Goal: Task Accomplishment & Management: Manage account settings

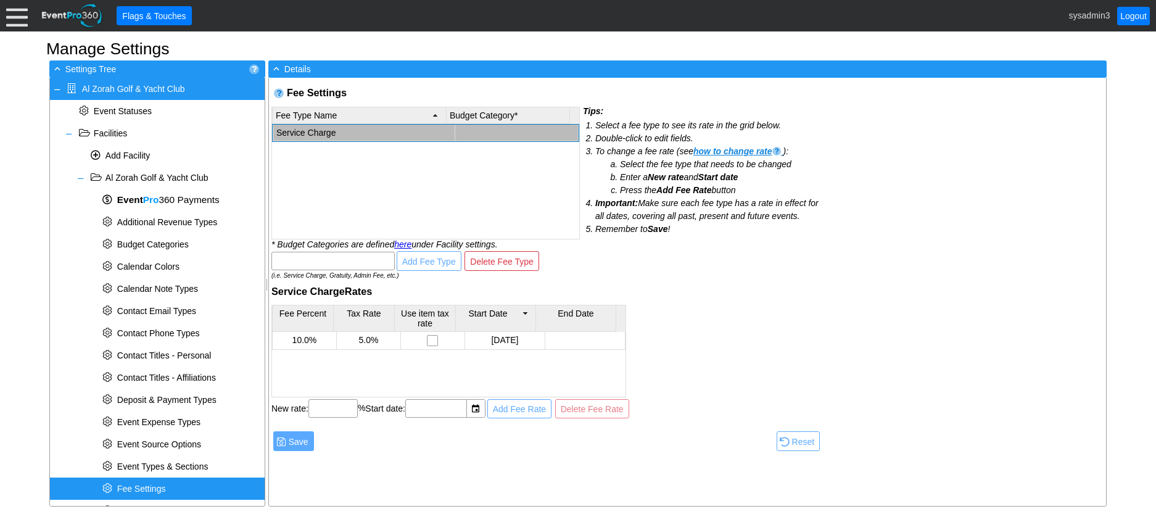
scroll to position [330, 0]
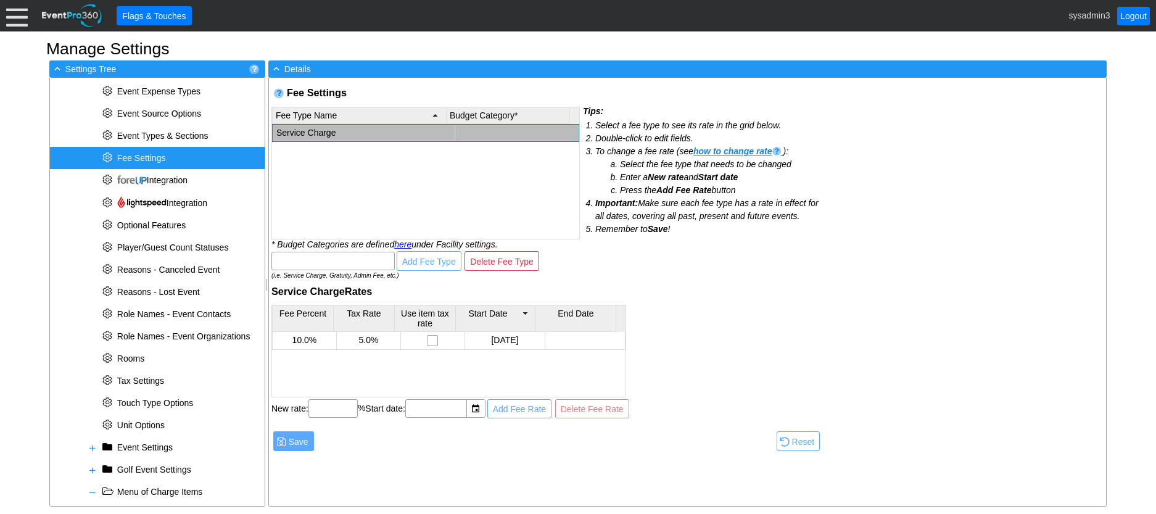
click at [15, 17] on div at bounding box center [17, 16] width 22 height 22
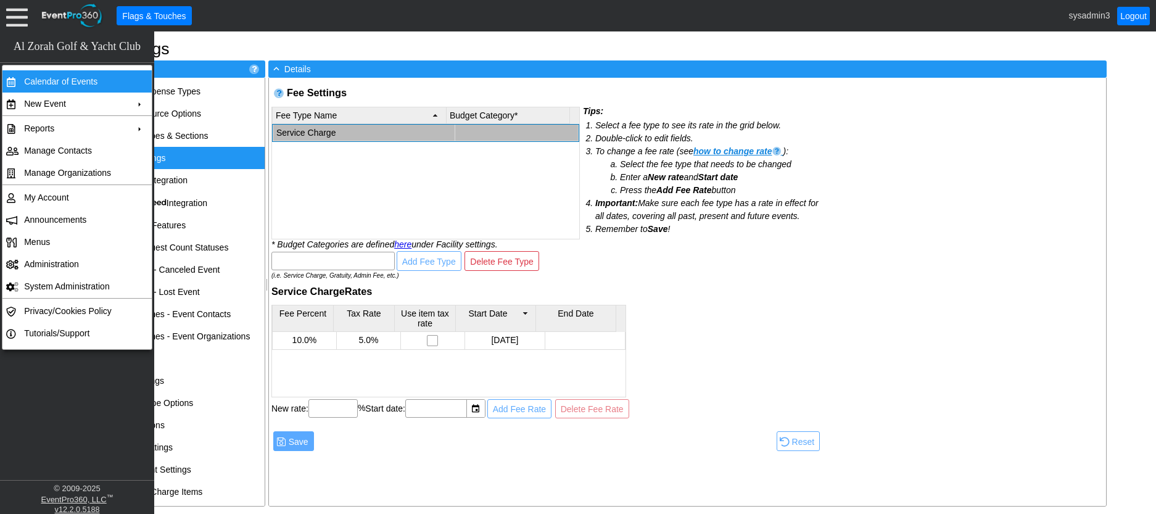
click at [58, 81] on td "Calendar of Events" at bounding box center [74, 81] width 110 height 22
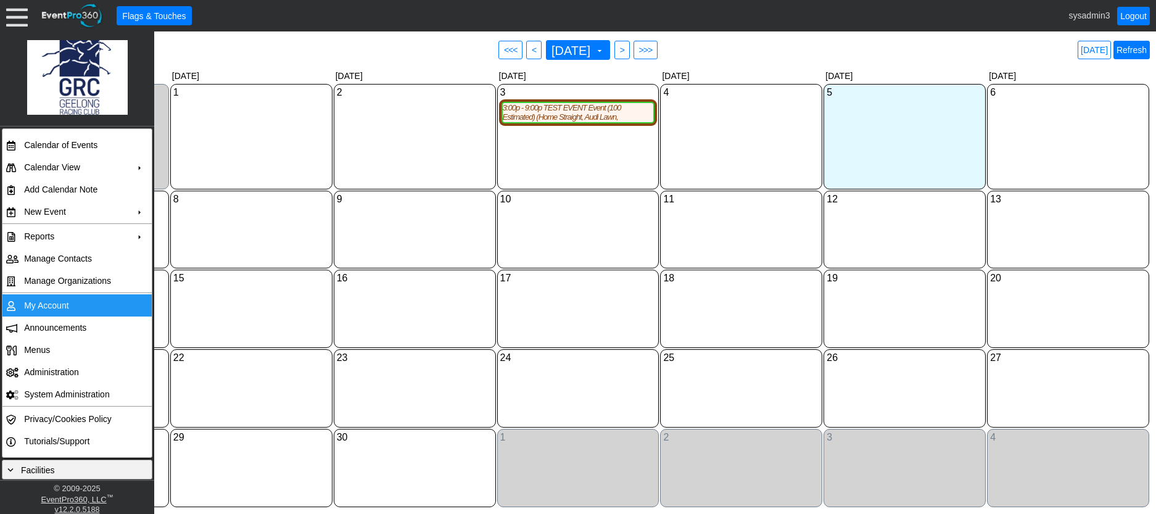
click at [1130, 44] on link "Refresh" at bounding box center [1131, 50] width 36 height 18
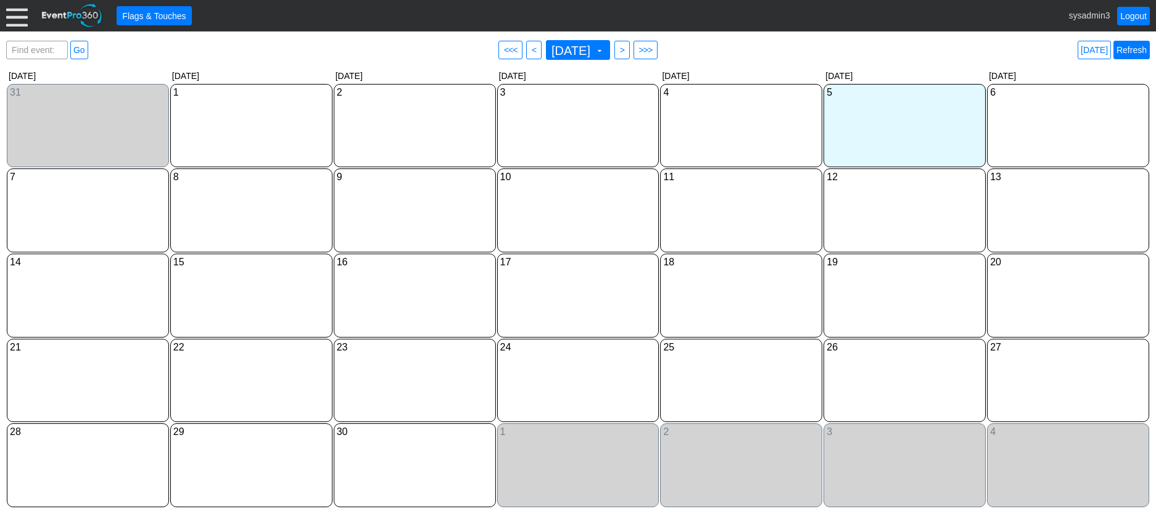
click at [1125, 51] on link "Refresh" at bounding box center [1131, 50] width 36 height 18
click at [1139, 15] on link "Logout" at bounding box center [1133, 16] width 33 height 18
click at [16, 8] on div at bounding box center [17, 16] width 22 height 22
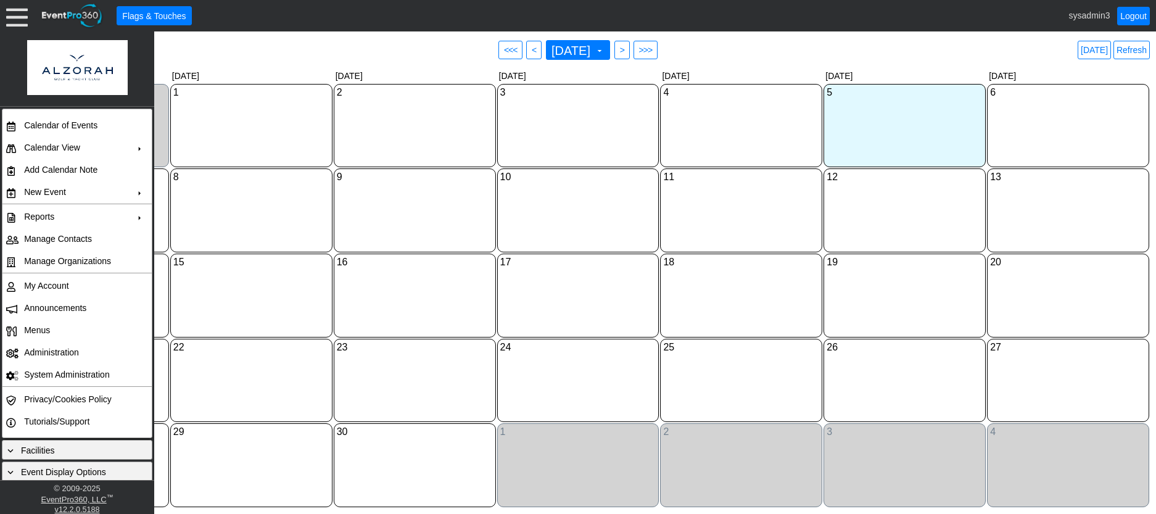
click at [604, 200] on div "10 Wednesday" at bounding box center [578, 210] width 162 height 84
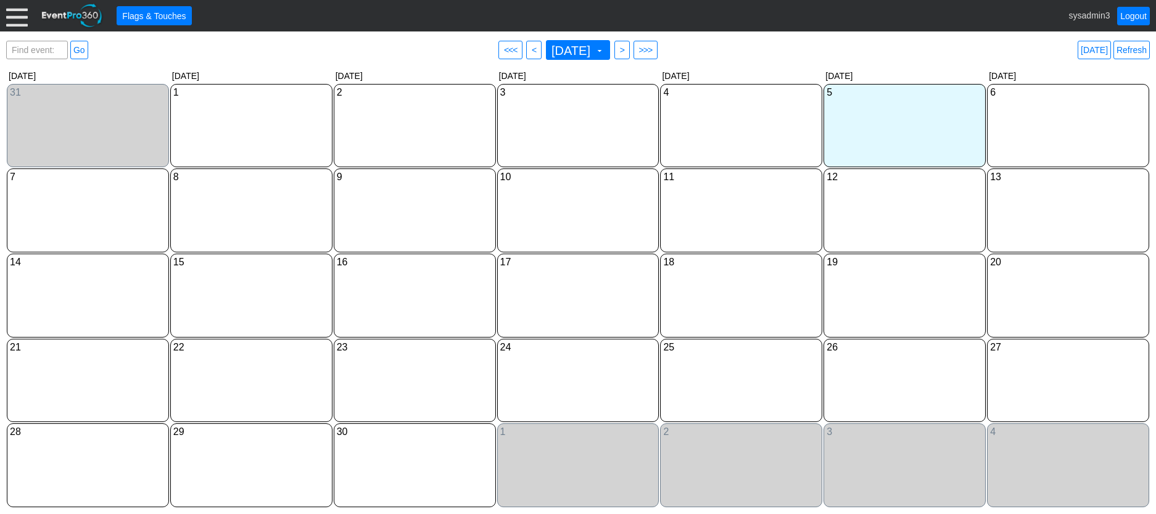
click at [1138, 52] on link "Refresh" at bounding box center [1131, 50] width 36 height 18
click at [9, 17] on div at bounding box center [17, 16] width 22 height 22
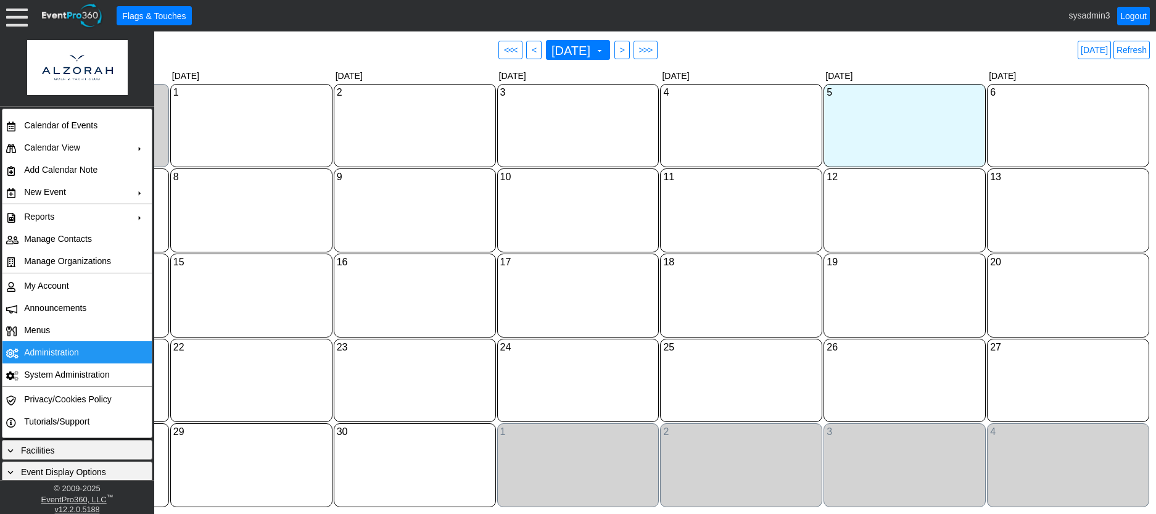
click at [54, 356] on td "Administration" at bounding box center [74, 352] width 110 height 22
click at [1128, 44] on link "Refresh" at bounding box center [1131, 50] width 36 height 18
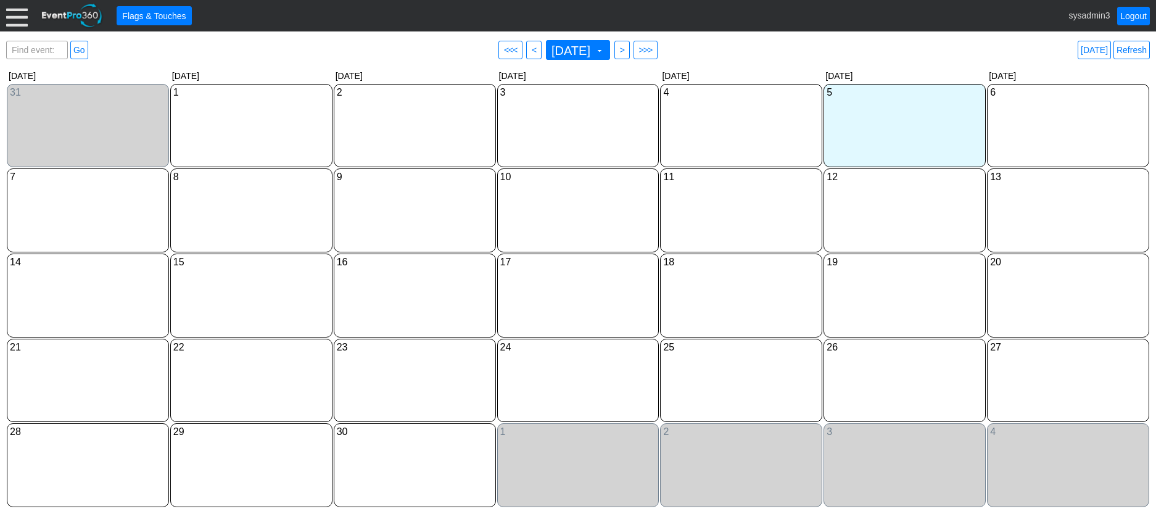
click at [19, 16] on div at bounding box center [17, 16] width 22 height 22
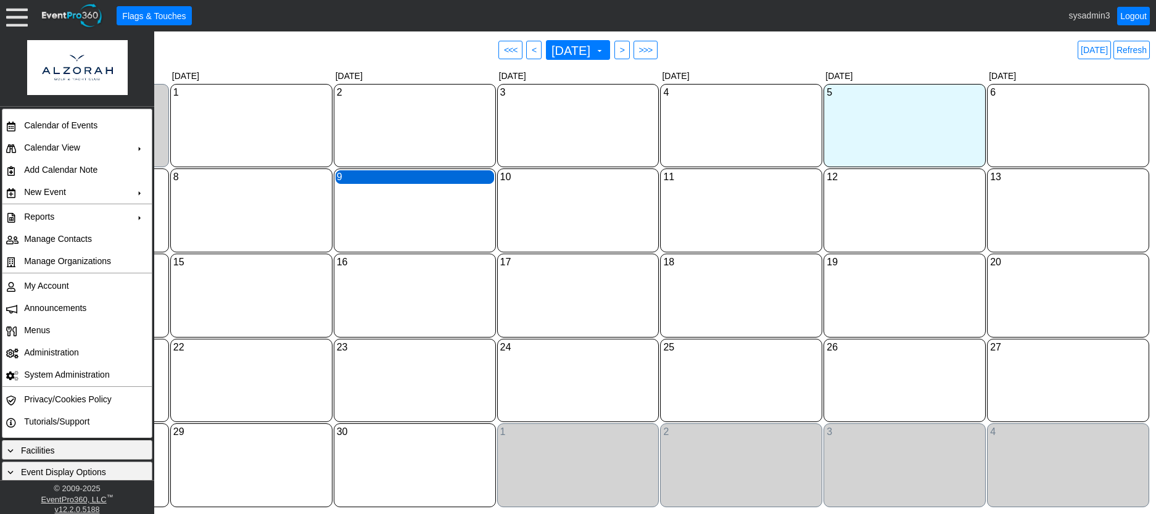
click at [427, 176] on div "9 Tuesday" at bounding box center [414, 177] width 158 height 14
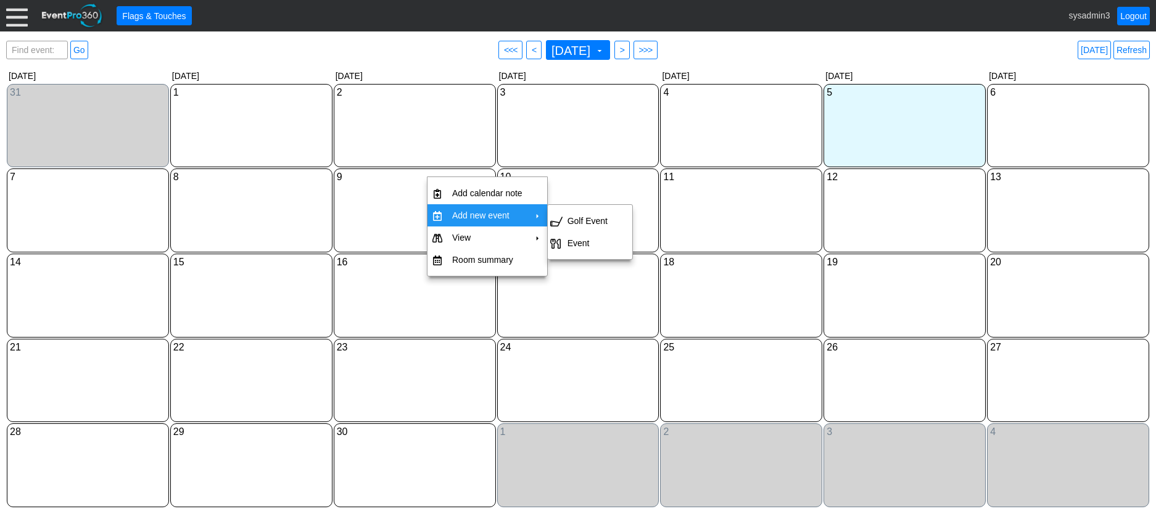
click at [479, 215] on td "Add new event" at bounding box center [487, 215] width 80 height 22
click at [573, 240] on td "Event" at bounding box center [587, 243] width 50 height 22
type input "9/9/2025"
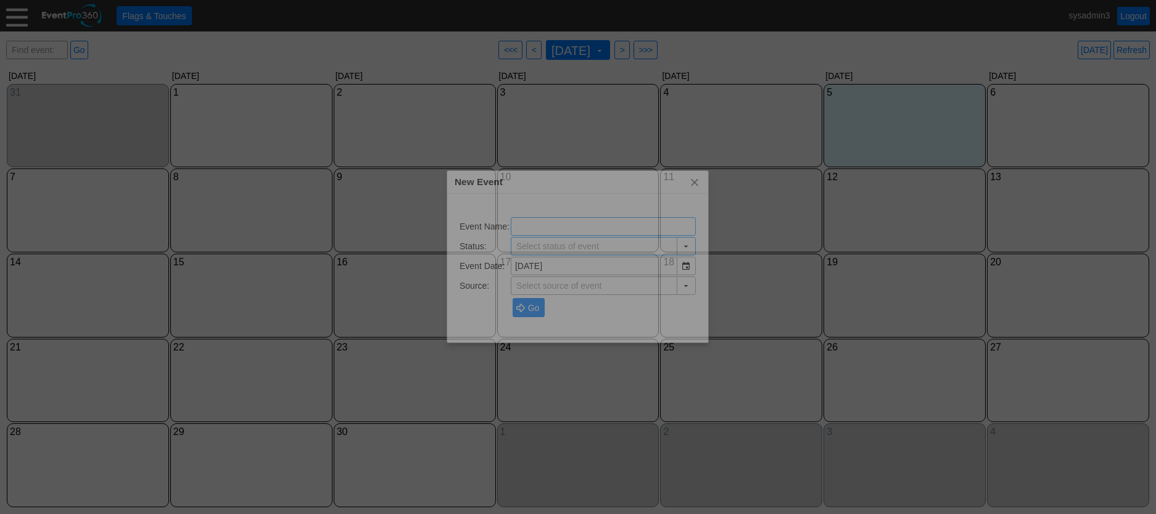
type input "Lead/Inquiry"
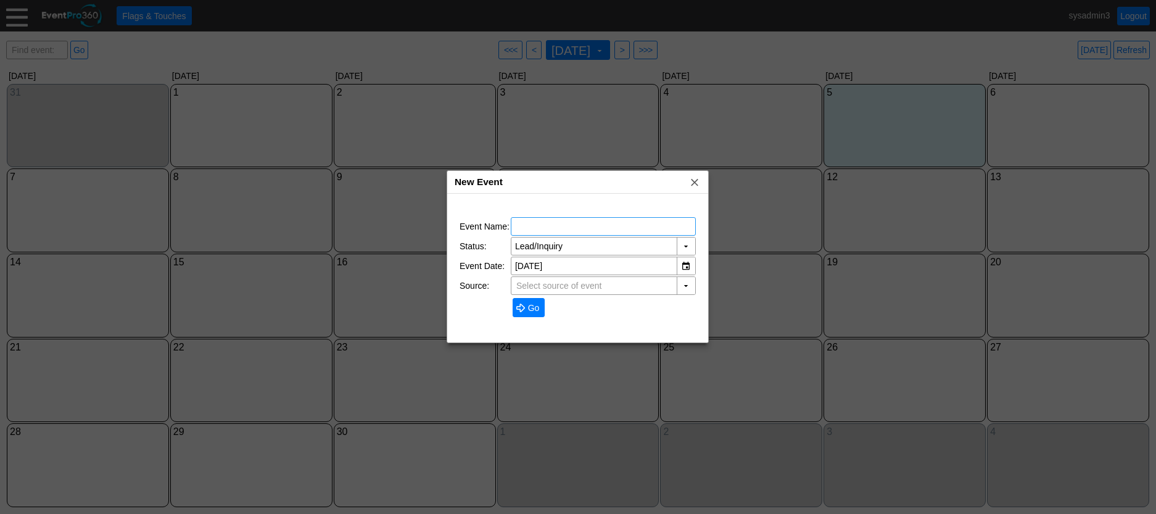
click at [542, 224] on input "text" at bounding box center [603, 226] width 176 height 17
type input "TEST BANQUET"
click at [525, 308] on span "Go" at bounding box center [533, 308] width 17 height 12
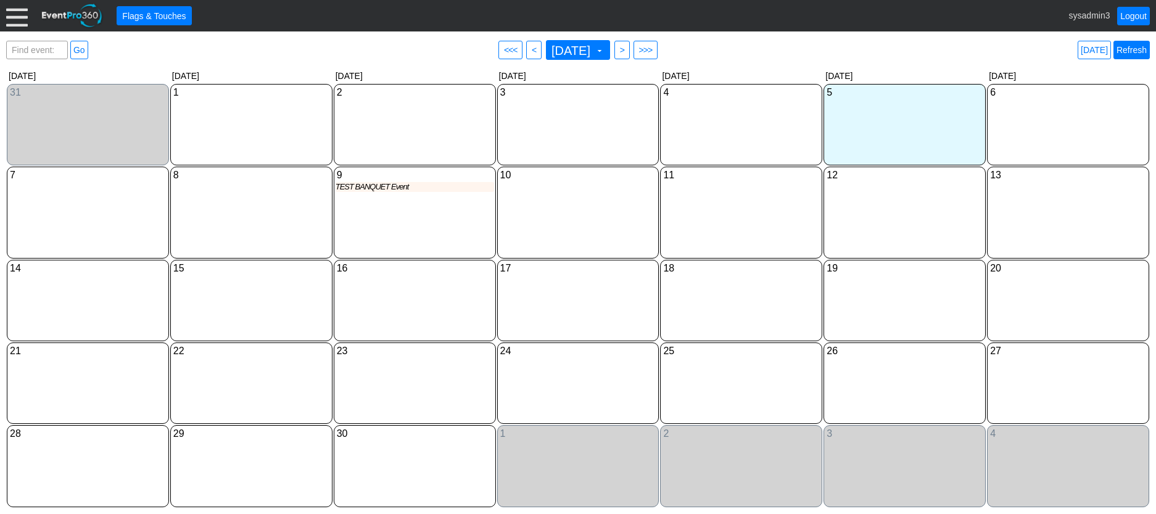
click at [1135, 52] on link "Refresh" at bounding box center [1131, 50] width 36 height 18
click at [377, 192] on div "TEST BANQUET Event" at bounding box center [414, 187] width 158 height 10
click at [1136, 50] on link "Refresh" at bounding box center [1131, 50] width 36 height 18
click at [1135, 49] on link "Refresh" at bounding box center [1131, 50] width 36 height 18
click at [20, 17] on div at bounding box center [17, 16] width 22 height 22
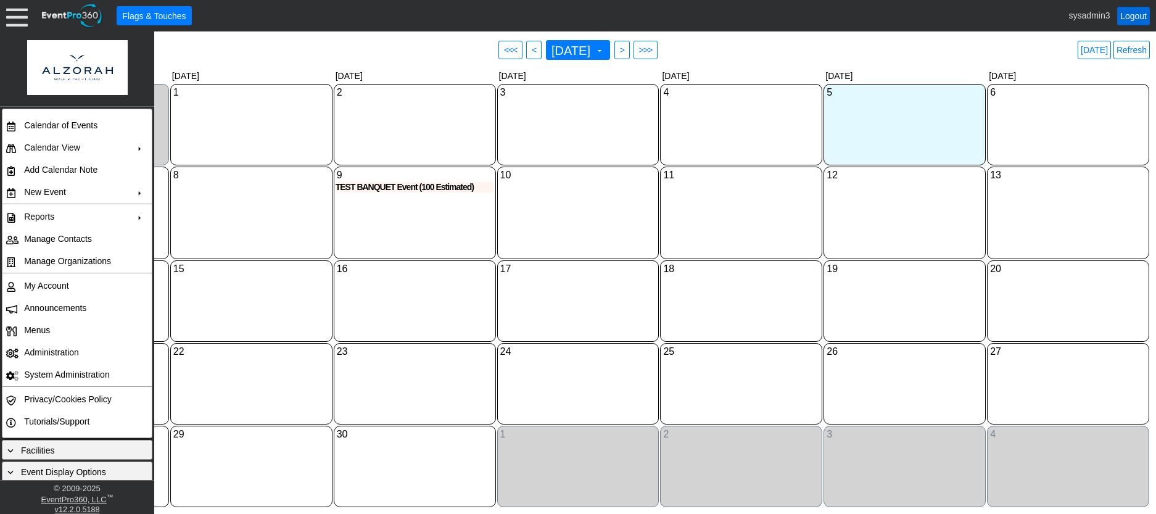
click at [1138, 18] on link "Logout" at bounding box center [1133, 16] width 33 height 18
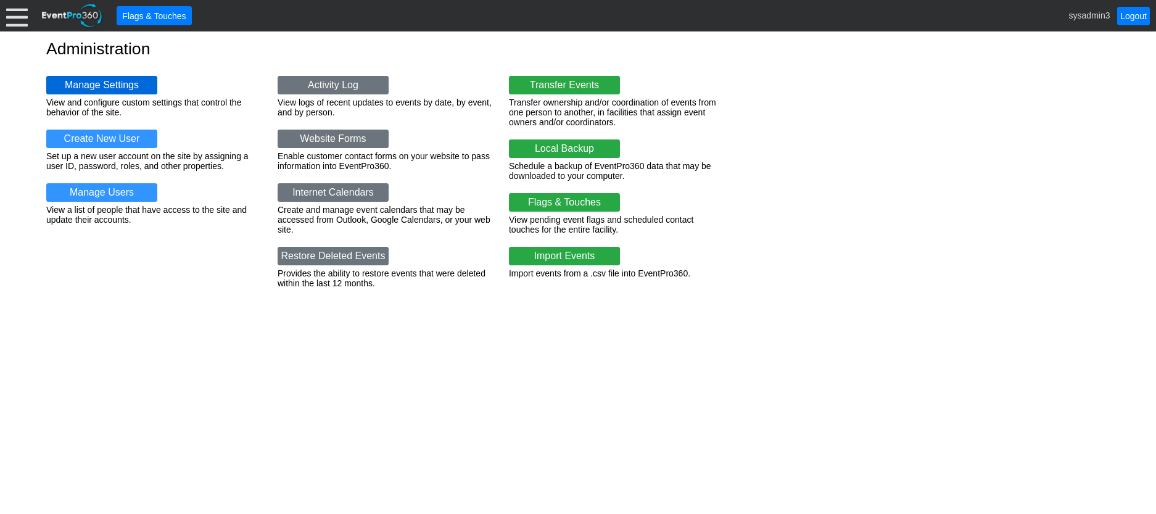
click at [101, 86] on link "Manage Settings" at bounding box center [101, 85] width 111 height 18
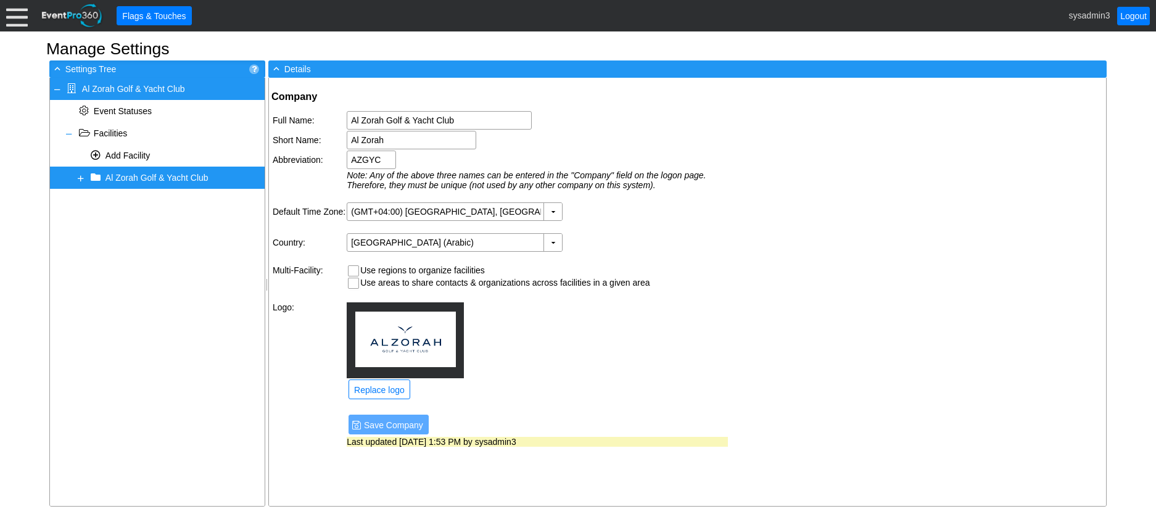
click at [81, 184] on div "+ Al Zorah Golf & Yacht Club" at bounding box center [157, 177] width 215 height 22
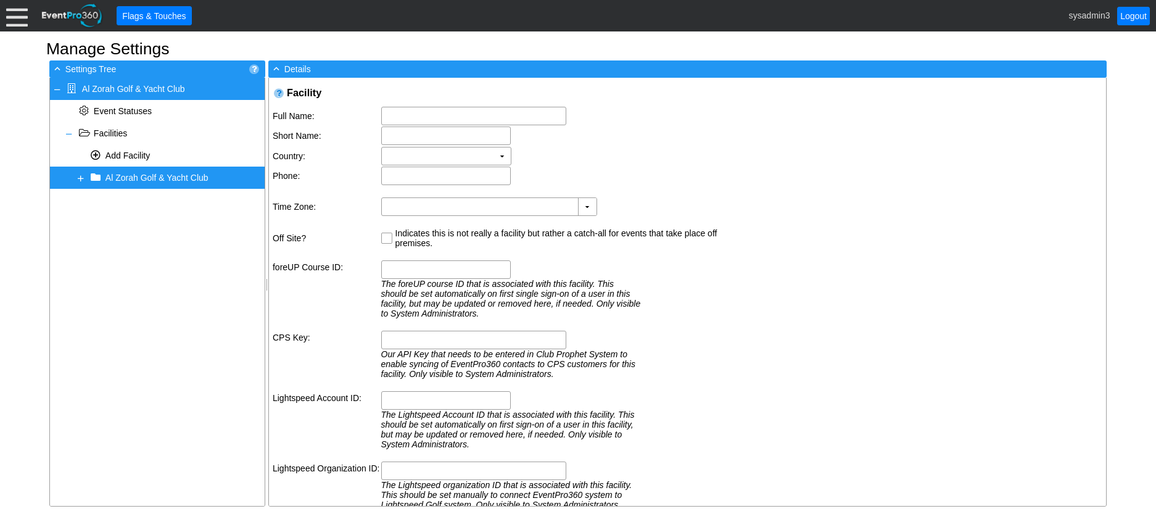
type textarea "City, Golf Estates [GEOGRAPHIC_DATA] - [GEOGRAPHIC_DATA] - [GEOGRAPHIC_DATA]"
type input "Al Zorah Golf & Yacht Club"
type input "(GMT+04:00) [GEOGRAPHIC_DATA], [GEOGRAPHIC_DATA]"
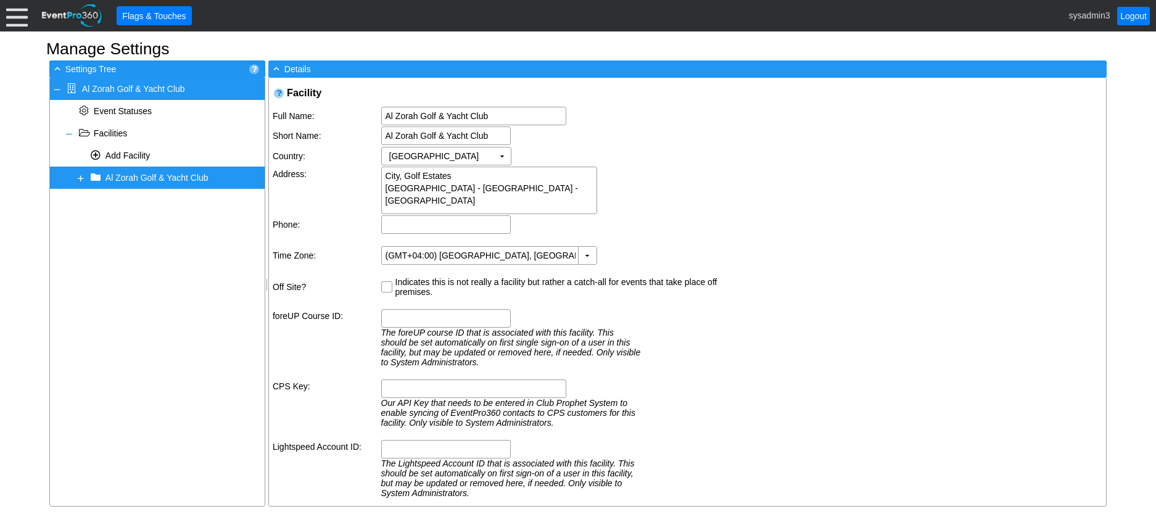
click at [82, 178] on span at bounding box center [81, 178] width 10 height 10
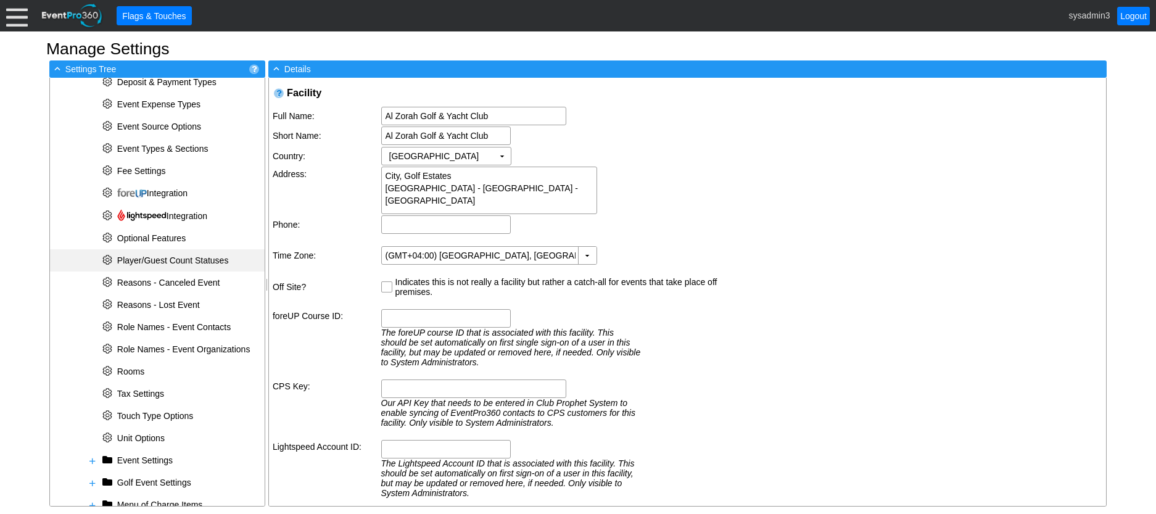
scroll to position [343, 0]
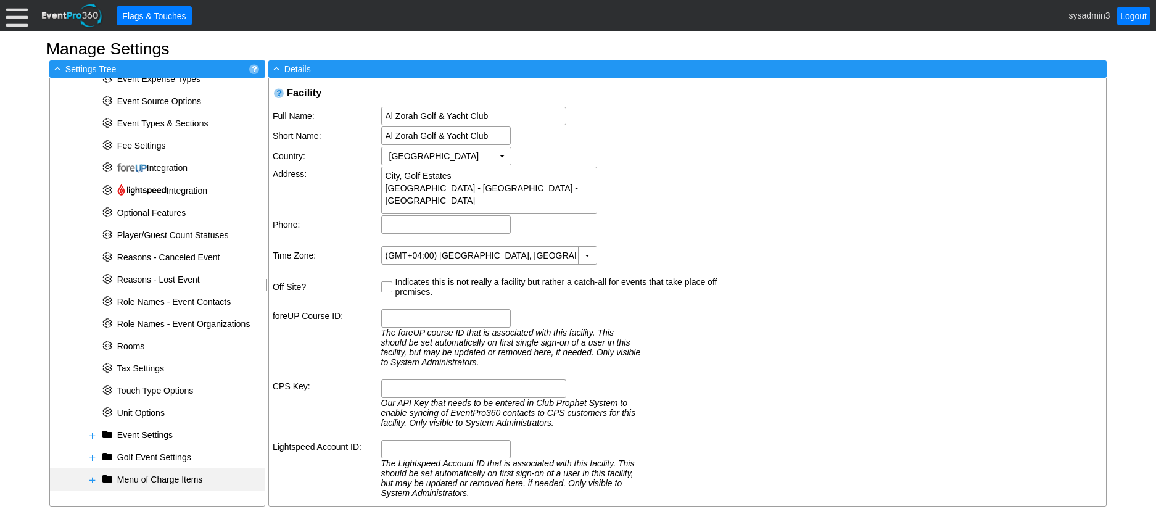
click at [94, 480] on span at bounding box center [93, 480] width 10 height 10
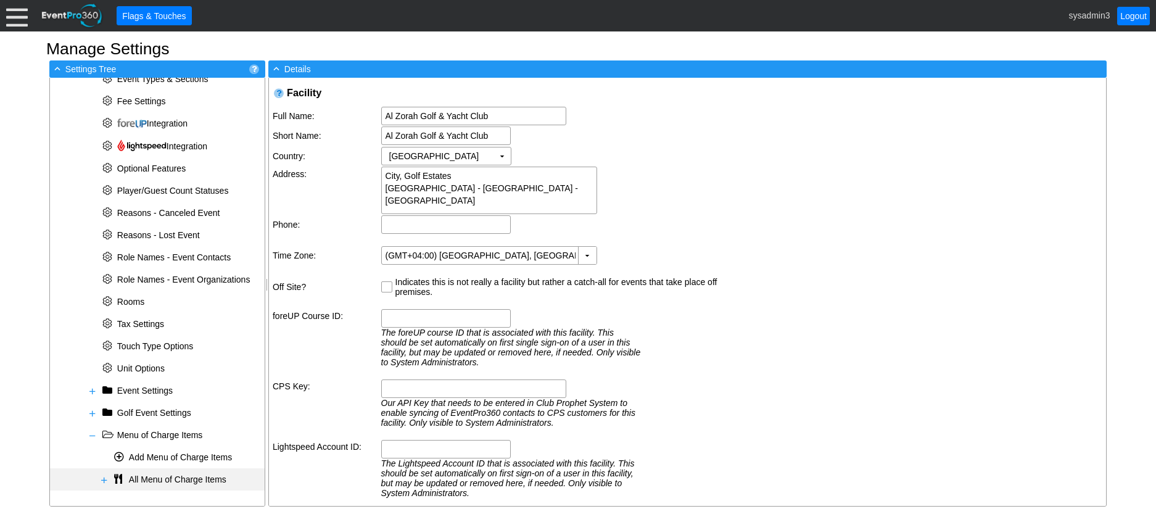
click at [108, 478] on span at bounding box center [104, 480] width 10 height 10
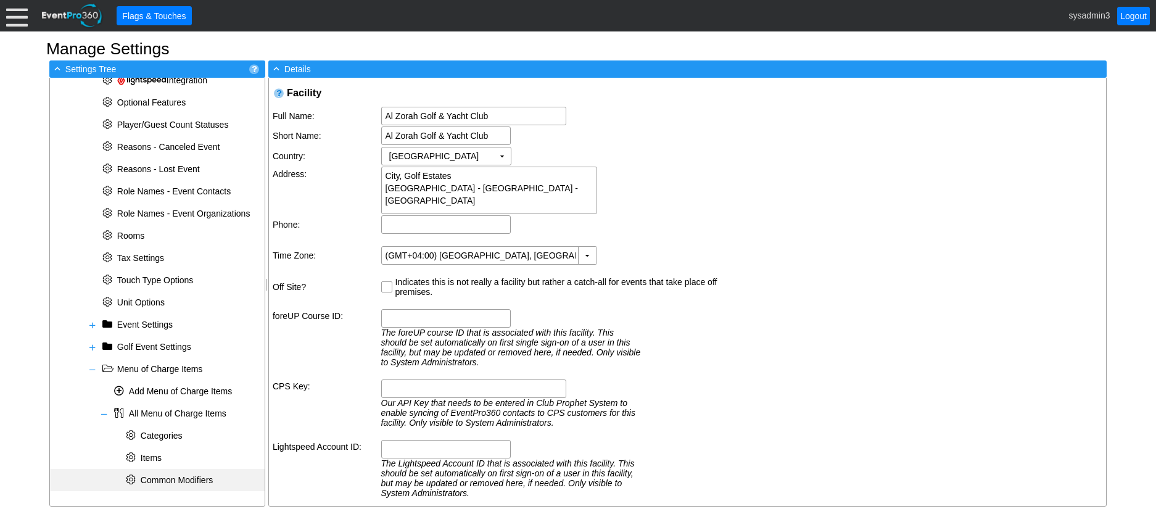
scroll to position [454, 0]
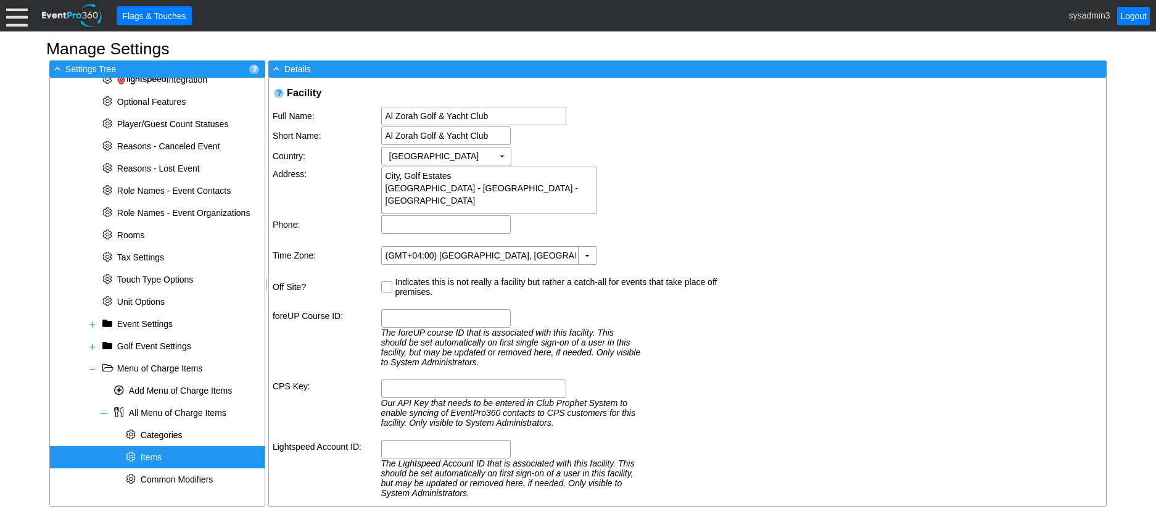
click at [169, 458] on div "* Items" at bounding box center [157, 457] width 215 height 22
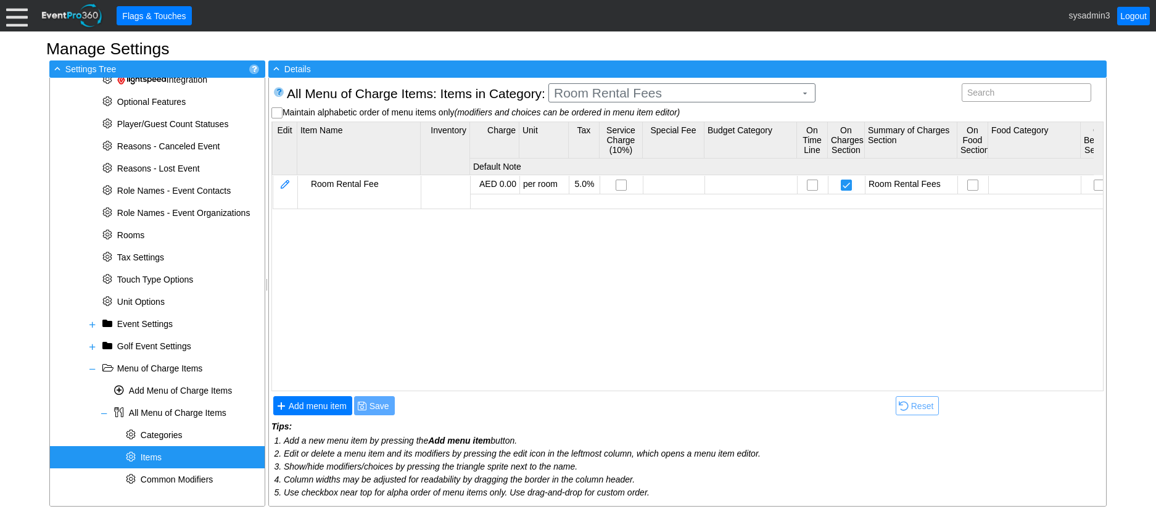
scroll to position [0, 0]
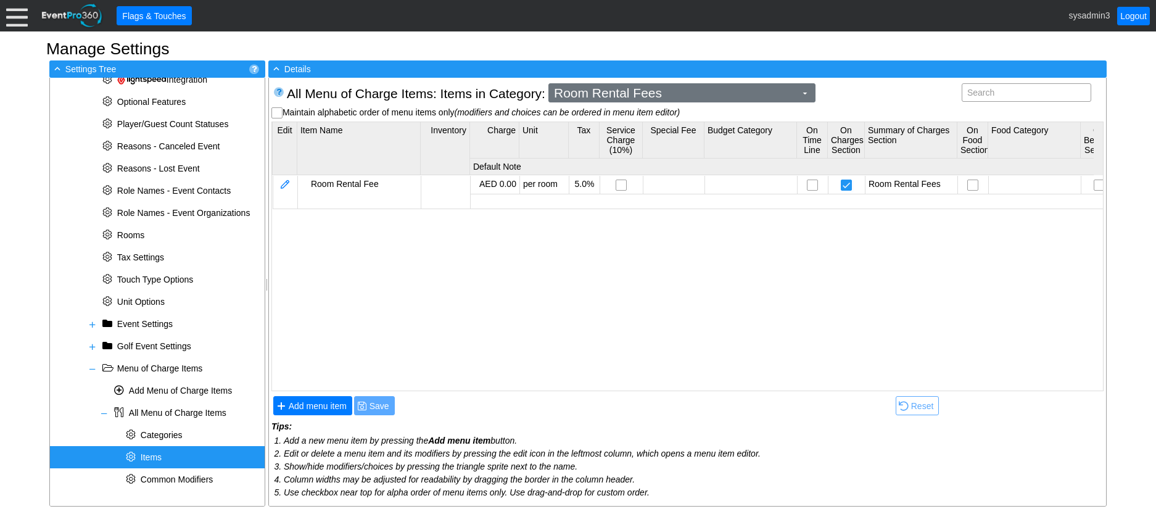
click at [652, 97] on span "Room Rental Fees" at bounding box center [674, 93] width 247 height 12
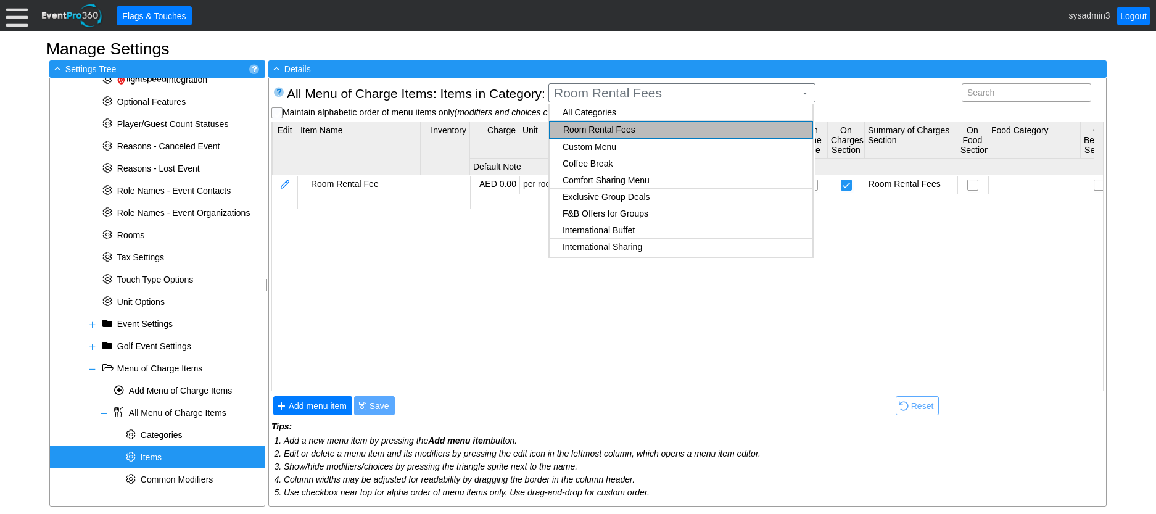
checkbox input "true"
click at [616, 162] on body "Calendar of Events + New Event + Reports + Manage Contacts + Manage Organizatio…" at bounding box center [578, 257] width 1156 height 514
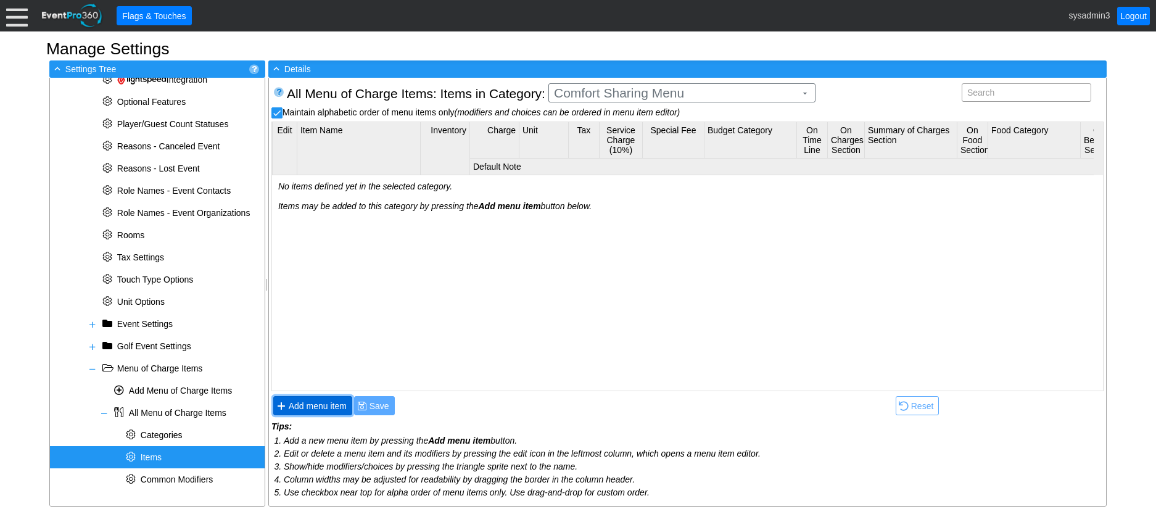
click at [315, 407] on span "Add menu item" at bounding box center [317, 406] width 63 height 12
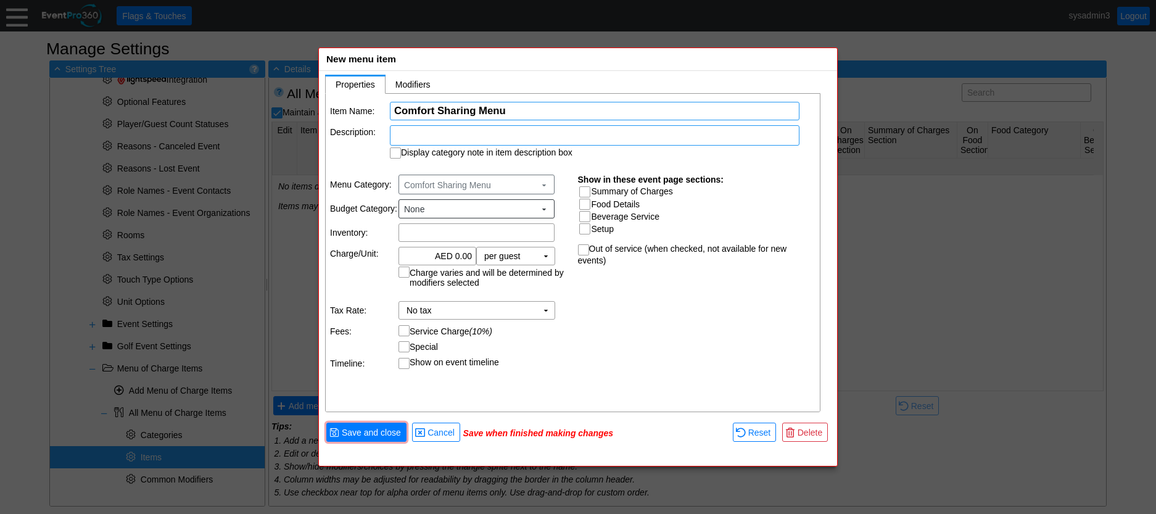
type input "Comfort Sharing Menu"
click at [492, 138] on div at bounding box center [594, 135] width 409 height 20
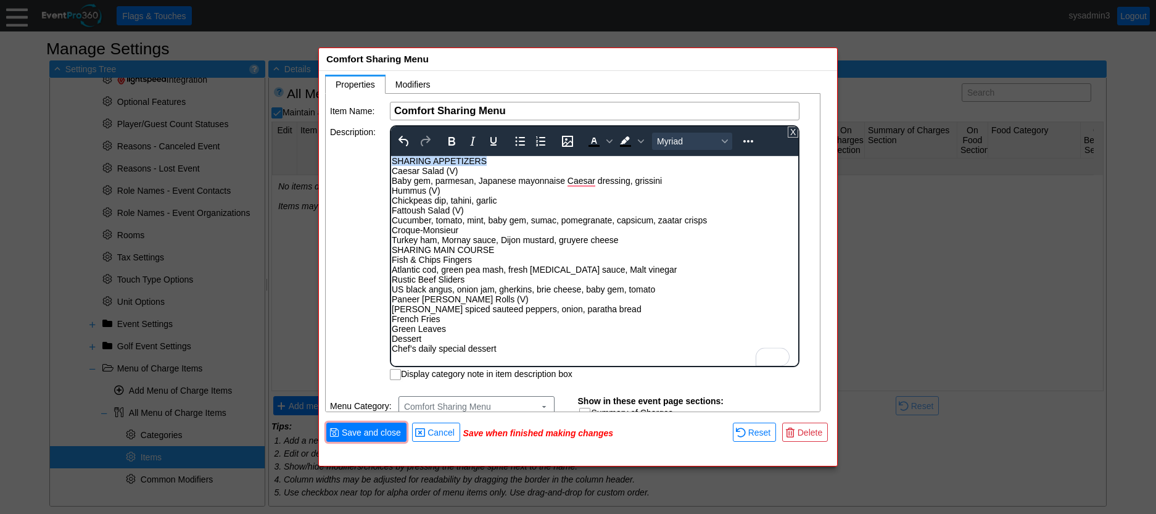
drag, startPoint x: 488, startPoint y: 160, endPoint x: 391, endPoint y: 160, distance: 96.8
click at [391, 160] on body "SHARING APPETIZERS Caesar Salad (V) Baby gem, parmesan, Japanese mayonnaise Cae…" at bounding box center [594, 257] width 407 height 203
click at [448, 139] on icon "Bold" at bounding box center [451, 141] width 15 height 15
click at [393, 192] on div "SHARING APPETIZERS Caesar Salad (V) Baby gem, parmesan, Japanese mayonnaise Cae…" at bounding box center [595, 254] width 406 height 197
click at [393, 184] on div "SHARING APPETIZERS Caesar Salad (V) Baby gem, parmesan, Japanese mayonnaise Cae…" at bounding box center [595, 254] width 406 height 197
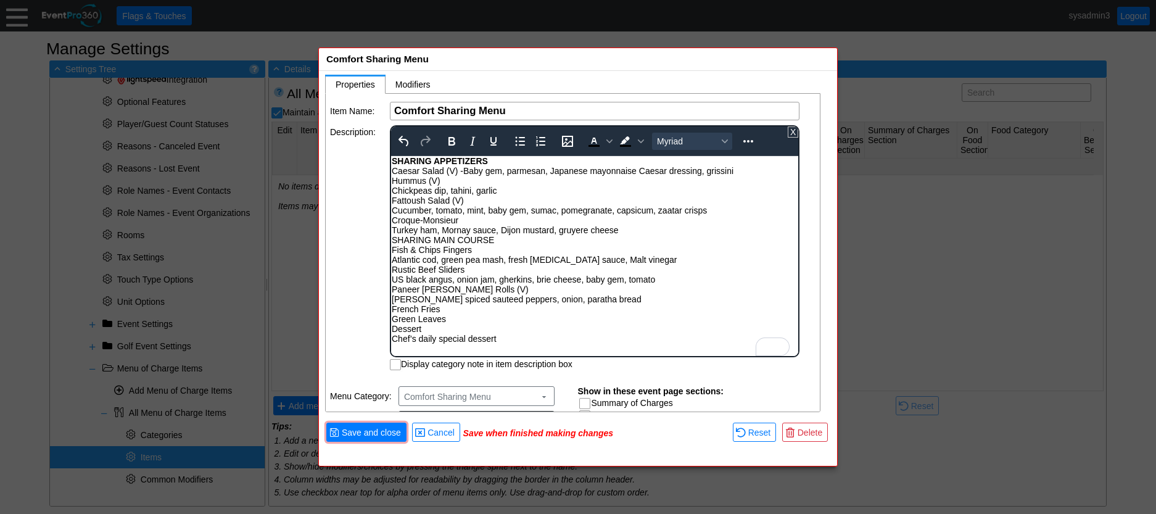
click at [393, 181] on div "SHARING APPETIZERS Caesar Salad (V) - Baby gem, parmesan, Japanese mayonnaise C…" at bounding box center [595, 249] width 406 height 187
click at [391, 192] on body "SHARING APPETIZERS Caesar Salad (V) - Baby gem, parmesan, Japanese mayonnaise C…" at bounding box center [594, 253] width 407 height 194
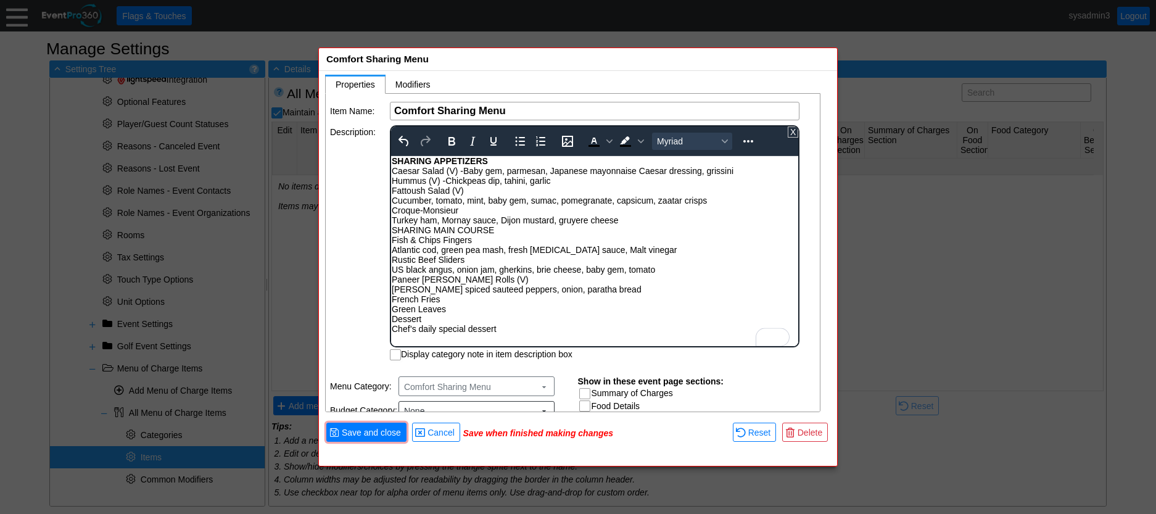
drag, startPoint x: 462, startPoint y: 172, endPoint x: 487, endPoint y: 169, distance: 24.9
click at [464, 171] on div "SHARING APPETIZERS Caesar Salad (V) - Baby gem, parmesan, Japanese mayonnaise C…" at bounding box center [595, 245] width 406 height 178
click at [393, 202] on div "SHARING APPETIZERS Caesar Salad (V) - Baby gem, parmesan, Japanese mayonnaise C…" at bounding box center [595, 245] width 406 height 178
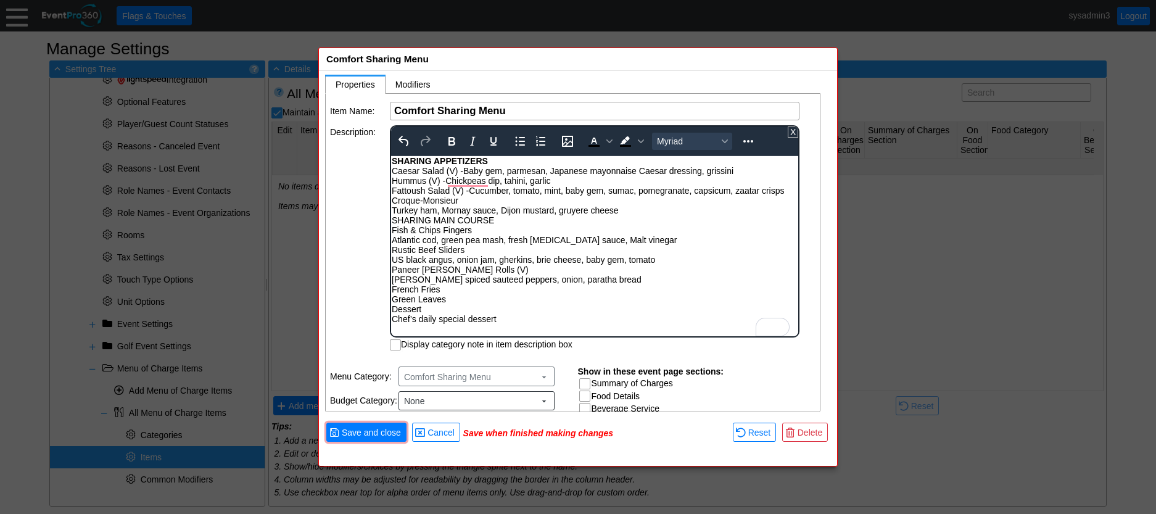
click at [392, 211] on div "SHARING APPETIZERS Caesar Salad (V) - Baby gem, parmesan, Japanese mayonnaise C…" at bounding box center [595, 240] width 406 height 168
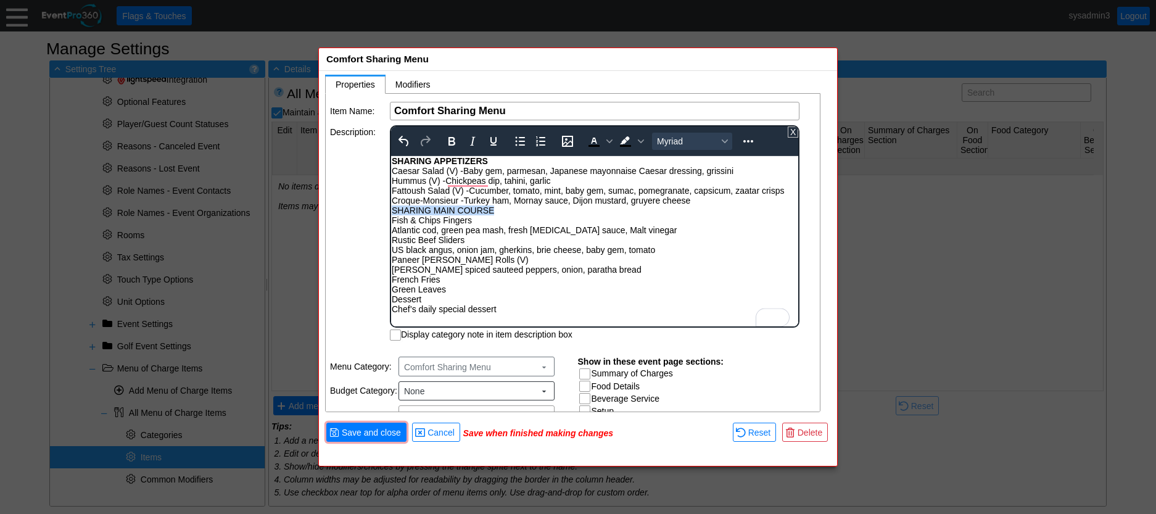
drag, startPoint x: 493, startPoint y: 208, endPoint x: 776, endPoint y: 363, distance: 322.0
click at [391, 207] on html "SHARING APPETIZERS Caesar Salad (V) - Baby gem, parmesan, Japanese mayonnaise C…" at bounding box center [594, 238] width 407 height 164
click at [453, 139] on icon "Bold" at bounding box center [451, 141] width 15 height 15
click at [482, 220] on div "SHARING APPETIZERS Caesar Salad (V) - Baby gem, parmesan, Japanese mayonnaise C…" at bounding box center [595, 235] width 406 height 158
drag, startPoint x: 446, startPoint y: 171, endPoint x: 392, endPoint y: 173, distance: 53.7
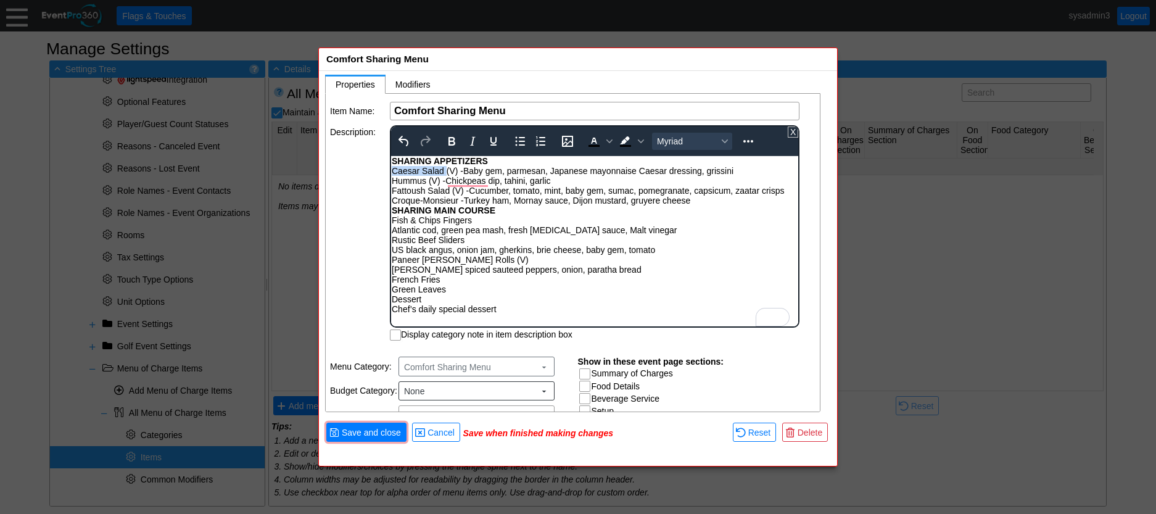
click at [392, 173] on div "SHARING APPETIZERS Caesar Salad (V) - Baby gem, parmesan, Japanese mayonnaise C…" at bounding box center [595, 235] width 406 height 158
click at [453, 139] on icon "Bold" at bounding box center [451, 141] width 15 height 15
drag, startPoint x: 440, startPoint y: 183, endPoint x: 781, endPoint y: 336, distance: 374.5
click at [391, 180] on html "SHARING APPETIZERS Caesar Salad (V) - Baby gem, parmesan, Japanese mayonnaise C…" at bounding box center [594, 238] width 407 height 164
click at [450, 139] on icon "Bold" at bounding box center [451, 141] width 15 height 15
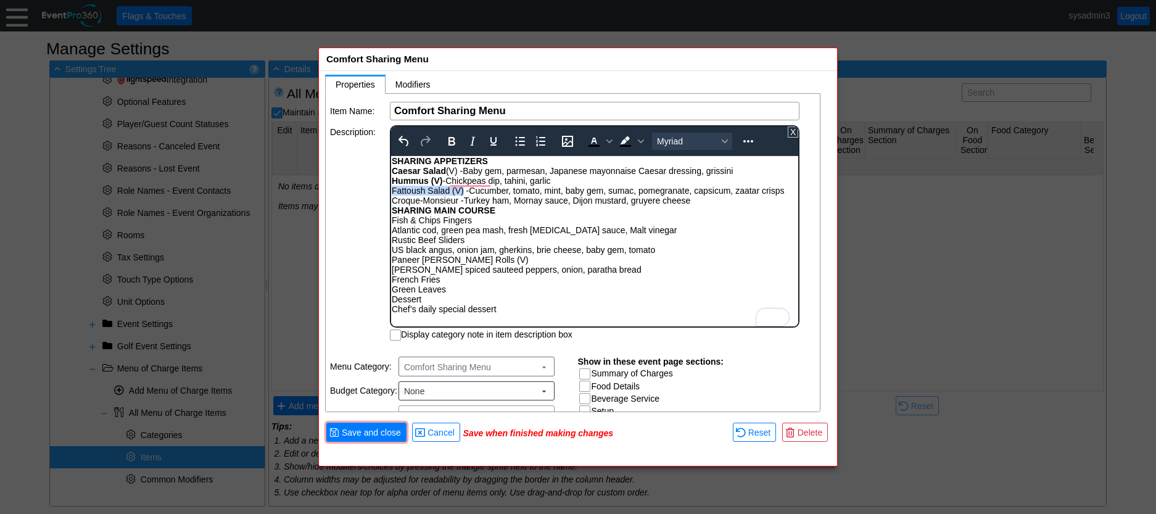
drag, startPoint x: 464, startPoint y: 188, endPoint x: 781, endPoint y: 344, distance: 353.2
click at [391, 190] on html "SHARING APPETIZERS Caesar Salad (V) - Baby gem, parmesan, Japanese mayonnaise C…" at bounding box center [594, 238] width 407 height 164
click at [456, 143] on icon "Bold" at bounding box center [451, 141] width 15 height 15
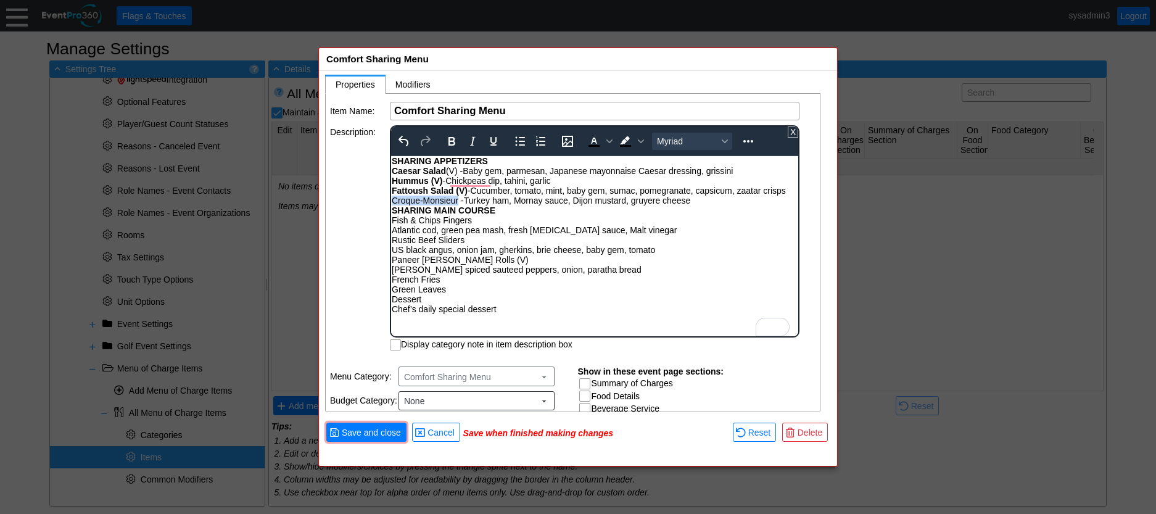
drag, startPoint x: 459, startPoint y: 211, endPoint x: 393, endPoint y: 212, distance: 66.6
click at [393, 212] on div "SHARING APPETIZERS Caesar Salad (V) - Baby gem, parmesan, Japanese mayonnaise C…" at bounding box center [595, 235] width 406 height 158
click at [449, 136] on icon "Bold" at bounding box center [451, 141] width 15 height 15
click at [416, 199] on div "SHARING APPETIZERS Caesar Salad (V) - Baby gem, parmesan, Japanese mayonnaise C…" at bounding box center [595, 235] width 406 height 158
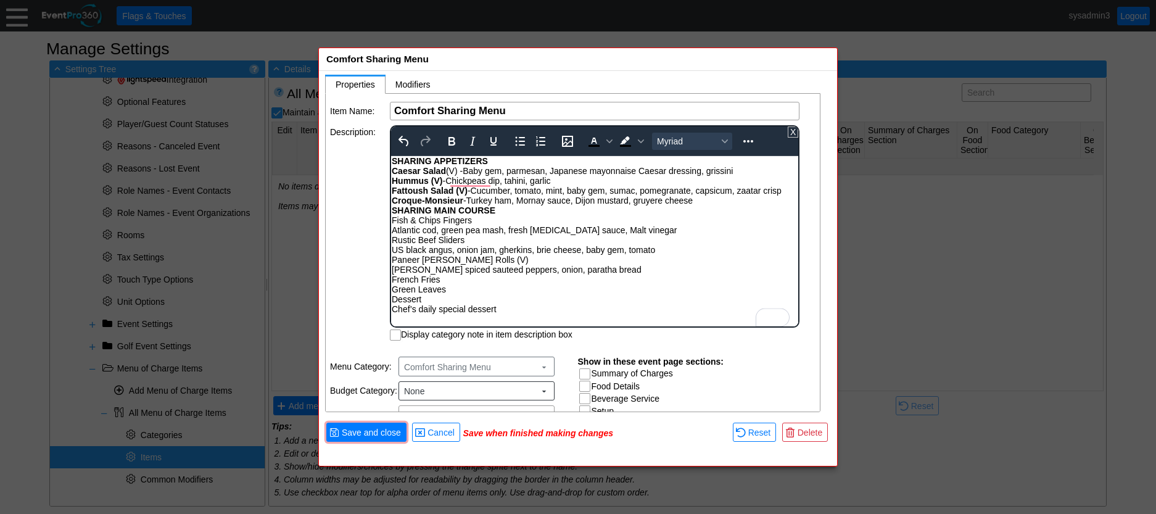
click at [476, 219] on div "SHARING APPETIZERS Caesar Salad (V) - Baby gem, parmesan, Japanese mayonnaise C…" at bounding box center [595, 235] width 406 height 158
drag, startPoint x: 464, startPoint y: 199, endPoint x: 394, endPoint y: 199, distance: 69.7
click at [394, 199] on div "SHARING APPETIZERS Caesar Salad (V) - Baby gem, parmesan, Japanese mayonnaise C…" at bounding box center [595, 235] width 406 height 158
click at [453, 138] on icon "Bold" at bounding box center [451, 141] width 7 height 9
drag, startPoint x: 470, startPoint y: 194, endPoint x: 395, endPoint y: 193, distance: 75.2
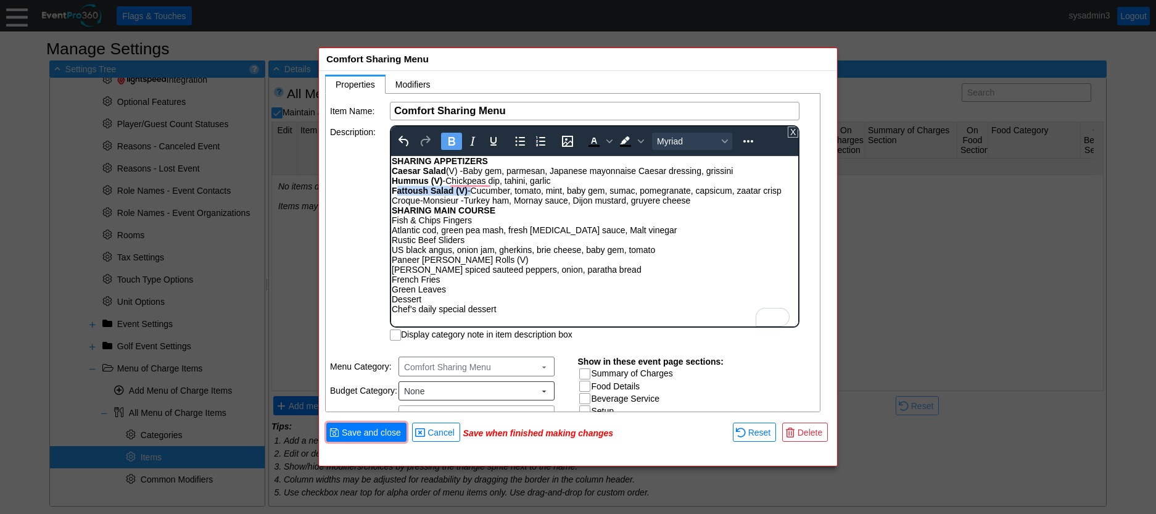
click at [395, 193] on div "SHARING APPETIZERS Caesar Salad (V) - Baby gem, parmesan, Japanese mayonnaise C…" at bounding box center [595, 235] width 406 height 158
click at [447, 191] on strong "Fattoush Salad (V)" at bounding box center [430, 191] width 76 height 10
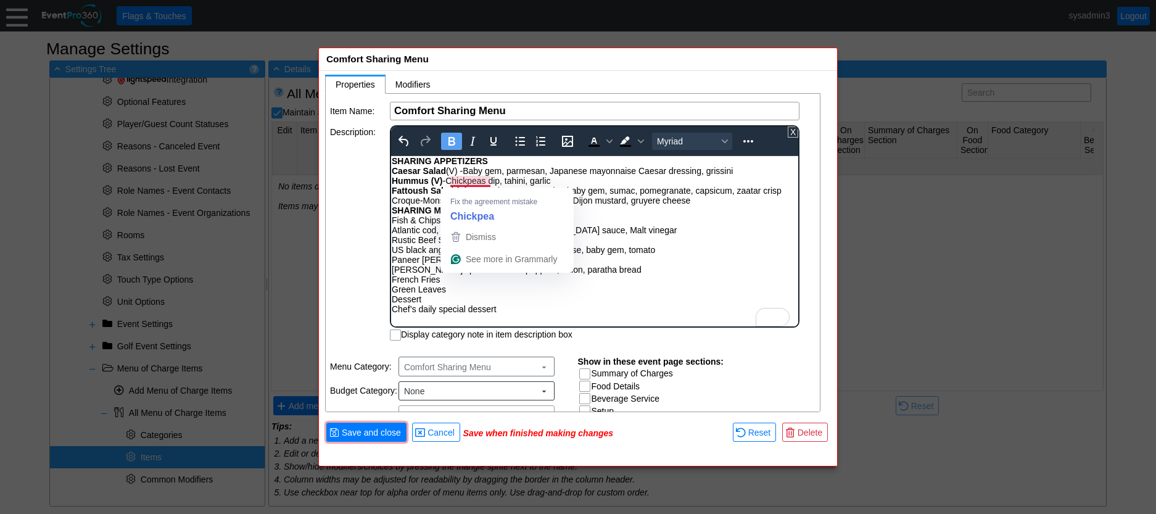
click at [610, 187] on div "SHARING APPETIZERS Caesar Salad (V) - Baby gem, parmesan, Japanese mayonnaise C…" at bounding box center [595, 235] width 406 height 158
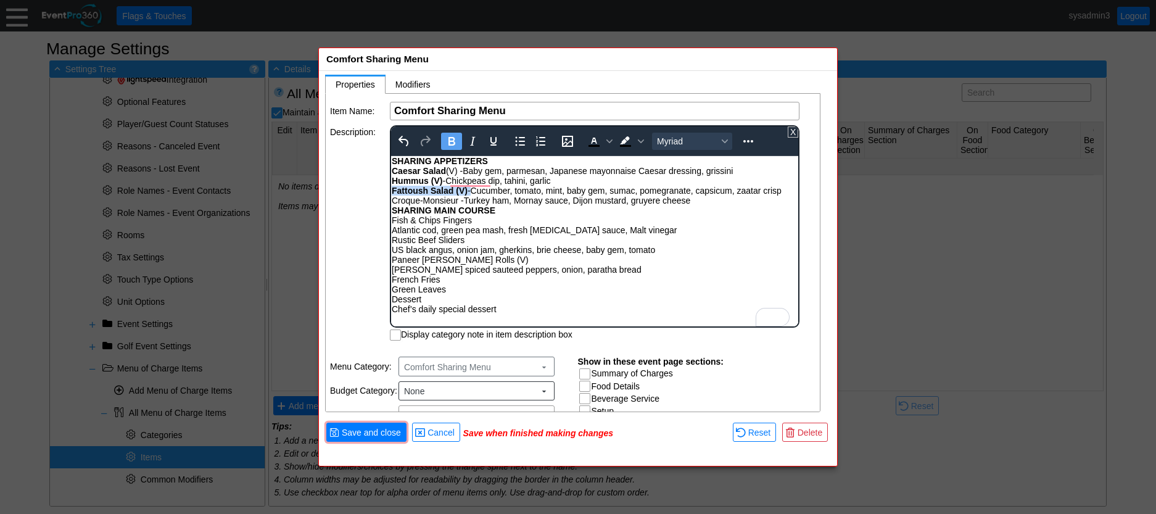
drag, startPoint x: 470, startPoint y: 192, endPoint x: 392, endPoint y: 192, distance: 78.3
click at [392, 192] on div "SHARING APPETIZERS Caesar Salad (V) - Baby gem, parmesan, Japanese mayonnaise C…" at bounding box center [595, 235] width 406 height 158
click at [450, 141] on icon "Bold" at bounding box center [451, 141] width 7 height 9
click at [445, 215] on strong "SHARING MAIN COURSE" at bounding box center [444, 210] width 104 height 10
drag, startPoint x: 442, startPoint y: 180, endPoint x: 781, endPoint y: 336, distance: 373.3
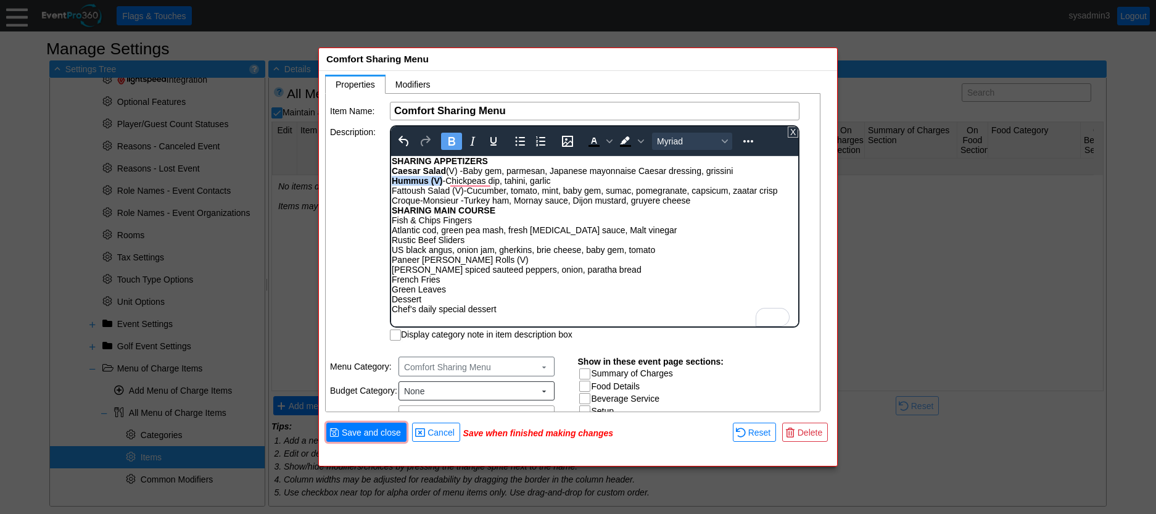
click at [391, 180] on html "SHARING APPETIZERS Caesar Salad (V) - Baby gem, parmesan, Japanese mayonnaise C…" at bounding box center [594, 238] width 407 height 164
click at [449, 139] on icon "Bold" at bounding box center [451, 141] width 7 height 9
drag, startPoint x: 448, startPoint y: 171, endPoint x: 392, endPoint y: 174, distance: 56.2
click at [392, 174] on div "SHARING APPETIZERS Caesar Salad (V) - Baby gem, parmesan, Japanese mayonnaise C…" at bounding box center [595, 235] width 406 height 158
click at [449, 145] on icon "Bold" at bounding box center [451, 141] width 7 height 9
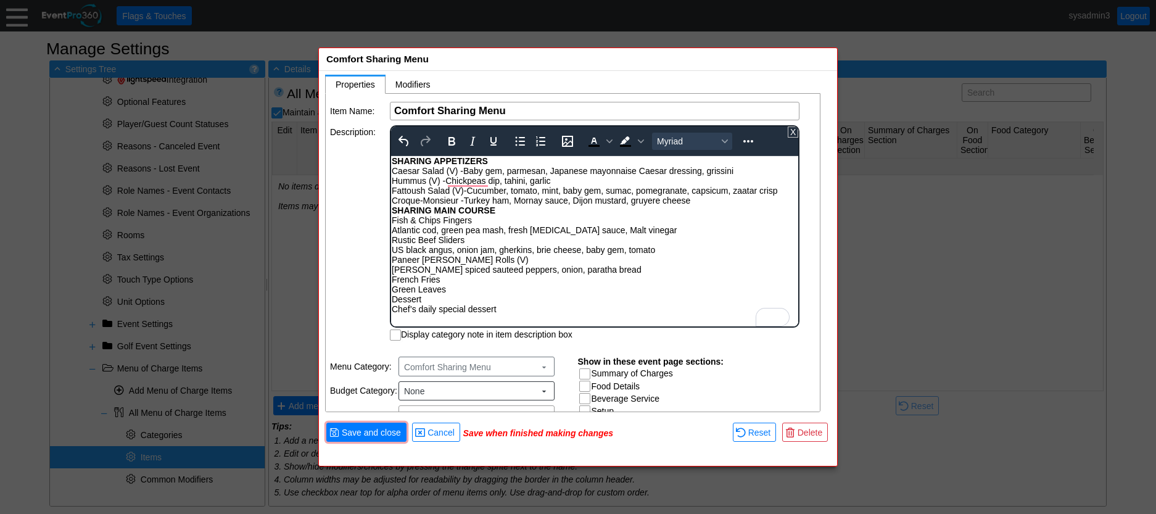
click at [466, 223] on div "SHARING APPETIZERS Caesar Salad (V) - Baby gem, parmesan, Japanese mayonnaise C…" at bounding box center [595, 235] width 406 height 158
drag, startPoint x: 445, startPoint y: 279, endPoint x: 392, endPoint y: 280, distance: 53.0
click at [392, 280] on div "SHARING APPETIZERS Caesar Salad (V) - Baby gem, parmesan, Japanese mayonnaise C…" at bounding box center [595, 235] width 406 height 158
drag, startPoint x: 424, startPoint y: 297, endPoint x: 392, endPoint y: 283, distance: 35.4
click at [392, 283] on div "SHARING APPETIZERS Caesar Salad (V) - Baby gem, parmesan, Japanese mayonnaise C…" at bounding box center [595, 235] width 406 height 158
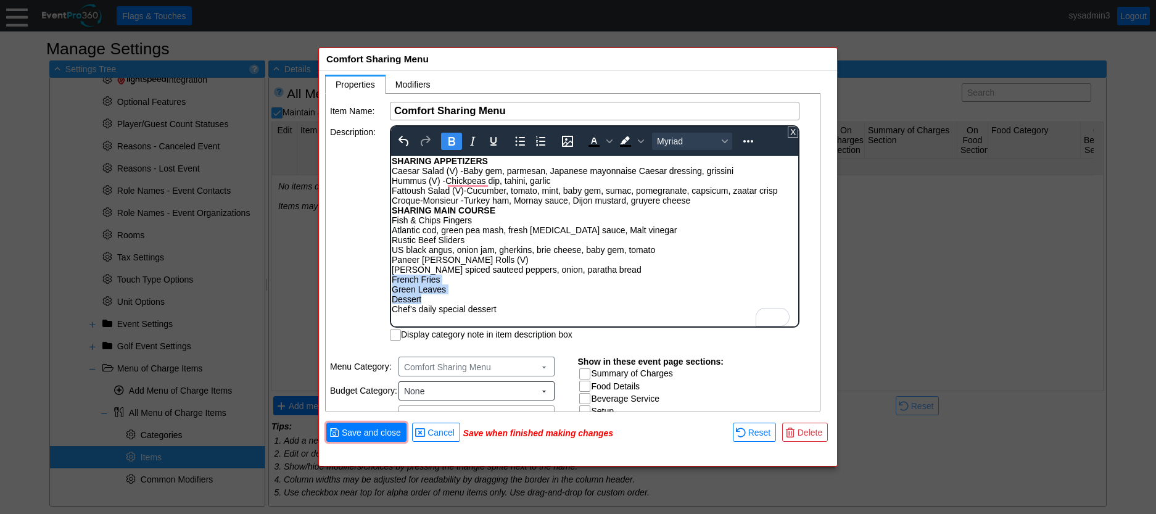
click at [451, 140] on icon "Bold" at bounding box center [451, 141] width 15 height 15
click at [503, 229] on div "SHARING APPETIZERS Caesar Salad (V) - Baby gem, parmesan, Japanese mayonnaise C…" at bounding box center [595, 235] width 406 height 158
click at [393, 310] on div "SHARING APPETIZERS Caesar Salad (V) - Baby gem, parmesan, Japanese mayonnaise C…" at bounding box center [595, 235] width 406 height 158
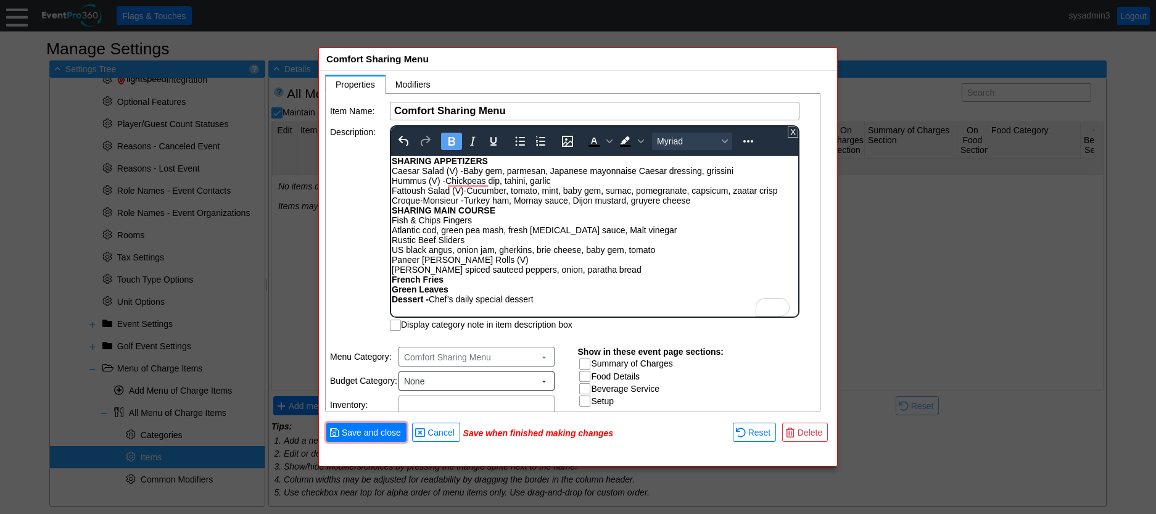
click at [392, 231] on div "SHARING APPETIZERS Caesar Salad (V) - Baby gem, parmesan, Japanese mayonnaise C…" at bounding box center [595, 230] width 406 height 148
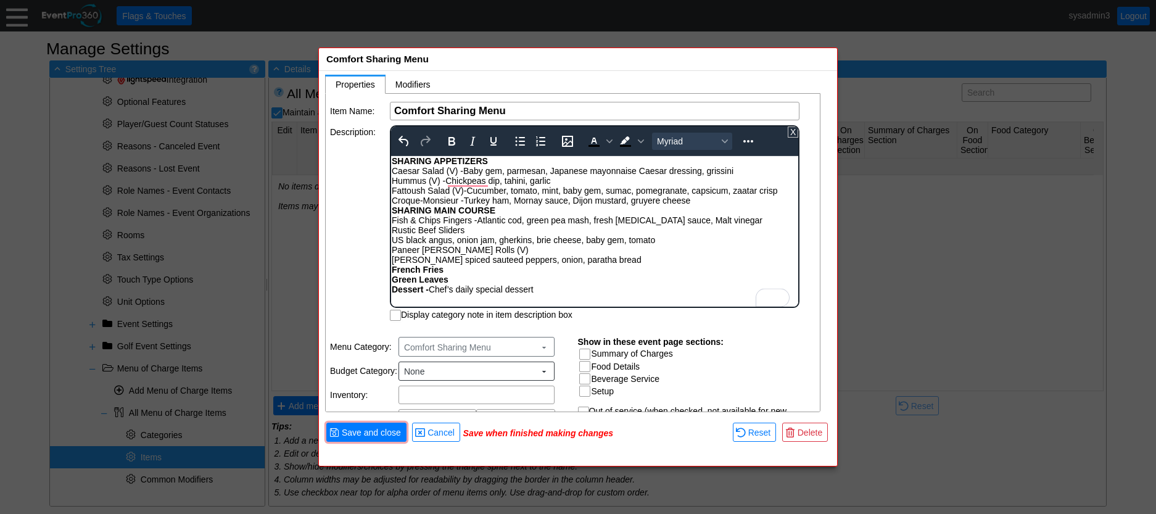
click at [393, 241] on div "SHARING APPETIZERS Caesar Salad (V) - Baby gem, parmesan, Japanese mayonnaise C…" at bounding box center [595, 225] width 406 height 138
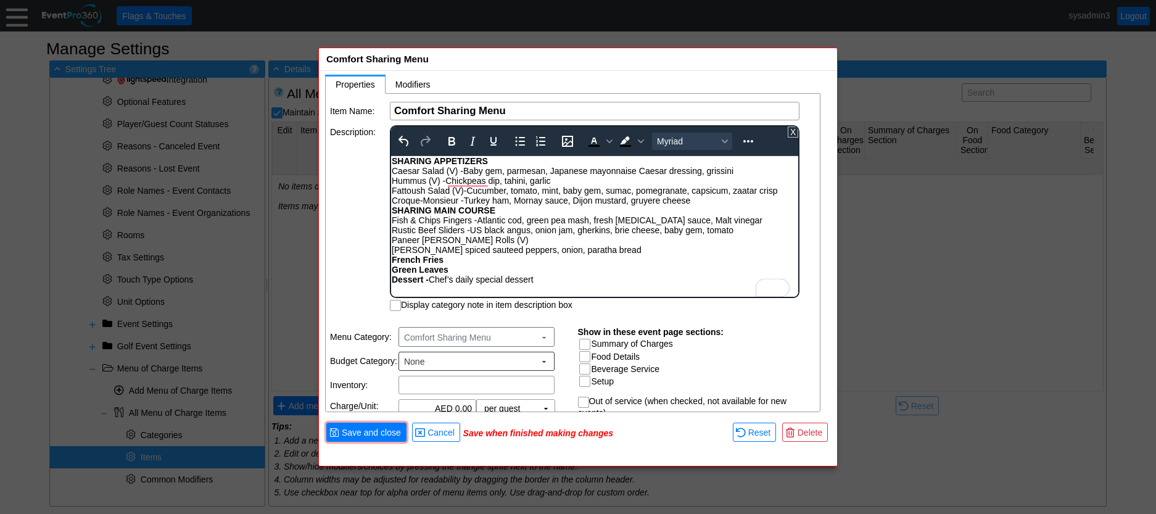
click at [393, 251] on div "SHARING APPETIZERS Caesar Salad (V) - Baby gem, parmesan, Japanese mayonnaise C…" at bounding box center [595, 220] width 406 height 128
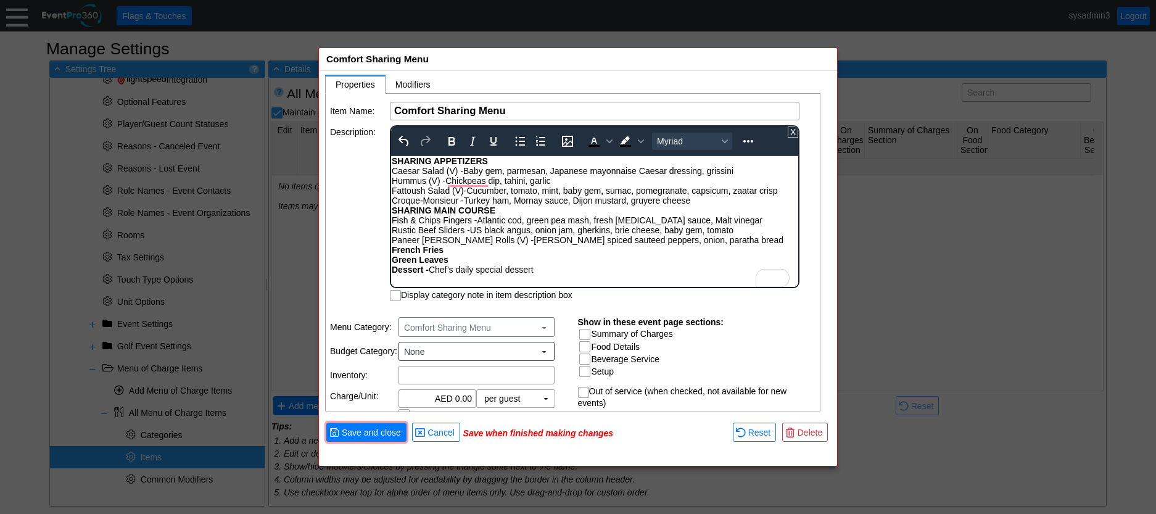
click at [539, 265] on div "SHARING APPETIZERS Caesar Salad (V) - Baby gem, parmesan, Japanese mayonnaise C…" at bounding box center [595, 215] width 406 height 118
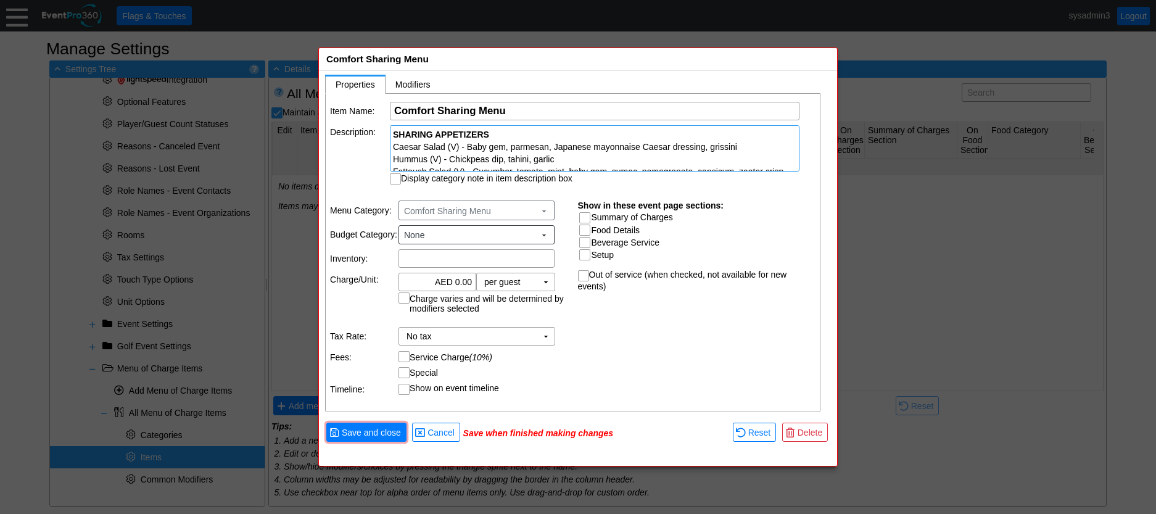
click at [353, 263] on div "Item Name: Χ Comfort Sharing Menu Name of the menu item Description: SHARING AP…" at bounding box center [573, 253] width 495 height 319
click at [394, 179] on input "Display category note in item description box" at bounding box center [396, 180] width 12 height 12
checkbox input "true"
click at [587, 219] on input "Summary of Charges" at bounding box center [586, 219] width 12 height 12
checkbox input "true"
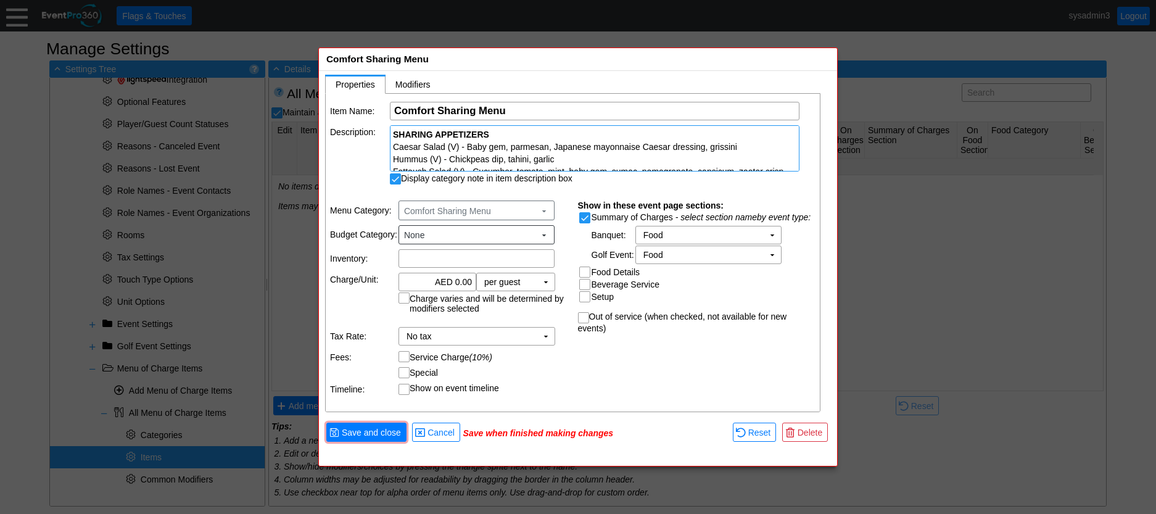
click at [584, 270] on input "Food Details" at bounding box center [586, 273] width 12 height 12
checkbox input "true"
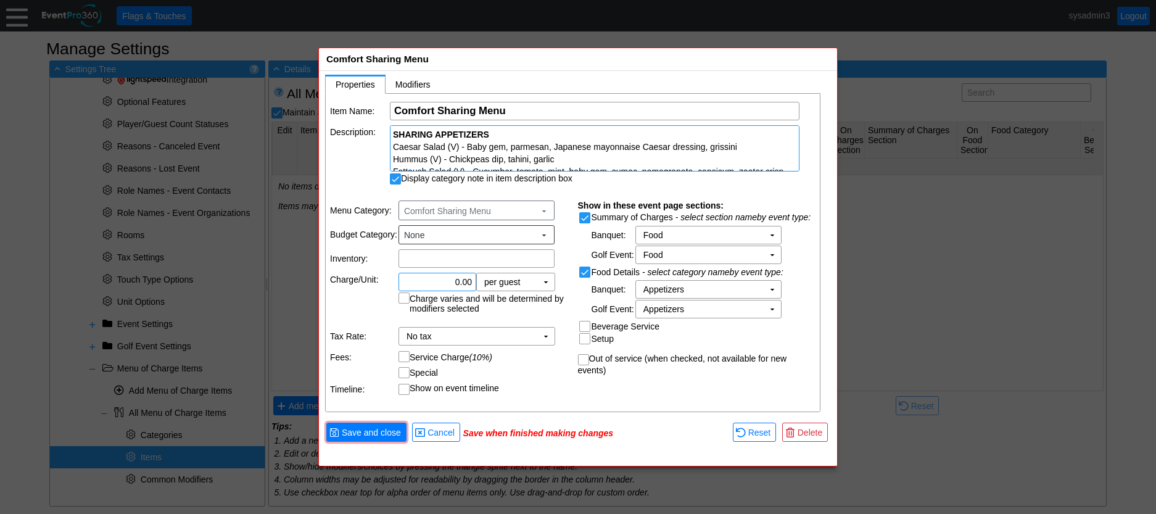
click at [460, 275] on input "0.00" at bounding box center [437, 281] width 69 height 17
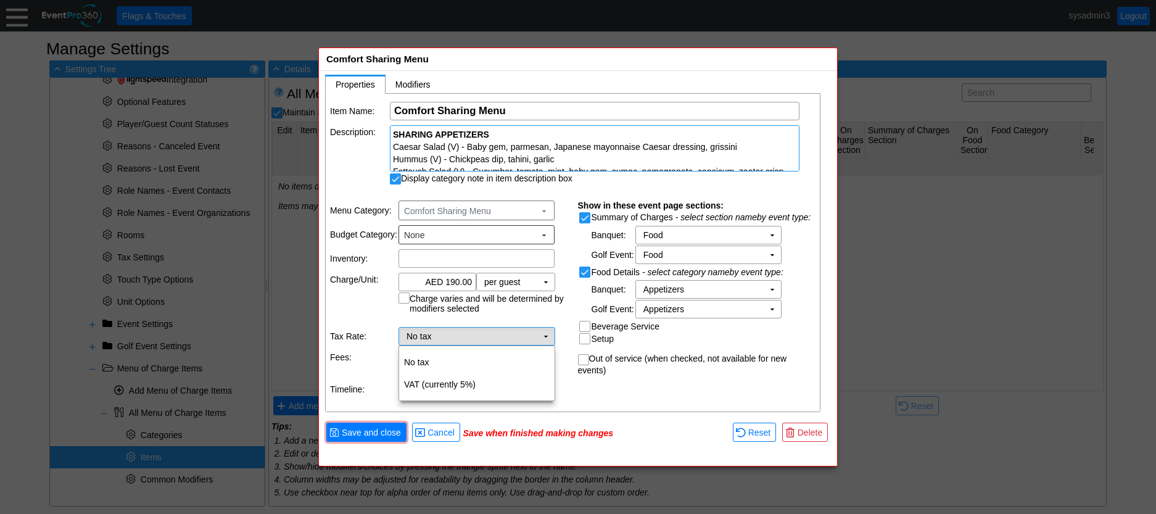
click at [535, 340] on td "No tax Χ" at bounding box center [468, 335] width 138 height 17
type input "AED 190.00"
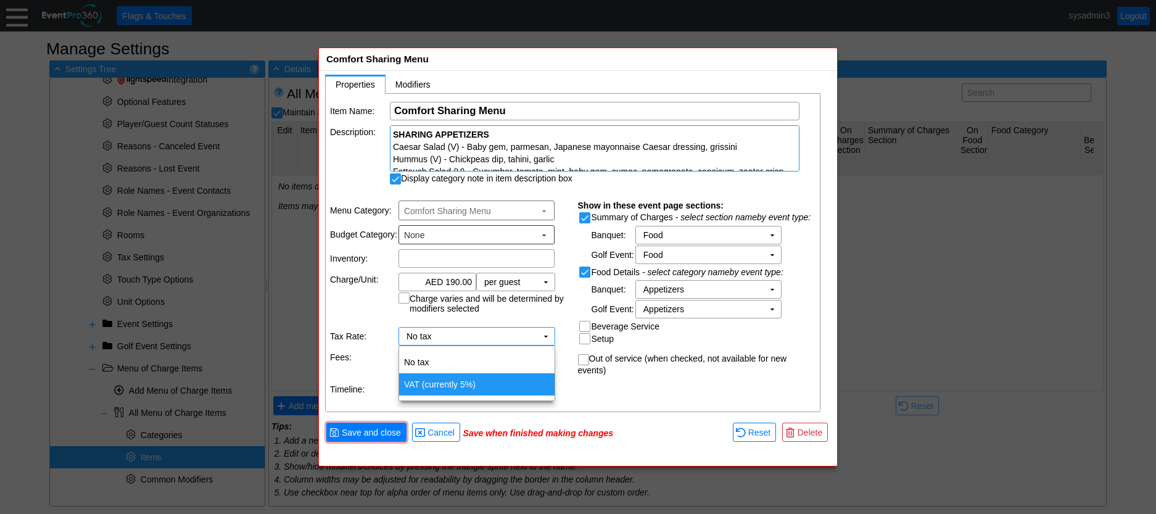
click at [446, 380] on td "VAT (currently 5%)" at bounding box center [476, 384] width 155 height 22
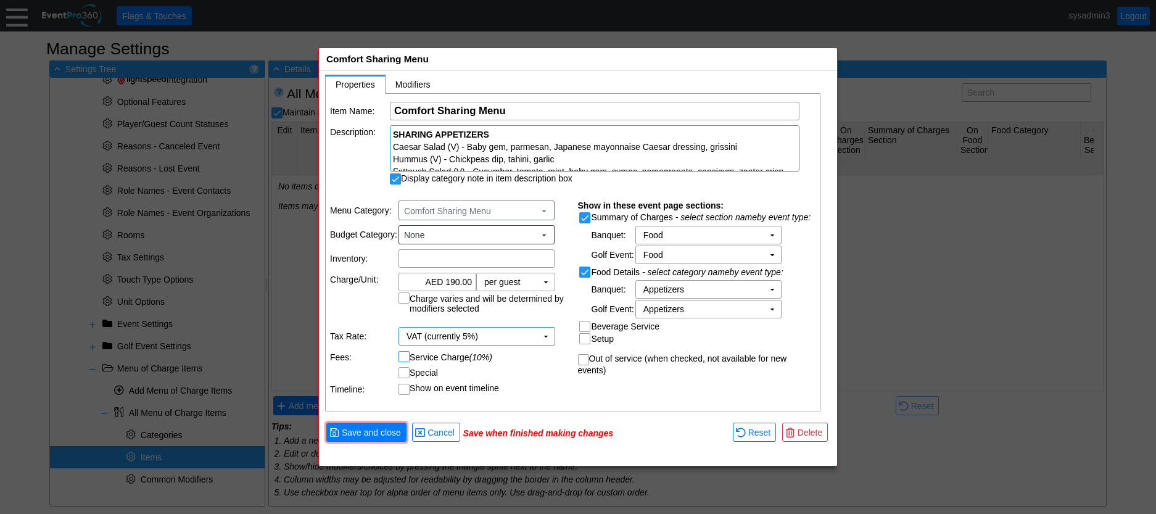
click at [404, 353] on input "Service Charge (10%)" at bounding box center [405, 357] width 12 height 12
checkbox input "true"
click at [377, 430] on span "Save and close" at bounding box center [371, 432] width 64 height 12
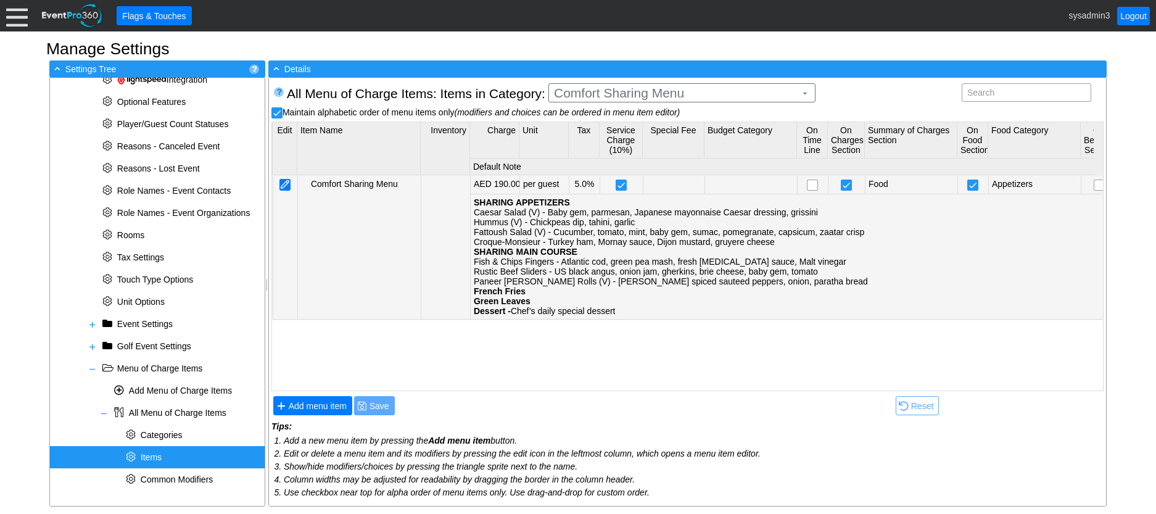
click at [287, 183] on div at bounding box center [284, 185] width 11 height 12
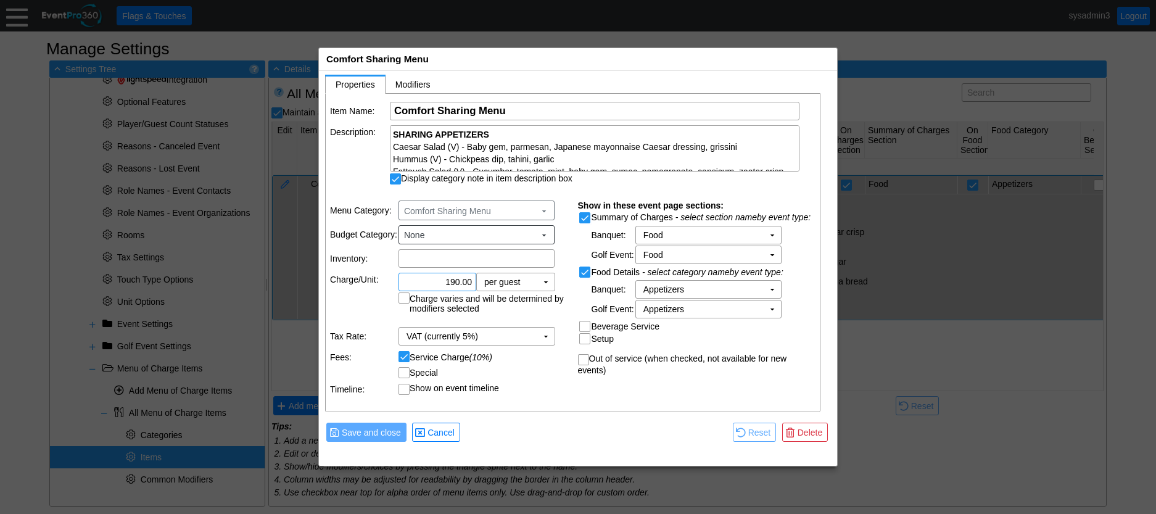
click at [454, 280] on input "190.00" at bounding box center [437, 281] width 69 height 17
type input "AED 170.00"
click at [509, 412] on div "▼ ◀ ▶ Properties [x] Modifiers [x] Item Name: Χ Comfort Sharing Menu Name of th…" at bounding box center [578, 243] width 506 height 339
click at [385, 434] on span "Save and close" at bounding box center [371, 432] width 64 height 12
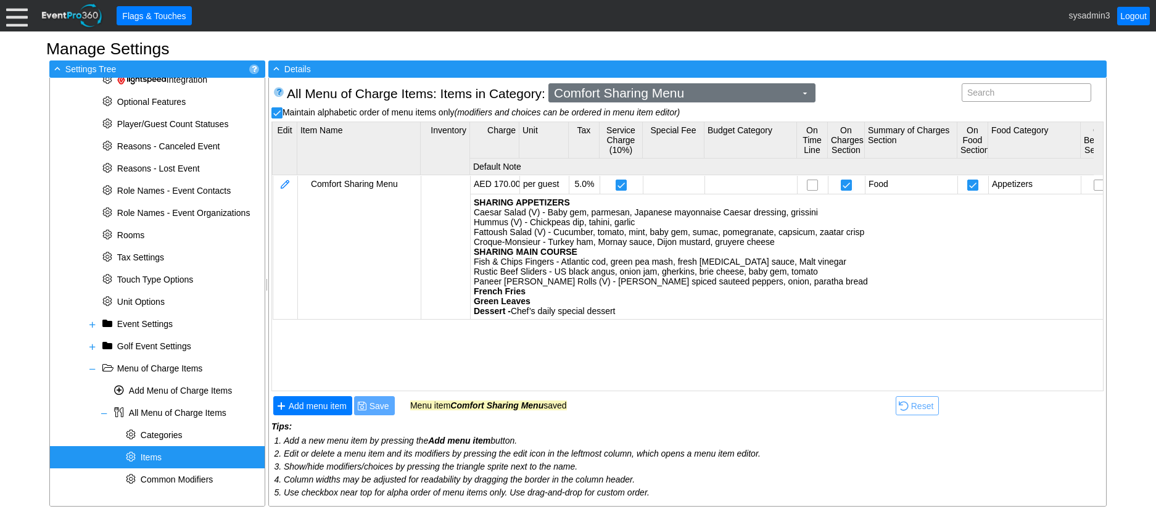
click at [689, 97] on span "Comfort Sharing Menu" at bounding box center [674, 93] width 247 height 12
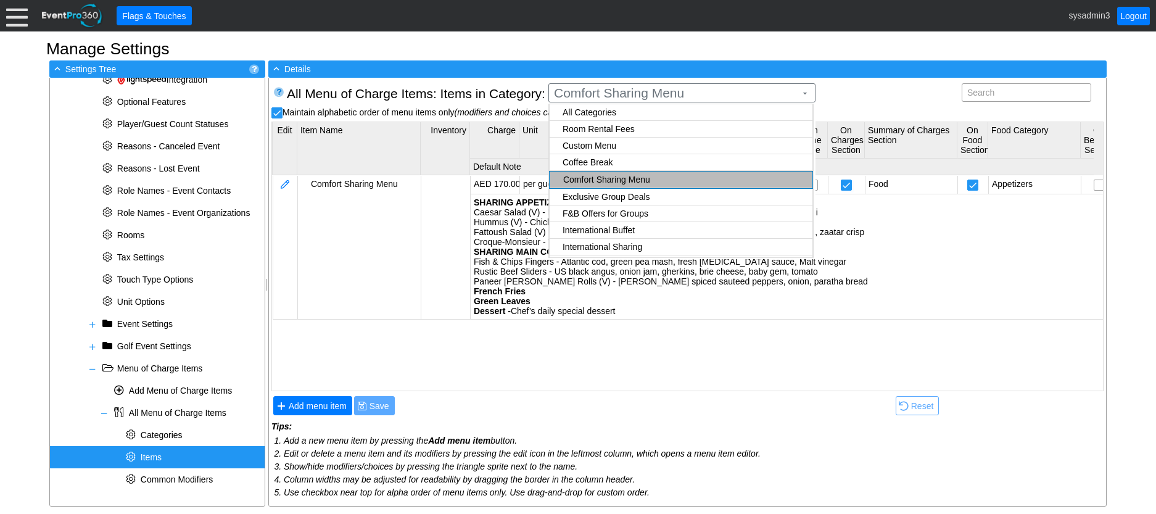
click at [599, 163] on body "Calendar of Events + New Event + Reports + Manage Contacts + Manage Organizatio…" at bounding box center [578, 257] width 1156 height 514
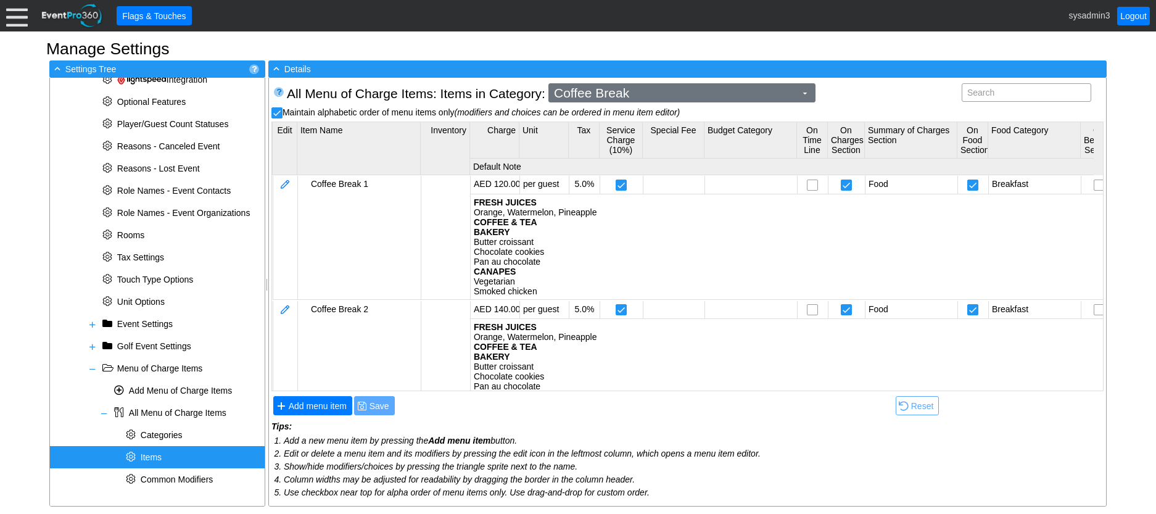
click at [689, 93] on span "Coffee Break" at bounding box center [674, 93] width 247 height 12
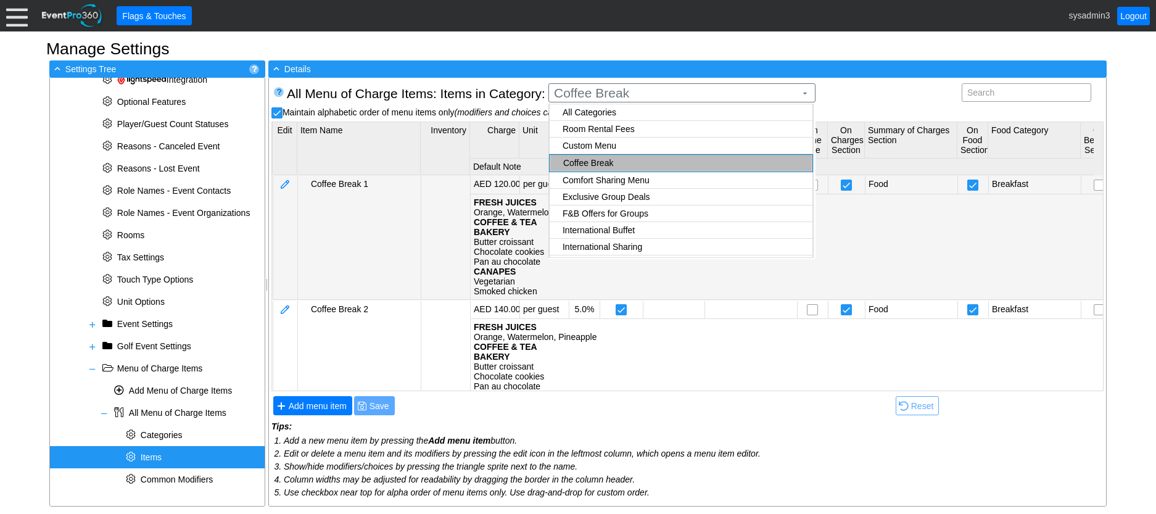
click at [421, 208] on td at bounding box center [445, 237] width 49 height 123
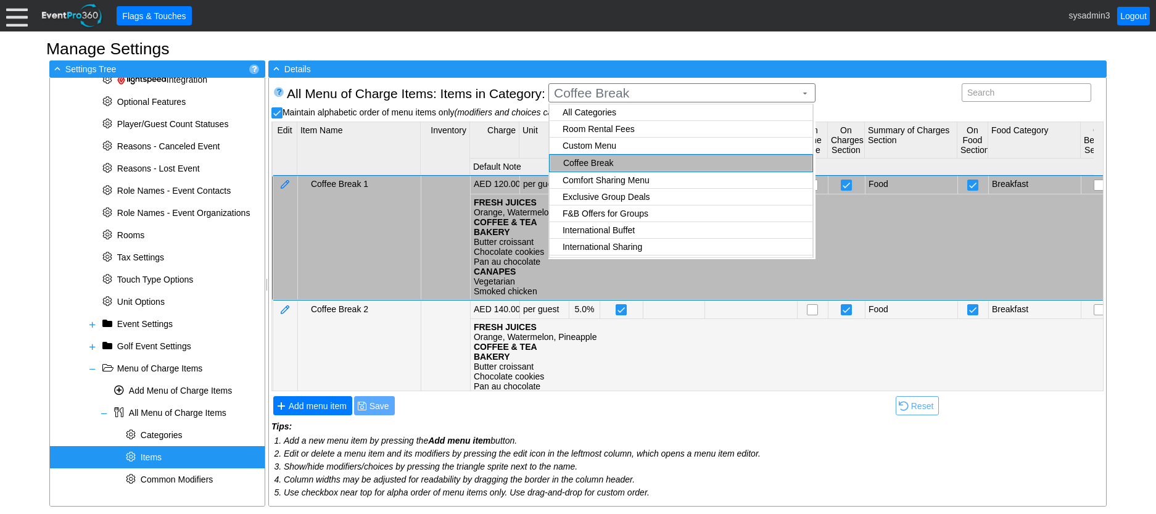
click at [635, 358] on div "FRESH JUICES Orange, Watermelon, Pineapple COFFEE & TEA BAKERY Butter croissant…" at bounding box center [917, 381] width 887 height 118
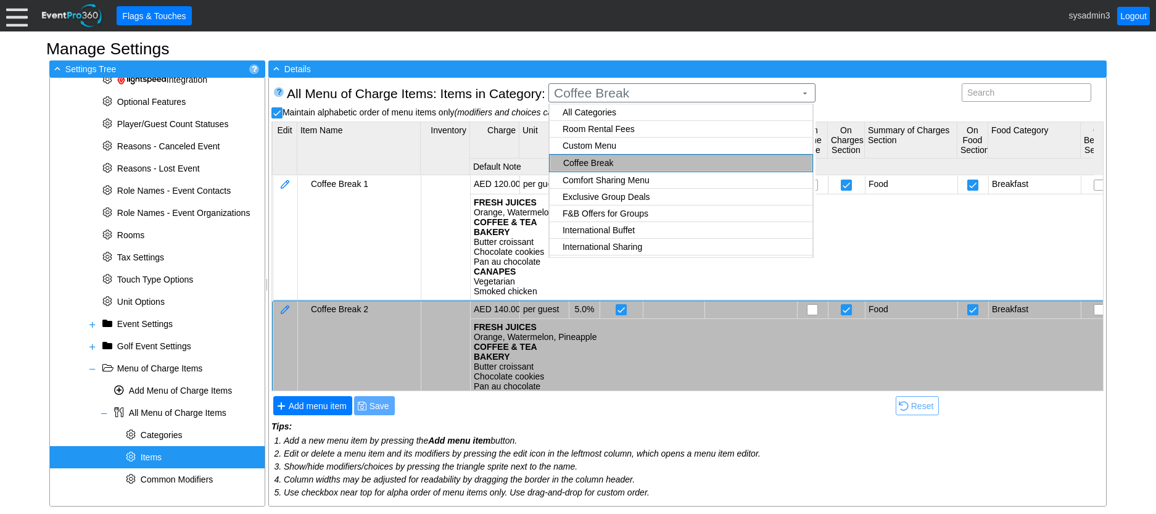
checkbox input "true"
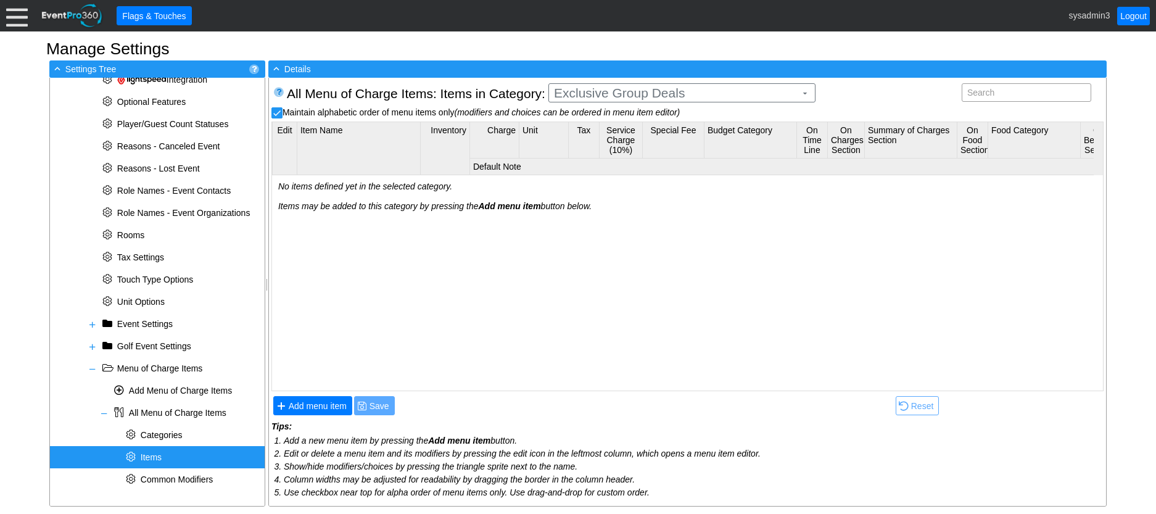
click at [604, 147] on body "Calendar of Events + New Event + Reports + Manage Contacts + Manage Organizatio…" at bounding box center [578, 257] width 1156 height 514
click at [329, 409] on span "Add menu item" at bounding box center [317, 406] width 63 height 12
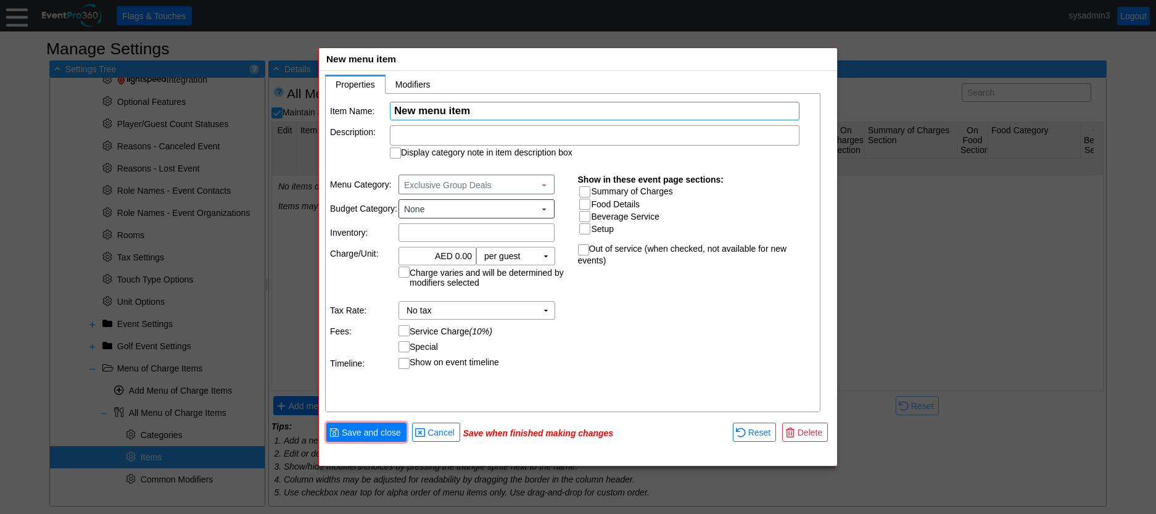
paste input "SMOKY CHICKEN BURGER & FRIES WITH SOFT DRINK"
type input "SMOKY CHICKEN BURGER & FRIES WITH SOFT DRINK"
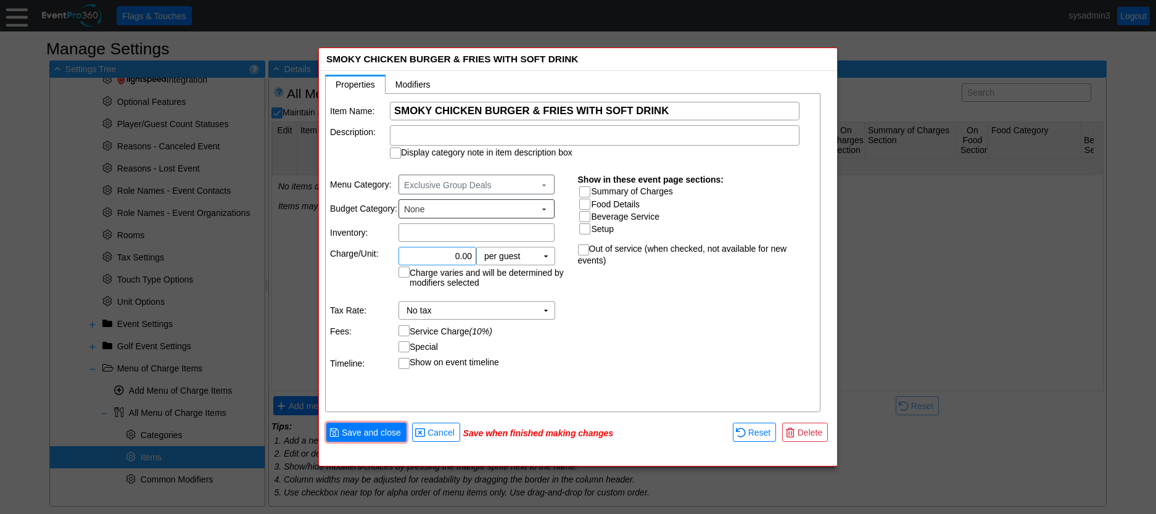
click at [459, 256] on input "0.00" at bounding box center [437, 255] width 69 height 17
type input "AED 99.00"
click at [588, 190] on input "Summary of Charges" at bounding box center [586, 193] width 12 height 12
checkbox input "true"
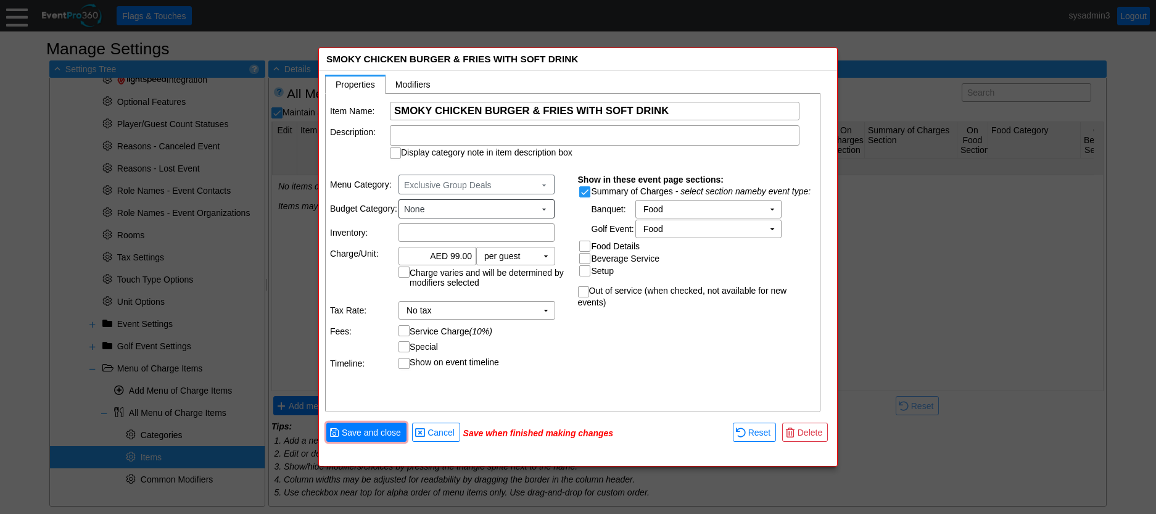
click at [583, 244] on input "Food Details" at bounding box center [586, 247] width 12 height 12
checkbox input "true"
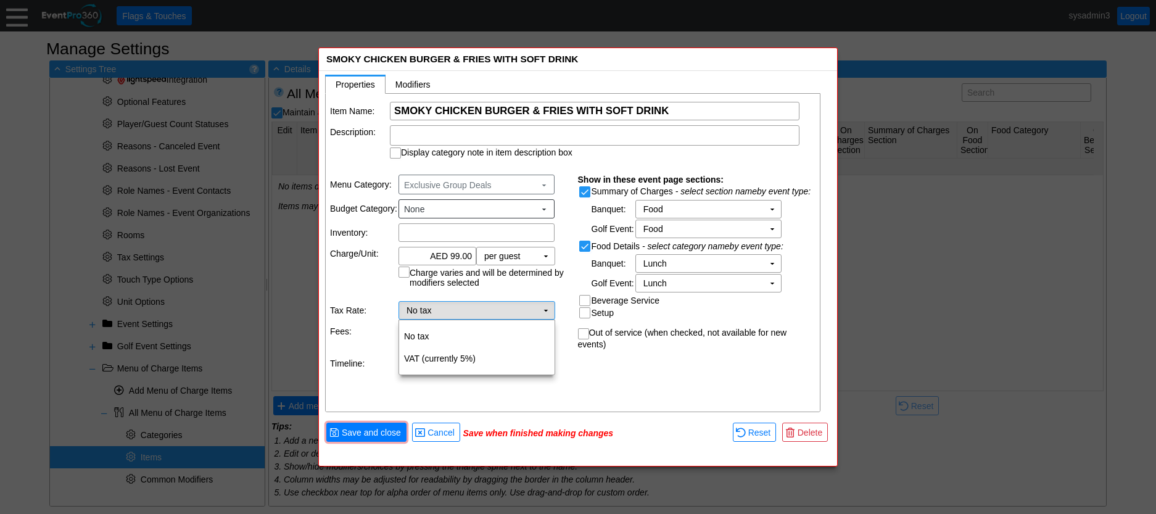
click at [544, 307] on td "▼" at bounding box center [545, 310] width 17 height 17
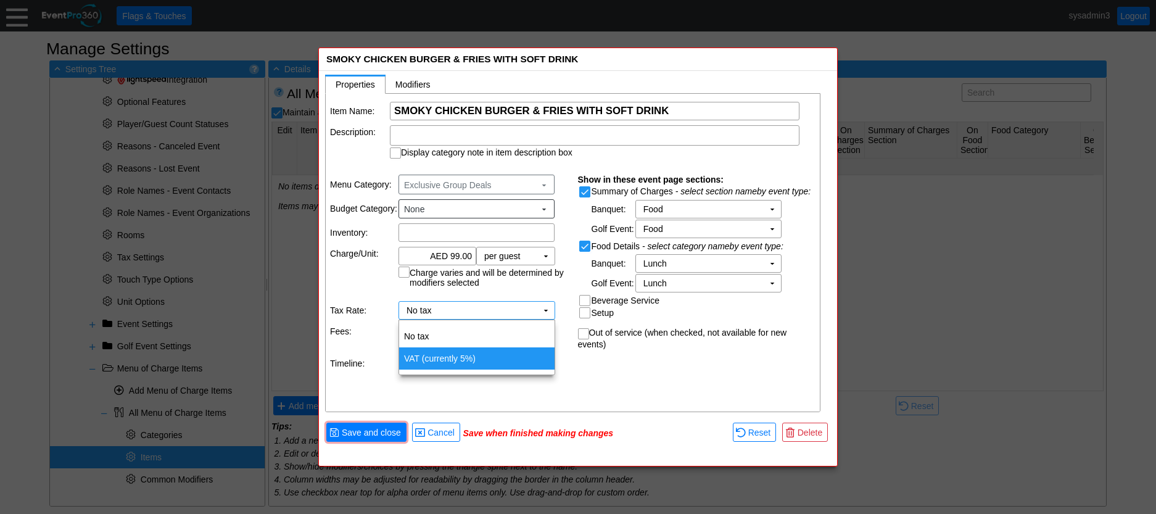
click at [443, 353] on td "VAT (currently 5%)" at bounding box center [476, 358] width 155 height 22
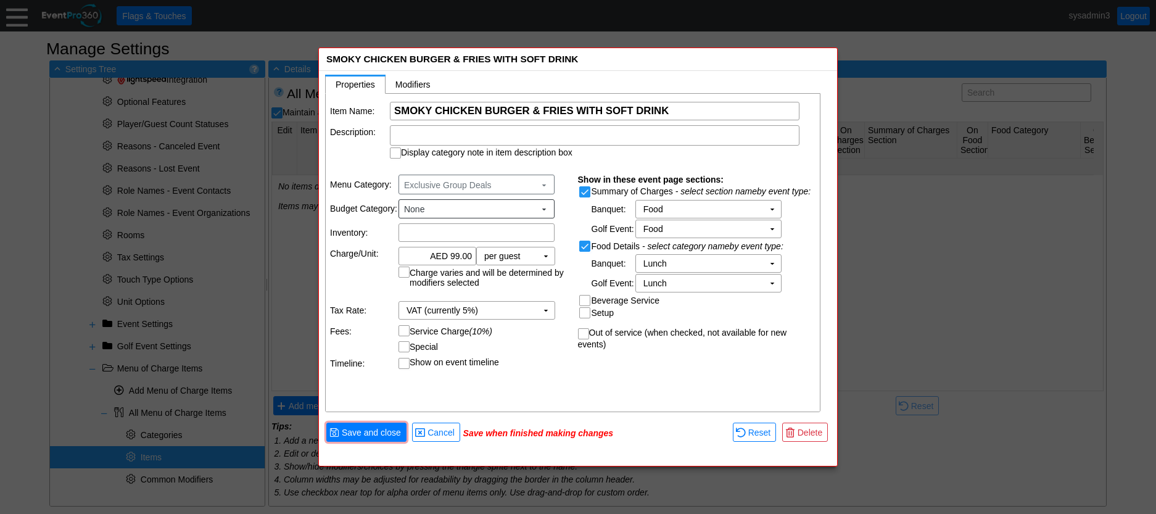
click at [402, 327] on input "Service Charge (10%)" at bounding box center [405, 332] width 12 height 12
checkbox input "true"
click at [376, 433] on span "Save and close" at bounding box center [371, 432] width 64 height 12
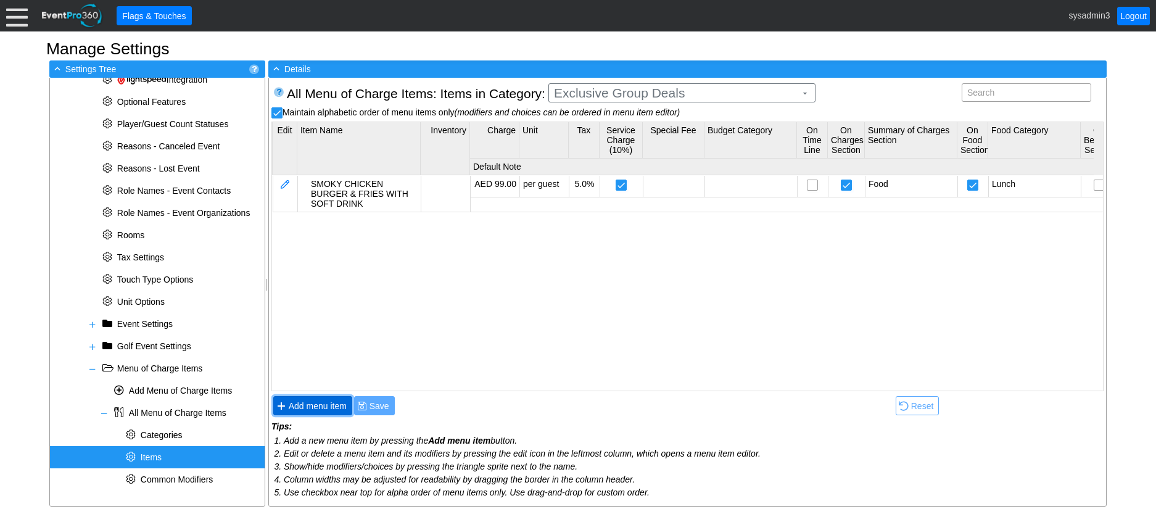
click at [322, 403] on span "Add menu item" at bounding box center [317, 406] width 63 height 12
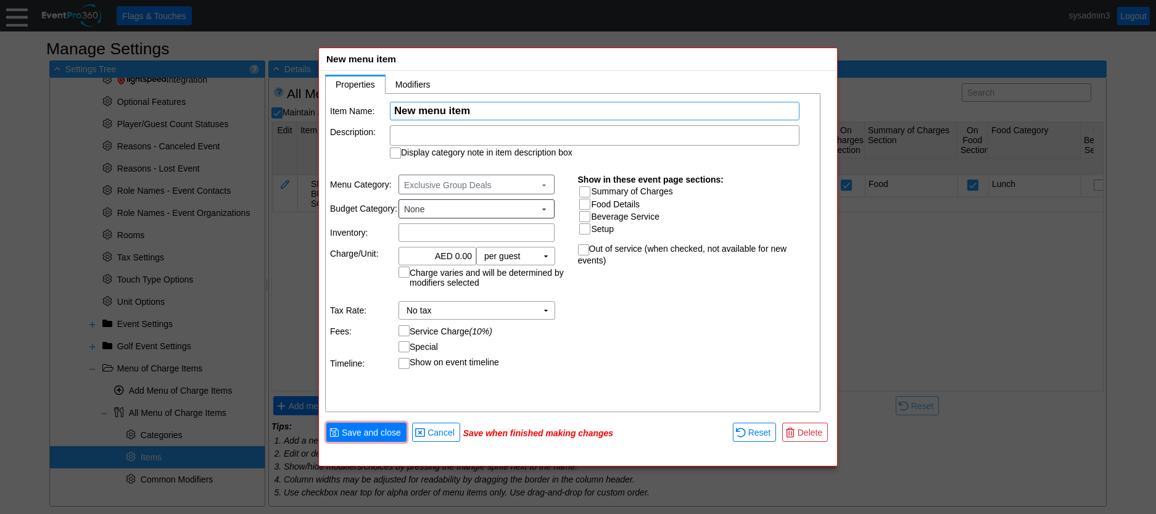
paste input "BLACK ANGUS BEEF BURGER & FRIES WITH PINT"
type input "BLACK ANGUS BEEF BURGER & FRIES WITH PINT"
click at [459, 256] on input "0.00" at bounding box center [437, 255] width 69 height 17
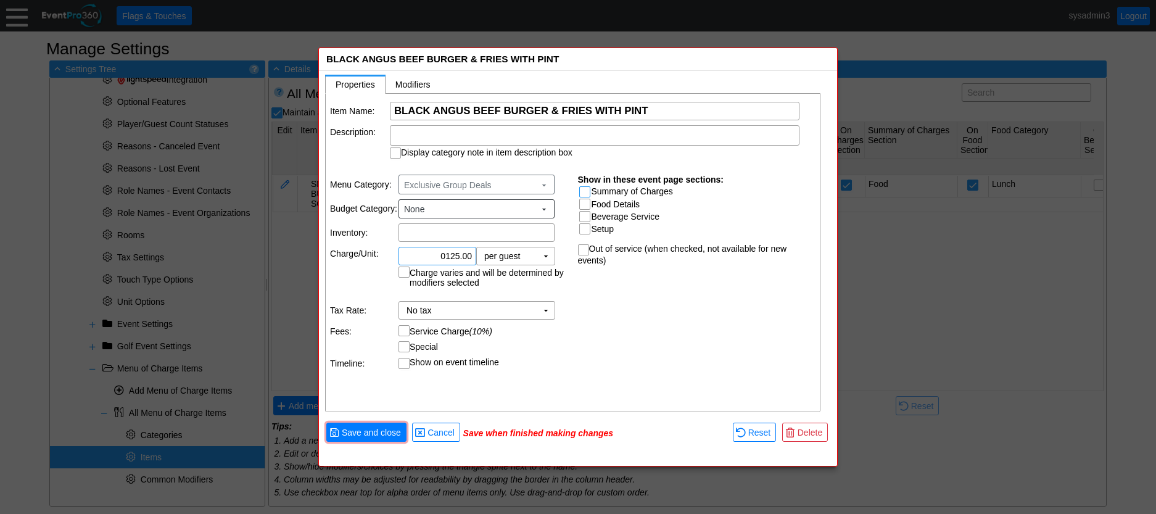
type input "AED 125.00"
click at [584, 192] on input "Summary of Charges" at bounding box center [586, 193] width 12 height 12
checkbox input "true"
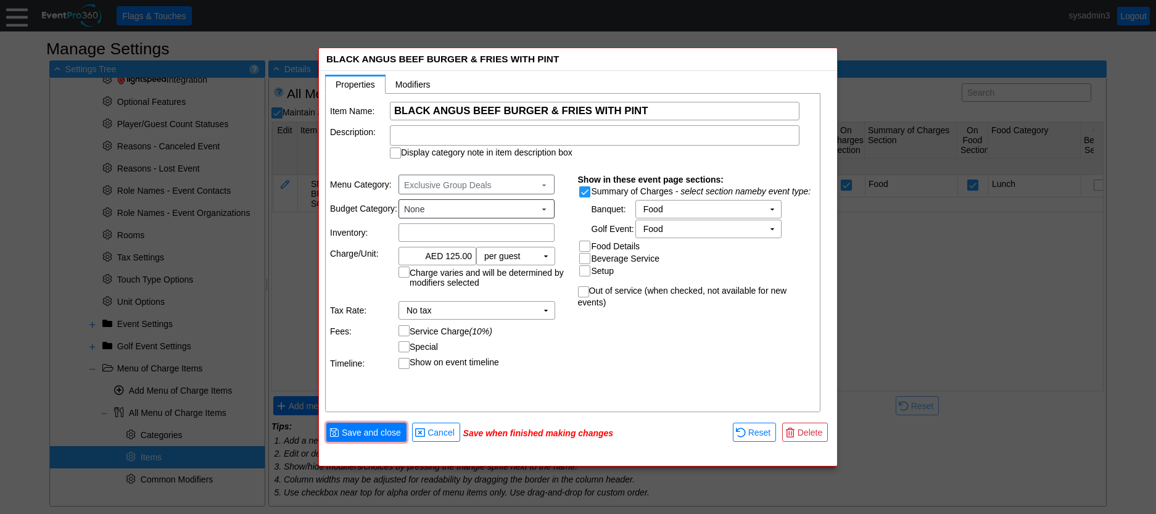
click at [586, 245] on input "Food Details" at bounding box center [586, 247] width 12 height 12
checkbox input "true"
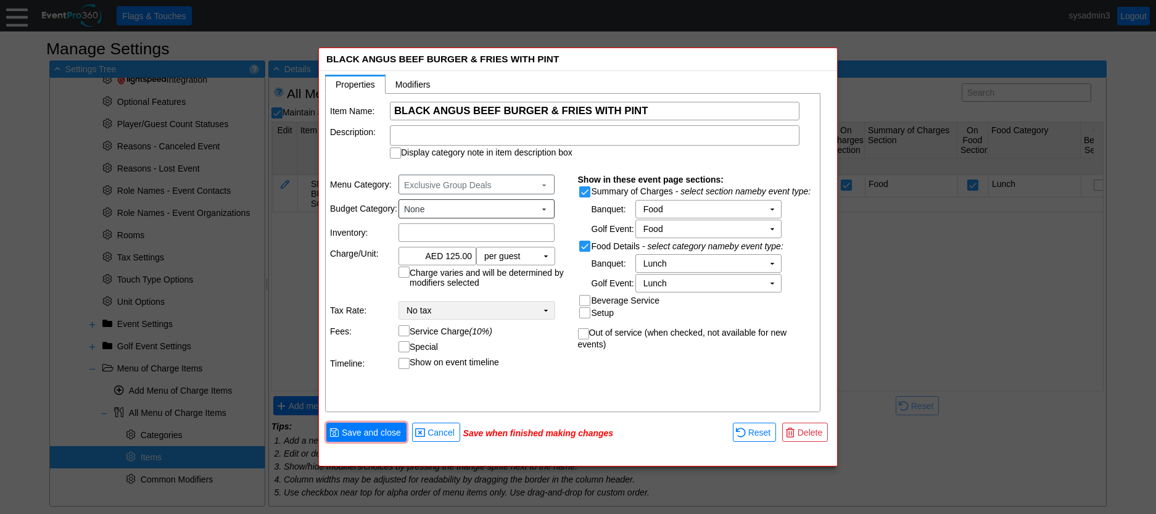
click at [541, 307] on td "▼" at bounding box center [545, 310] width 17 height 17
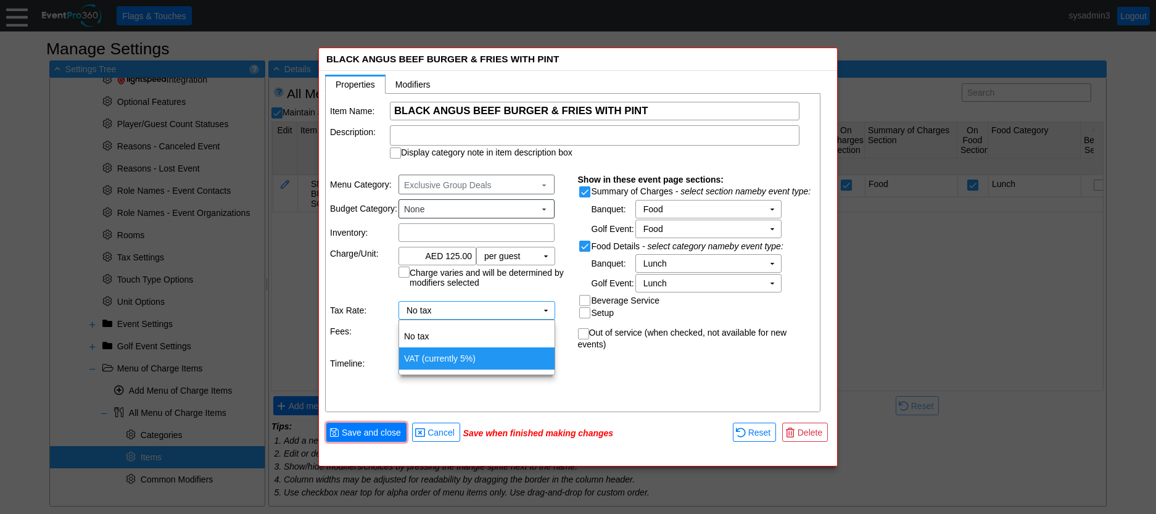
click at [450, 356] on td "VAT (currently 5%)" at bounding box center [476, 358] width 155 height 22
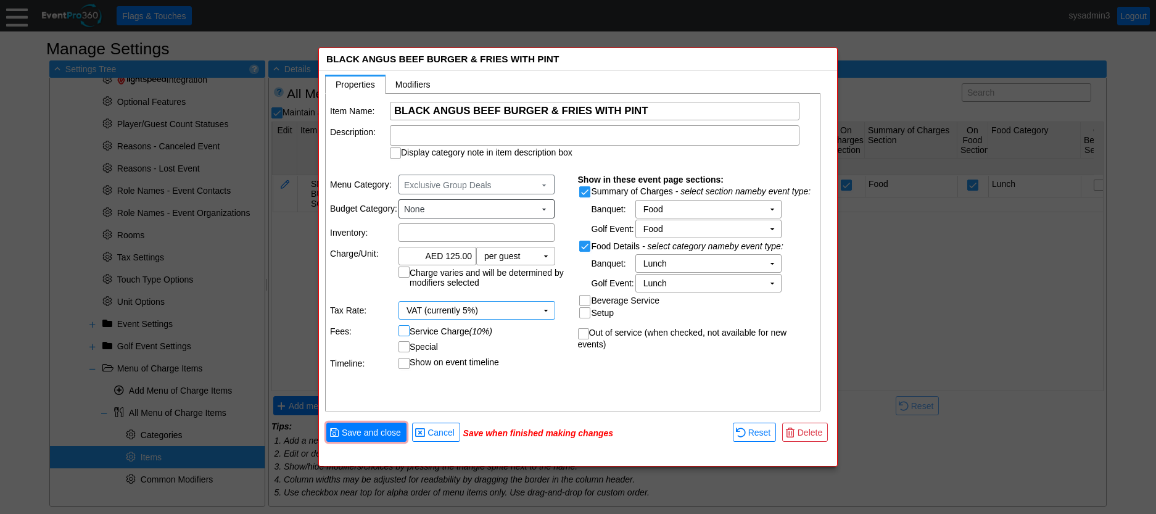
click at [399, 327] on input "Service Charge (10%)" at bounding box center [405, 332] width 12 height 12
checkbox input "true"
click at [369, 435] on span "Save and close" at bounding box center [371, 432] width 64 height 12
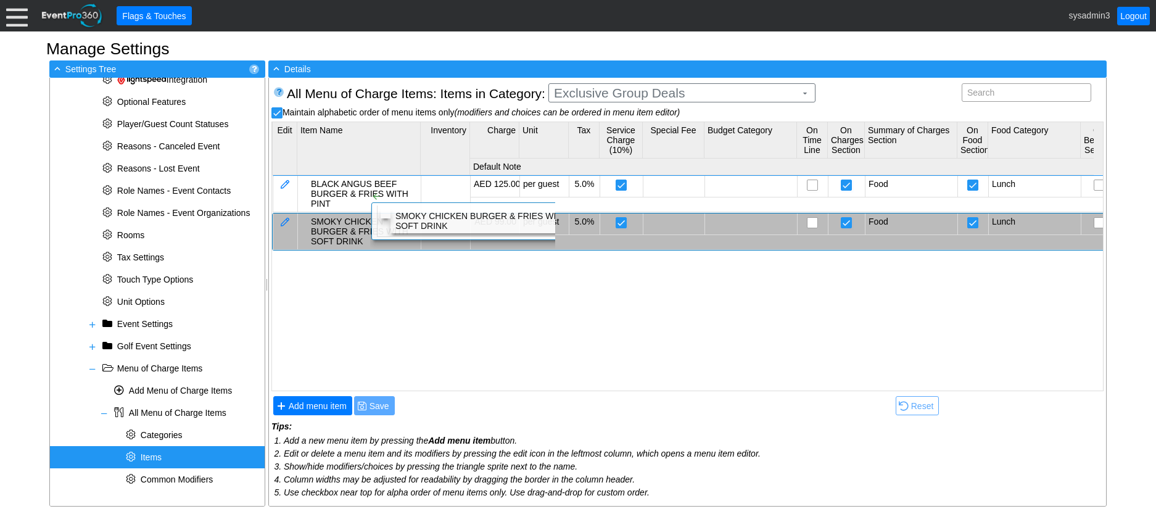
checkbox input "false"
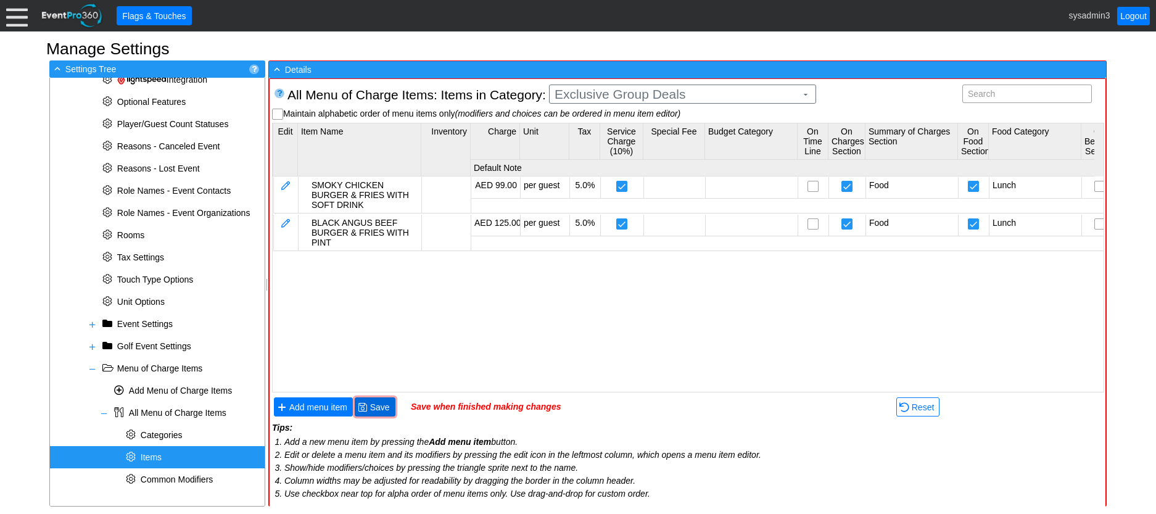
click at [378, 409] on span "Save" at bounding box center [379, 407] width 25 height 12
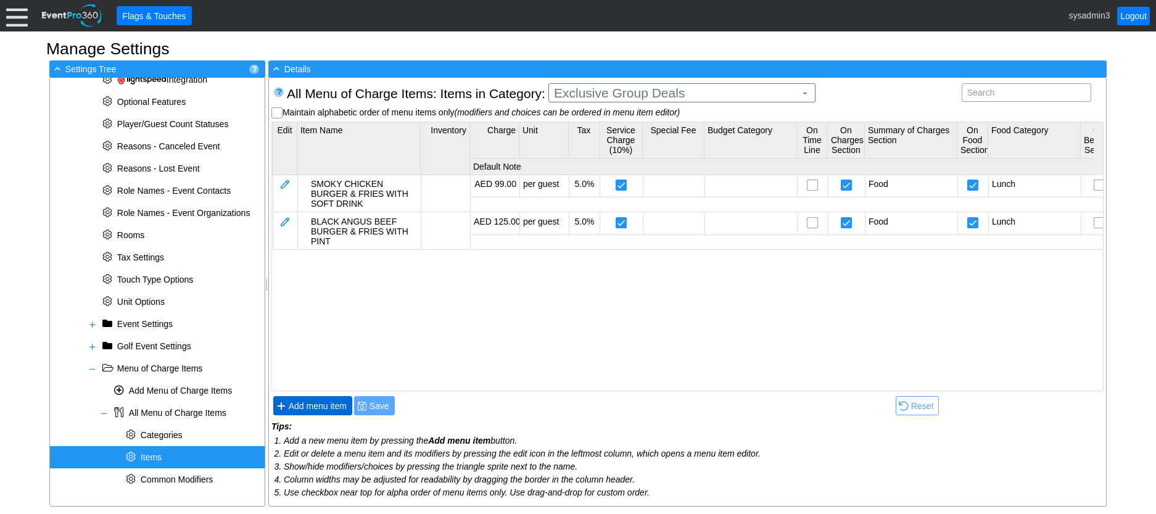
click at [321, 399] on span "● Add menu item" at bounding box center [312, 405] width 73 height 13
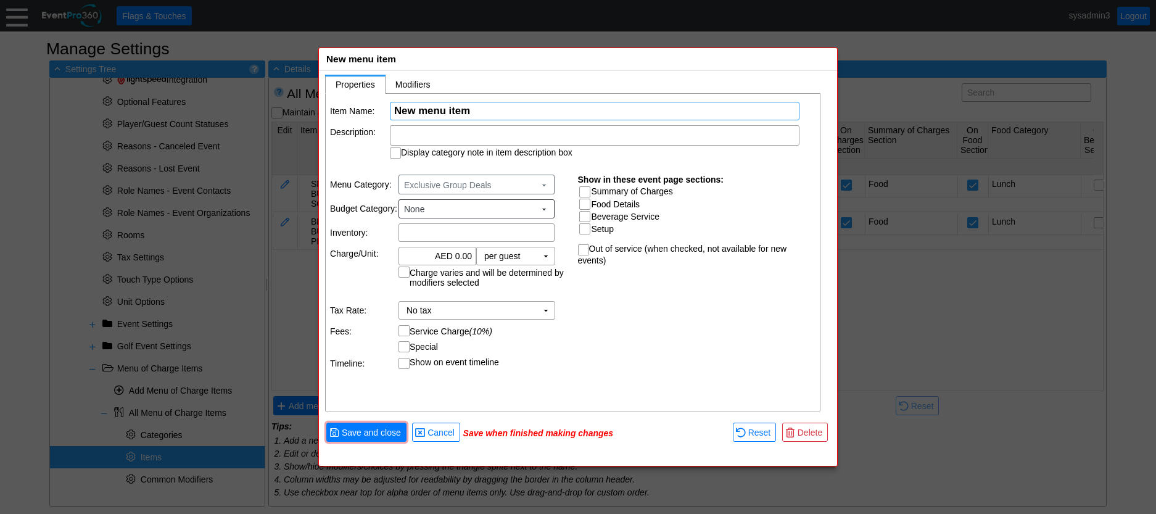
paste input "BLACK ANGUS BEEF BURGER & FRIES WITH SOFT DRINK"
type input "BLACK ANGUS BEEF BURGER & FRIES WITH SOFT DRINK"
click at [459, 259] on input "0.00" at bounding box center [437, 255] width 69 height 17
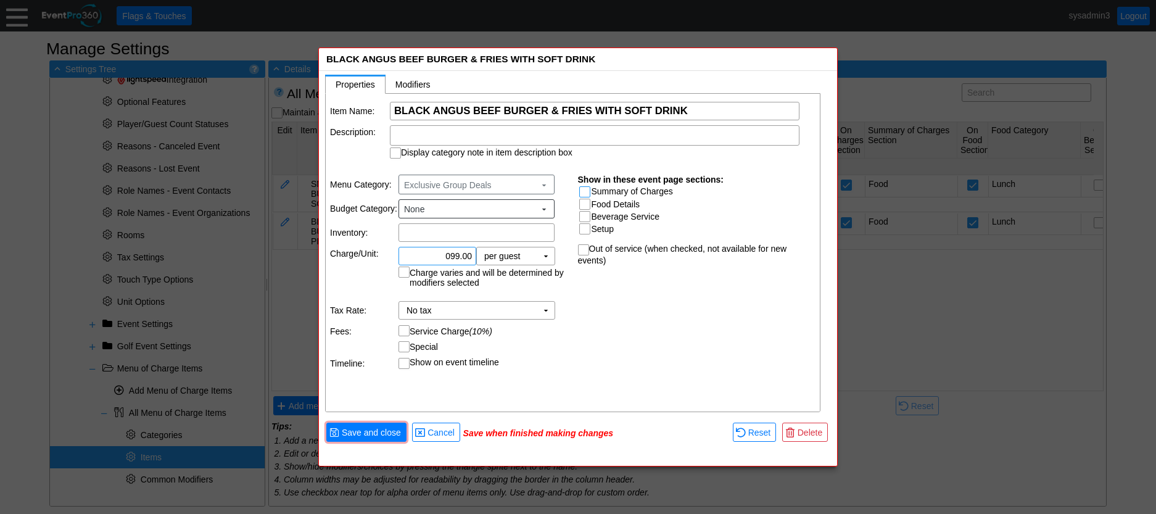
type input "AED 99.00"
click at [586, 189] on input "Summary of Charges" at bounding box center [586, 193] width 12 height 12
checkbox input "true"
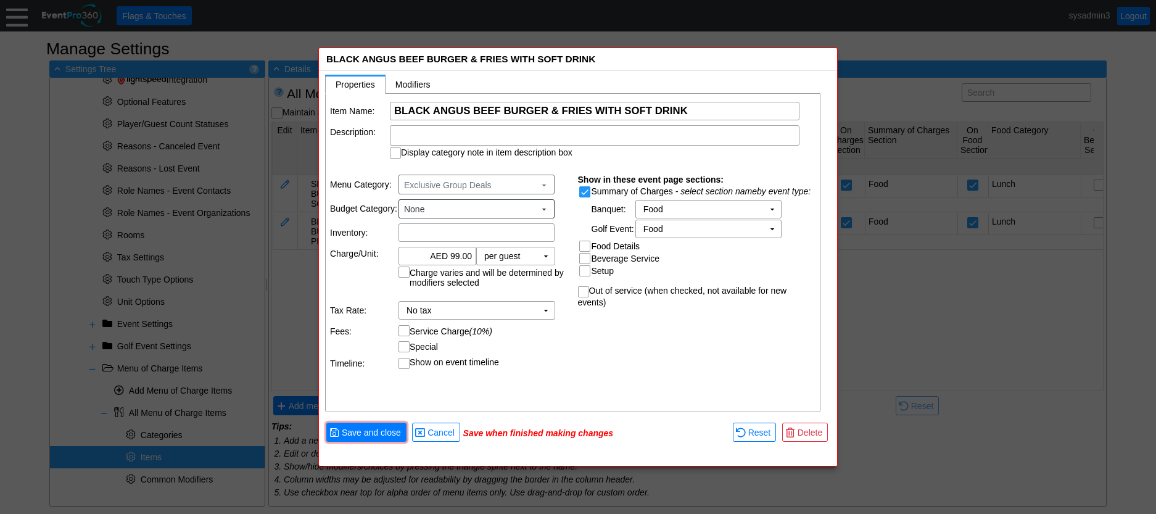
click at [588, 244] on input "Food Details" at bounding box center [586, 247] width 12 height 12
checkbox input "true"
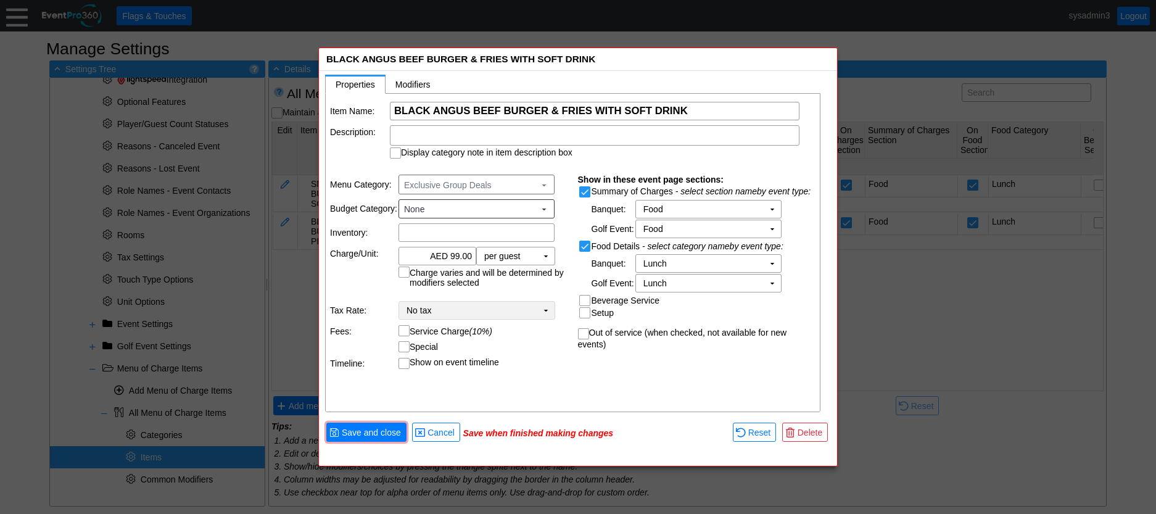
click at [544, 308] on td "▼" at bounding box center [545, 310] width 17 height 17
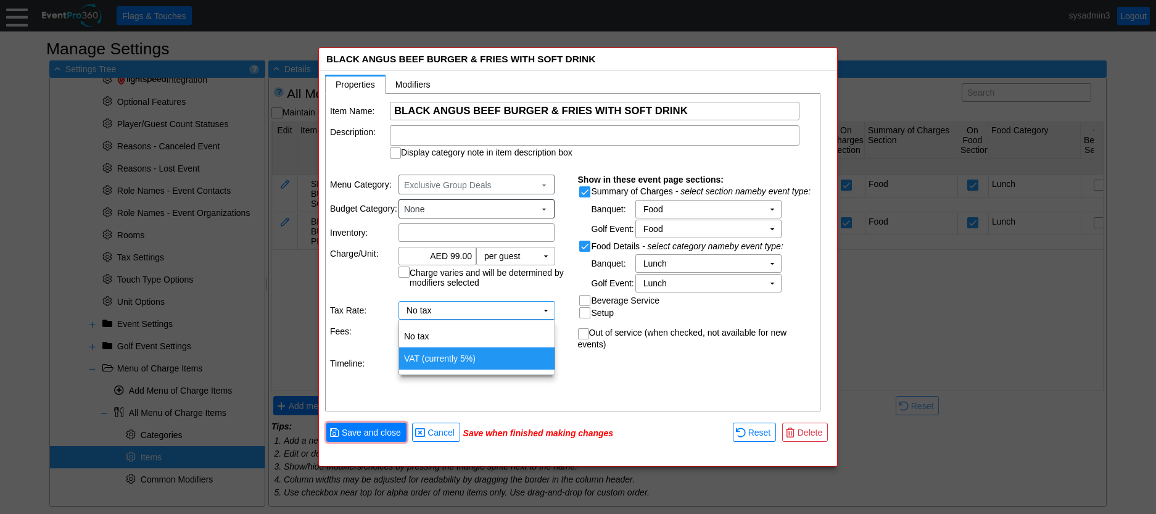
click at [459, 358] on td "VAT (currently 5%)" at bounding box center [476, 358] width 155 height 22
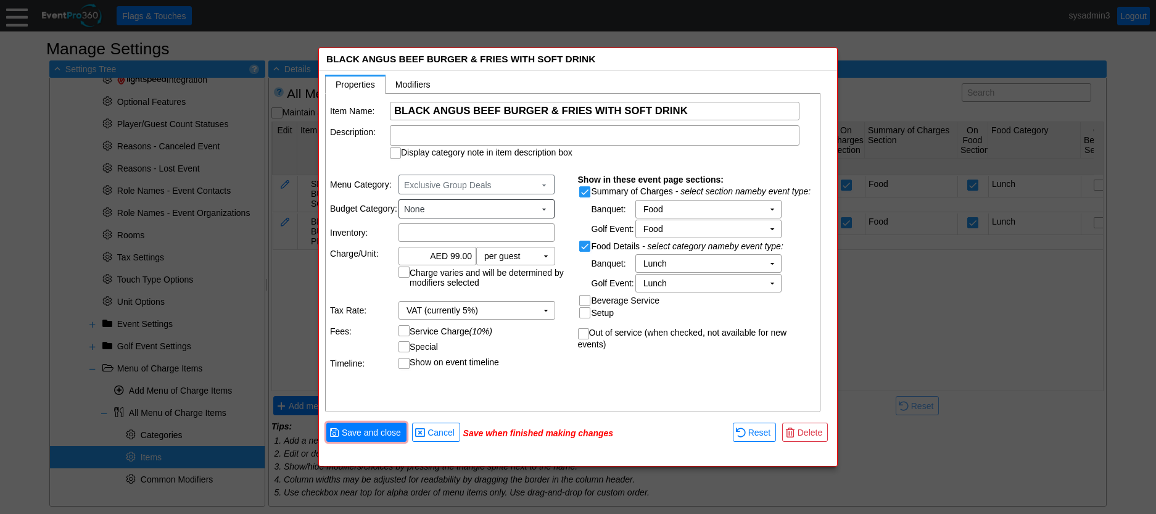
click at [404, 329] on input "Service Charge (10%)" at bounding box center [405, 332] width 12 height 12
checkbox input "true"
click at [371, 432] on span "Save and close" at bounding box center [371, 432] width 64 height 12
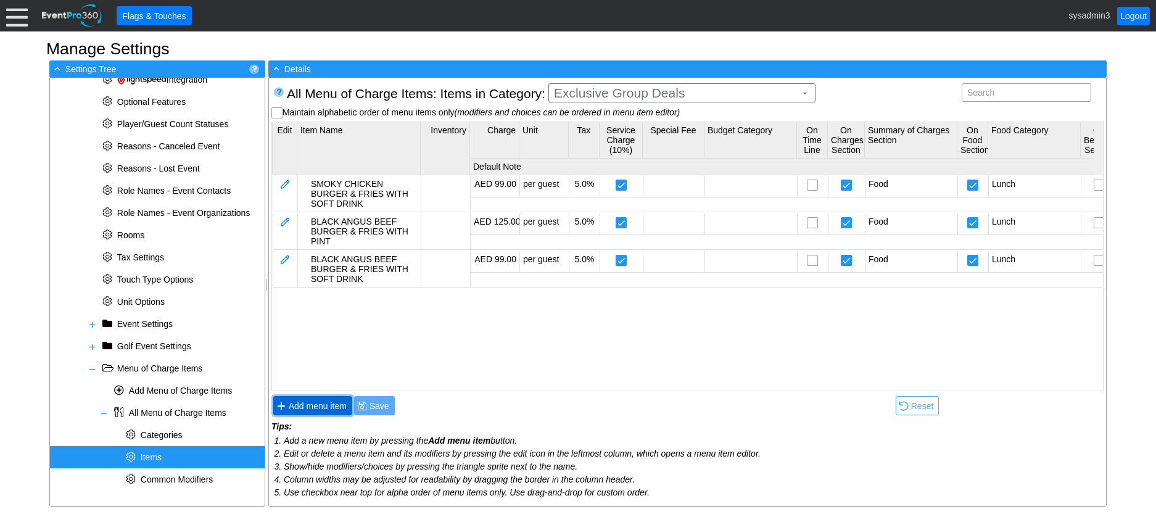
click at [313, 402] on span "Add menu item" at bounding box center [317, 406] width 63 height 12
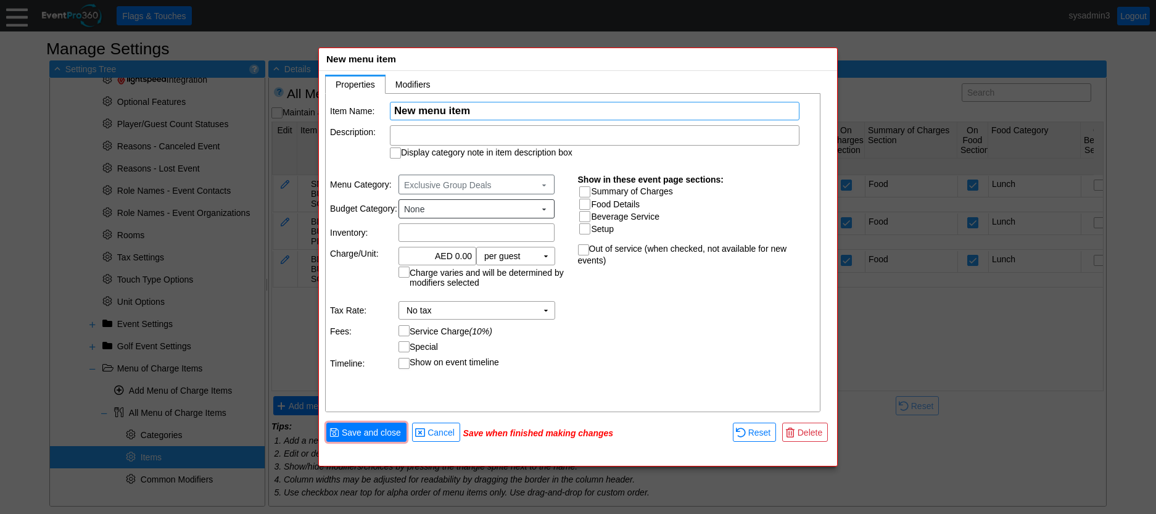
drag, startPoint x: 494, startPoint y: 107, endPoint x: 484, endPoint y: 112, distance: 10.8
click at [484, 112] on input "New menu item" at bounding box center [594, 110] width 401 height 17
drag, startPoint x: 484, startPoint y: 112, endPoint x: 386, endPoint y: 103, distance: 98.4
click at [386, 103] on tr "Item Name: Χ New menu item Name of the menu item" at bounding box center [573, 111] width 486 height 18
paste input "SOCIETY SANDWICH & FRIES"
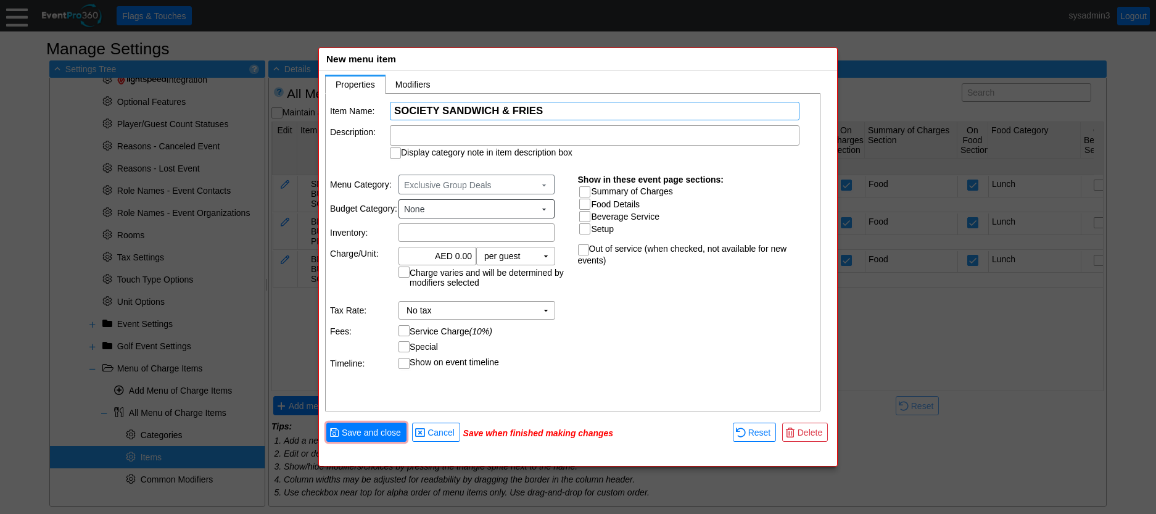
type input "SOCIETY SANDWICH & FRIES"
click at [475, 133] on div at bounding box center [594, 135] width 409 height 20
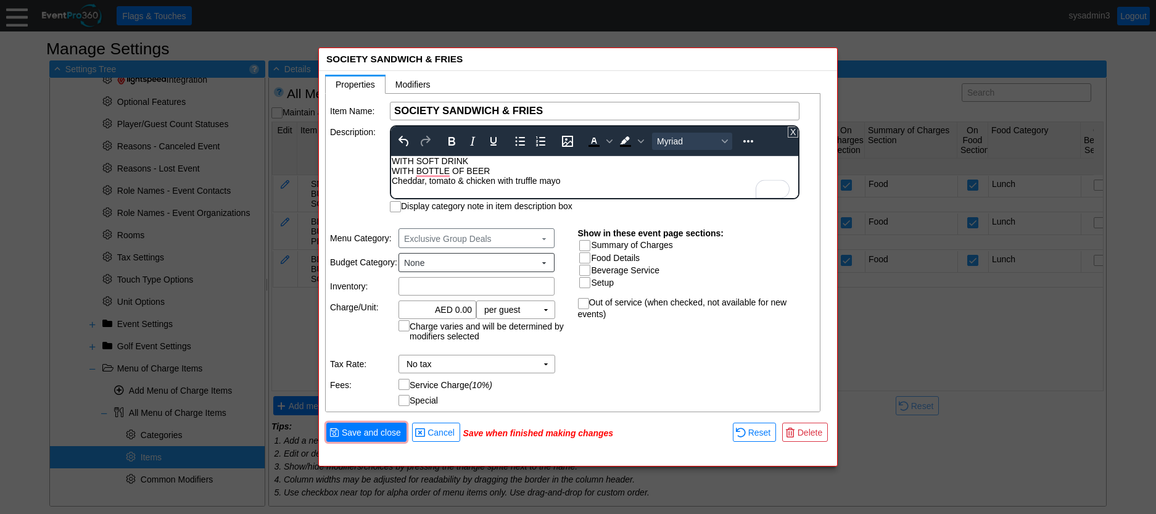
click at [395, 172] on div "WITH SOFT DRINK WITH BOTTLE OF BEER Cheddar, tomato & chicken with truffle mayo" at bounding box center [595, 171] width 406 height 30
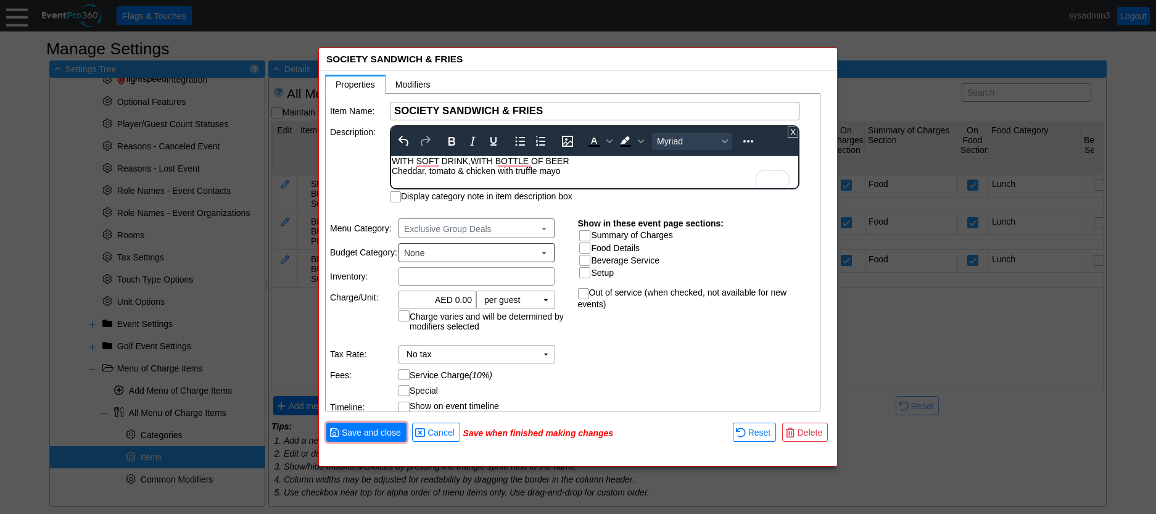
click at [393, 174] on div "WITH SOFT DRINK, WITH BOTTLE OF BEER Cheddar, tomato & chicken with truffle mayo" at bounding box center [595, 166] width 406 height 20
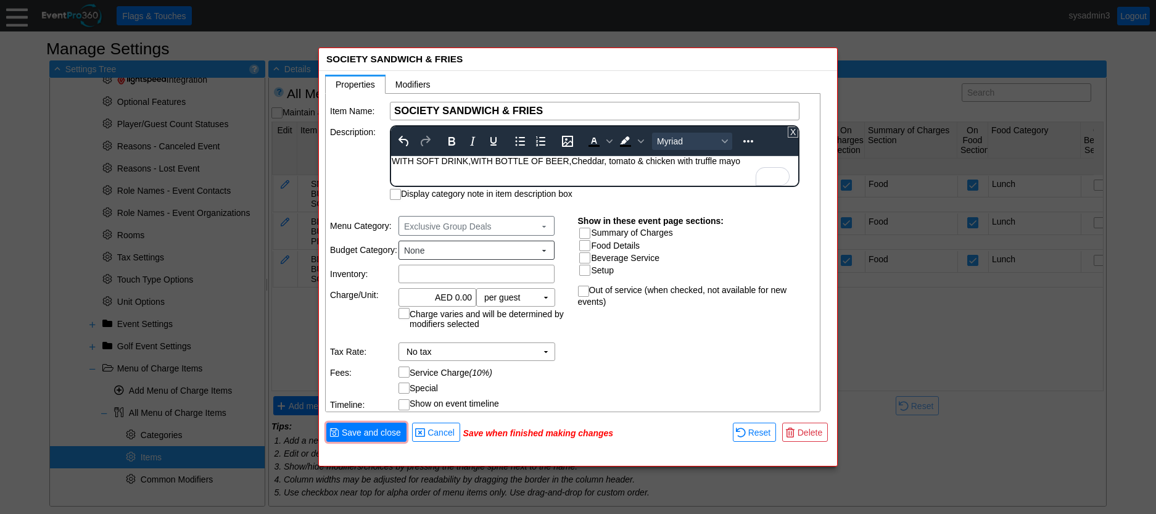
click at [375, 174] on div "Item Name: Χ SOCIETY SANDWICH & FRIES Name of the menu item Description: To ope…" at bounding box center [573, 253] width 495 height 319
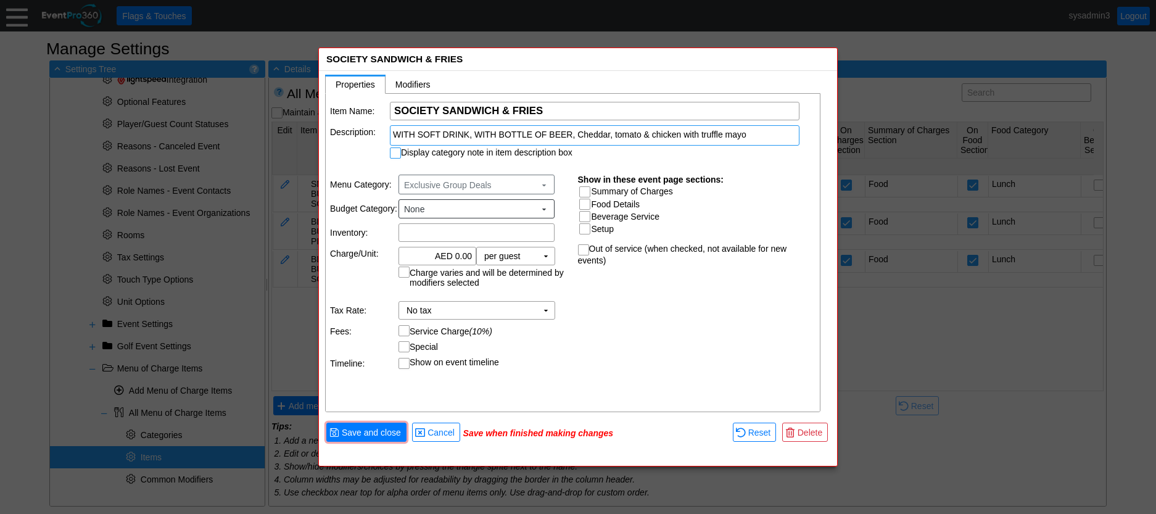
click at [395, 154] on input "Display category note in item description box" at bounding box center [396, 154] width 12 height 12
checkbox input "true"
click at [460, 251] on input "0.00" at bounding box center [437, 255] width 69 height 17
type input "AED 115.00"
click at [585, 185] on table "Summary of Charges - select section name by event type : Banquet: Room Rental F…" at bounding box center [626, 209] width 96 height 51
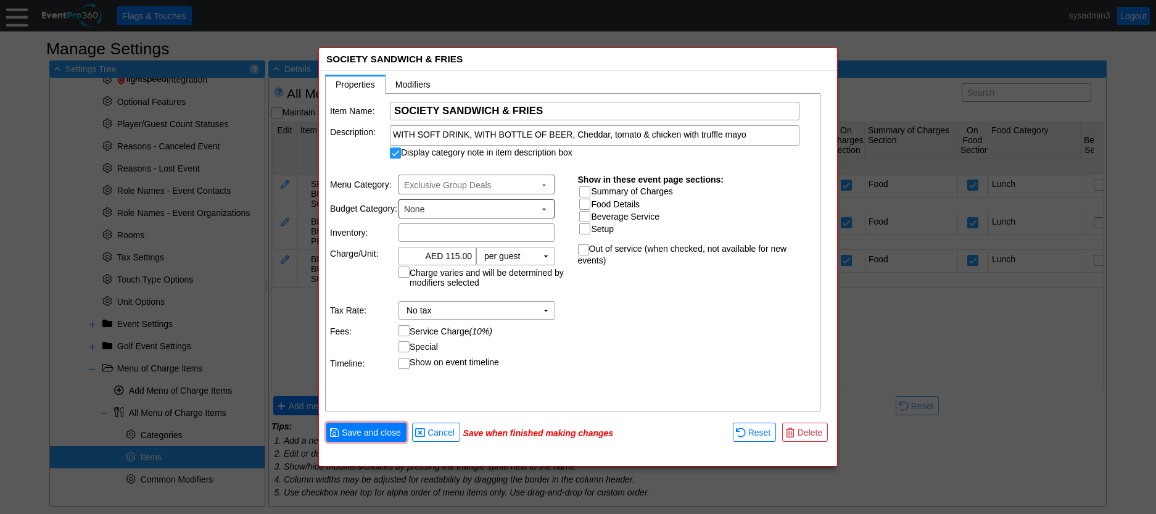
click at [586, 189] on input "Summary of Charges" at bounding box center [586, 193] width 12 height 12
checkbox input "true"
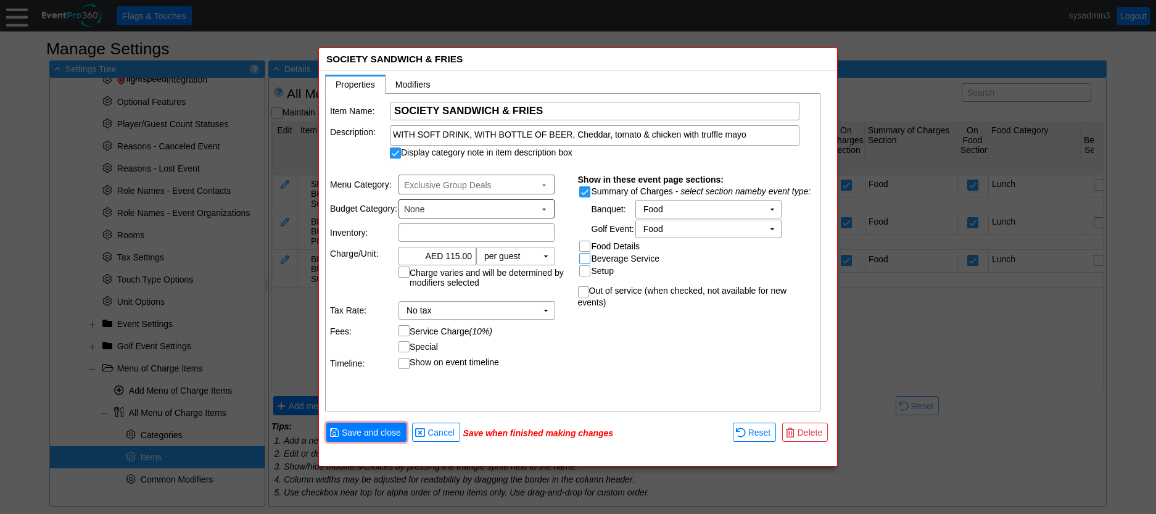
click at [586, 260] on input "Beverage Service" at bounding box center [586, 259] width 12 height 12
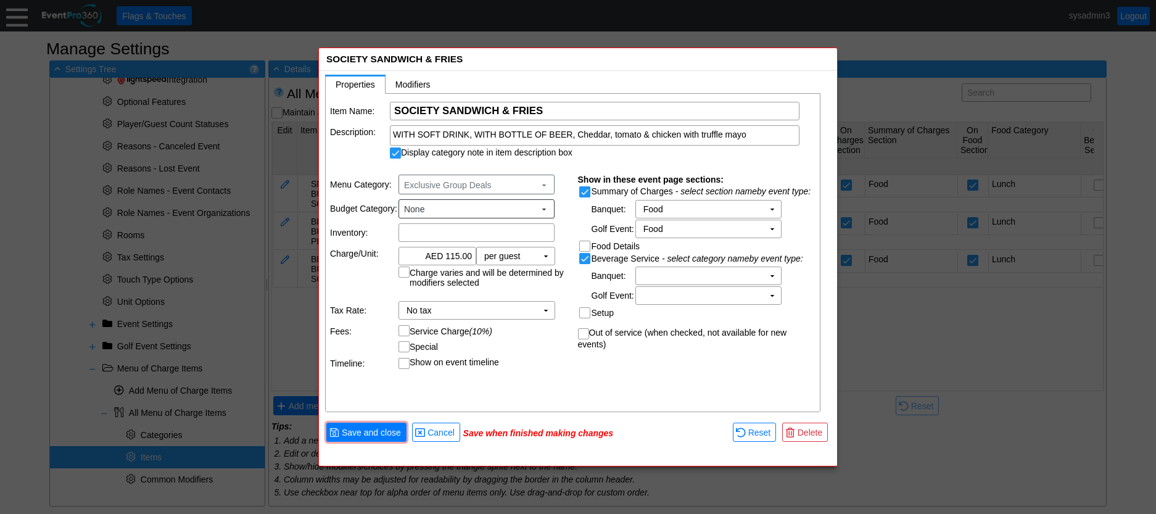
click at [582, 260] on input "Beverage Service" at bounding box center [586, 259] width 12 height 12
checkbox input "false"
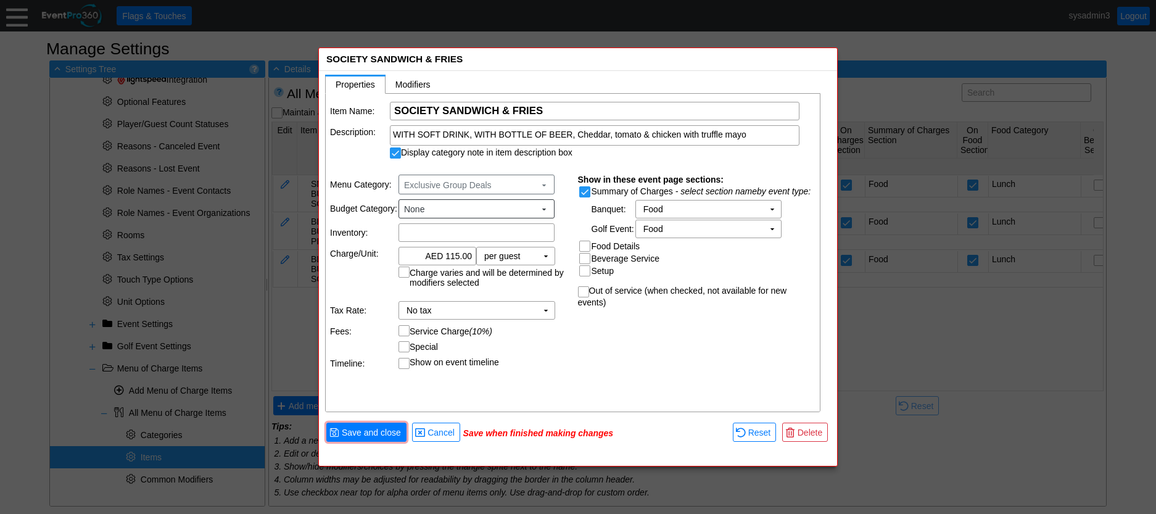
click at [582, 244] on input "Food Details" at bounding box center [586, 247] width 12 height 12
checkbox input "true"
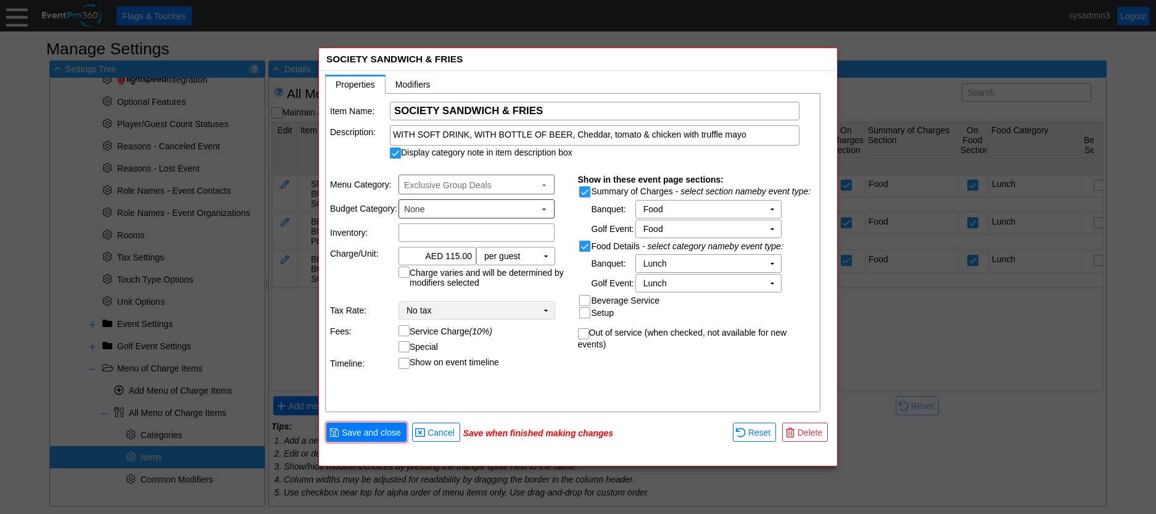
click at [521, 313] on td "No tax Χ" at bounding box center [468, 310] width 138 height 17
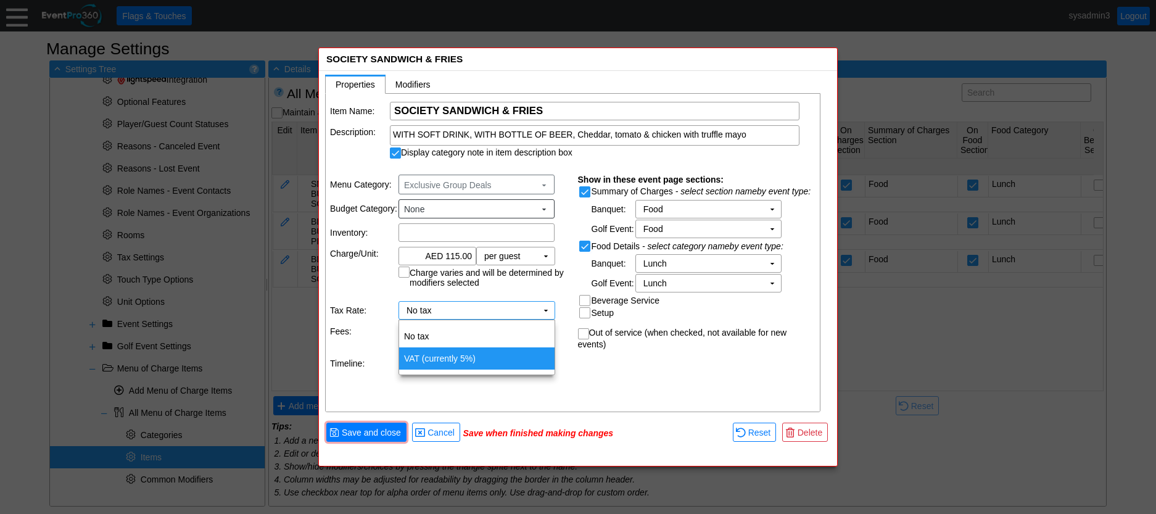
click at [436, 353] on td "VAT (currently 5%)" at bounding box center [476, 358] width 155 height 22
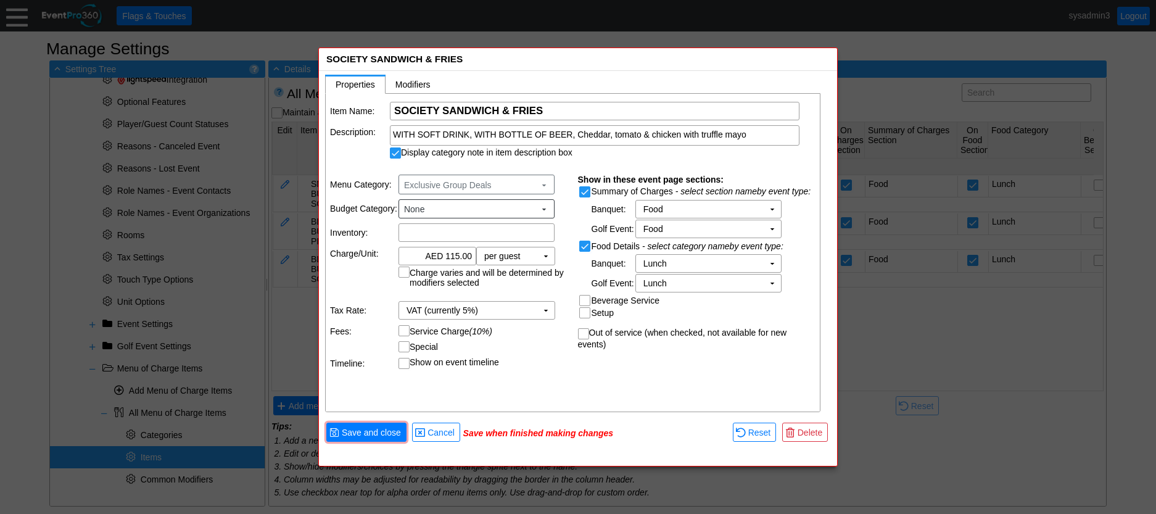
click at [401, 328] on input "Service Charge (10%)" at bounding box center [405, 332] width 12 height 12
checkbox input "true"
click at [374, 433] on span "Save and close" at bounding box center [371, 432] width 64 height 12
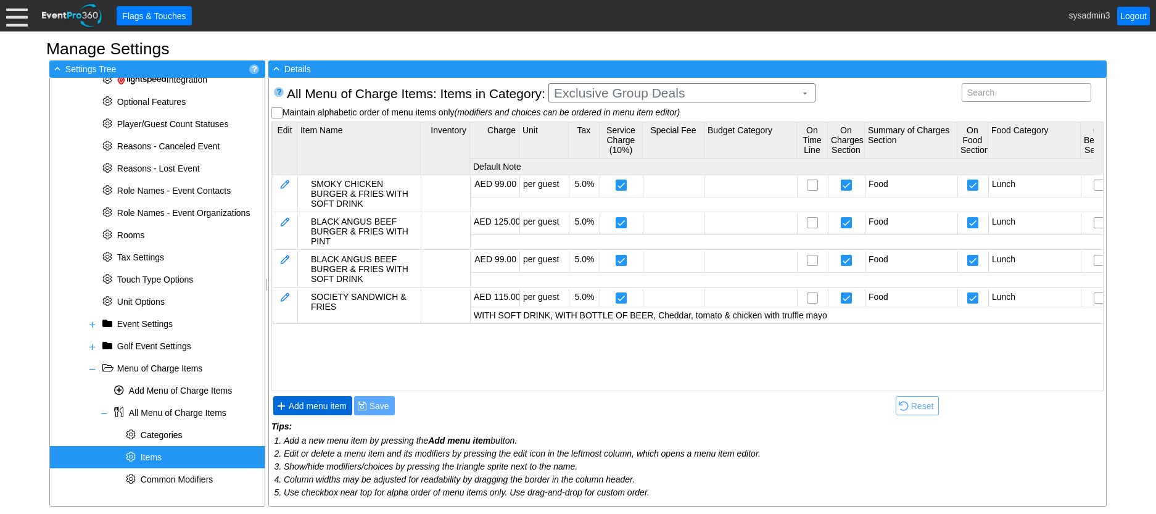
click at [322, 405] on span "Add menu item" at bounding box center [317, 406] width 63 height 12
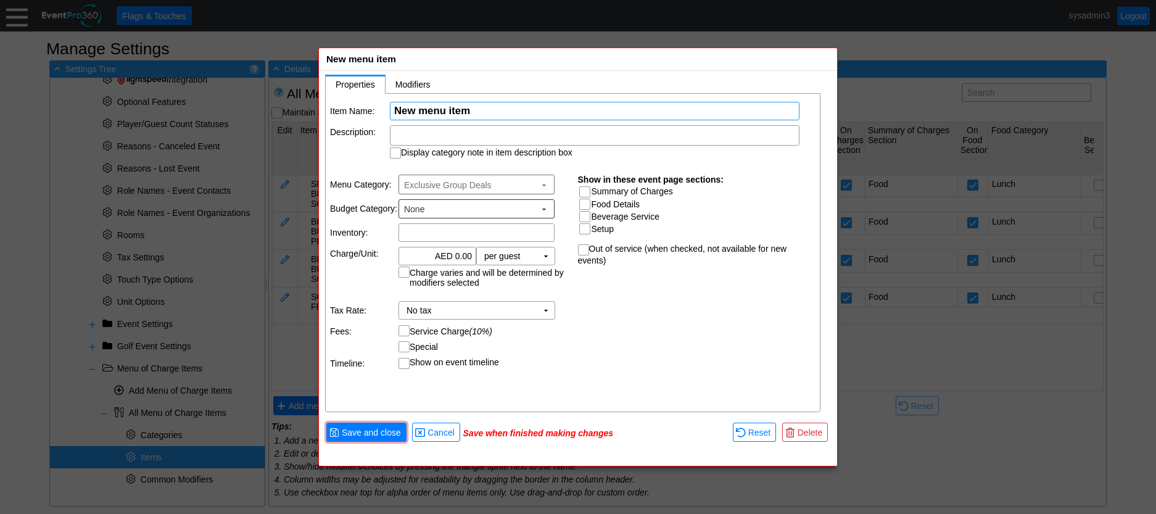
paste input "KATHI ROLL WRAP & FRIES"
type input "KATHI ROLL WRAP & FRIES"
drag, startPoint x: 441, startPoint y: 130, endPoint x: 429, endPoint y: 132, distance: 12.5
click at [429, 132] on div at bounding box center [594, 135] width 409 height 20
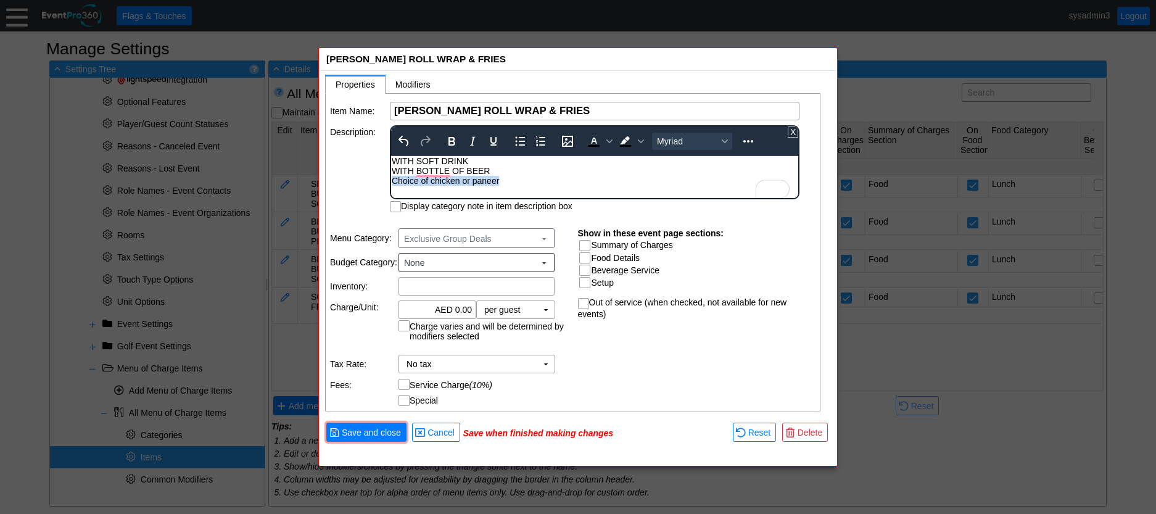
drag, startPoint x: 503, startPoint y: 183, endPoint x: 781, endPoint y: 338, distance: 319.1
click at [391, 181] on html "WITH SOFT DRINK WITH BOTTLE OF BEER Choice of chicken or paneer" at bounding box center [594, 174] width 407 height 36
copy div "Choice of chicken or paneer"
click at [470, 160] on div "WITH SOFT DRINK WITH BOTTLE OF BEER" at bounding box center [595, 171] width 406 height 30
drag, startPoint x: 495, startPoint y: 168, endPoint x: 385, endPoint y: 173, distance: 110.5
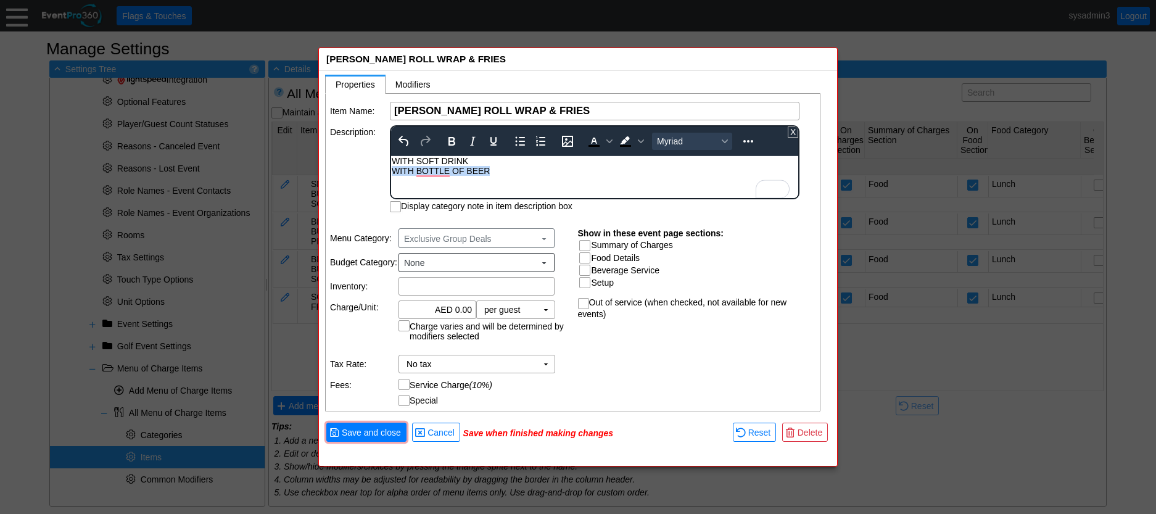
click at [391, 173] on html "WITH SOFT DRINK WITH BOTTLE OF BEER" at bounding box center [594, 174] width 407 height 36
click at [358, 145] on td "Description:" at bounding box center [359, 168] width 59 height 87
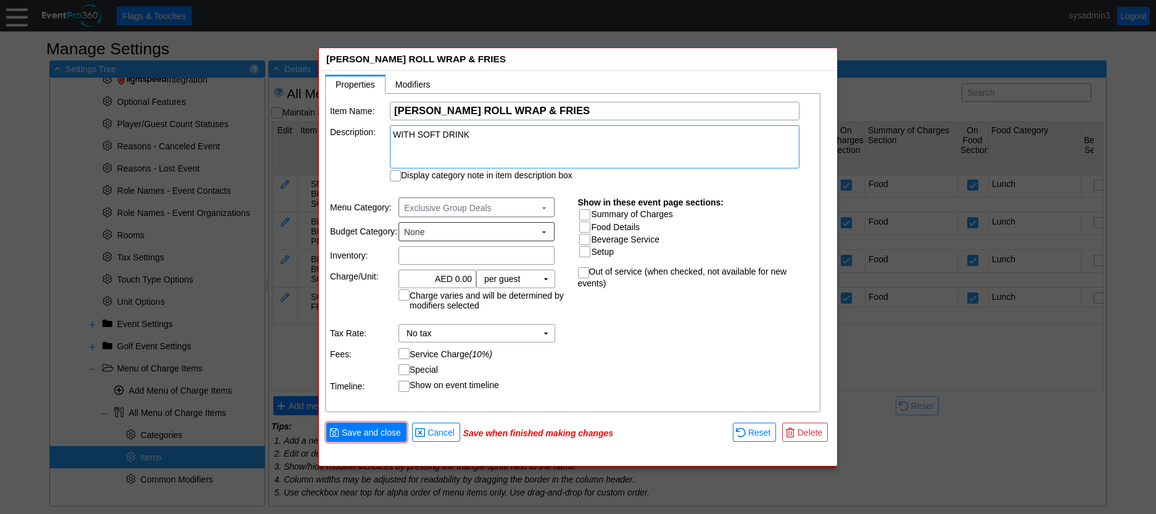
click at [400, 174] on input "Display category note in item description box" at bounding box center [396, 177] width 12 height 12
checkbox input "true"
click at [461, 279] on input "0.00" at bounding box center [437, 278] width 69 height 17
click at [459, 276] on input "0.00" at bounding box center [437, 278] width 69 height 17
type input "AED 99.00"
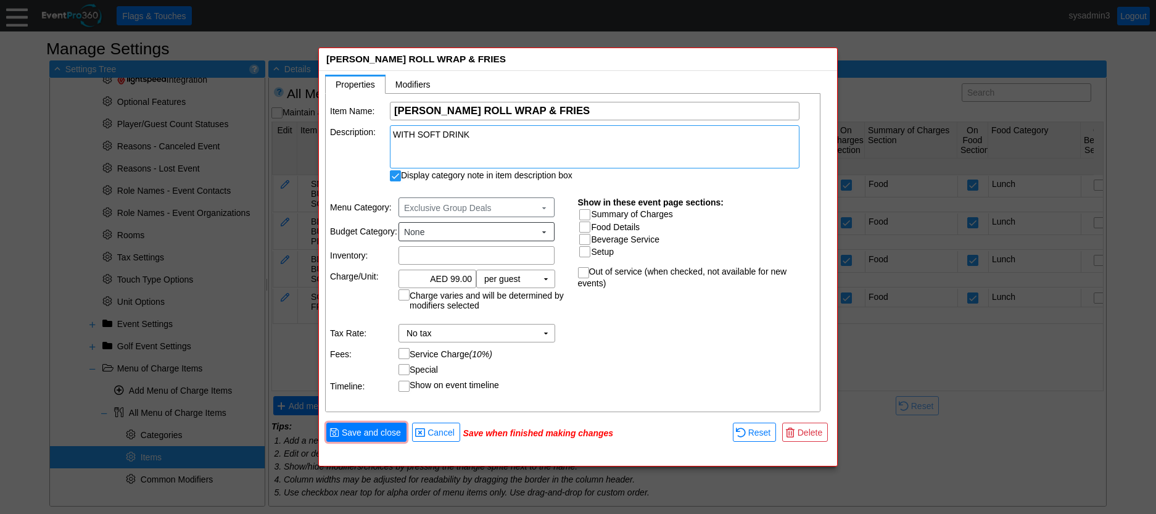
click at [588, 218] on input "Summary of Charges" at bounding box center [586, 216] width 12 height 12
checkbox input "true"
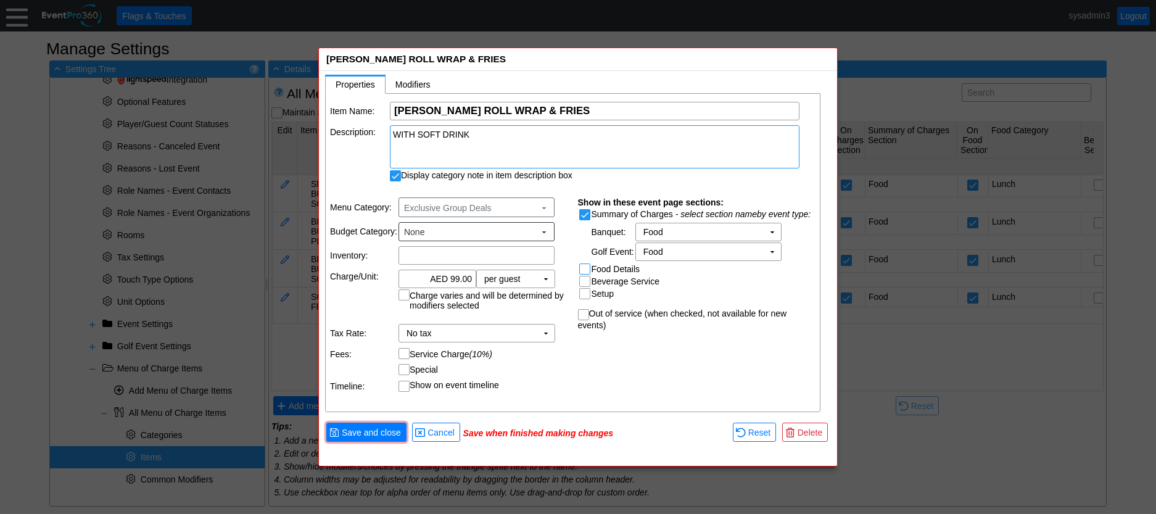
click at [586, 269] on input "Food Details" at bounding box center [586, 270] width 12 height 12
checkbox input "true"
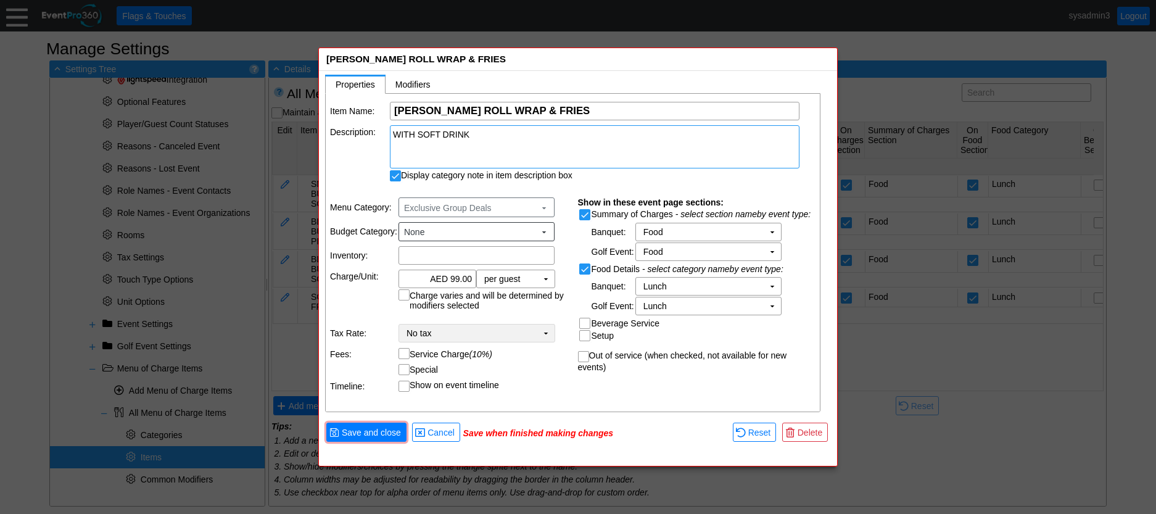
click at [549, 333] on td "▼" at bounding box center [545, 332] width 17 height 17
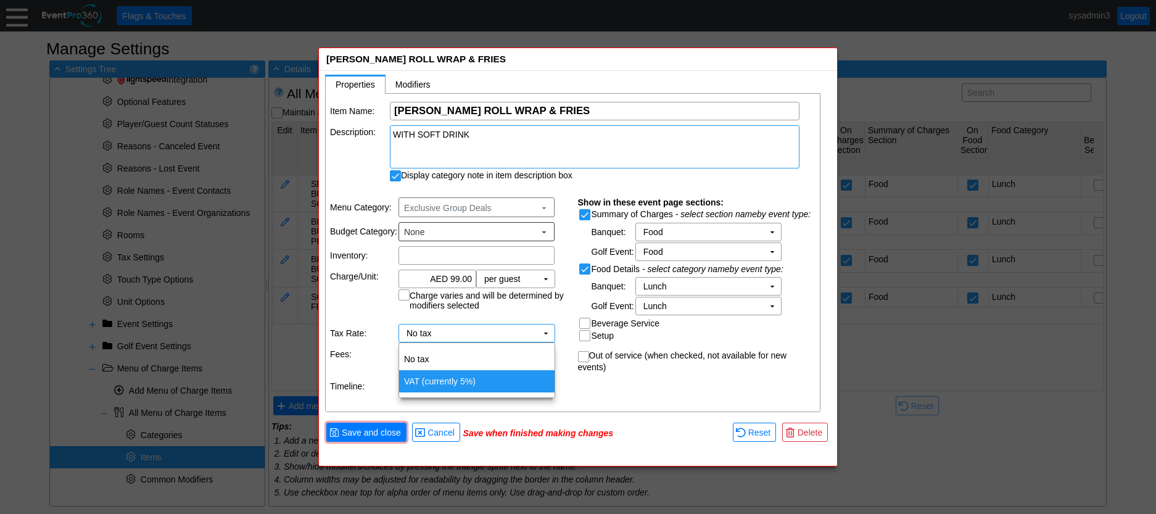
click at [462, 376] on td "VAT (currently 5%)" at bounding box center [476, 381] width 155 height 22
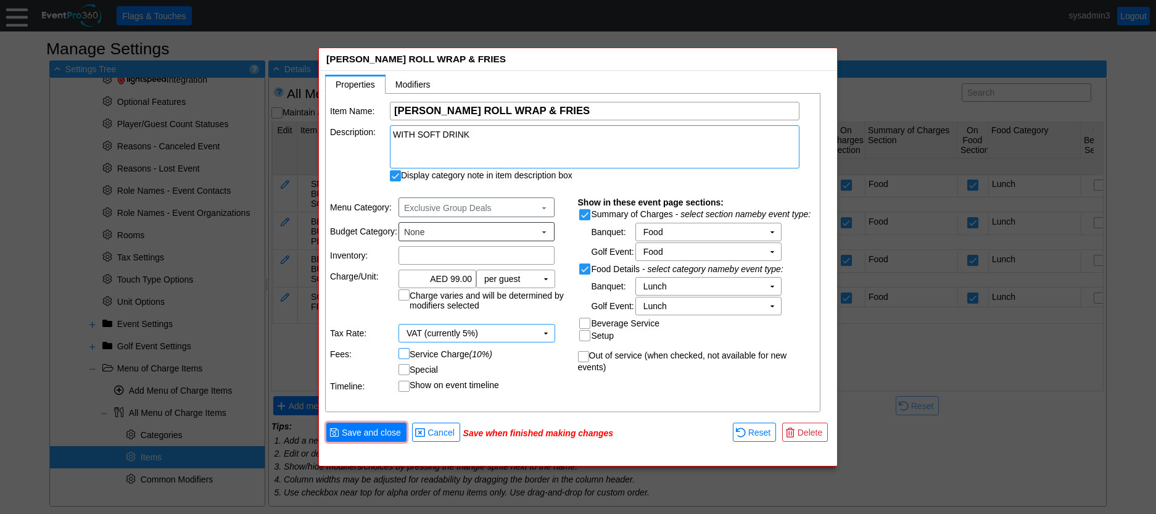
click at [405, 353] on input "Service Charge (10%)" at bounding box center [405, 354] width 12 height 12
checkbox input "true"
click at [462, 335] on span "VAT (currently 5%)" at bounding box center [442, 333] width 72 height 12
click at [592, 387] on div "Item Name: Χ KATHI ROLL WRAP & FRIES Name of the menu item Description: WITH SO…" at bounding box center [573, 253] width 495 height 319
click at [418, 83] on span "Modifiers" at bounding box center [412, 85] width 35 height 10
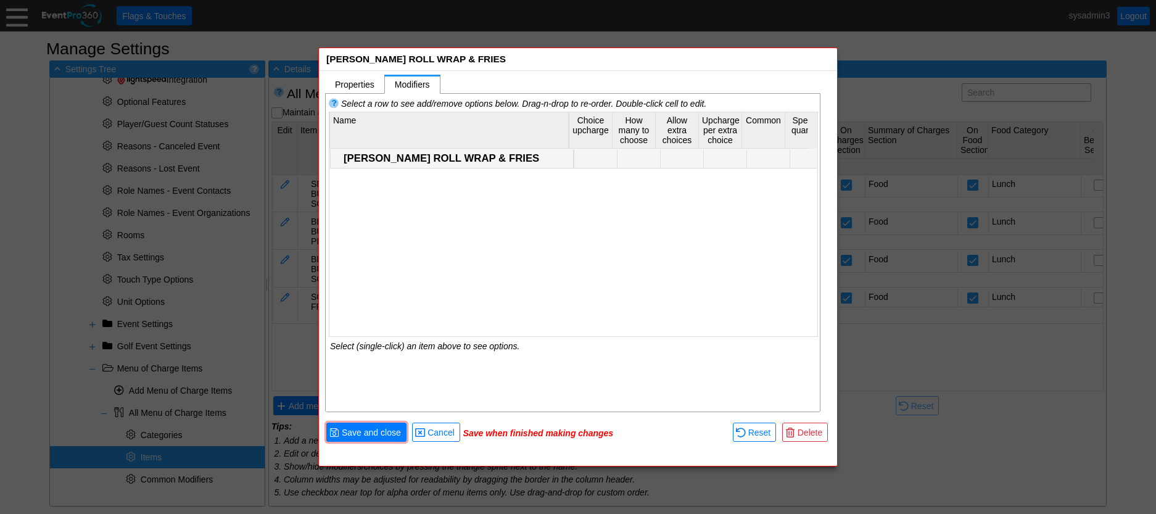
click at [385, 156] on div "KATHI ROLL WRAP & FRIES" at bounding box center [456, 158] width 226 height 12
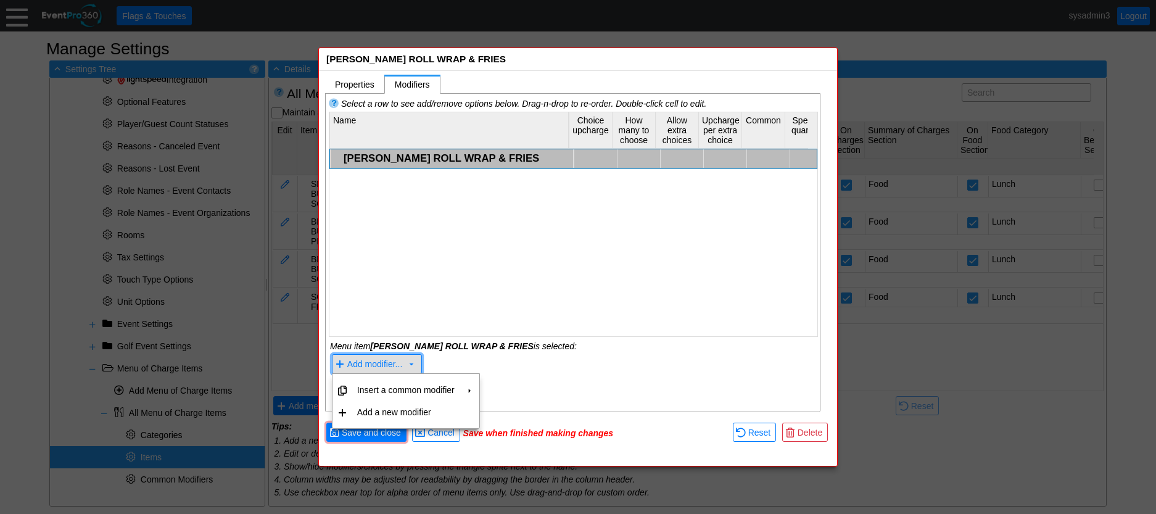
click at [380, 359] on span "Add modifier..." at bounding box center [374, 364] width 55 height 10
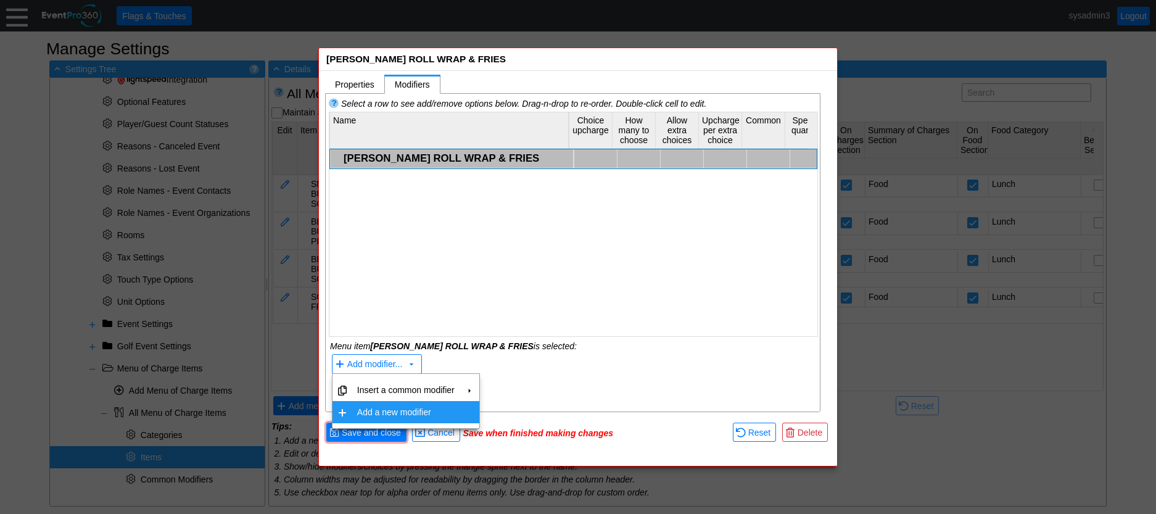
click at [392, 407] on td "Add a new modifier" at bounding box center [405, 412] width 107 height 22
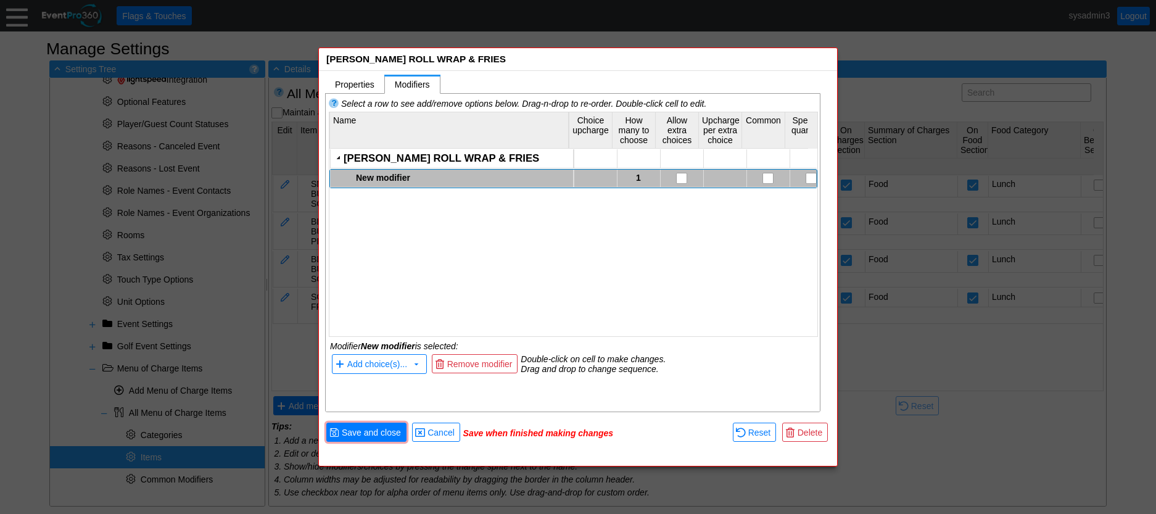
click at [401, 178] on div "New modifier" at bounding box center [463, 178] width 214 height 10
drag, startPoint x: 456, startPoint y: 174, endPoint x: 331, endPoint y: 181, distance: 125.3
click at [331, 181] on textarea "Choice of chicken or paneer" at bounding box center [449, 179] width 236 height 18
type textarea "Meat Selections"
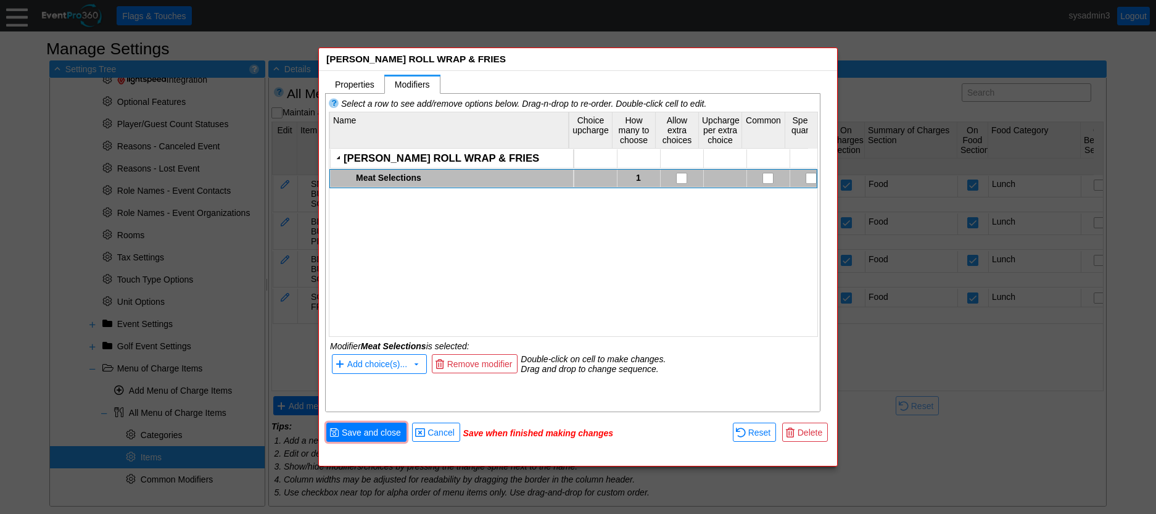
click at [404, 234] on div "KATHI ROLL WRAP & FRIES Meat Selections 1" at bounding box center [573, 237] width 488 height 176
click at [384, 173] on div "Meat Selections" at bounding box center [463, 178] width 214 height 10
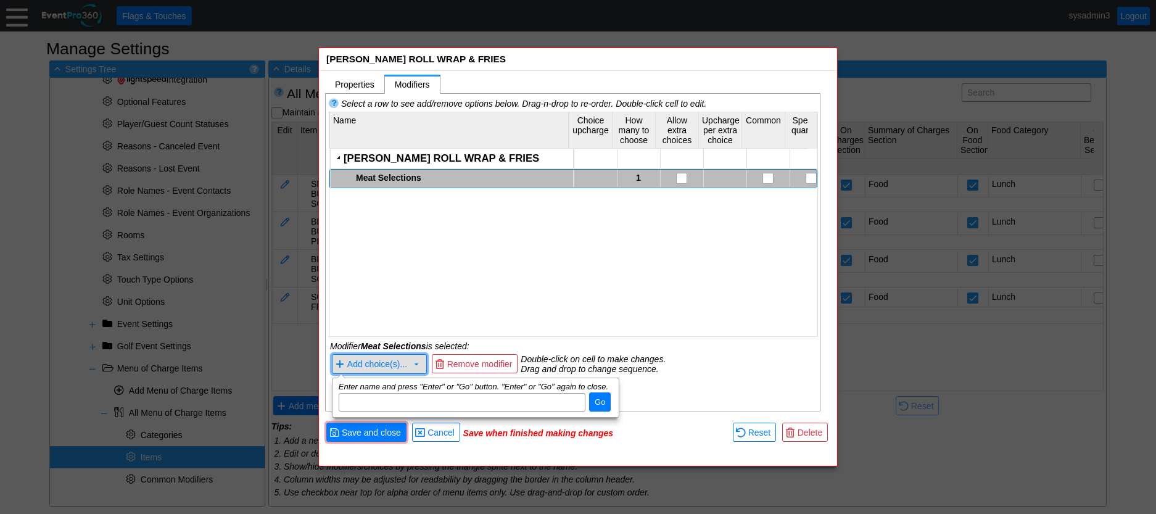
click at [382, 360] on span "Add choice(s)..." at bounding box center [377, 364] width 60 height 10
paste input "Choice of chicken or paneer"
click at [382, 397] on input "Choice of chicken or paneer" at bounding box center [462, 401] width 238 height 17
click at [416, 401] on input "Chicken or paneer" at bounding box center [462, 401] width 238 height 17
type input "Chicken"
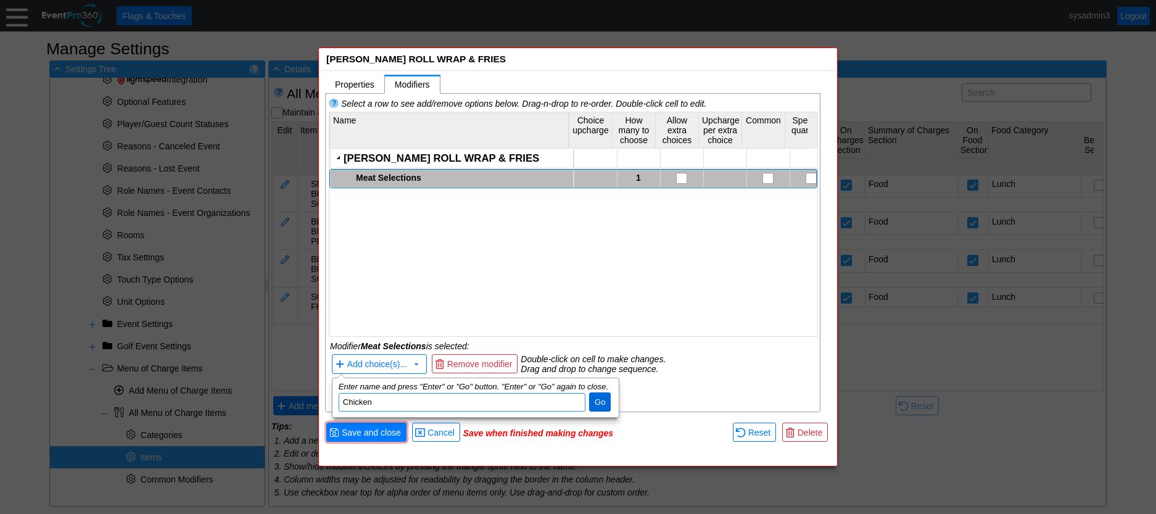
click at [590, 399] on span "● Go" at bounding box center [600, 401] width 22 height 19
paste input "Choice of chicken or paneer"
click at [423, 400] on input "Choice of chicken or paneer" at bounding box center [462, 401] width 238 height 17
type input "Paneer"
click at [600, 399] on span "Go" at bounding box center [599, 402] width 15 height 12
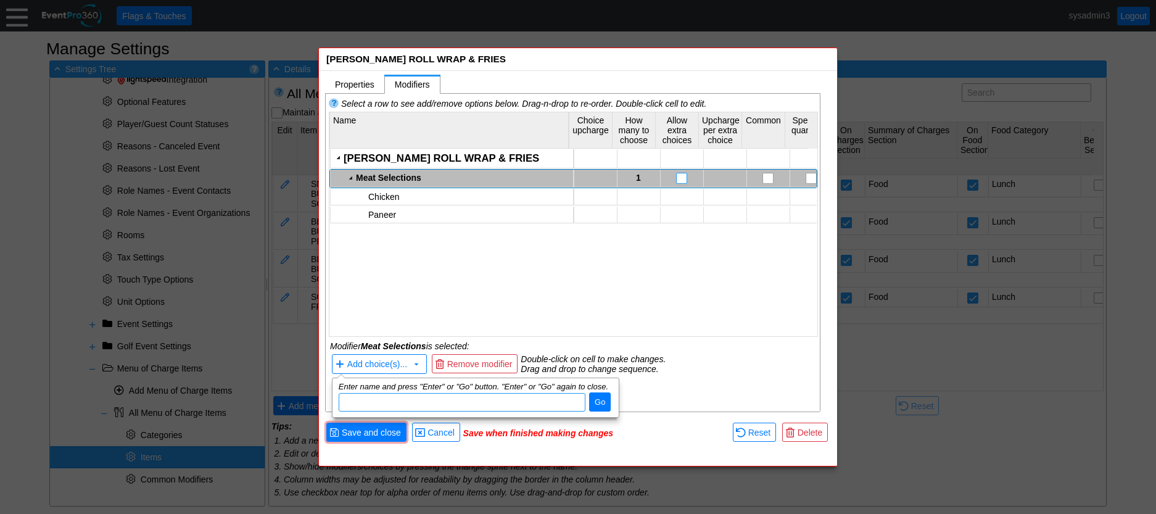
click at [679, 173] on input "checkbox" at bounding box center [682, 179] width 12 height 12
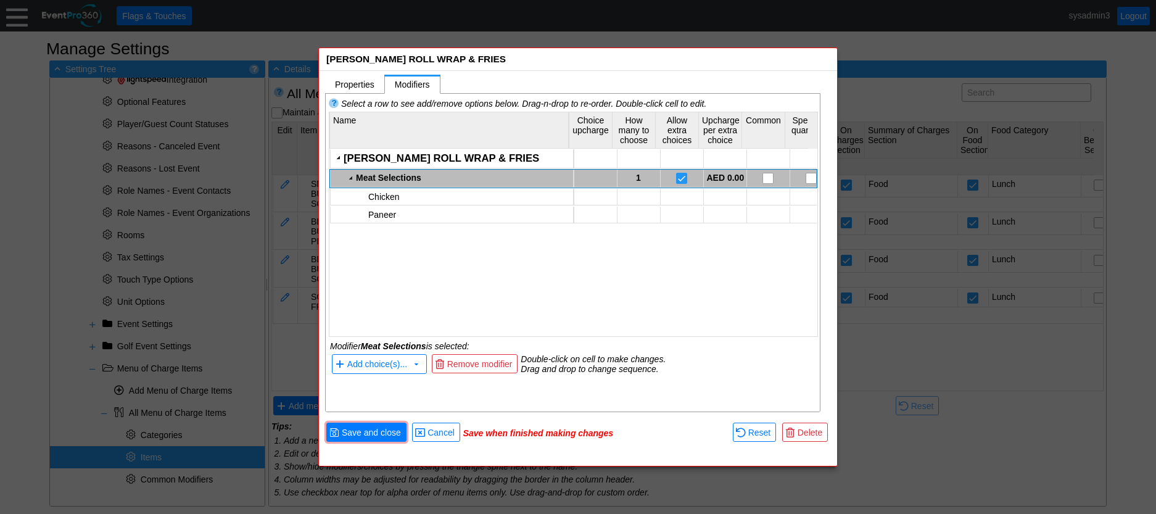
click at [538, 271] on div "KATHI ROLL WRAP & FRIES Meat Selections 1 AED 0.00 Chicken Paneer" at bounding box center [573, 237] width 488 height 176
click at [764, 176] on input "checkbox" at bounding box center [769, 179] width 12 height 12
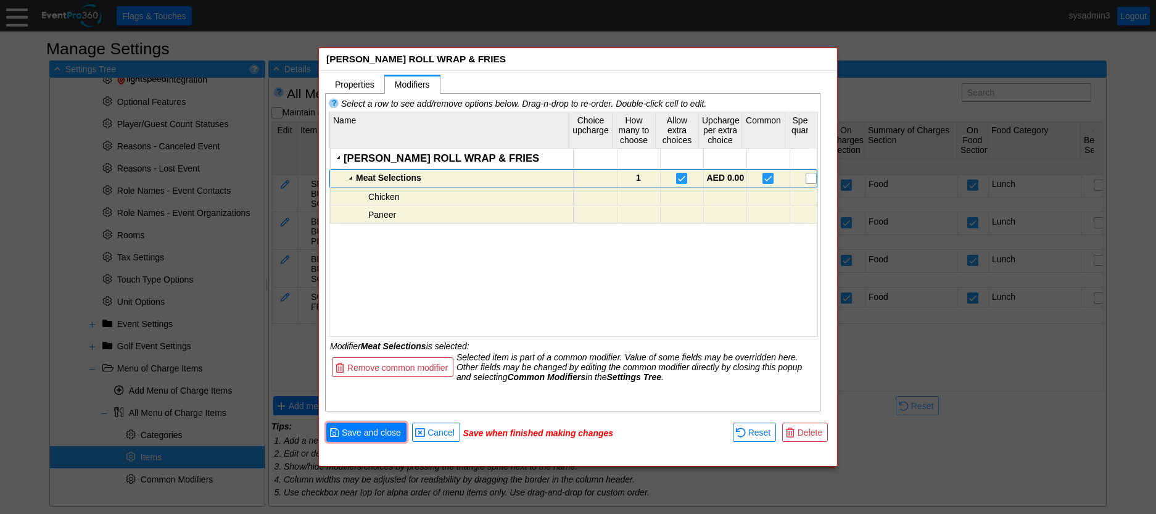
click at [401, 176] on div "Meat Selections" at bounding box center [463, 178] width 214 height 10
click at [378, 181] on div "Meat Selections" at bounding box center [463, 178] width 214 height 10
click at [396, 174] on div "Meat Selections" at bounding box center [463, 178] width 214 height 10
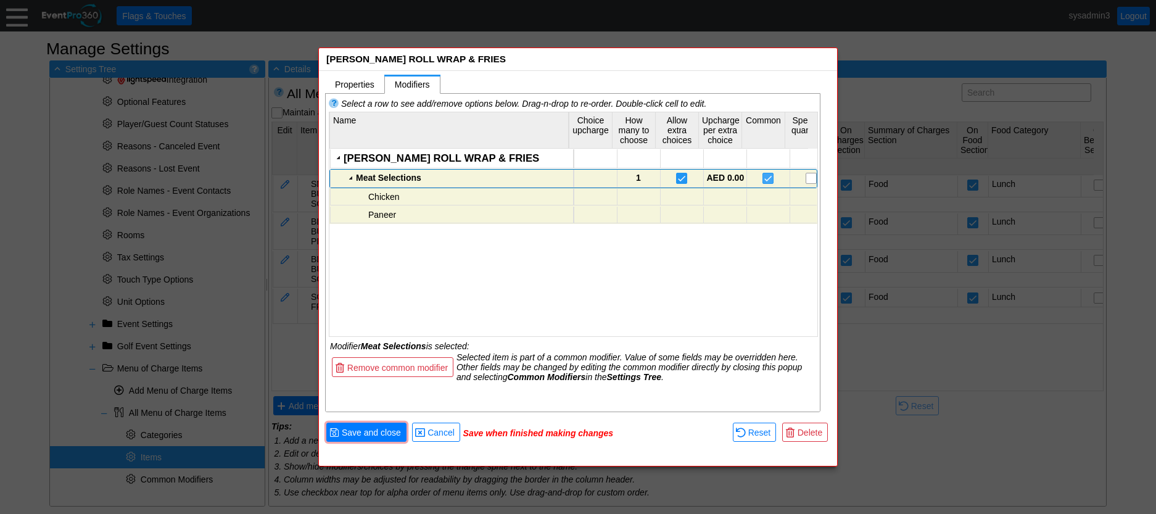
click at [763, 178] on input "checkbox" at bounding box center [769, 179] width 12 height 12
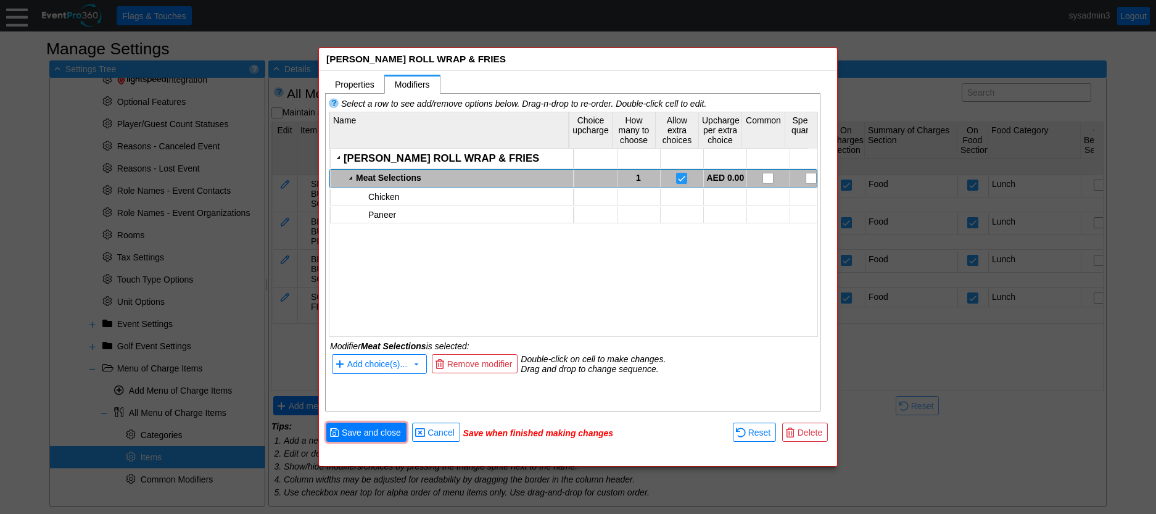
click at [358, 179] on div "Meat Selections" at bounding box center [463, 178] width 214 height 10
click at [364, 177] on div "Meat Selections" at bounding box center [463, 178] width 214 height 10
click at [338, 179] on textarea at bounding box center [449, 179] width 236 height 18
type textarea "Wrap Meat Selections"
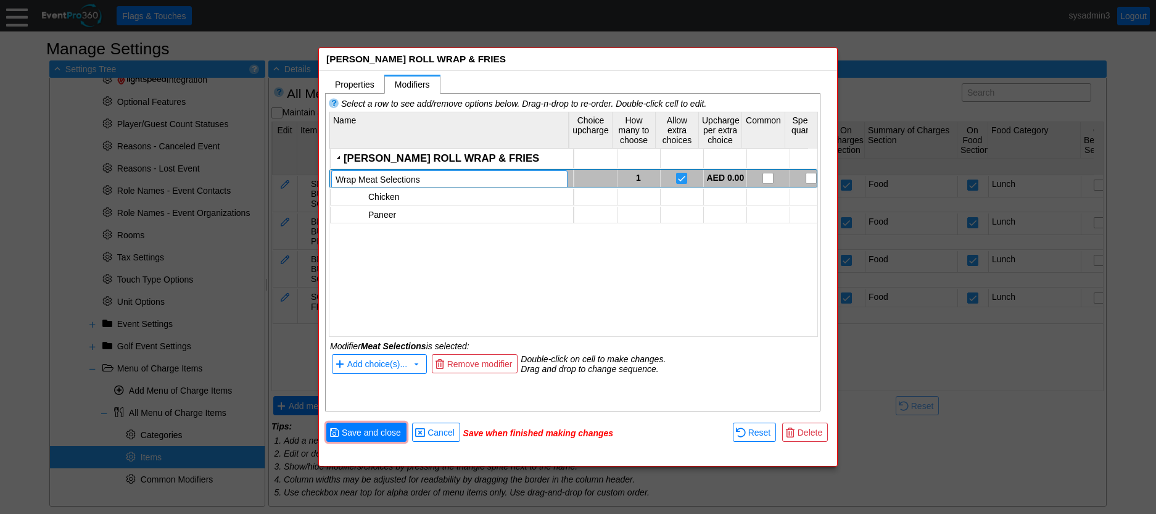
click at [411, 249] on div "KATHI ROLL WRAP & FRIES Meat Selections Wrap Meat Selections 1 AED 0.00 Chicken…" at bounding box center [573, 237] width 488 height 176
click at [763, 179] on input "checkbox" at bounding box center [769, 179] width 12 height 12
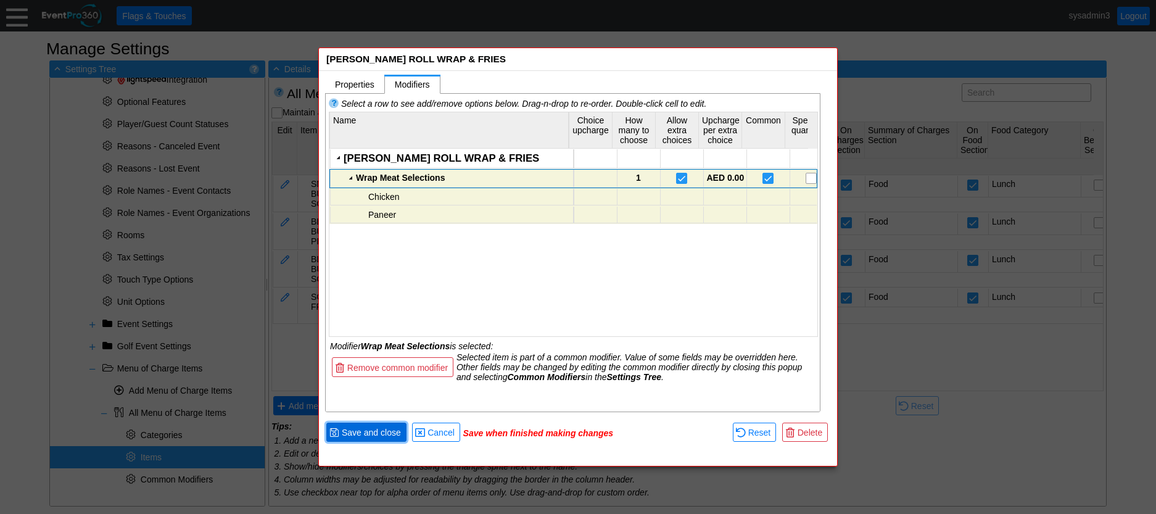
click at [382, 433] on span "Save and close" at bounding box center [371, 432] width 64 height 12
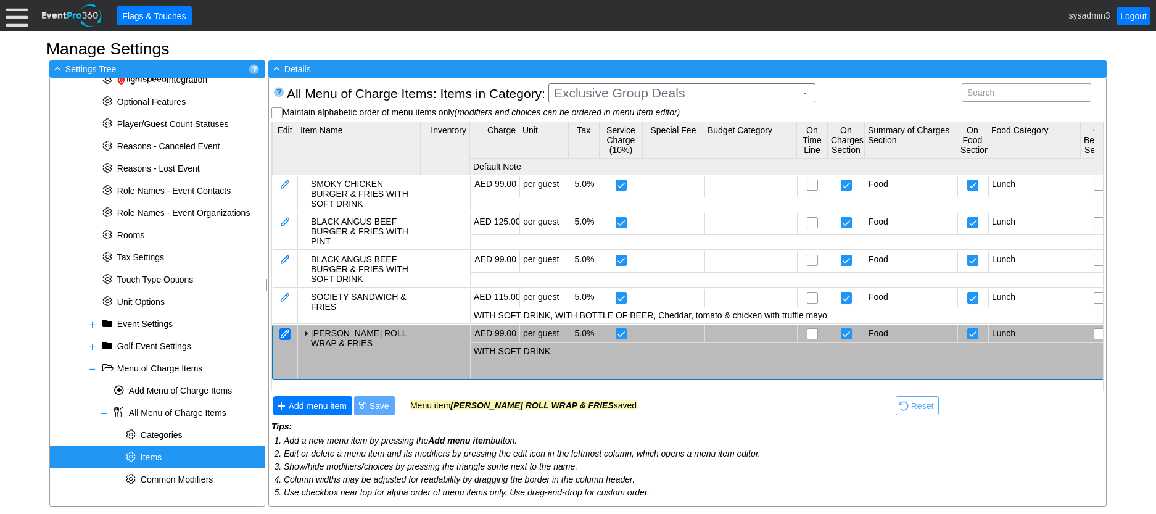
click at [285, 335] on div at bounding box center [284, 334] width 11 height 12
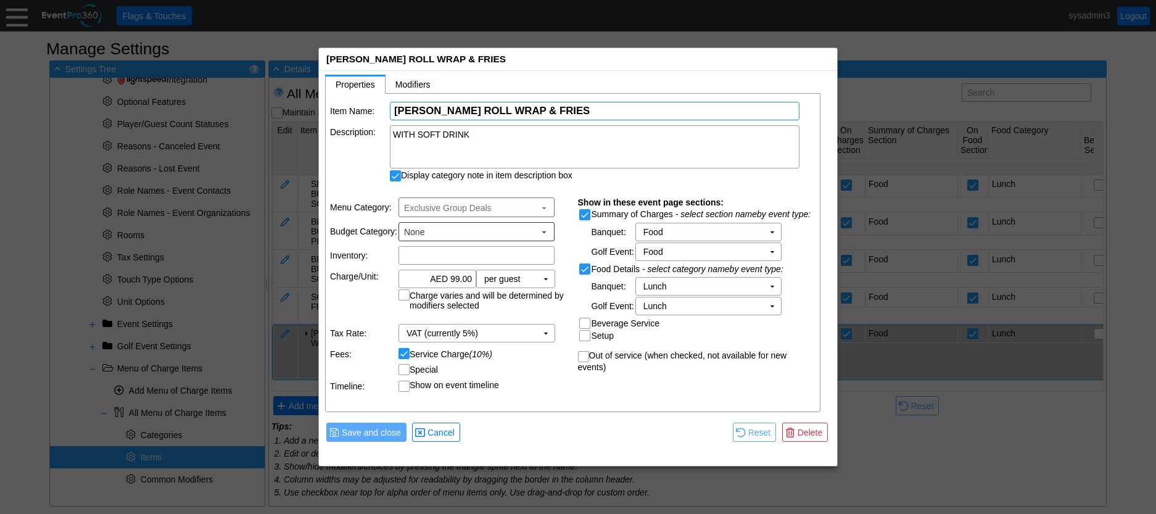
drag, startPoint x: 541, startPoint y: 109, endPoint x: 388, endPoint y: 111, distance: 152.9
click at [388, 111] on tr "Item Name: Χ KATHI ROLL WRAP & FRIES Name of the menu item" at bounding box center [573, 111] width 486 height 18
click at [386, 437] on span "Save and close" at bounding box center [371, 432] width 64 height 12
click at [429, 427] on span "Cancel" at bounding box center [441, 432] width 32 height 12
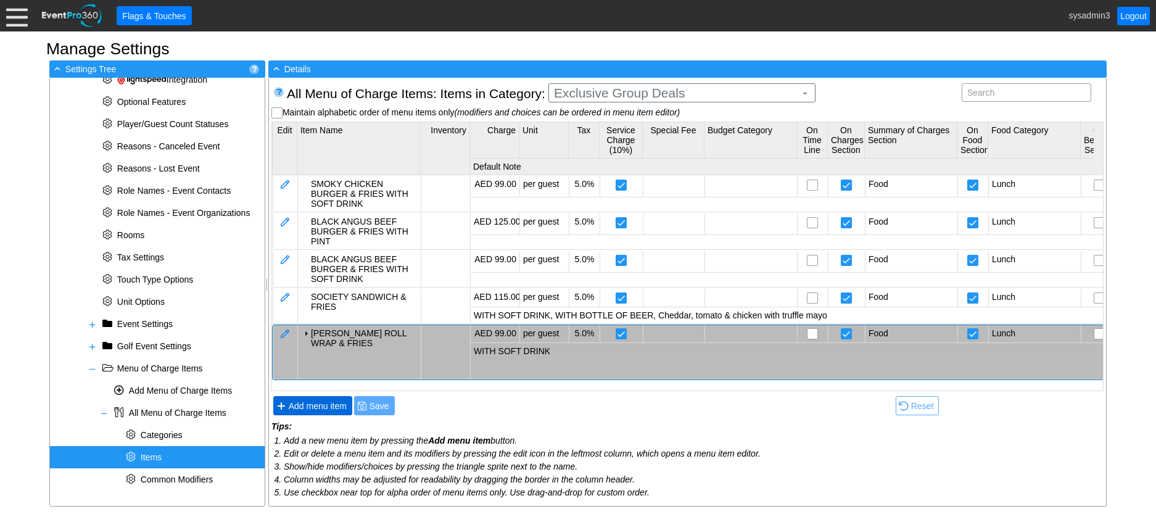
click at [321, 403] on span "Add menu item" at bounding box center [317, 406] width 63 height 12
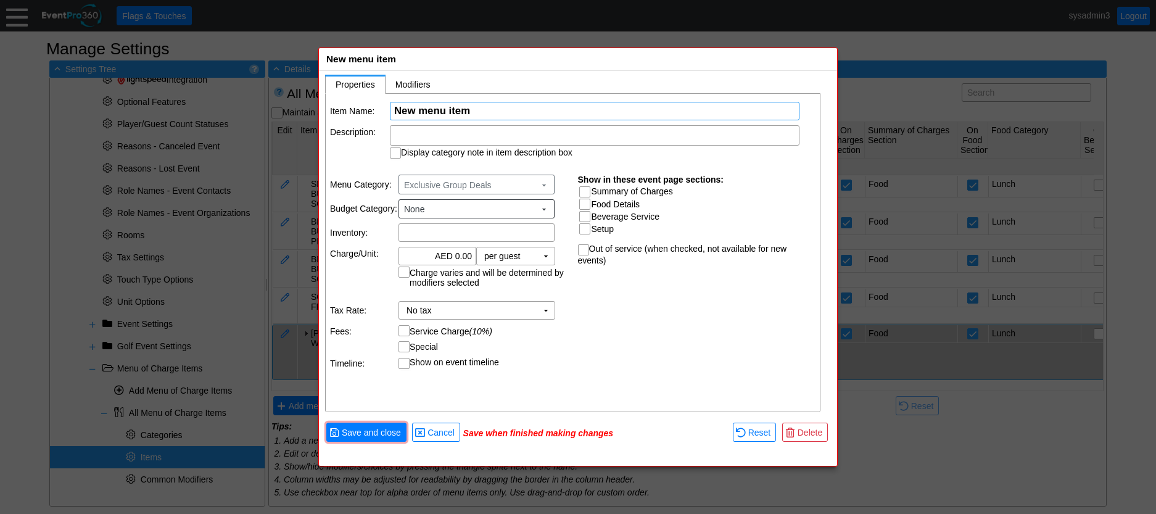
click at [517, 112] on input "New menu item" at bounding box center [594, 110] width 401 height 17
drag, startPoint x: 516, startPoint y: 109, endPoint x: 494, endPoint y: 112, distance: 22.5
click at [494, 112] on input "New menu item" at bounding box center [594, 110] width 401 height 17
drag, startPoint x: 494, startPoint y: 111, endPoint x: 379, endPoint y: 107, distance: 114.8
click at [375, 107] on tr "Item Name: Χ New menu item Name of the menu item" at bounding box center [573, 111] width 486 height 18
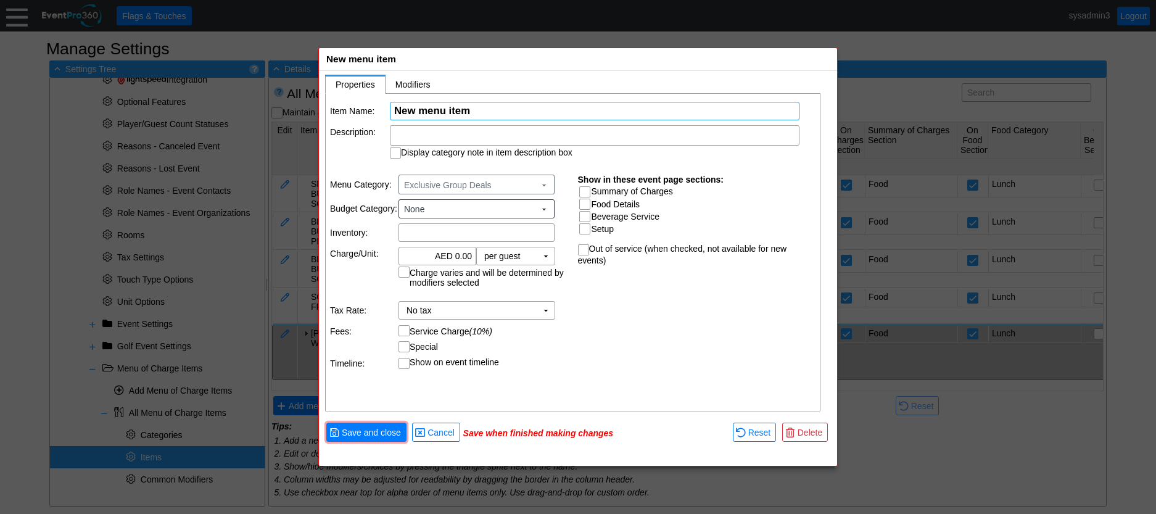
drag, startPoint x: 496, startPoint y: 108, endPoint x: 403, endPoint y: 107, distance: 93.1
click at [374, 109] on tr "Item Name: Χ New menu item Name of the menu item" at bounding box center [573, 111] width 486 height 18
paste input "KATHI ROLL WRAP & FRIES"
type input "KATHI ROLL WRAP & FRIES w BEER"
click at [456, 132] on div at bounding box center [594, 135] width 409 height 20
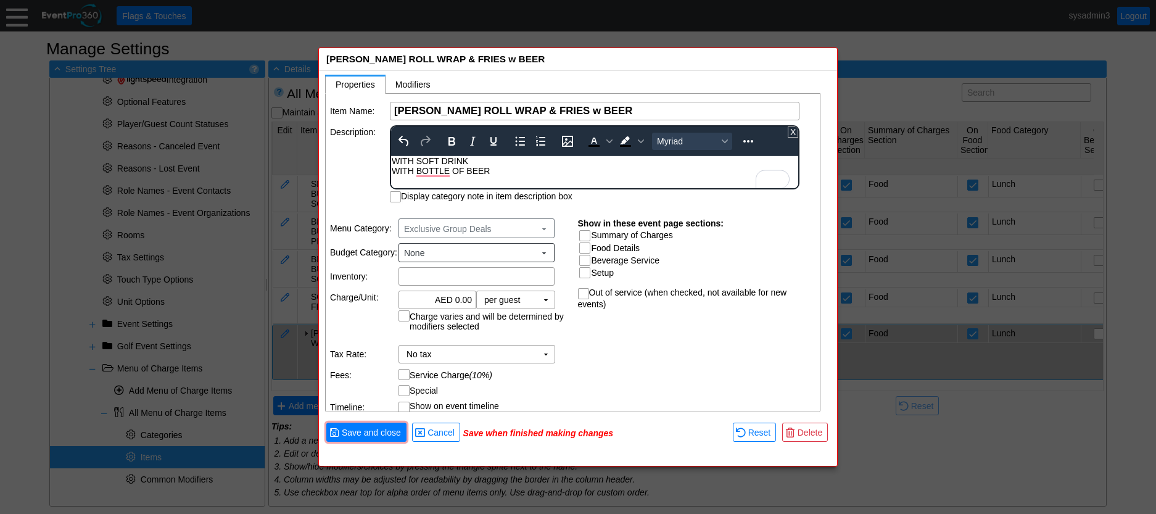
click at [366, 162] on td "Description:" at bounding box center [359, 163] width 59 height 77
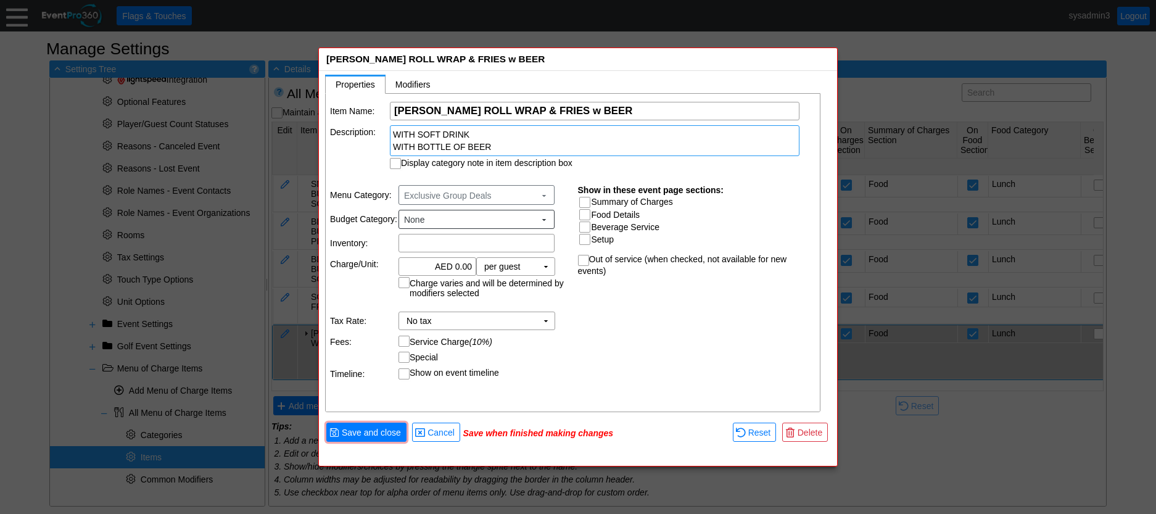
click at [392, 143] on div "WITH SOFT DRINK WITH BOTTLE OF BEER" at bounding box center [594, 140] width 409 height 31
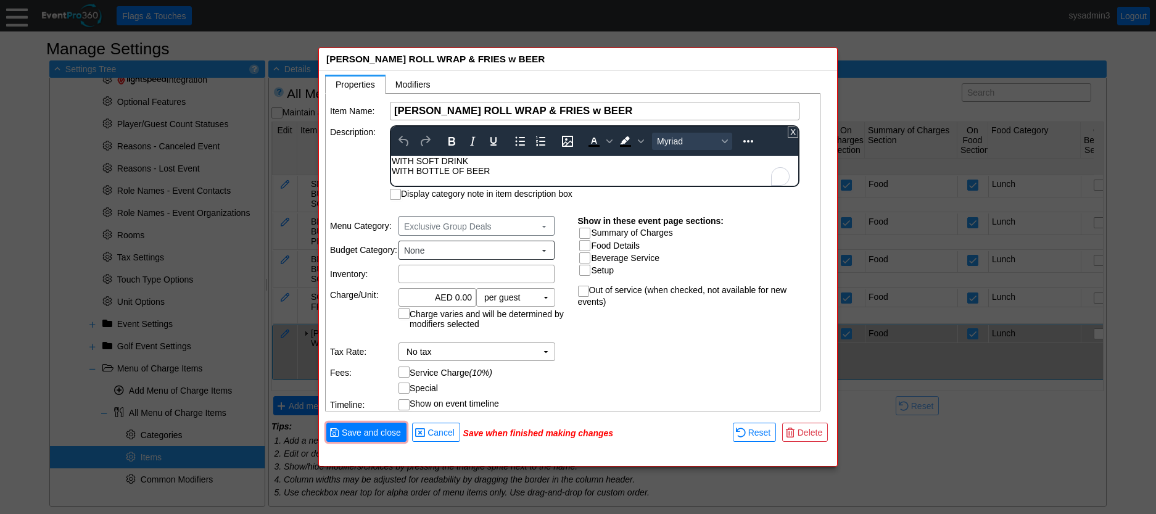
click at [394, 171] on div "WITH SOFT DRINK WITH BOTTLE OF BEER" at bounding box center [595, 166] width 406 height 20
click at [344, 156] on td "Description:" at bounding box center [359, 162] width 59 height 75
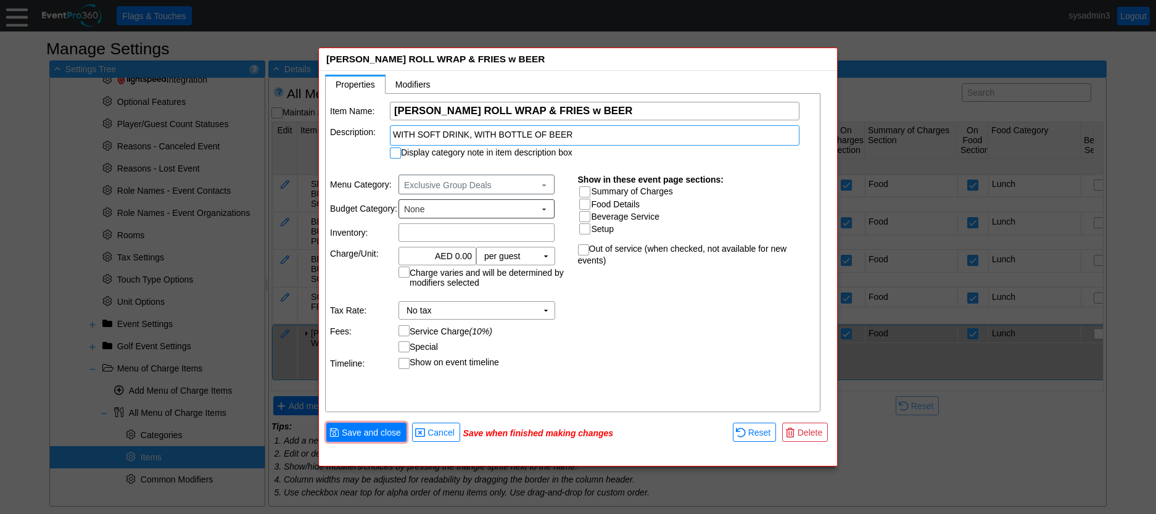
click at [396, 152] on input "Display category note in item description box" at bounding box center [396, 154] width 12 height 12
checkbox input "true"
click at [583, 194] on input "Summary of Charges" at bounding box center [586, 193] width 12 height 12
checkbox input "true"
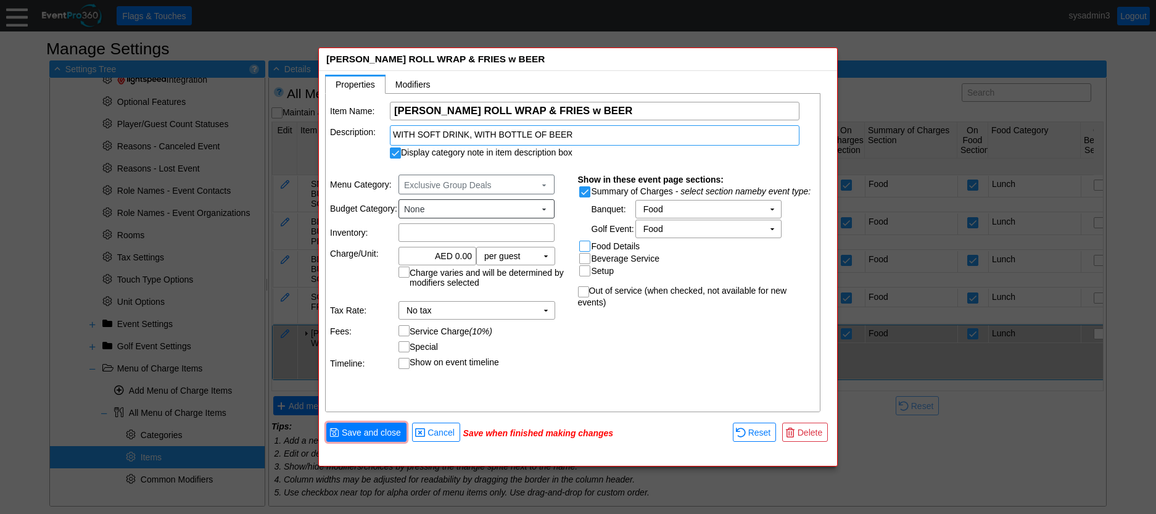
click at [585, 246] on input "Food Details" at bounding box center [586, 247] width 12 height 12
checkbox input "true"
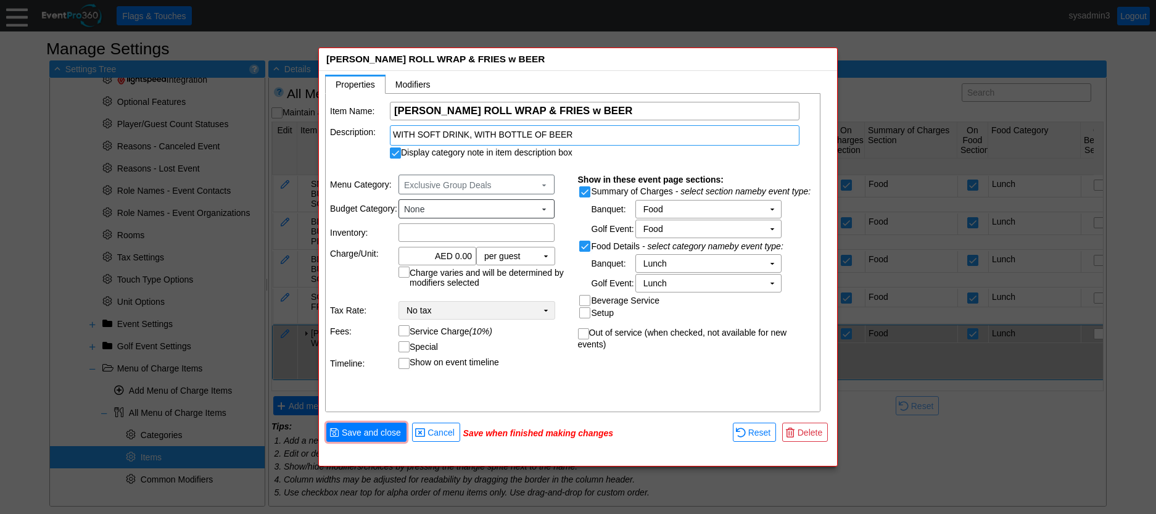
click at [544, 308] on td "▼" at bounding box center [545, 310] width 17 height 17
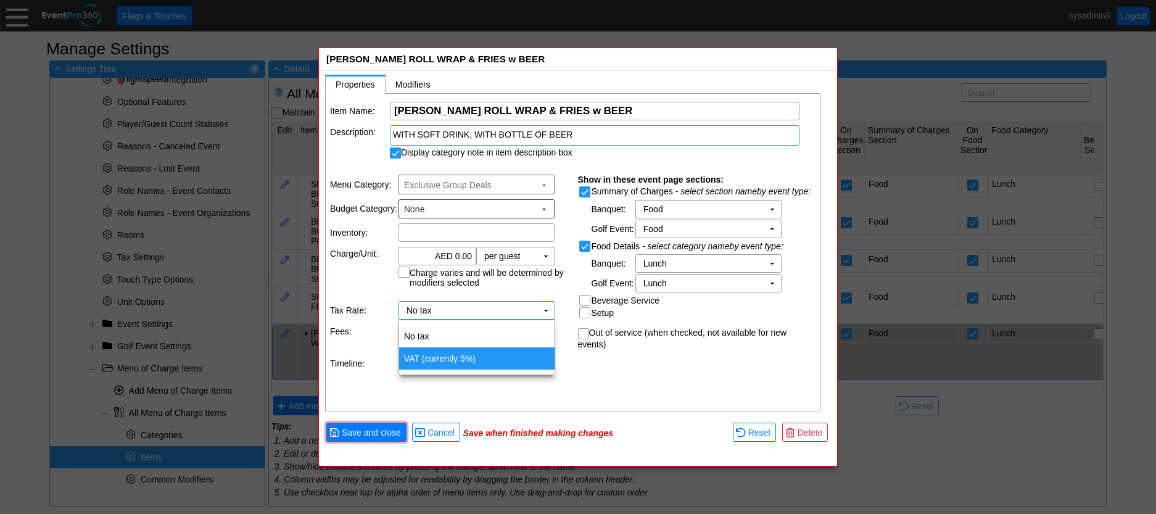
click at [462, 364] on td "VAT (currently 5%)" at bounding box center [476, 358] width 155 height 22
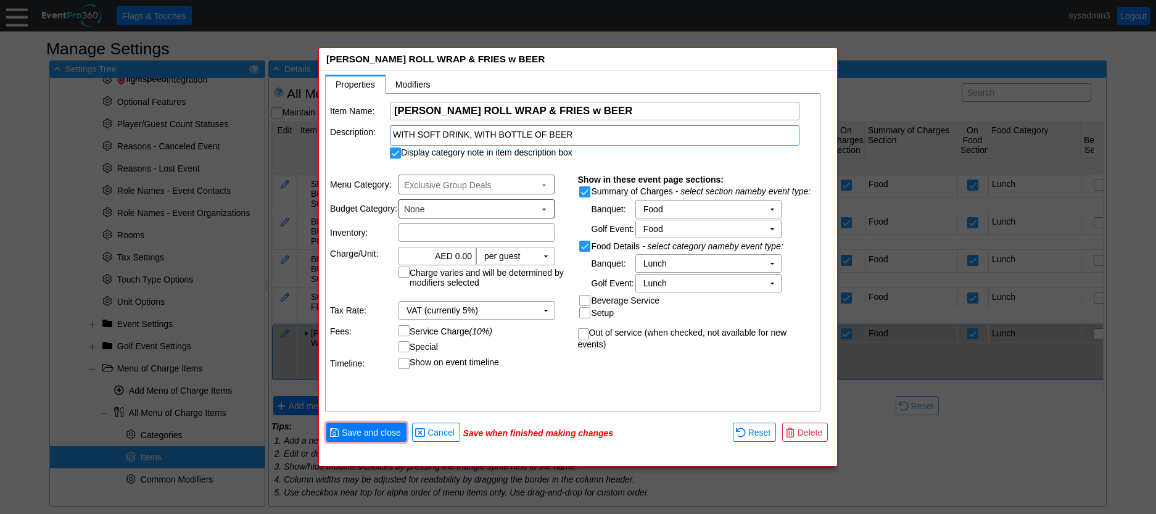
click at [404, 332] on input "Service Charge (10%)" at bounding box center [405, 332] width 12 height 12
checkbox input "true"
click at [459, 255] on input "0.00" at bounding box center [437, 255] width 69 height 17
type input "AED 125.00"
click at [528, 354] on table "Menu Category: Exclusive Group Deals ▼ Budget Category: None ▼ Inventory: Χ Cha…" at bounding box center [450, 271] width 248 height 210
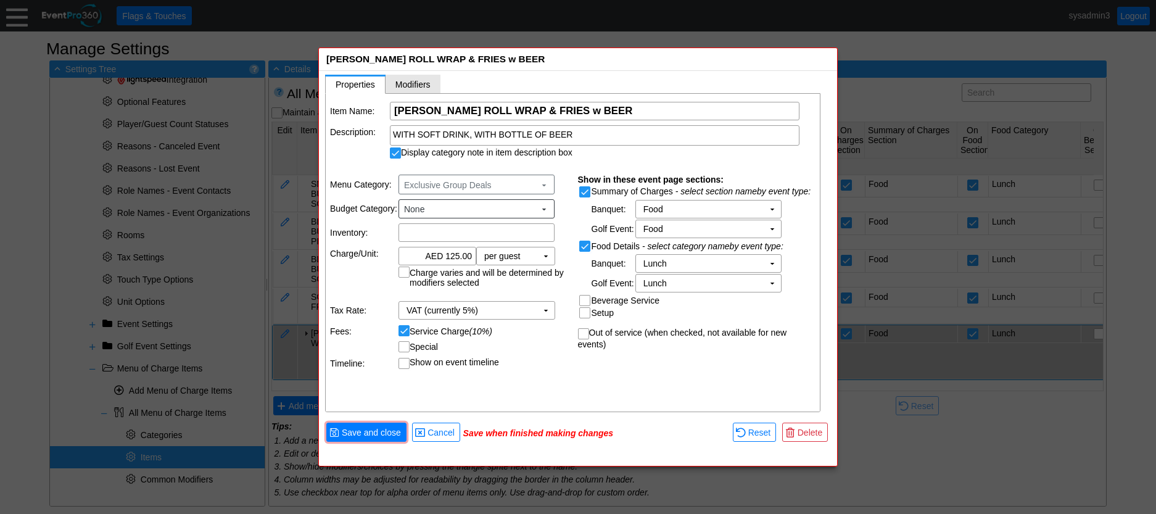
click at [418, 85] on span "Modifiers" at bounding box center [412, 85] width 35 height 10
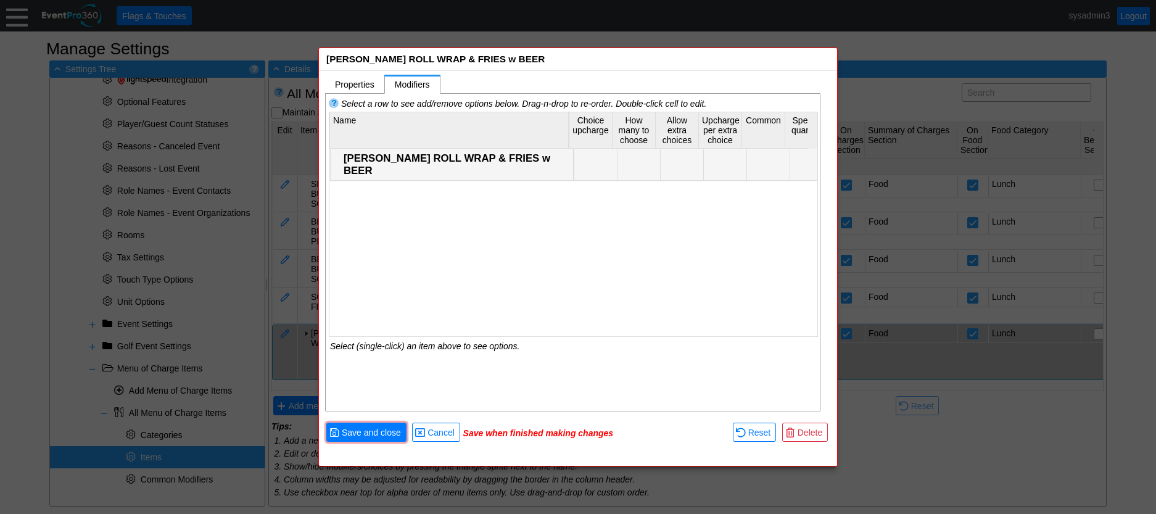
click at [398, 157] on div "KATHI ROLL WRAP & FRIES w BEER" at bounding box center [456, 164] width 226 height 25
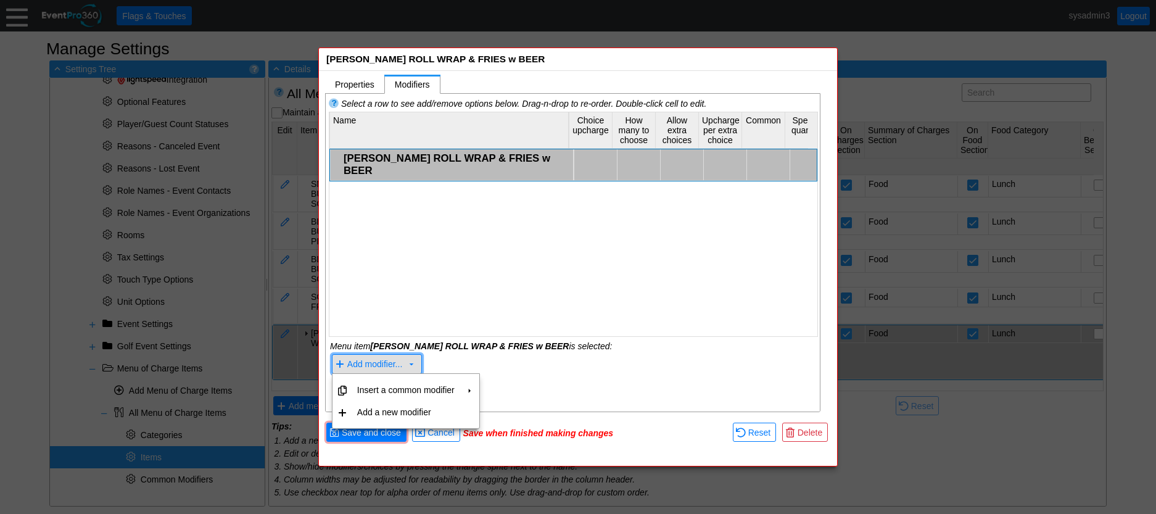
click at [361, 365] on span "Add modifier..." at bounding box center [374, 364] width 55 height 10
click at [376, 385] on td "Insert a common modifier" at bounding box center [405, 390] width 107 height 22
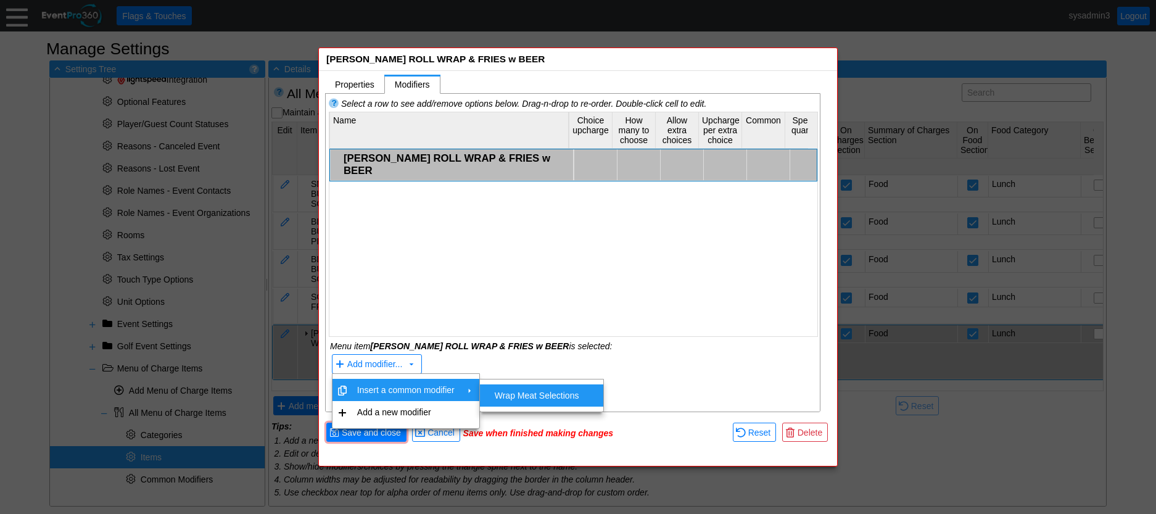
click at [527, 391] on td "Wrap Meat Selections" at bounding box center [537, 395] width 94 height 22
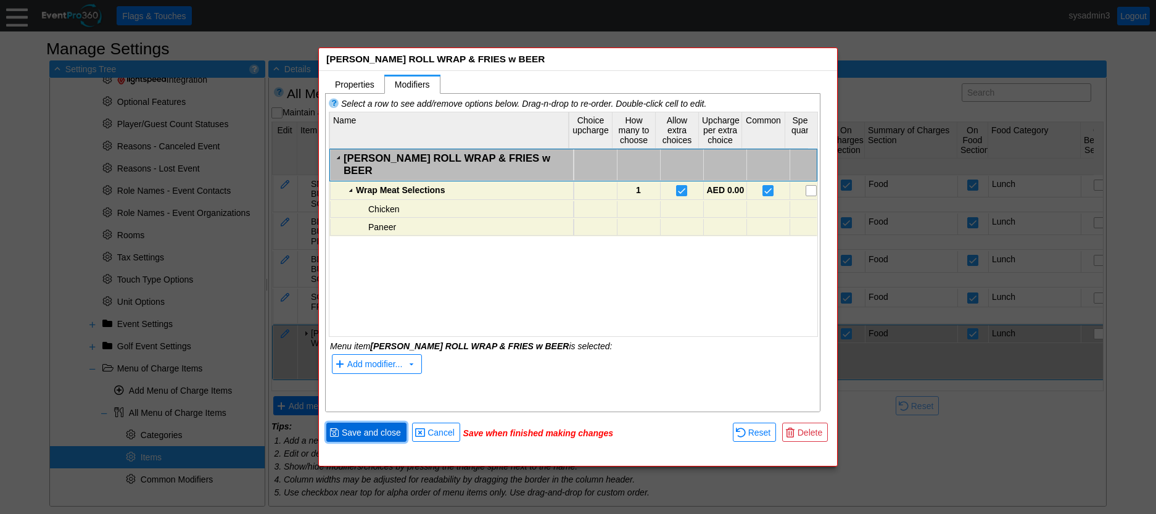
click at [384, 434] on span "Save and close" at bounding box center [371, 432] width 64 height 12
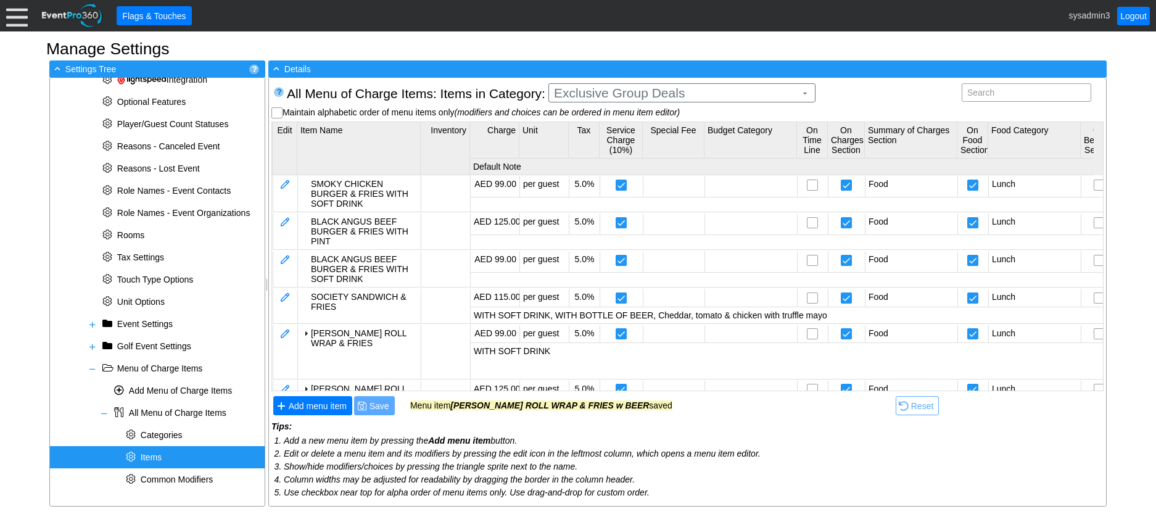
scroll to position [33, 0]
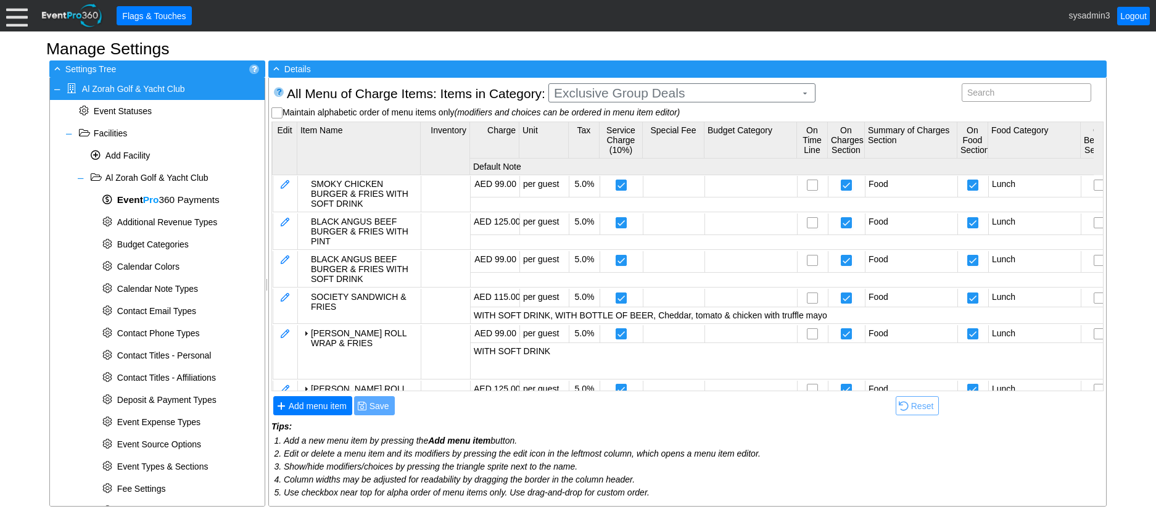
scroll to position [33, 0]
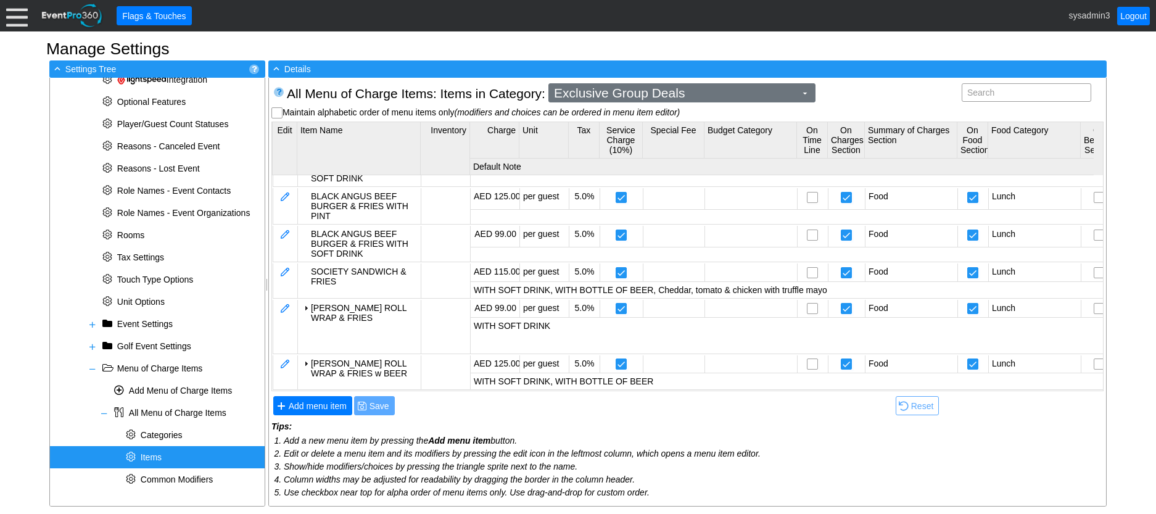
click at [712, 91] on span "Exclusive Group Deals" at bounding box center [674, 93] width 247 height 12
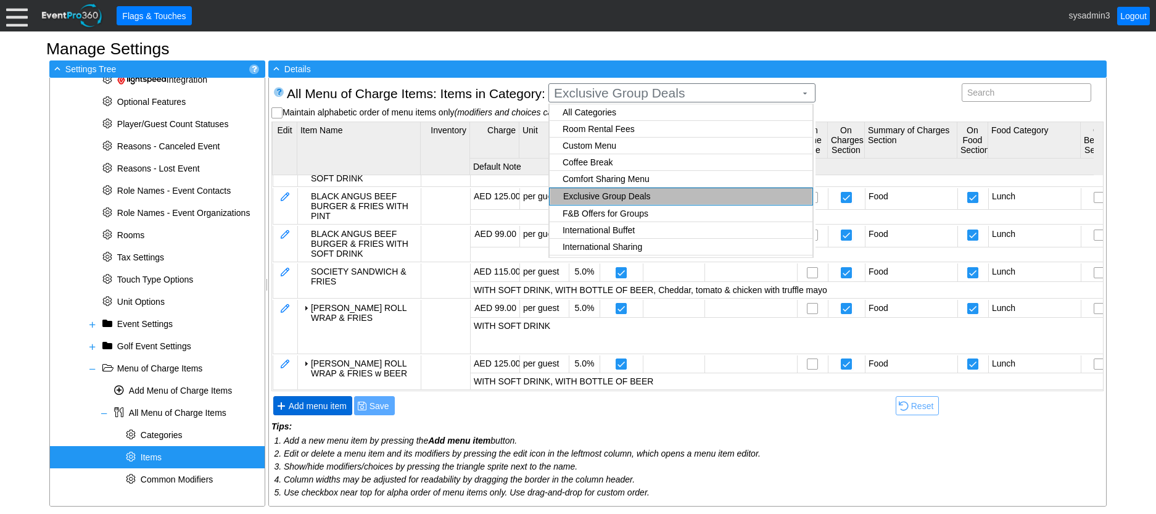
click at [320, 403] on span "Add menu item" at bounding box center [317, 406] width 63 height 12
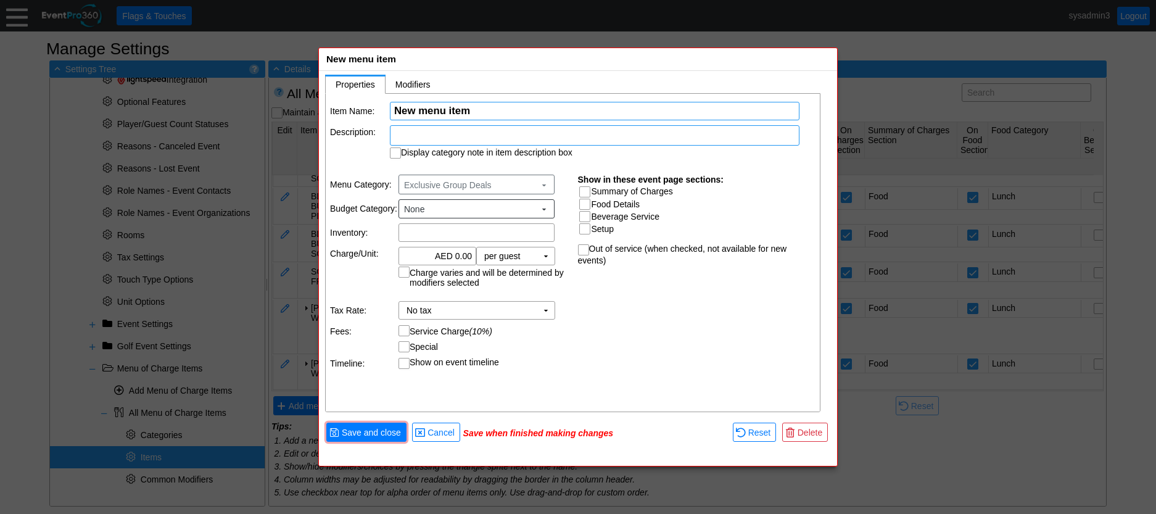
scroll to position [0, 0]
paste input "STEAK & EGG WITH FRIES AND PINT OF BEER"
type input "STEAK & EGG WITH FRIES AND PINT OF BEER"
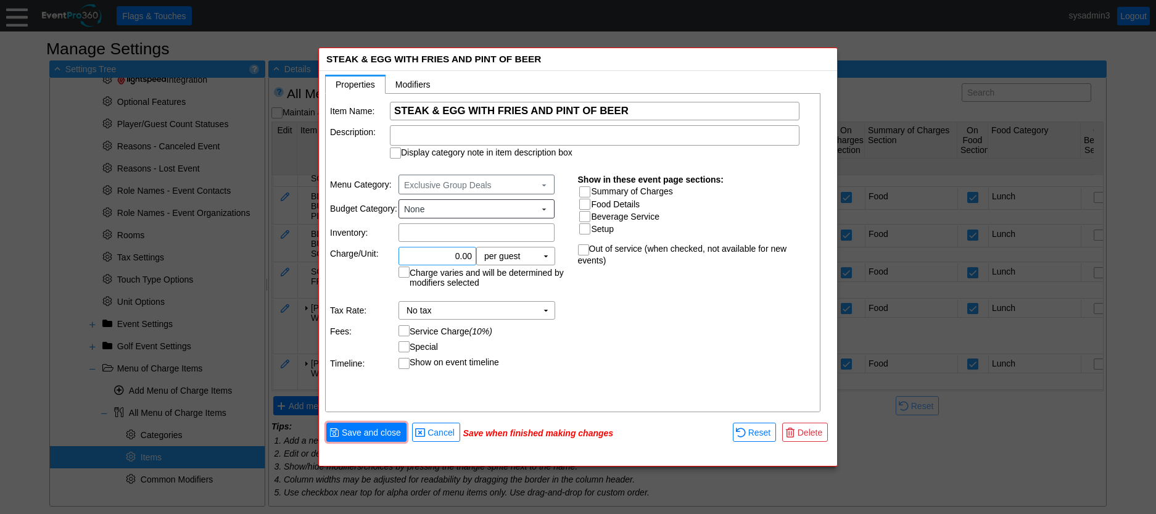
click at [460, 255] on input "0.00" at bounding box center [437, 255] width 69 height 17
type input "AED 140.00"
click at [564, 311] on td "No tax Χ ▼" at bounding box center [483, 310] width 171 height 18
click at [585, 189] on input "Summary of Charges" at bounding box center [586, 193] width 12 height 12
checkbox input "true"
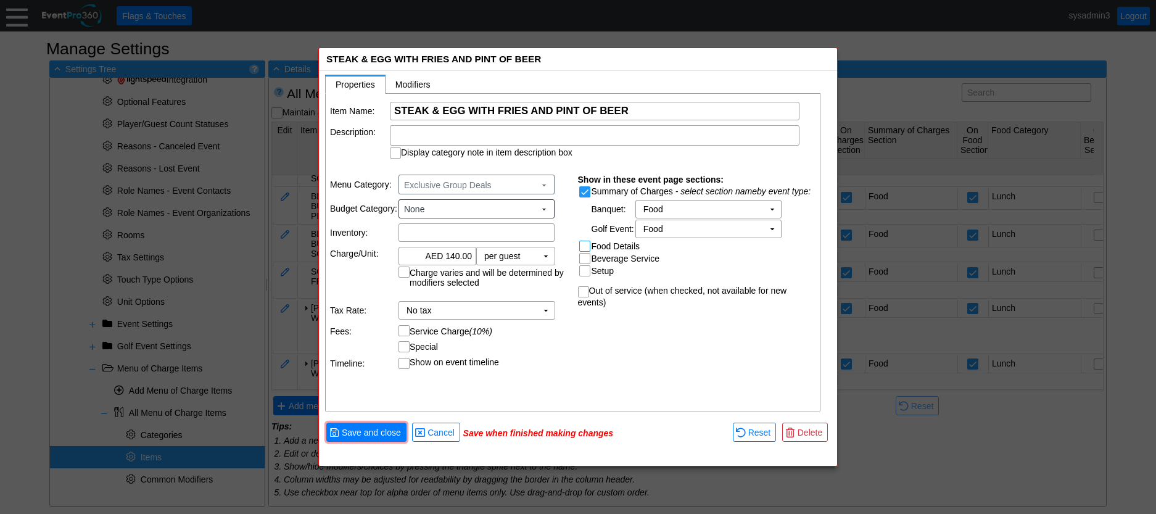
click at [588, 243] on input "Food Details" at bounding box center [586, 247] width 12 height 12
checkbox input "true"
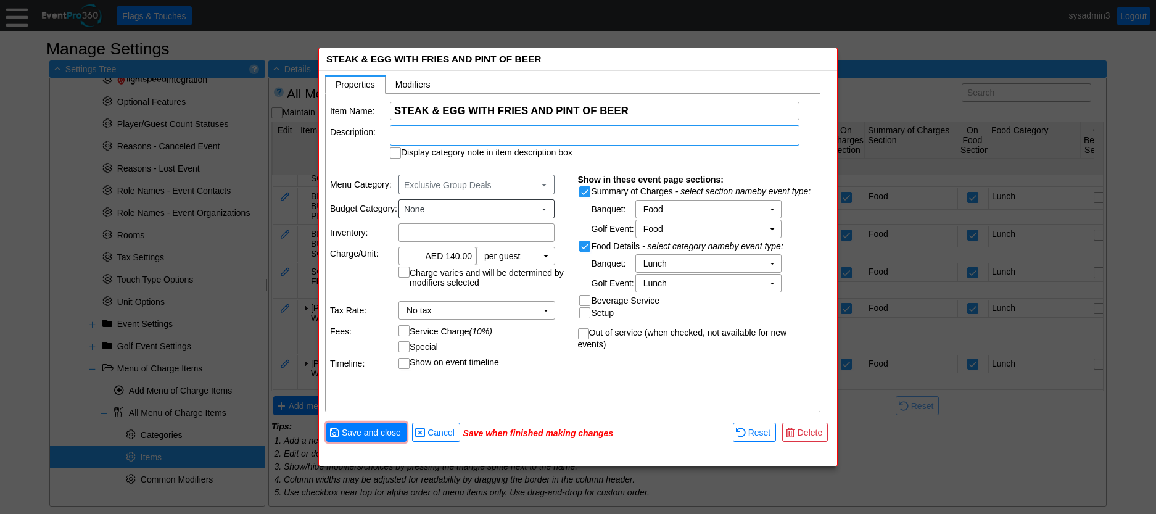
click at [501, 127] on div at bounding box center [594, 135] width 409 height 20
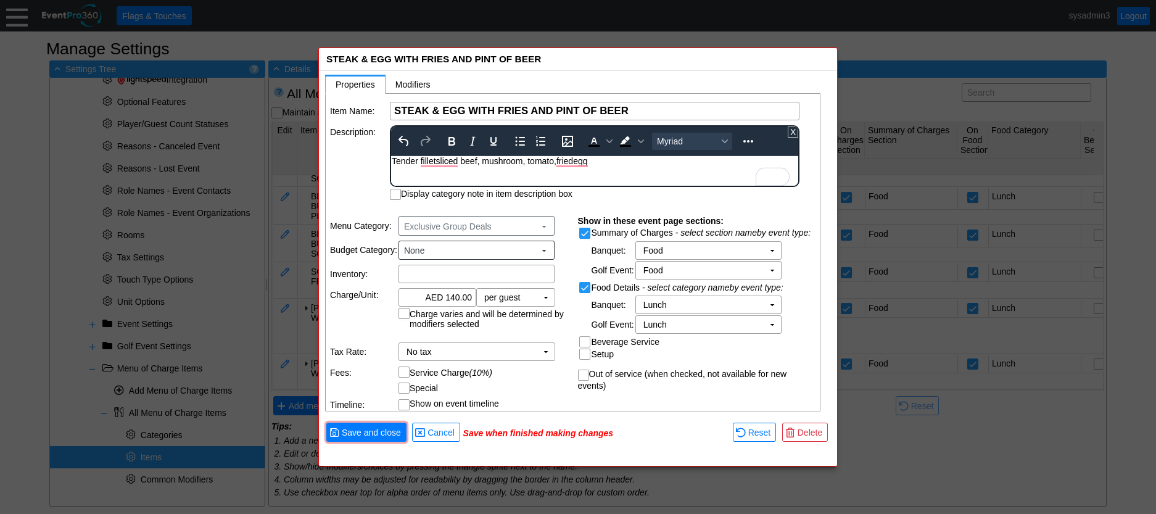
click at [556, 158] on div "Tender filletsliced beef, mushroom, tomato,friedegg" at bounding box center [595, 161] width 406 height 10
click at [574, 158] on div "Tender filletsliced beef, mushroom, tomato, friedegg" at bounding box center [595, 161] width 406 height 10
click at [435, 160] on div "Tender filletsliced beef, mushroom, tomato, fried egg" at bounding box center [595, 161] width 406 height 10
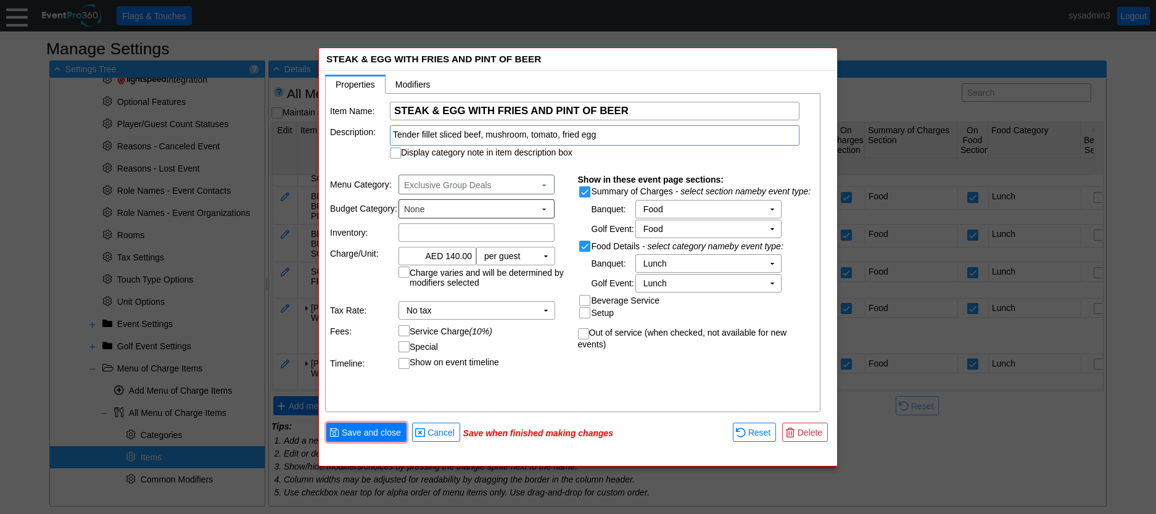
click at [374, 161] on table "Item Name: Χ STEAK & EGG WITH FRIES AND PINT OF BEER Name of the menu item Desc…" at bounding box center [573, 130] width 495 height 73
click at [395, 149] on input "Display category note in item description box" at bounding box center [396, 154] width 12 height 12
checkbox input "true"
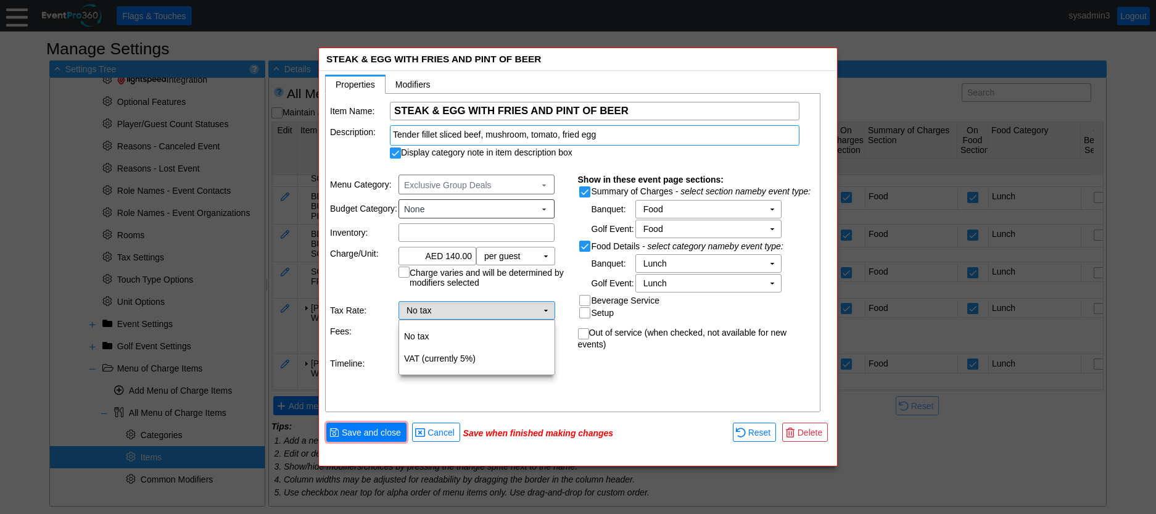
click at [498, 311] on td "No tax Χ" at bounding box center [468, 310] width 138 height 17
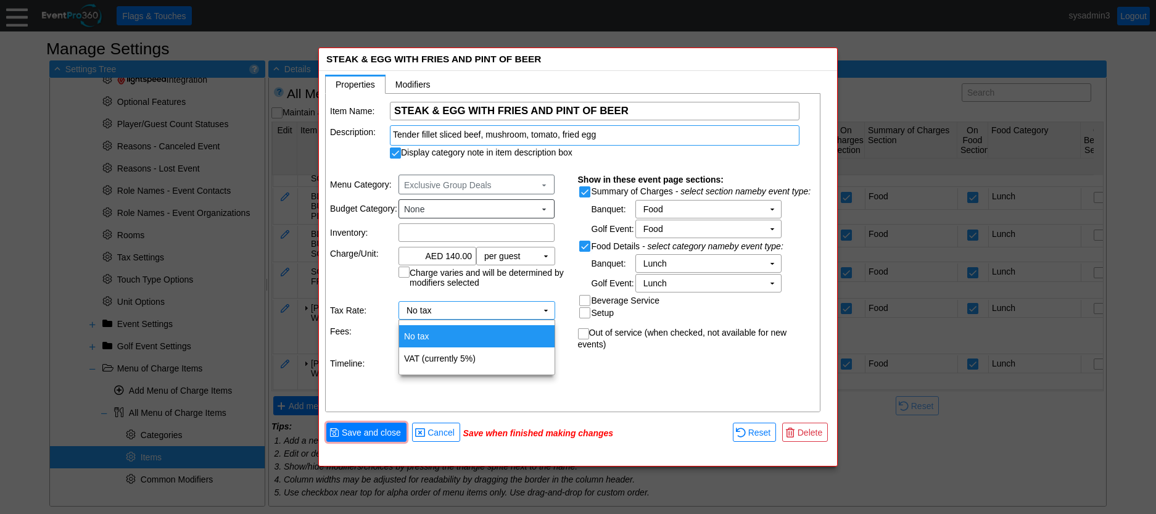
click at [430, 337] on td "No tax" at bounding box center [476, 336] width 155 height 22
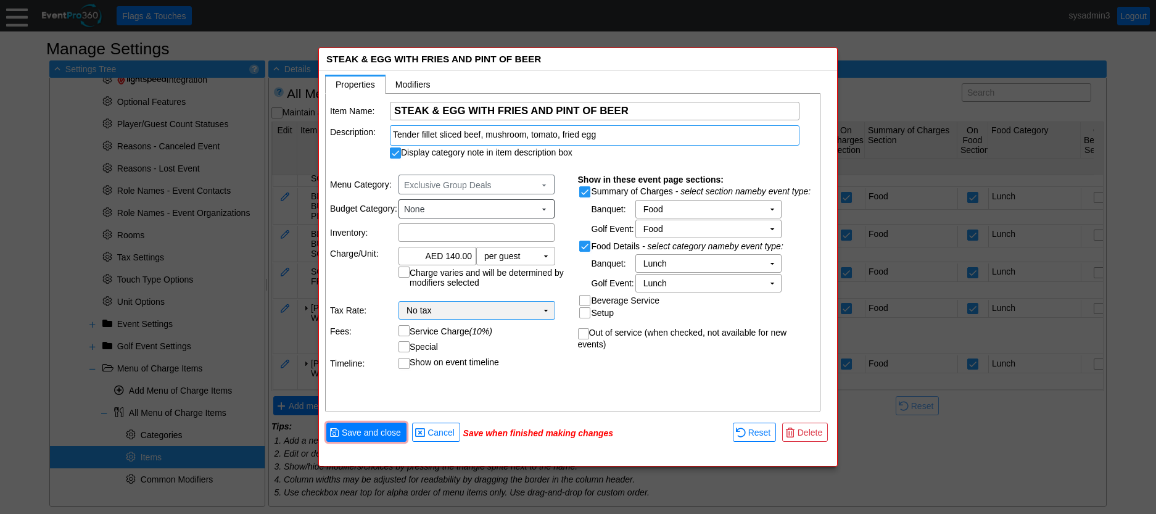
click at [428, 307] on span "No tax" at bounding box center [418, 310] width 25 height 12
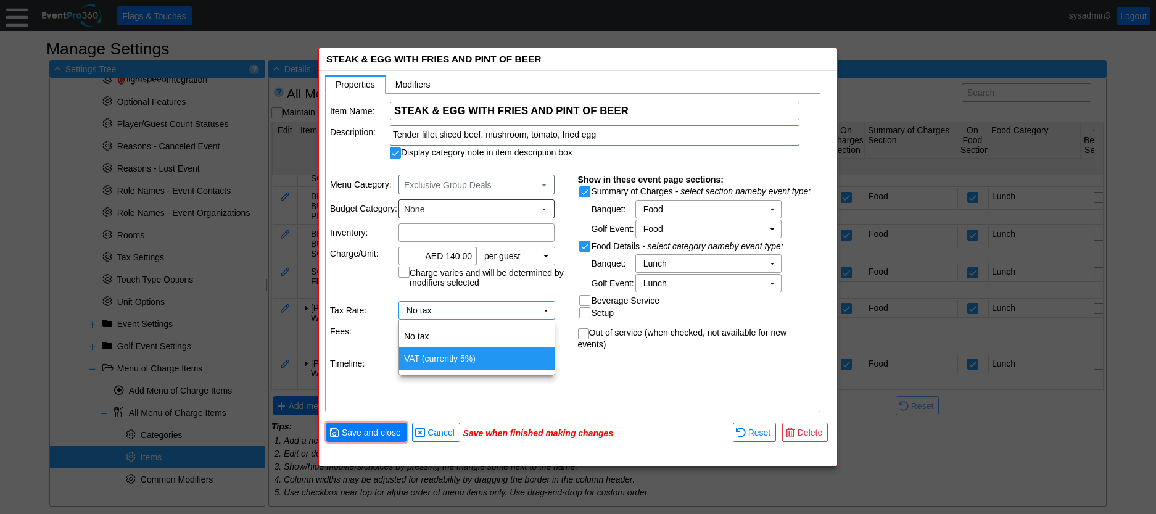
click at [431, 353] on td "VAT (currently 5%)" at bounding box center [476, 358] width 155 height 22
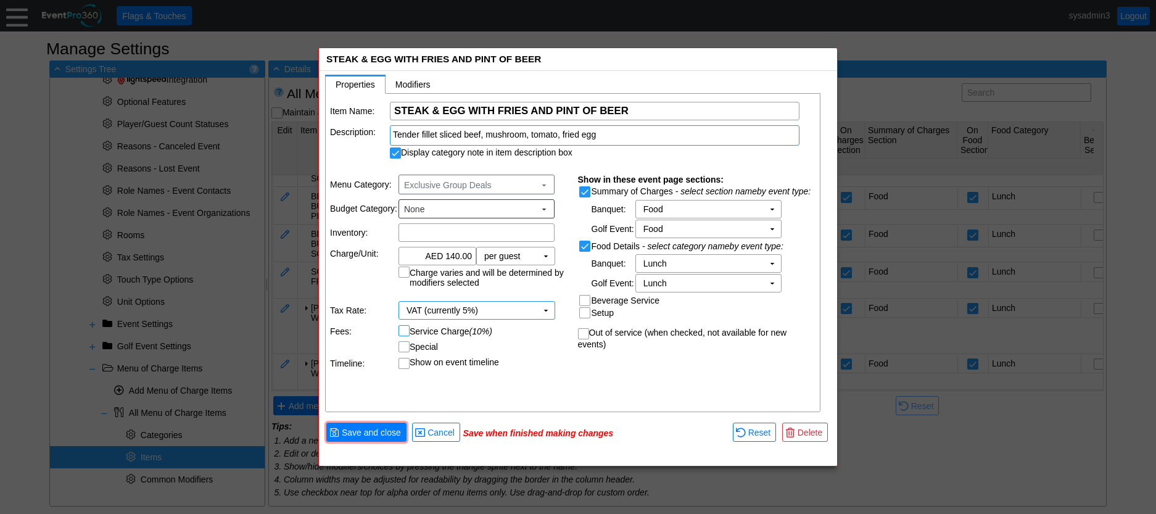
click at [408, 329] on input "Service Charge (10%)" at bounding box center [405, 332] width 12 height 12
checkbox input "true"
click at [385, 425] on span "● Save and close" at bounding box center [366, 431] width 74 height 13
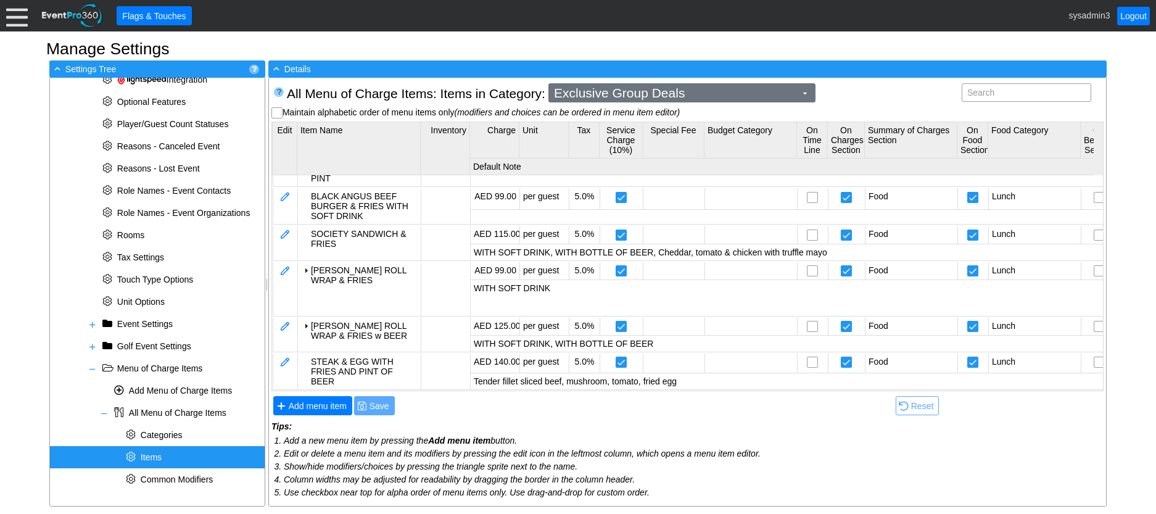
click at [688, 95] on span "Exclusive Group Deals" at bounding box center [674, 93] width 247 height 12
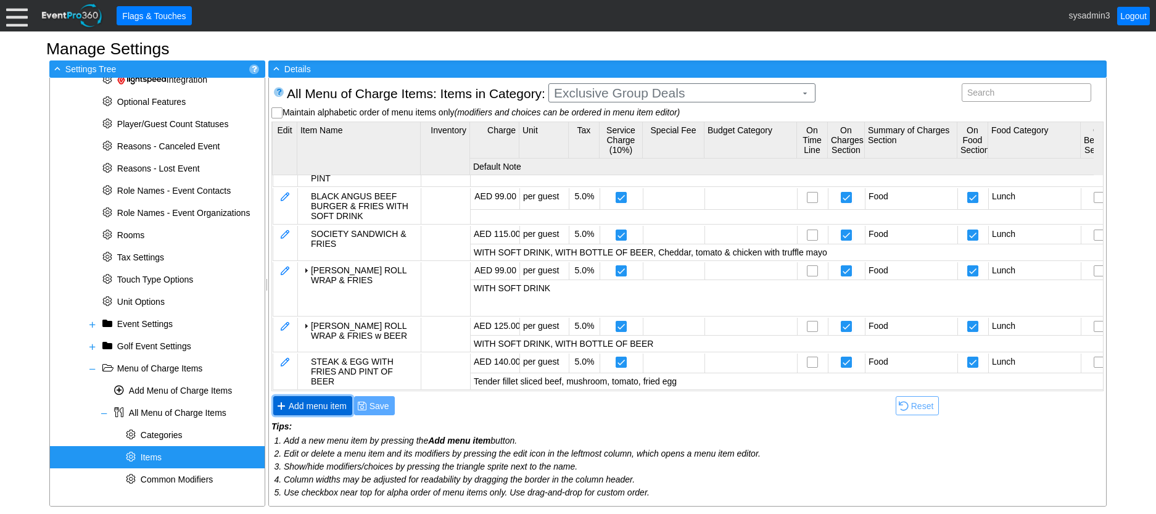
click at [324, 401] on span "Add menu item" at bounding box center [317, 406] width 63 height 12
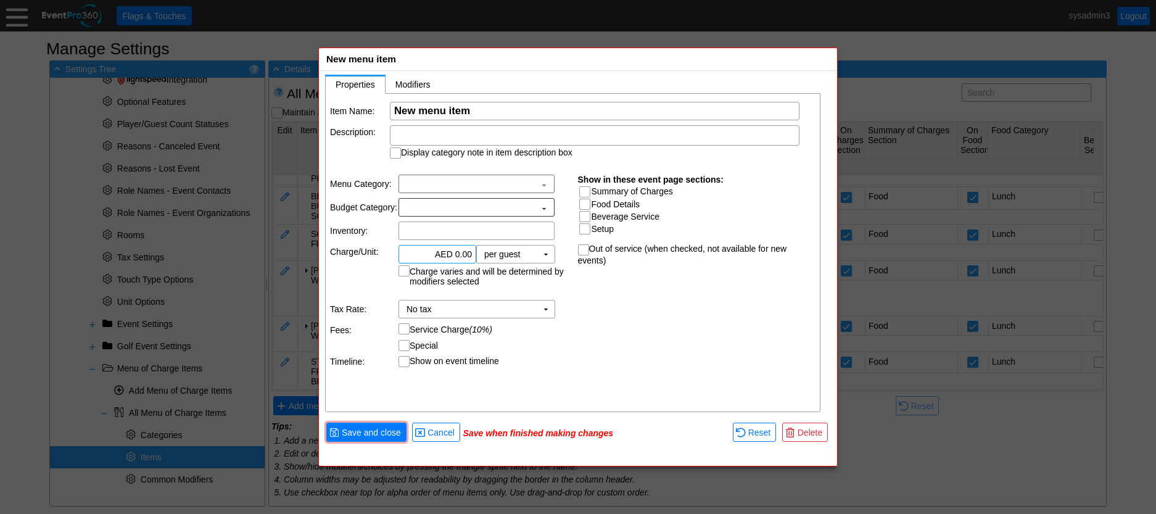
scroll to position [0, 0]
paste input "AL ZORAH CLUB & PINT OF BEER"
type input "AL ZORAH CLUB & PINT OF BEER"
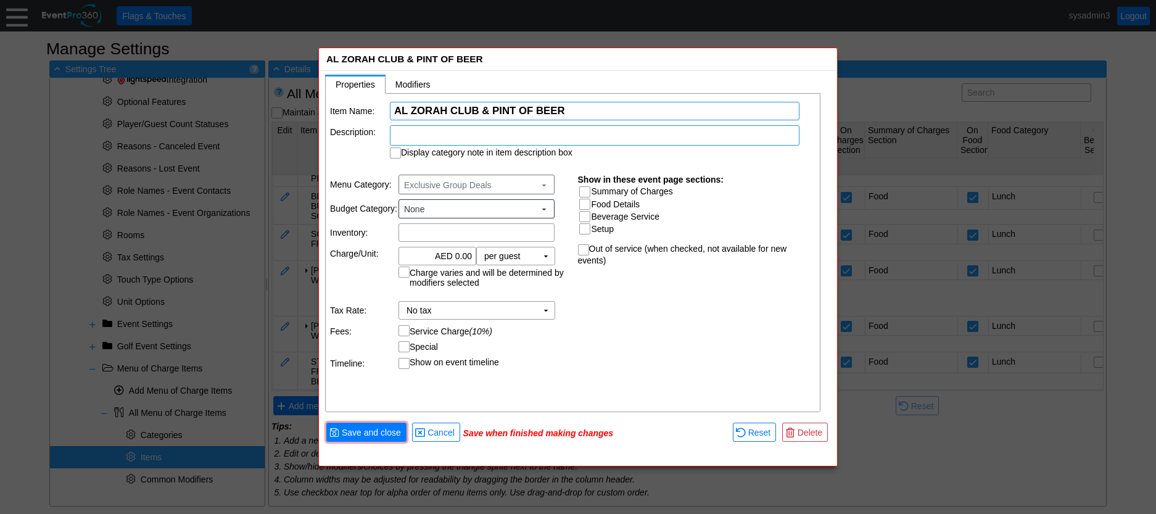
click at [470, 133] on div at bounding box center [594, 135] width 409 height 20
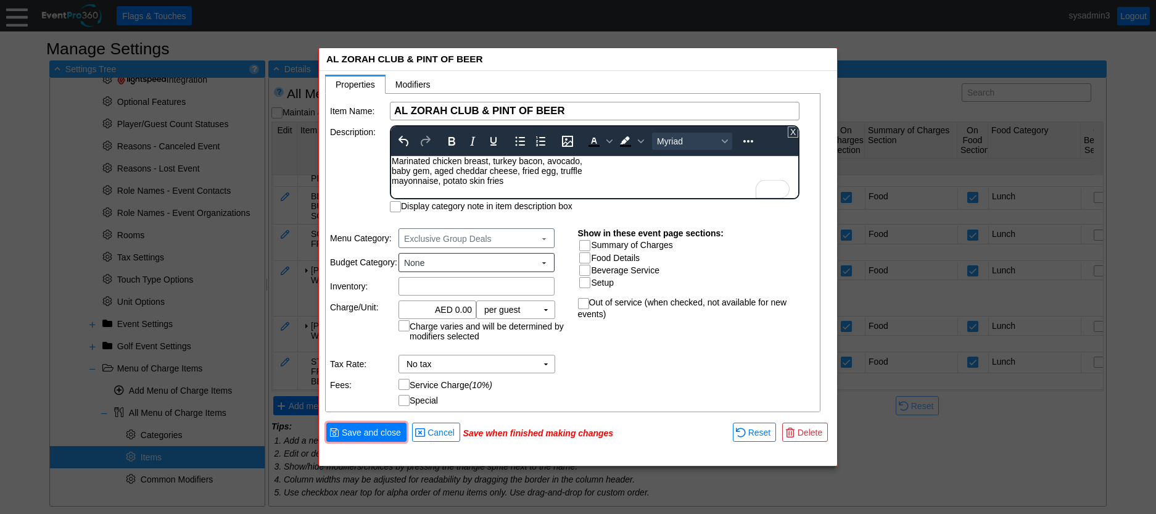
click at [393, 170] on div "Marinated chicken breast, turkey bacon, avocado, baby gem, aged cheddar cheese,…" at bounding box center [595, 171] width 406 height 30
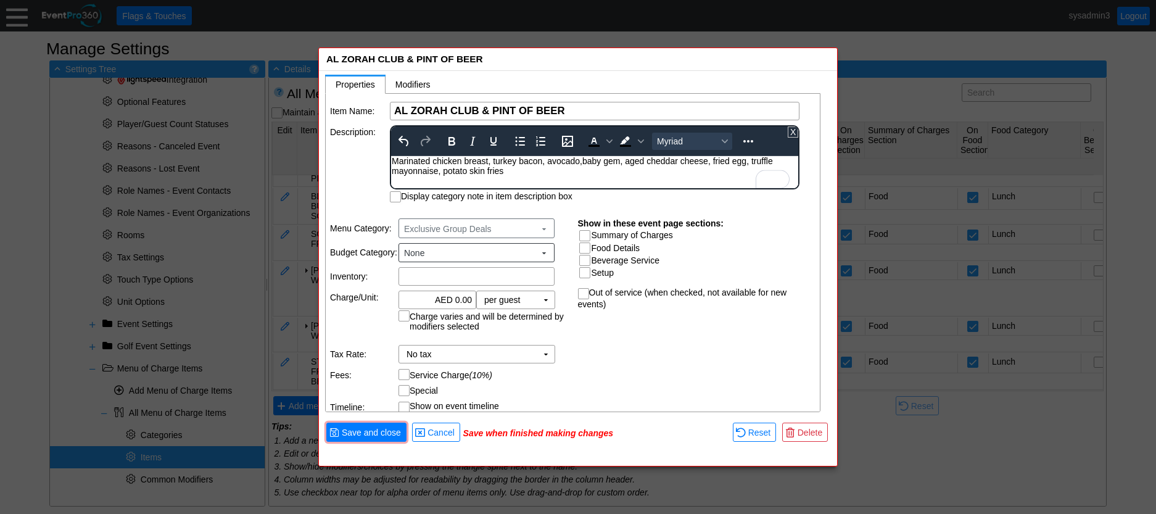
click at [393, 174] on div "Marinated chicken breast, turkey bacon, avocado, baby gem, aged cheddar cheese,…" at bounding box center [595, 166] width 406 height 20
click at [549, 170] on div "Marinated chicken breast, turkey bacon, avocado, baby gem, aged cheddar cheese,…" at bounding box center [595, 166] width 406 height 20
click at [360, 163] on td "Description:" at bounding box center [359, 163] width 59 height 77
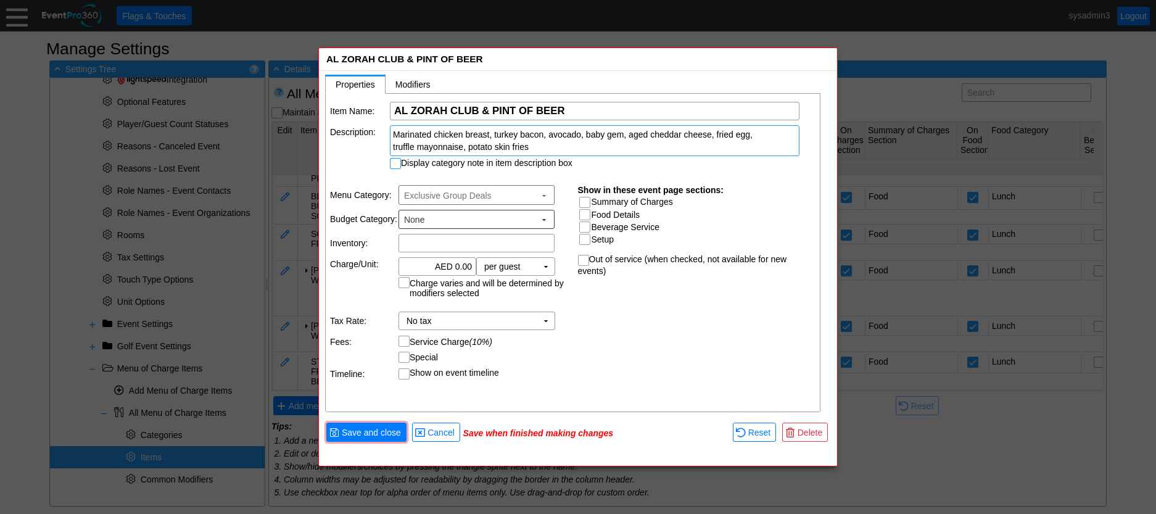
click at [395, 163] on input "Display category note in item description box" at bounding box center [396, 164] width 12 height 12
checkbox input "true"
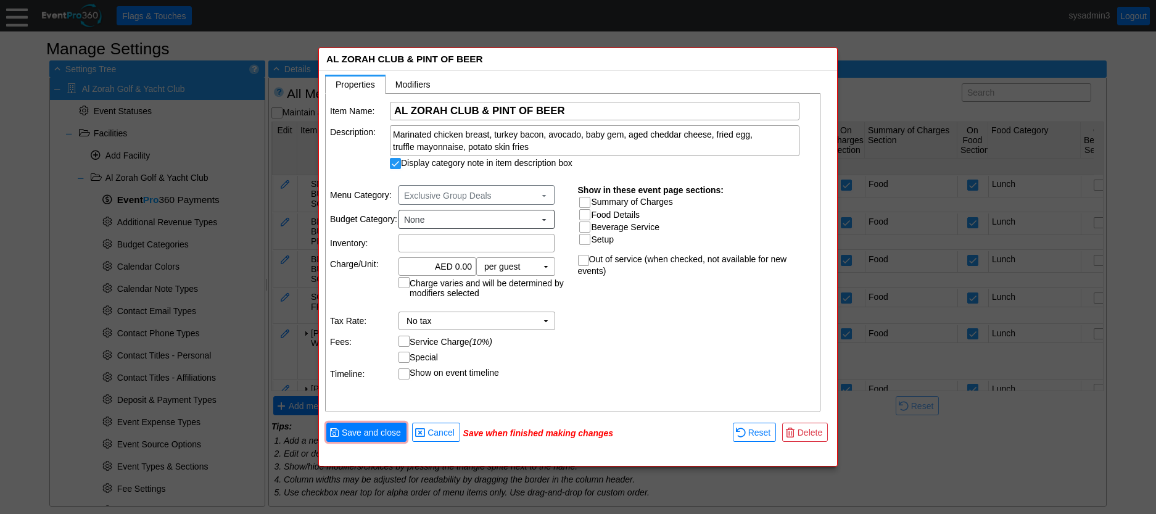
scroll to position [71, 0]
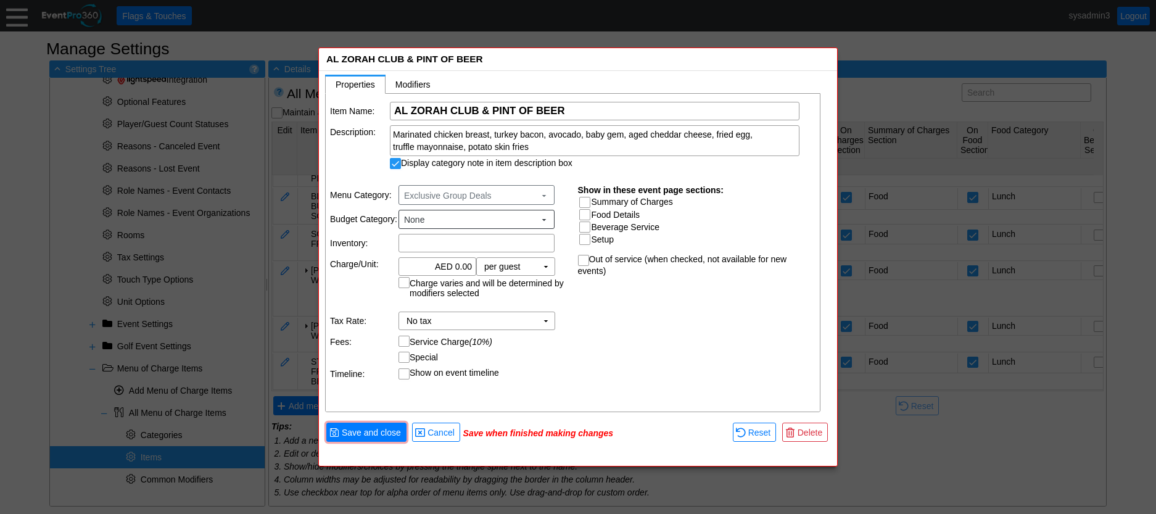
click at [361, 149] on td "Description:" at bounding box center [359, 147] width 59 height 44
click at [586, 202] on input "Summary of Charges" at bounding box center [586, 203] width 12 height 12
checkbox input "true"
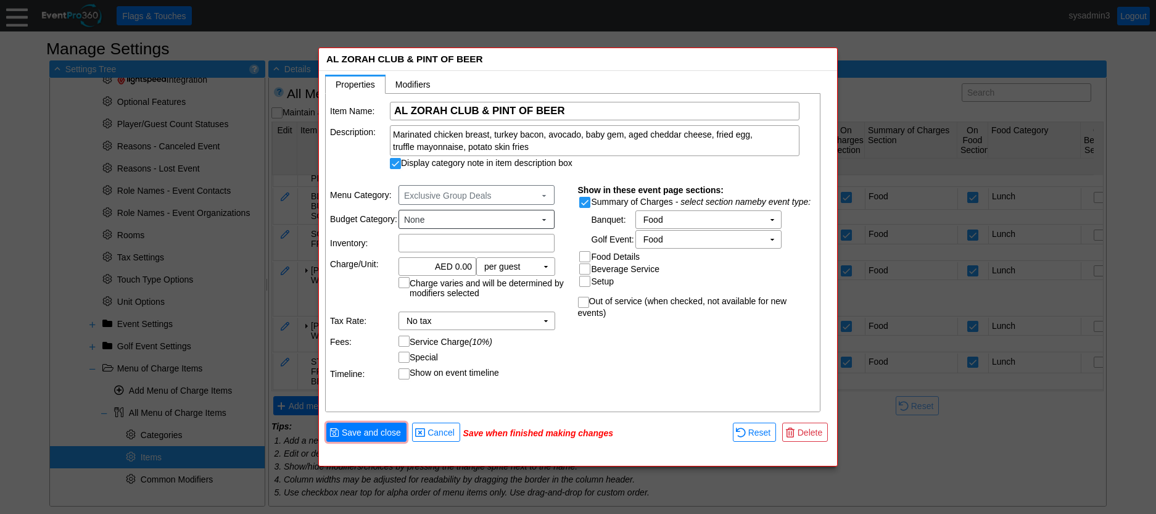
click at [587, 257] on input "Food Details" at bounding box center [586, 258] width 12 height 12
checkbox input "true"
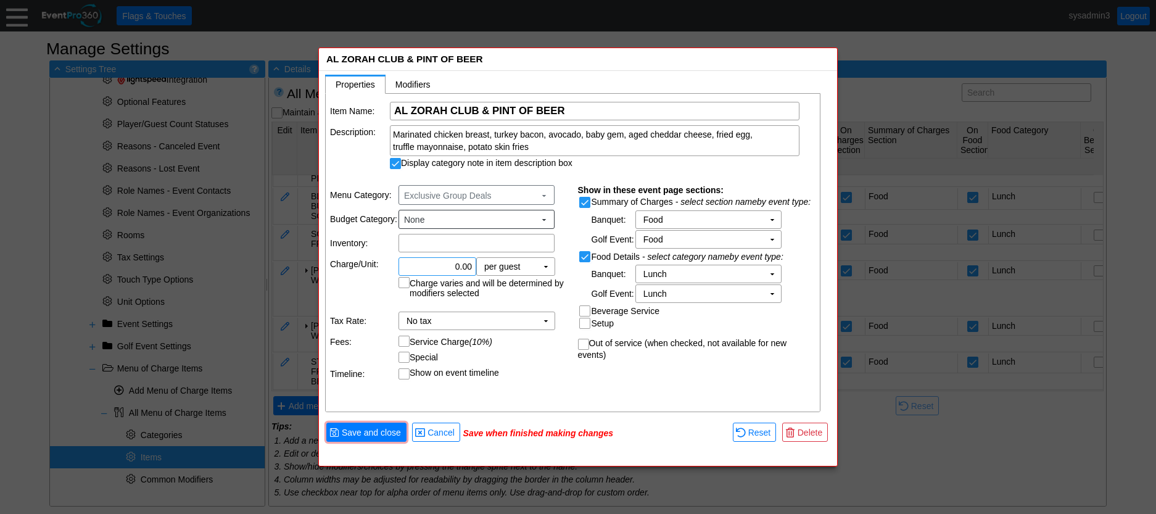
click at [460, 268] on input "0.00" at bounding box center [437, 266] width 69 height 17
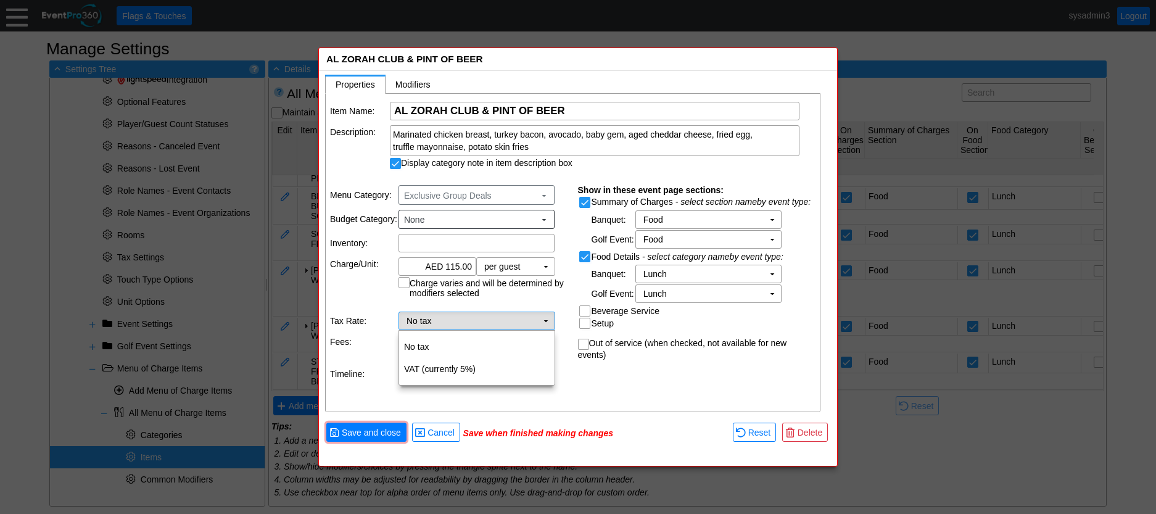
click at [535, 321] on td "No tax Χ" at bounding box center [468, 320] width 138 height 17
type input "AED 115.00"
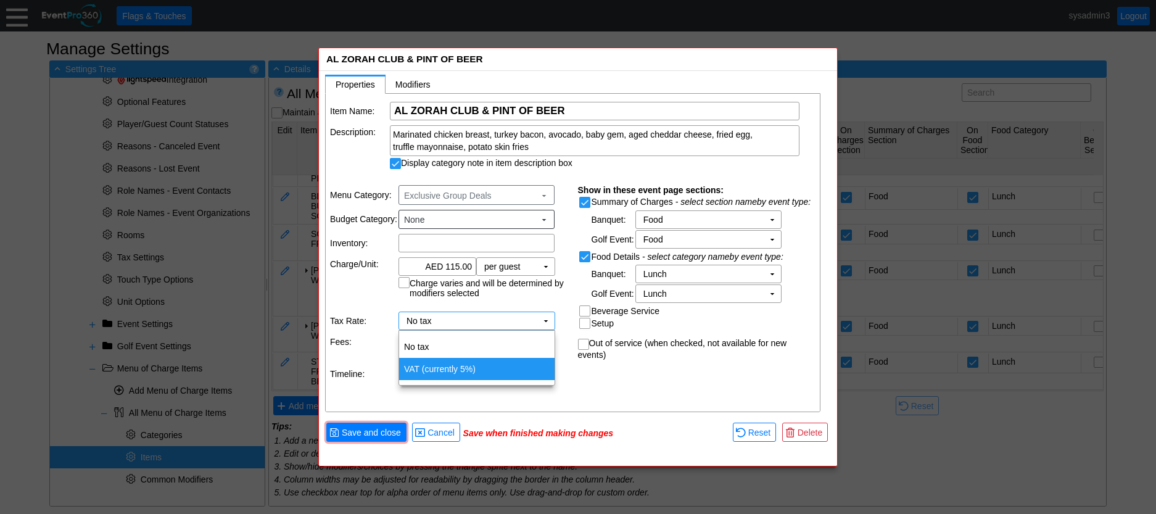
click at [464, 367] on td "VAT (currently 5%)" at bounding box center [476, 369] width 155 height 22
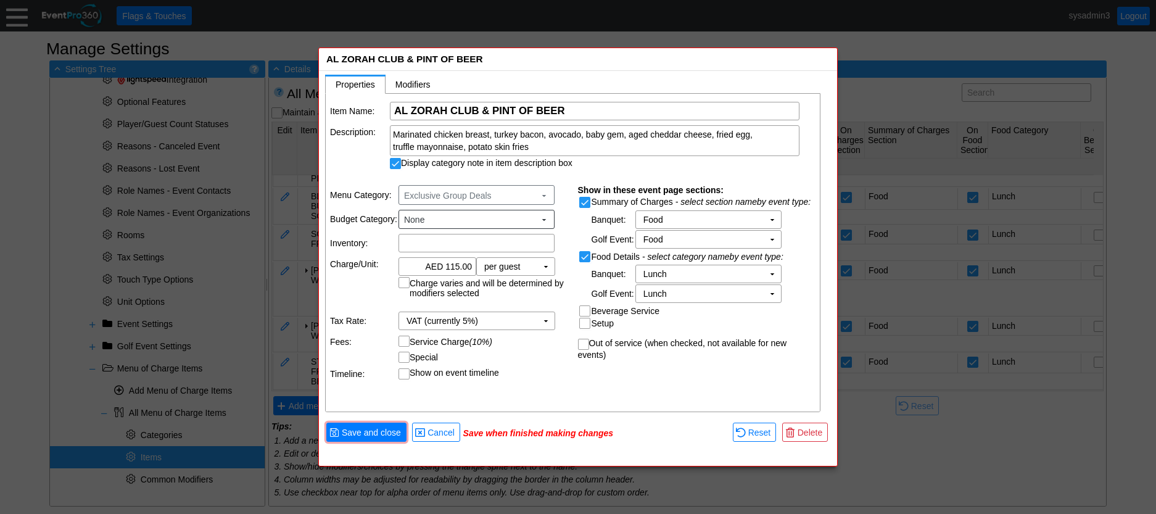
click at [401, 340] on input "Service Charge (10%)" at bounding box center [405, 342] width 12 height 12
checkbox input "true"
click at [381, 428] on span "Save and close" at bounding box center [371, 432] width 64 height 12
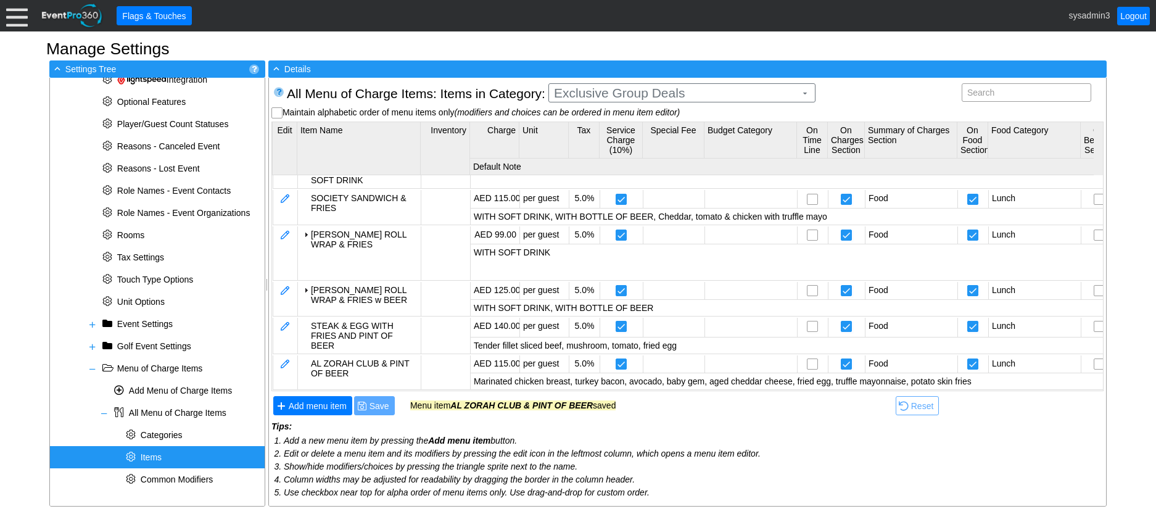
scroll to position [107, 0]
click at [335, 408] on span "Add menu item" at bounding box center [317, 406] width 63 height 12
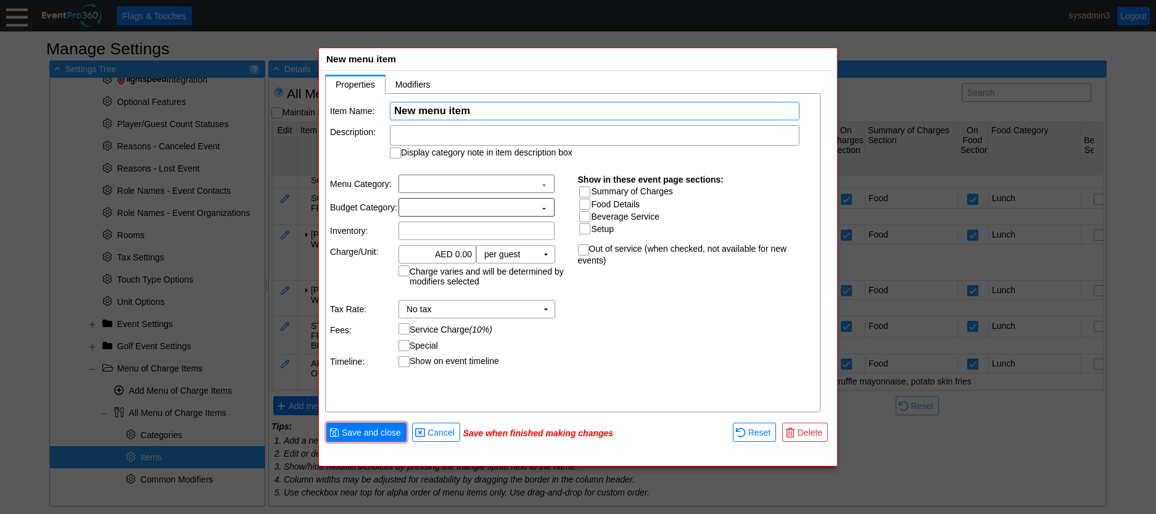
scroll to position [0, 0]
paste input "5 BOTTLES OF BEER"
type input "5 BOTTLES OF BEER"
click at [461, 253] on input "0.00" at bounding box center [437, 255] width 69 height 17
type input "AED 150.00"
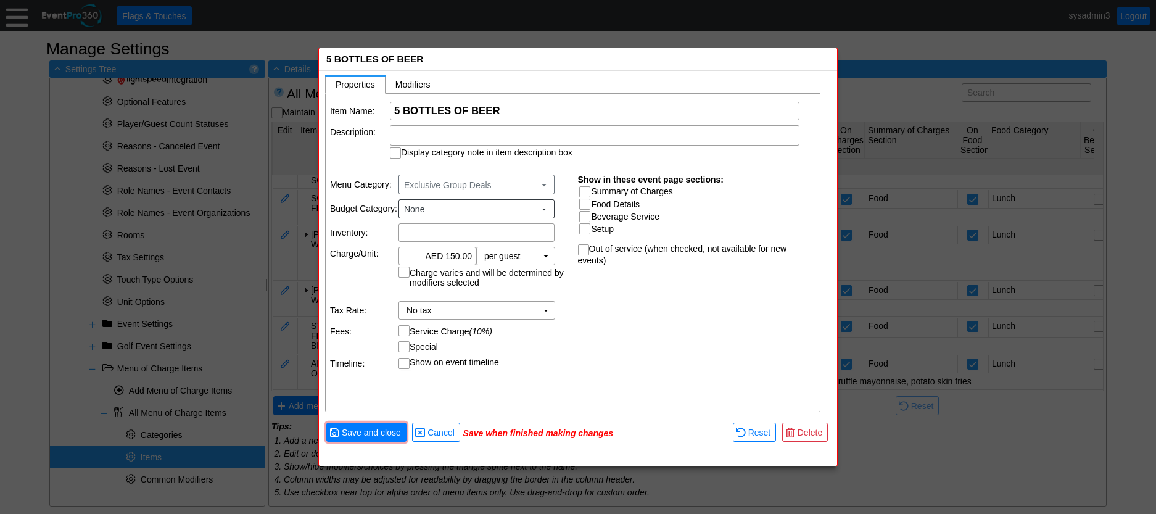
drag, startPoint x: 596, startPoint y: 338, endPoint x: 597, endPoint y: 285, distance: 52.4
click at [597, 337] on div "Item Name: Χ 5 BOTTLES OF BEER Name of the menu item Description: Display categ…" at bounding box center [573, 253] width 495 height 319
click at [585, 186] on div at bounding box center [584, 191] width 11 height 11
click at [586, 193] on input "Summary of Charges" at bounding box center [586, 193] width 12 height 12
checkbox input "true"
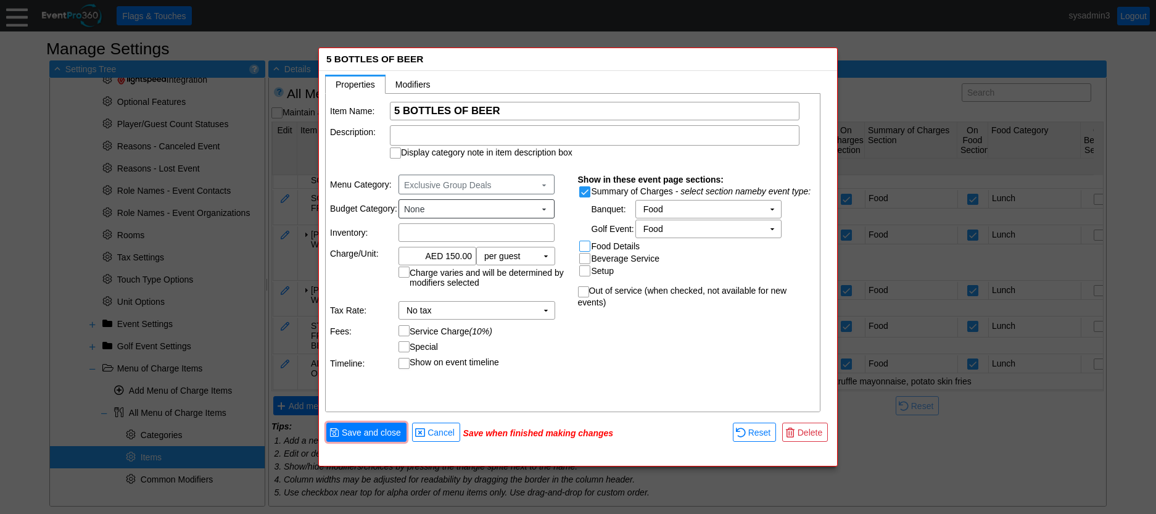
click at [584, 244] on input "Food Details" at bounding box center [586, 247] width 12 height 12
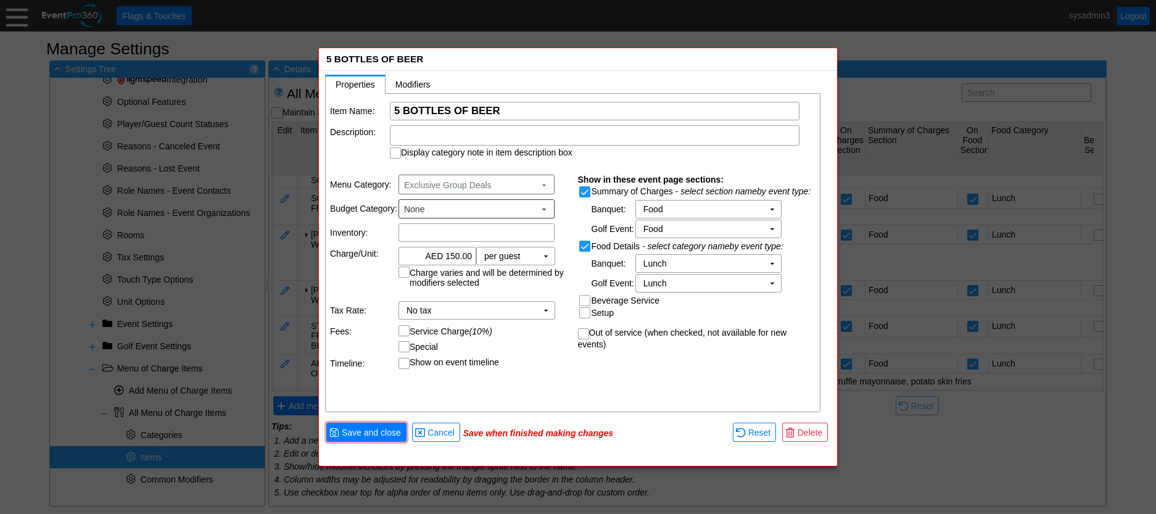
click at [586, 248] on input "Food Details" at bounding box center [586, 247] width 12 height 12
checkbox input "false"
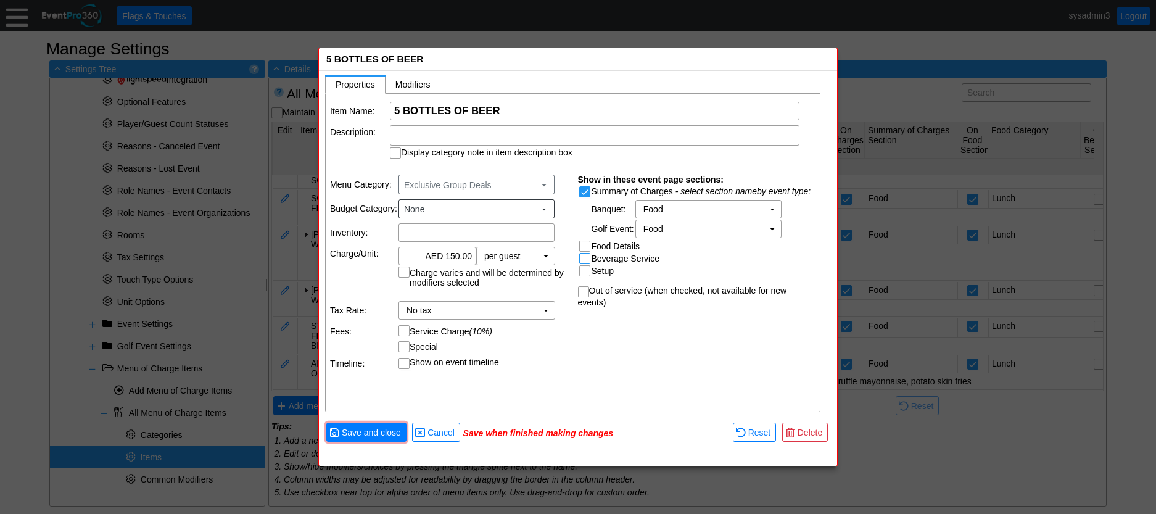
click at [584, 258] on input "Beverage Service" at bounding box center [586, 259] width 12 height 12
checkbox input "true"
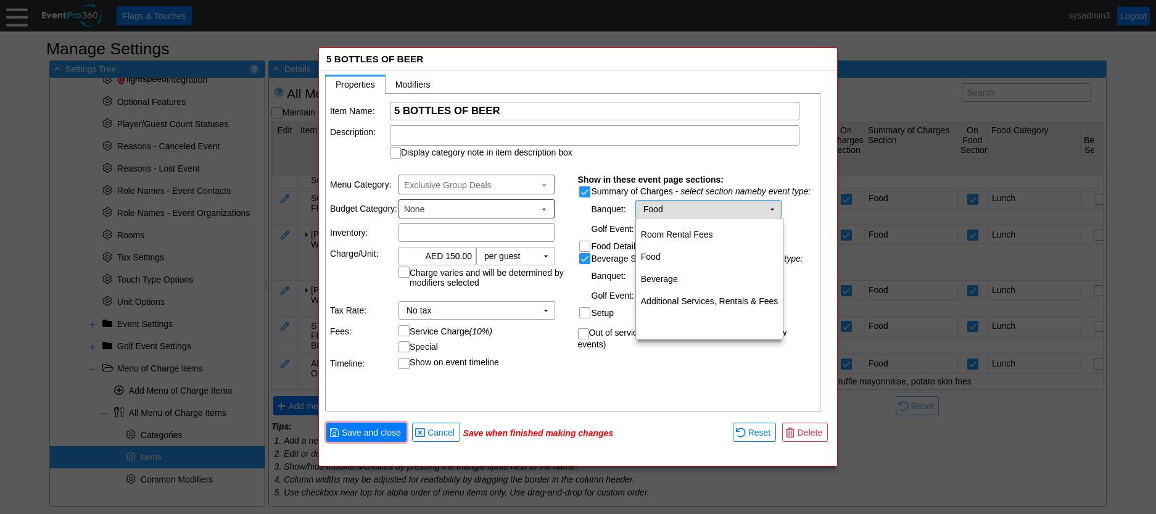
click at [773, 207] on td "▼" at bounding box center [771, 208] width 17 height 17
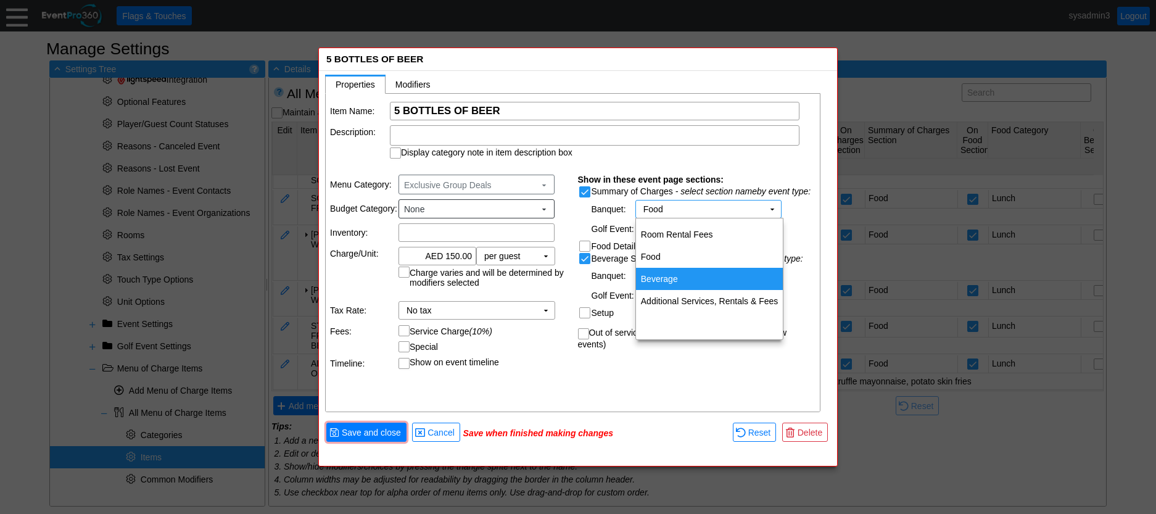
click at [676, 273] on td "Beverage" at bounding box center [709, 279] width 147 height 22
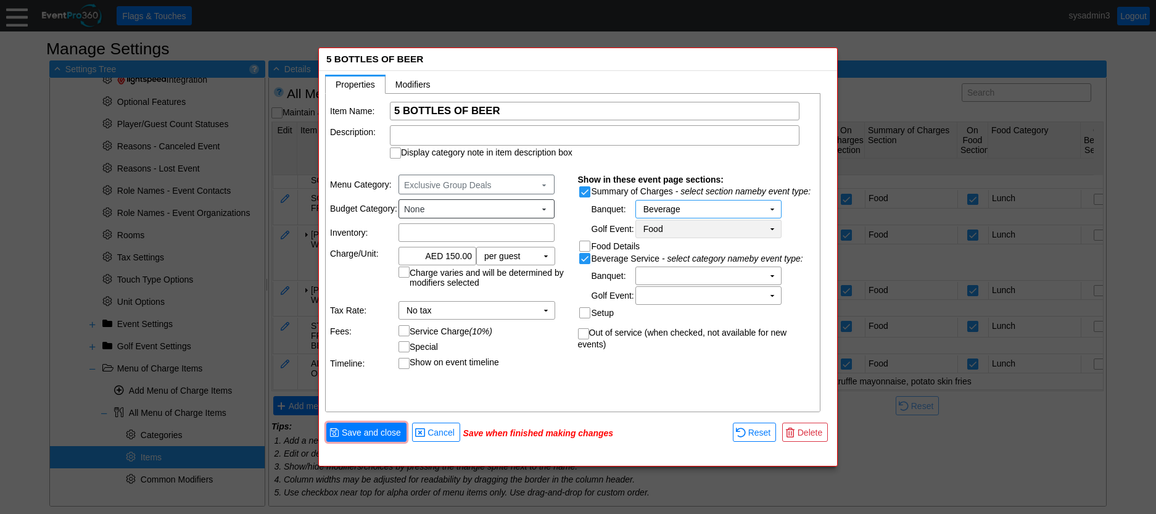
click at [759, 229] on td "Food Χ" at bounding box center [700, 228] width 128 height 17
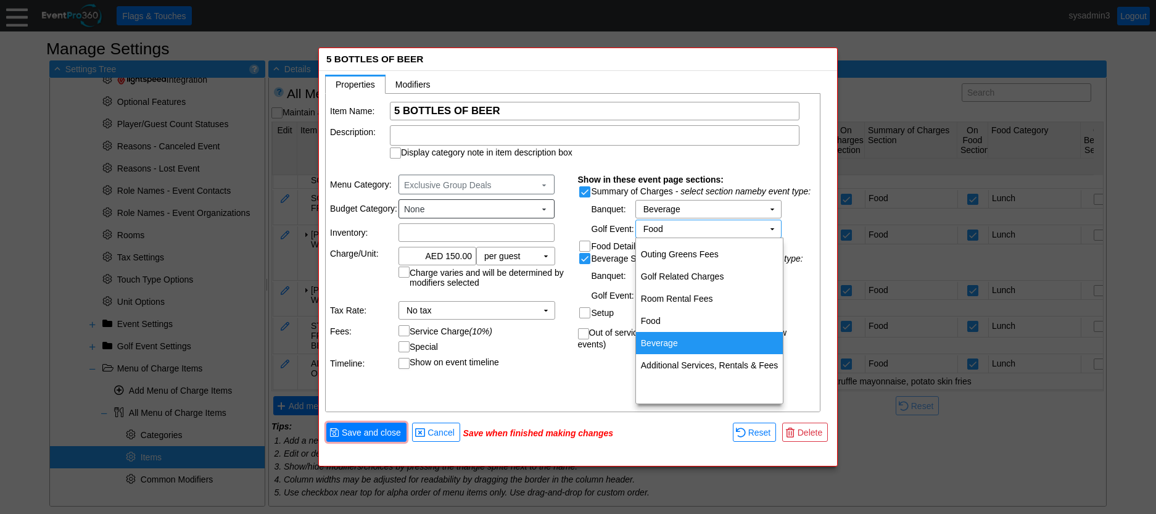
click at [663, 342] on td "Beverage" at bounding box center [709, 343] width 147 height 22
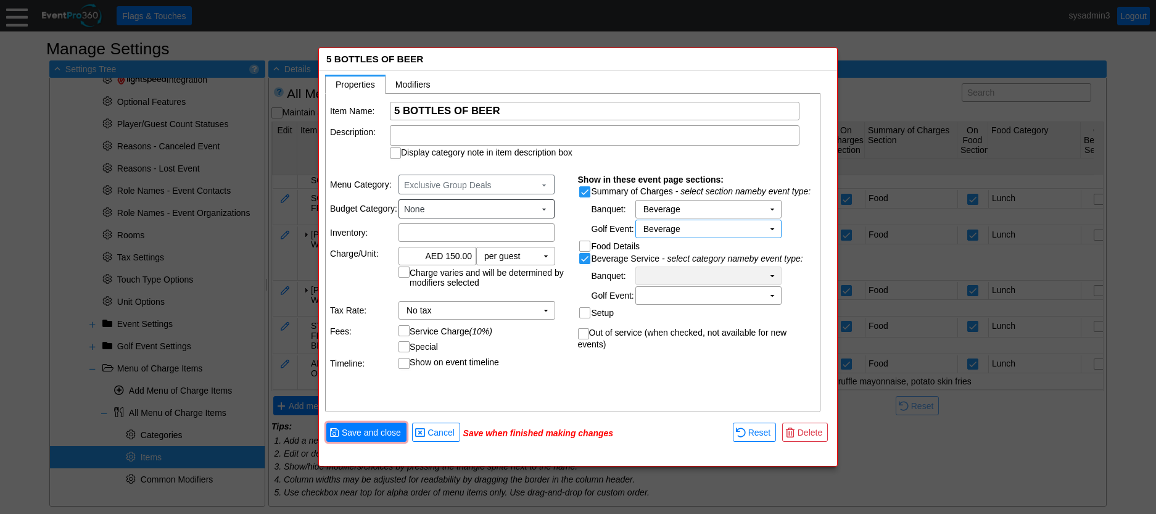
click at [704, 272] on td "Χ" at bounding box center [700, 275] width 128 height 17
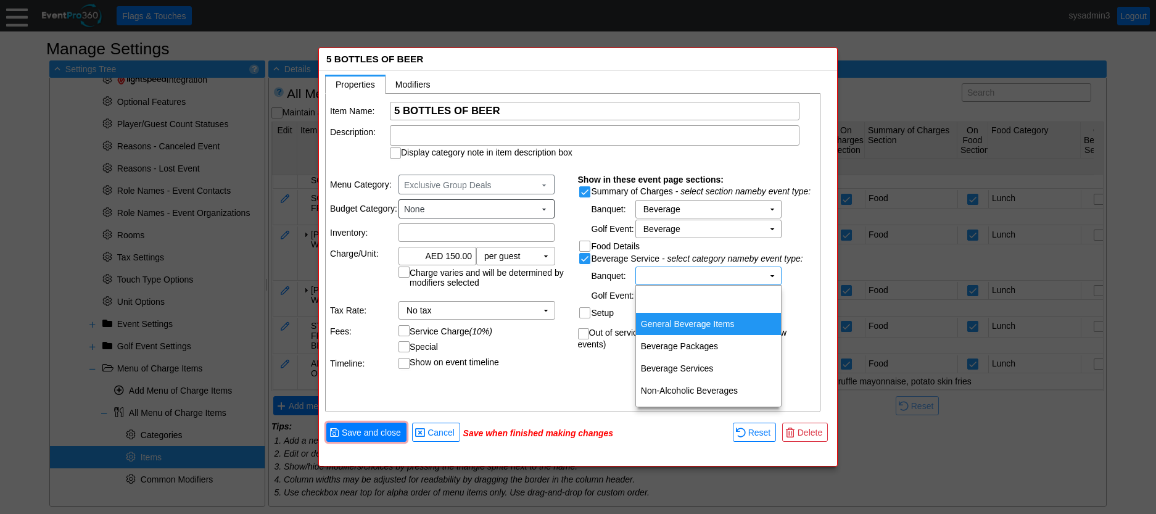
click at [688, 323] on td "General Beverage Items" at bounding box center [708, 324] width 145 height 22
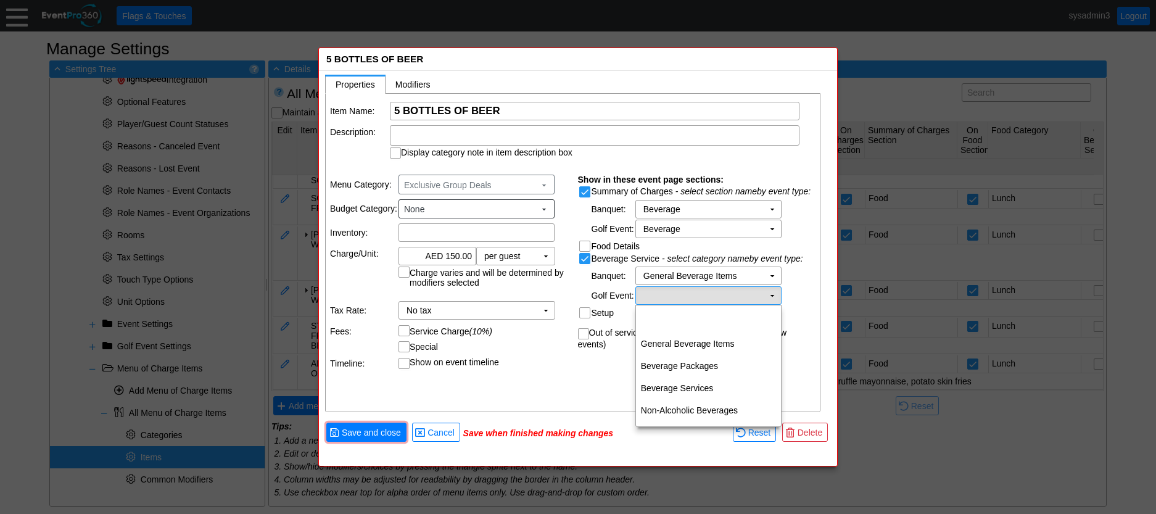
click at [706, 294] on td "Χ" at bounding box center [700, 295] width 128 height 17
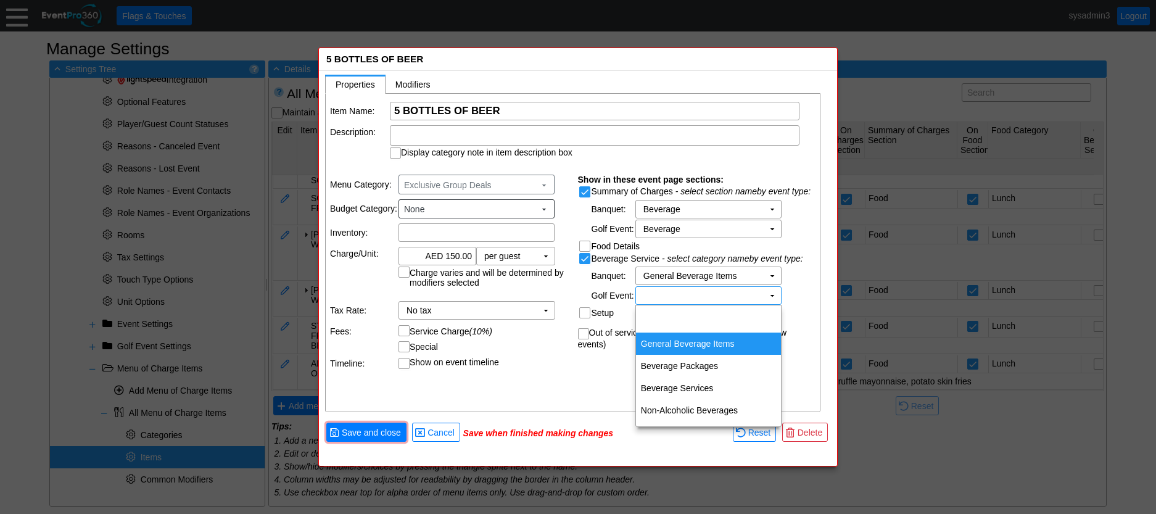
click at [694, 338] on td "General Beverage Items" at bounding box center [708, 343] width 145 height 22
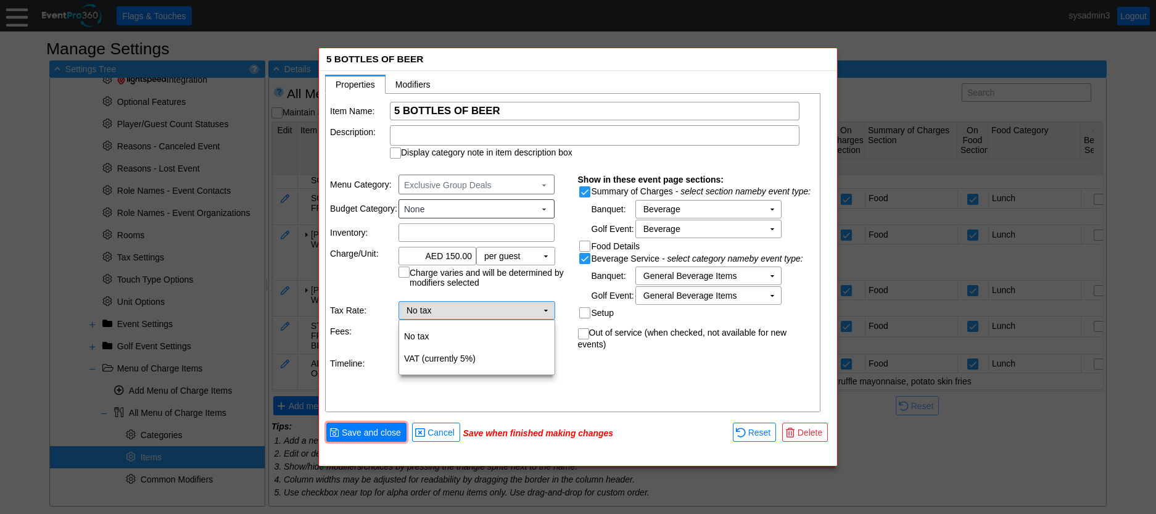
click at [517, 309] on td "No tax Χ" at bounding box center [468, 310] width 138 height 17
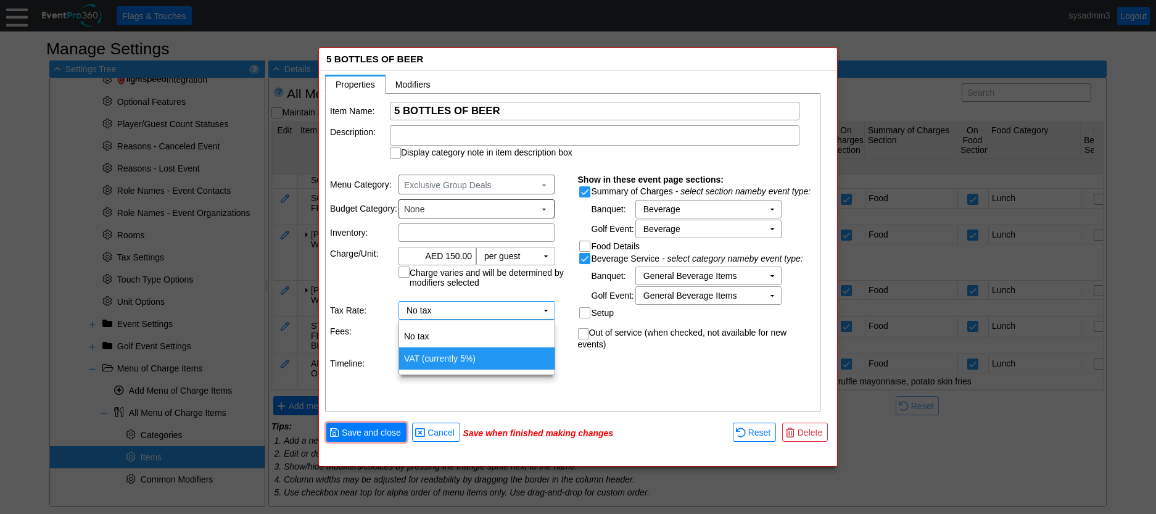
click at [442, 360] on td "VAT (currently 5%)" at bounding box center [476, 358] width 155 height 22
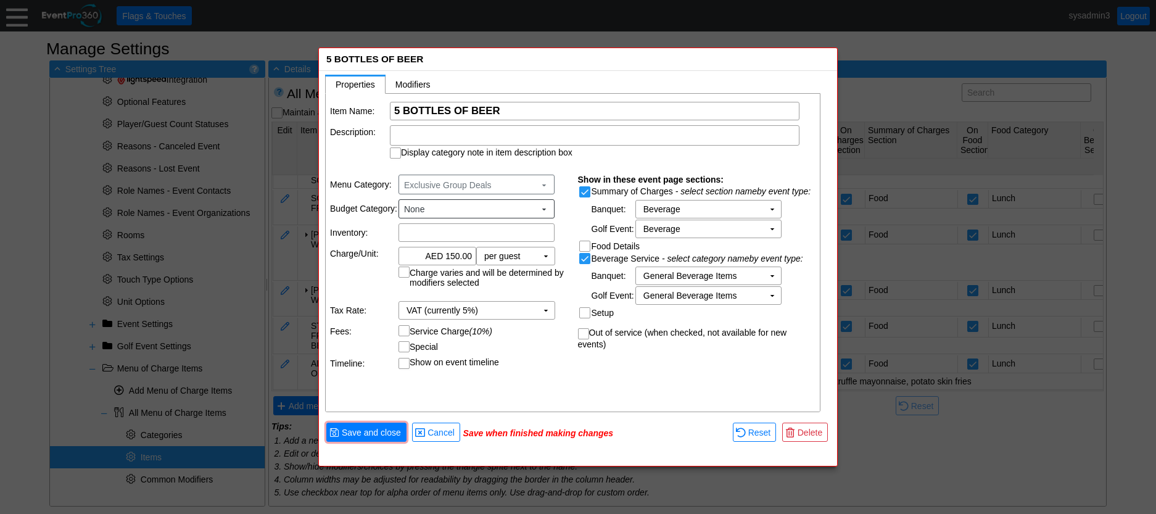
click at [405, 330] on input "Service Charge (10%)" at bounding box center [405, 332] width 12 height 12
checkbox input "true"
click at [381, 426] on span "Save and close" at bounding box center [371, 432] width 64 height 12
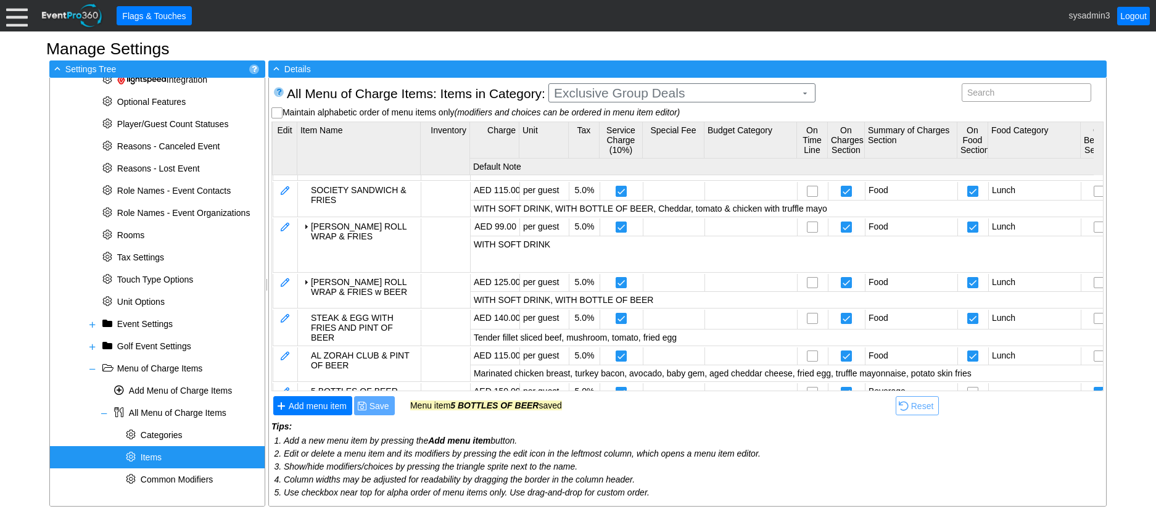
scroll to position [150, 0]
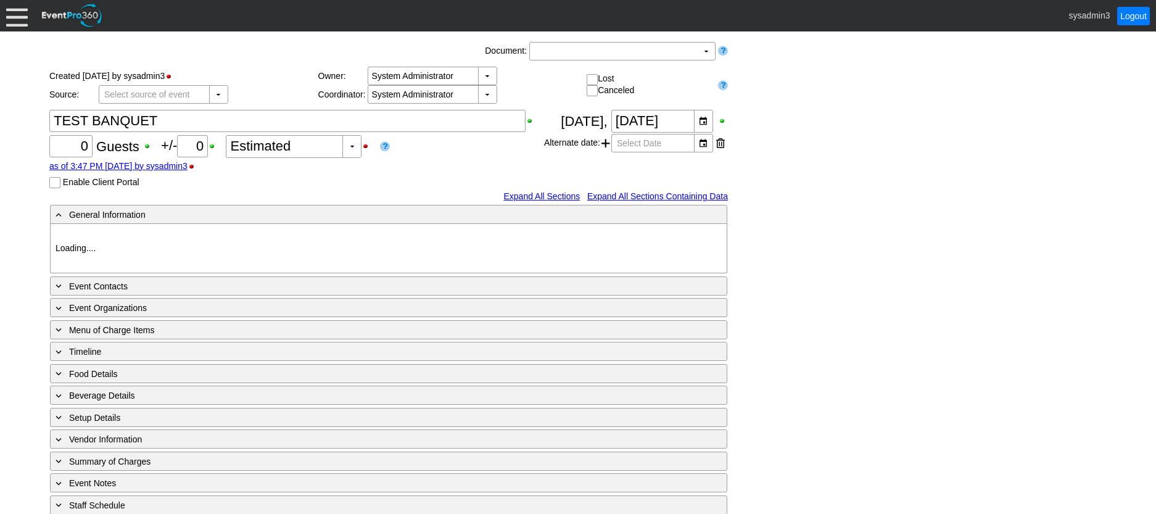
type input "Al Zorah Golf & Yacht Club"
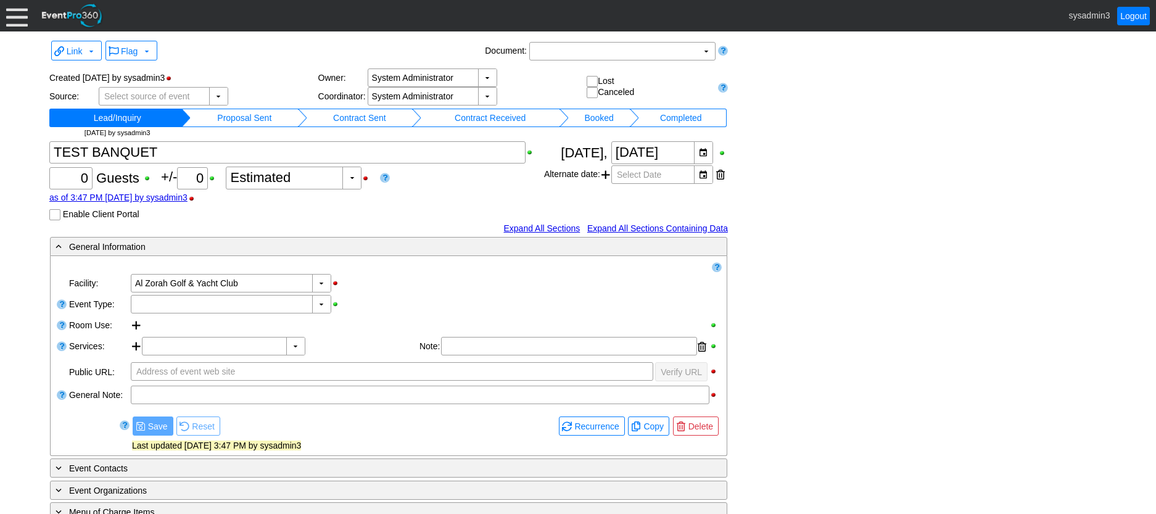
click at [18, 16] on div at bounding box center [17, 16] width 22 height 22
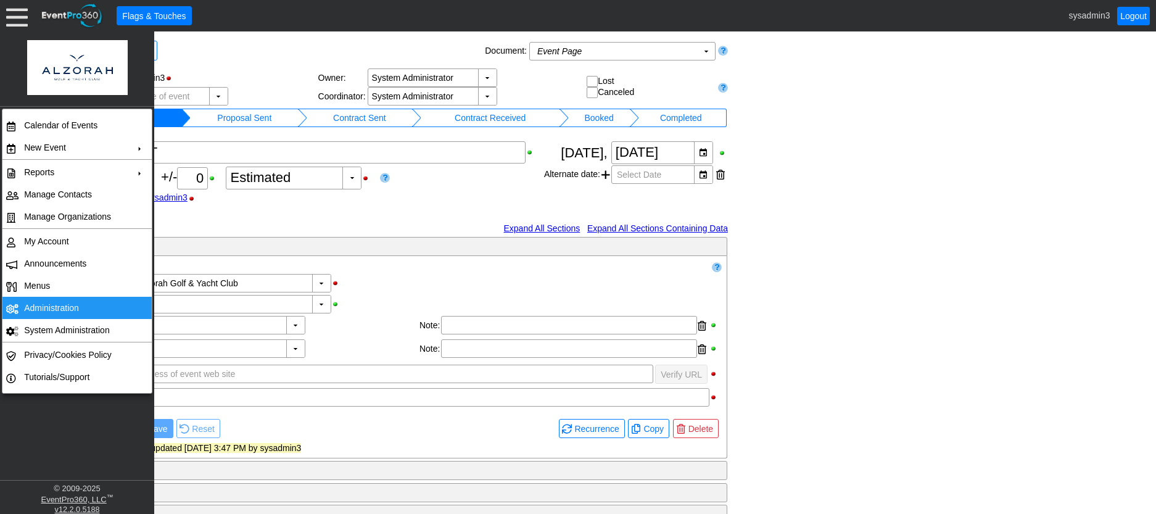
click at [56, 300] on td "Administration" at bounding box center [74, 308] width 110 height 22
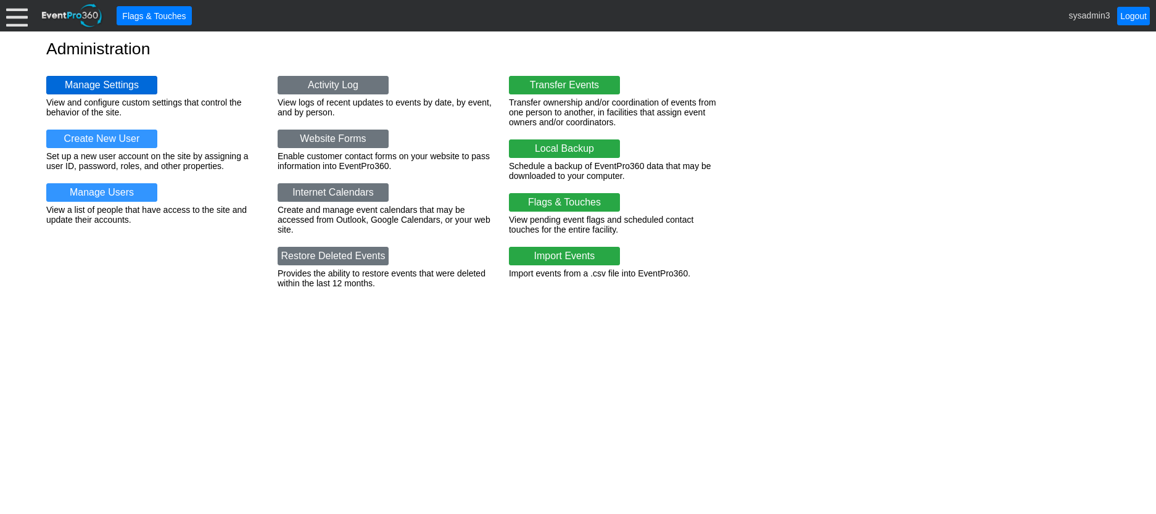
click at [99, 78] on link "Manage Settings" at bounding box center [101, 85] width 111 height 18
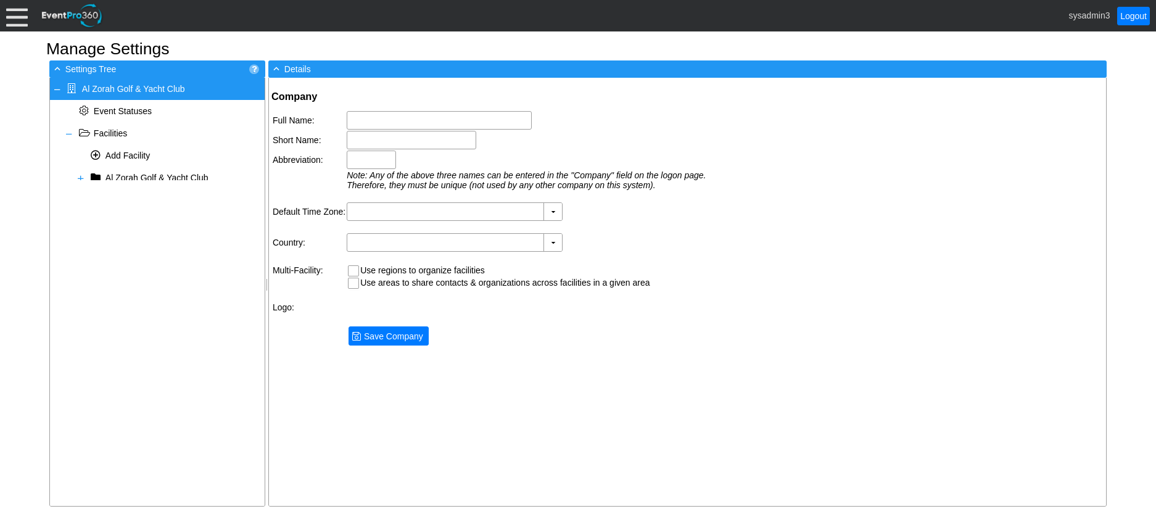
type input "Al Zorah Golf & Yacht Club"
type input "Al Zorah"
type input "AZGYC"
type input "(GMT+04:00) [GEOGRAPHIC_DATA], [GEOGRAPHIC_DATA]"
type input "[GEOGRAPHIC_DATA] (Arabic)"
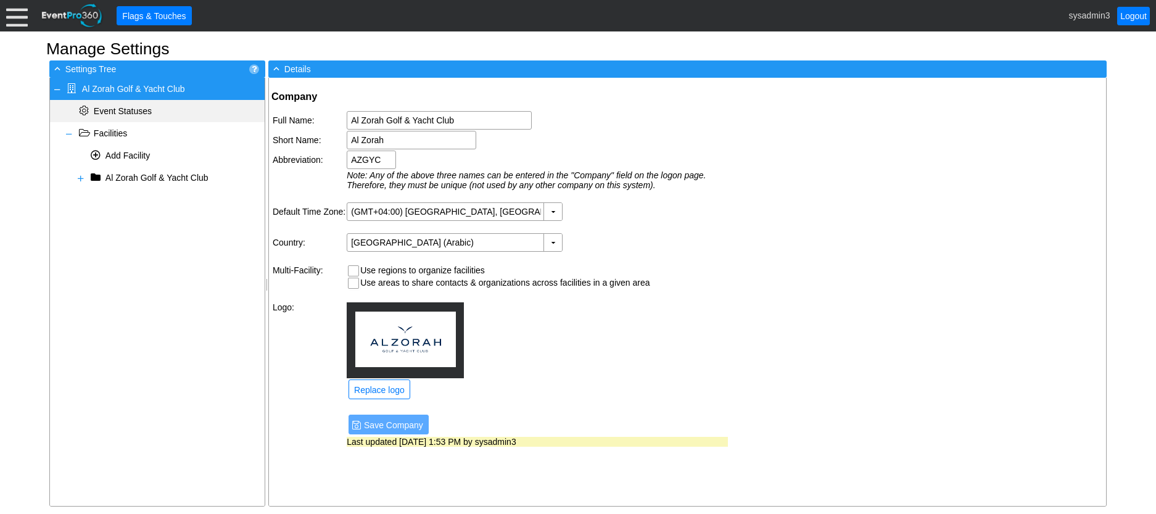
click at [122, 112] on span "Event Statuses" at bounding box center [123, 111] width 58 height 10
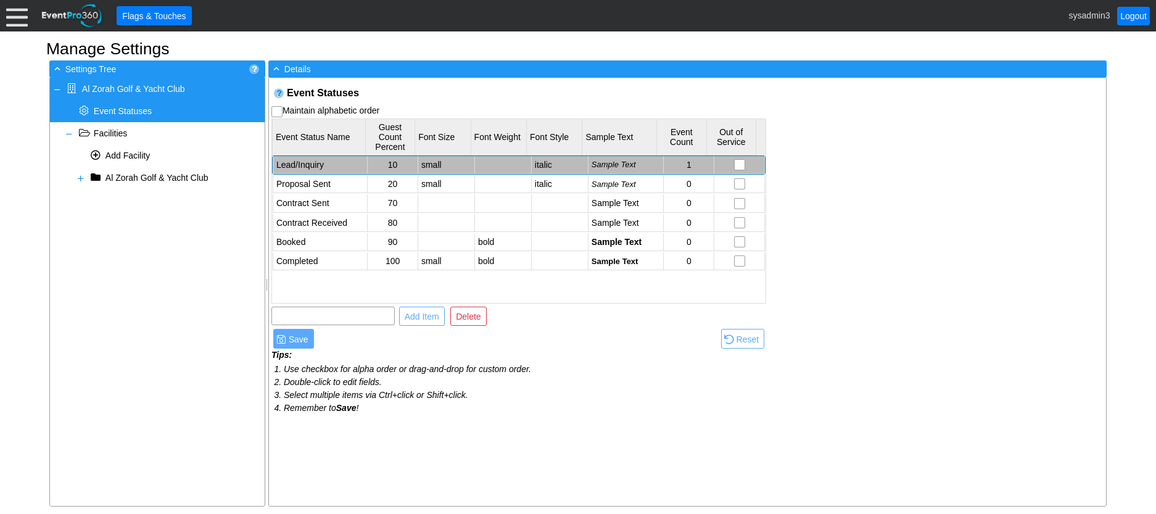
click at [322, 162] on td "Lead/Inquiry" at bounding box center [320, 165] width 94 height 18
click at [332, 166] on input "Lead/Inquiry" at bounding box center [318, 165] width 83 height 17
type input "Lead"
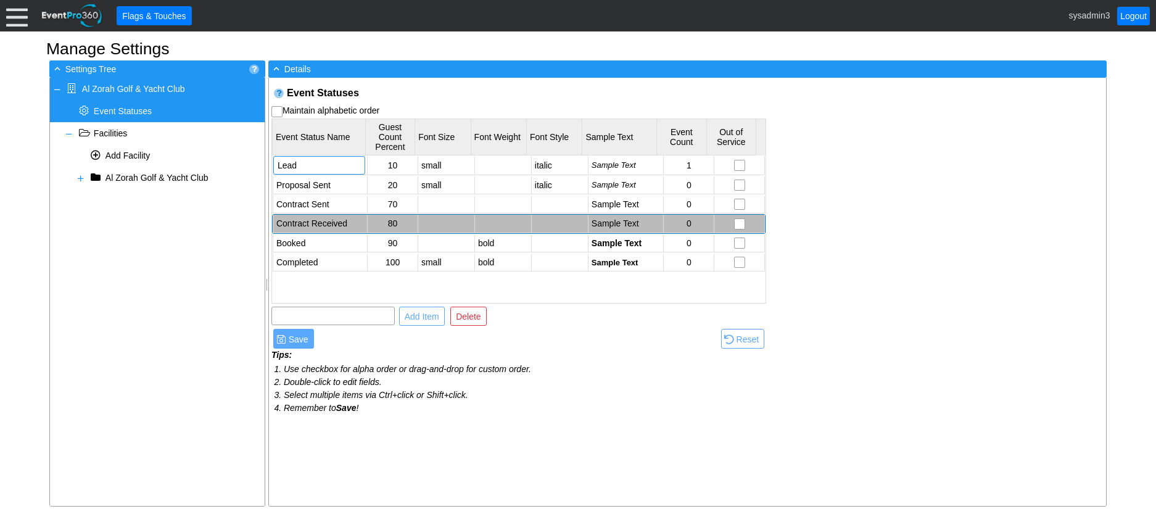
click at [336, 223] on td "Contract Received" at bounding box center [320, 224] width 94 height 18
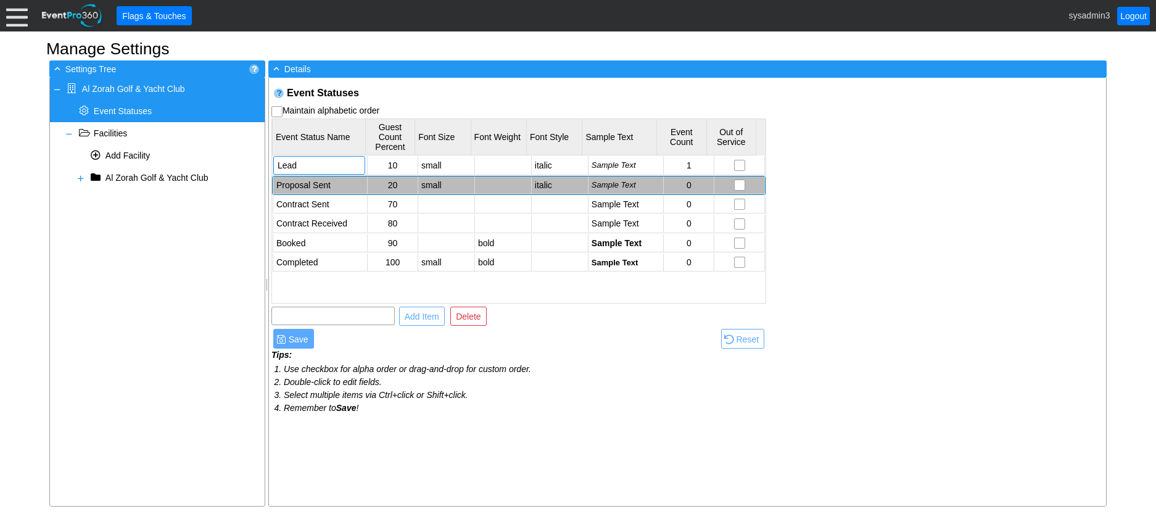
click at [319, 184] on td "Proposal Sent" at bounding box center [320, 185] width 94 height 18
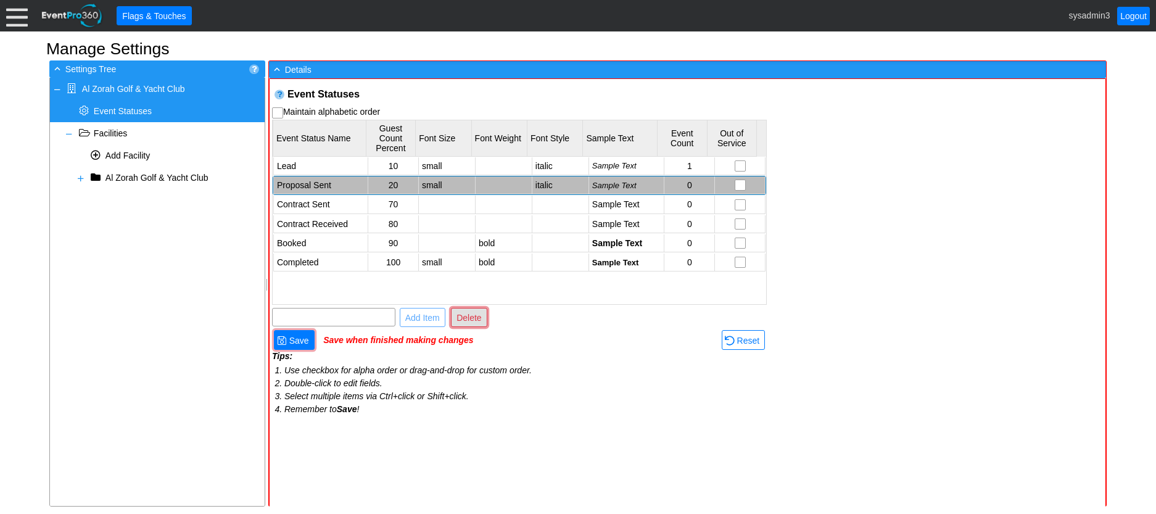
click at [469, 318] on span "Delete" at bounding box center [469, 317] width 30 height 12
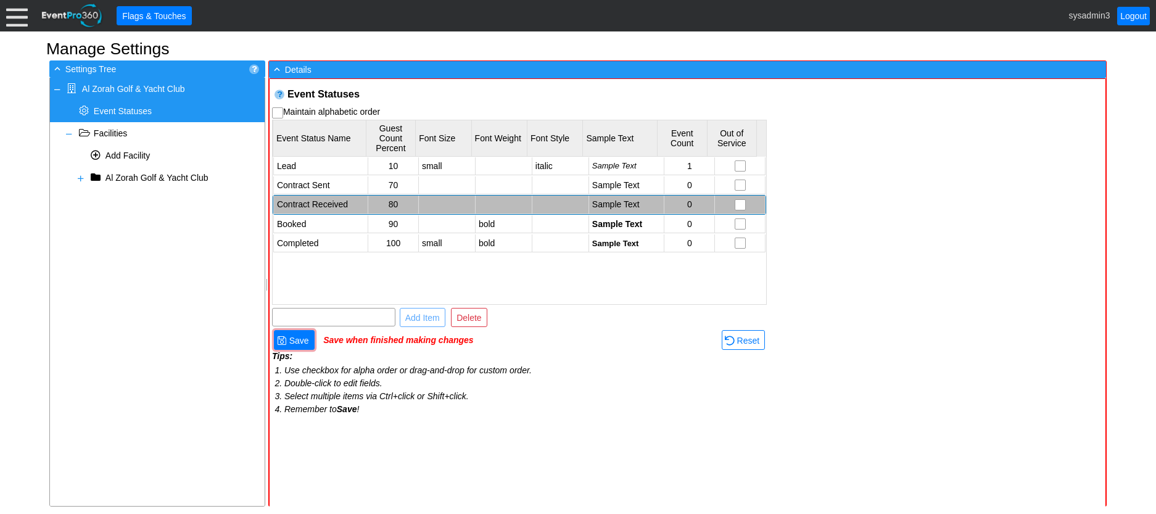
click at [330, 202] on td "Contract Received" at bounding box center [320, 204] width 94 height 18
click at [469, 318] on span "Delete" at bounding box center [469, 317] width 30 height 12
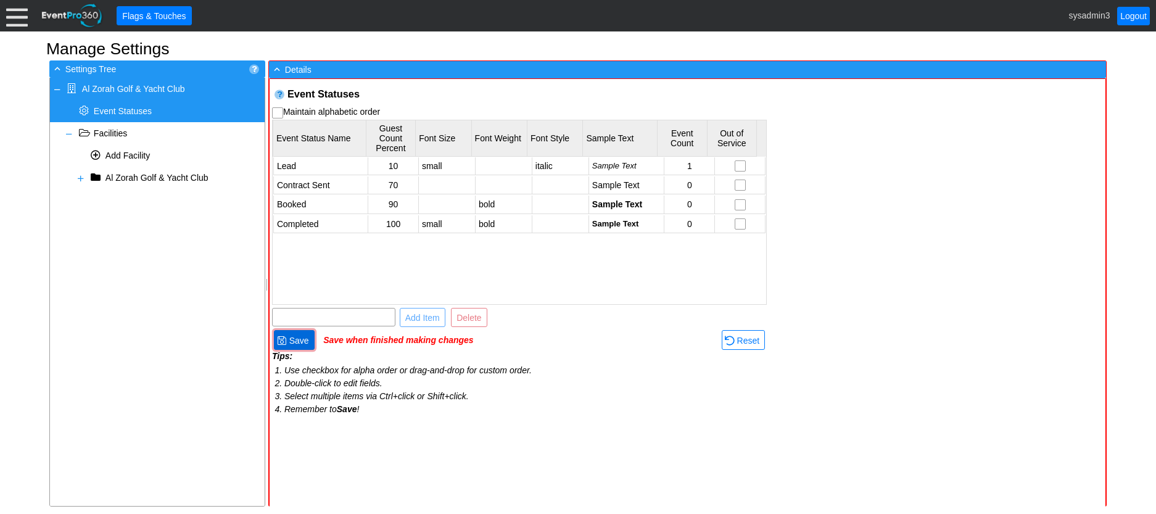
click at [297, 338] on span "Save" at bounding box center [299, 340] width 25 height 12
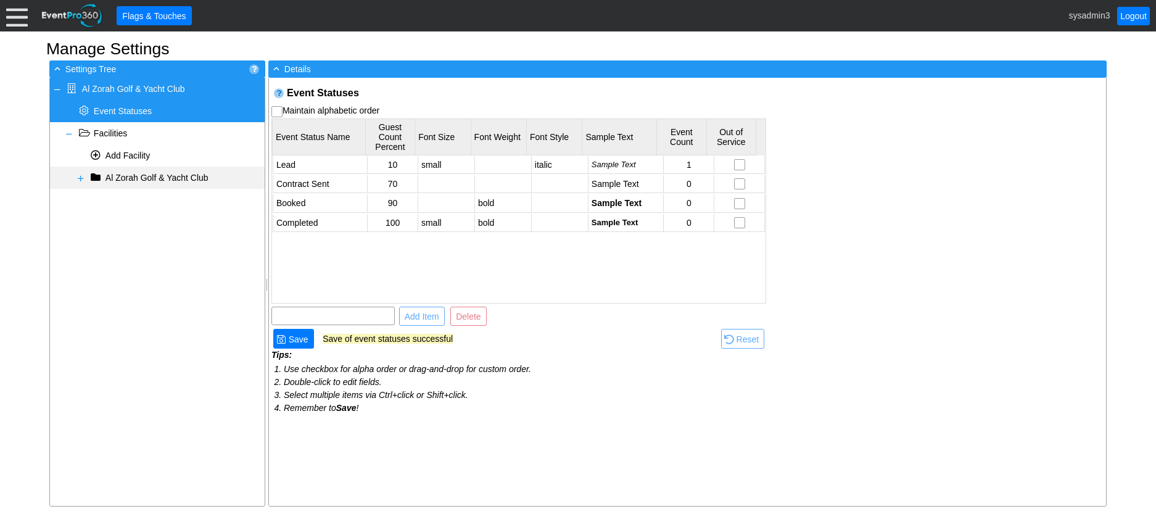
click at [78, 176] on span at bounding box center [81, 178] width 10 height 10
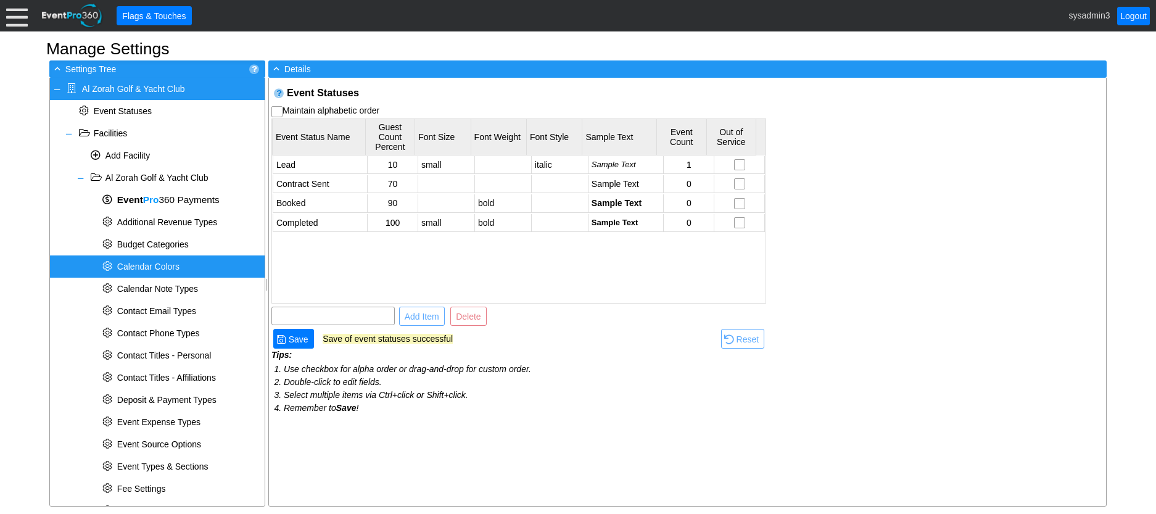
click at [171, 265] on span "Calendar Colors" at bounding box center [148, 266] width 62 height 10
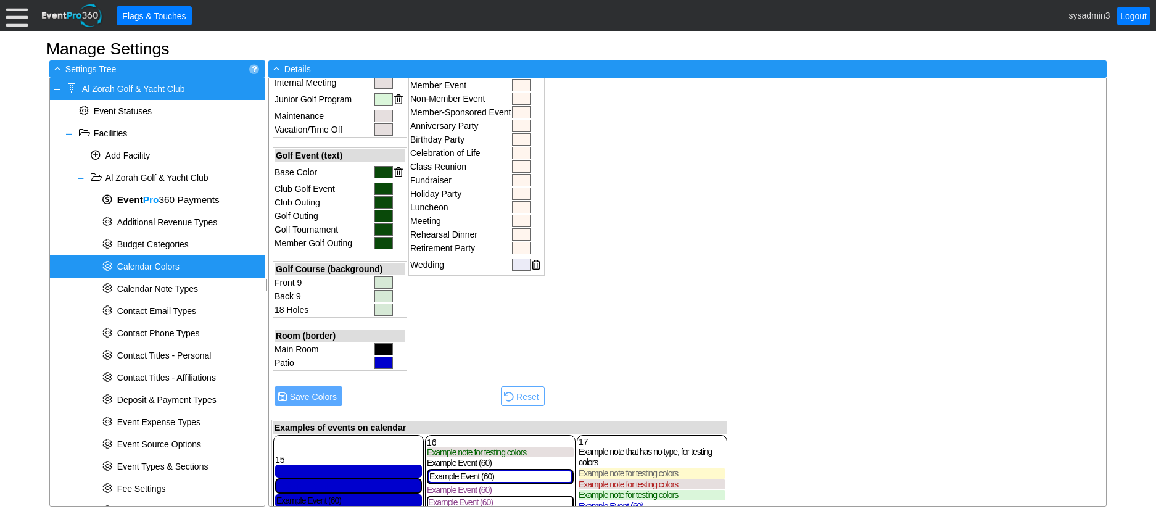
scroll to position [412, 0]
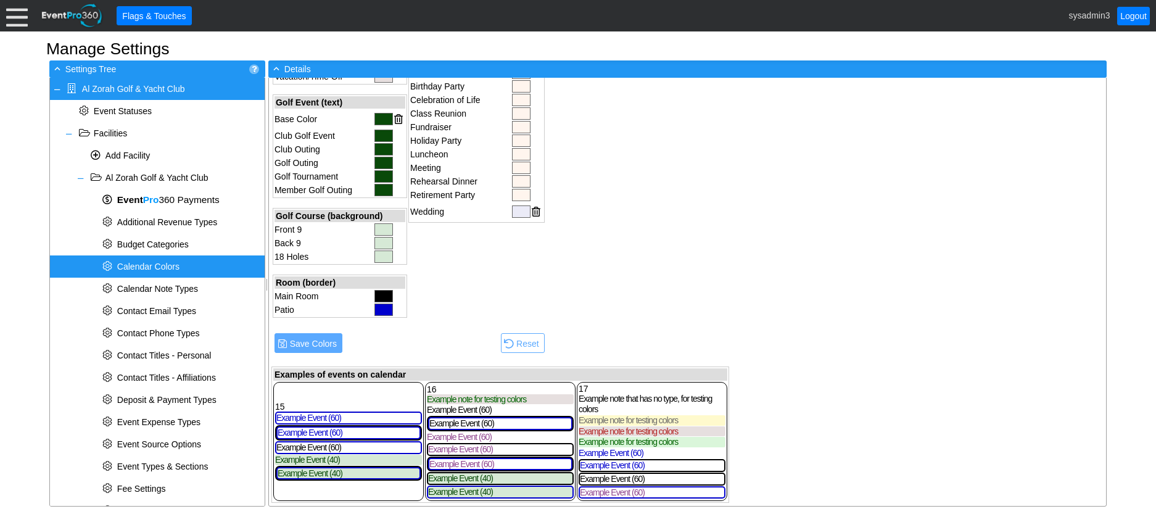
click at [742, 289] on div "Calendar Colors Loading... Facility (text) Base Color [DATE] Background Color N…" at bounding box center [687, 292] width 837 height 428
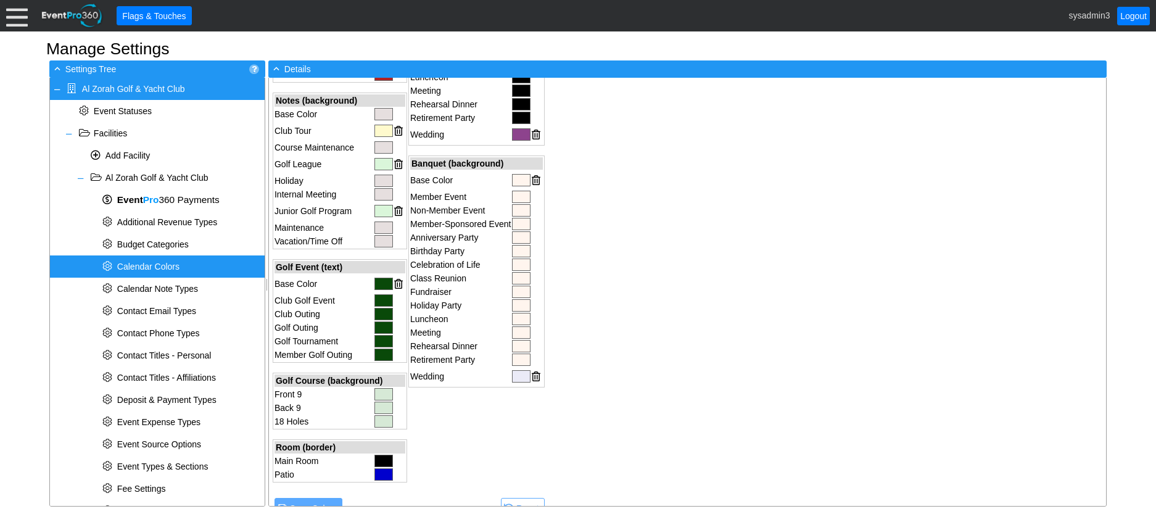
scroll to position [227, 0]
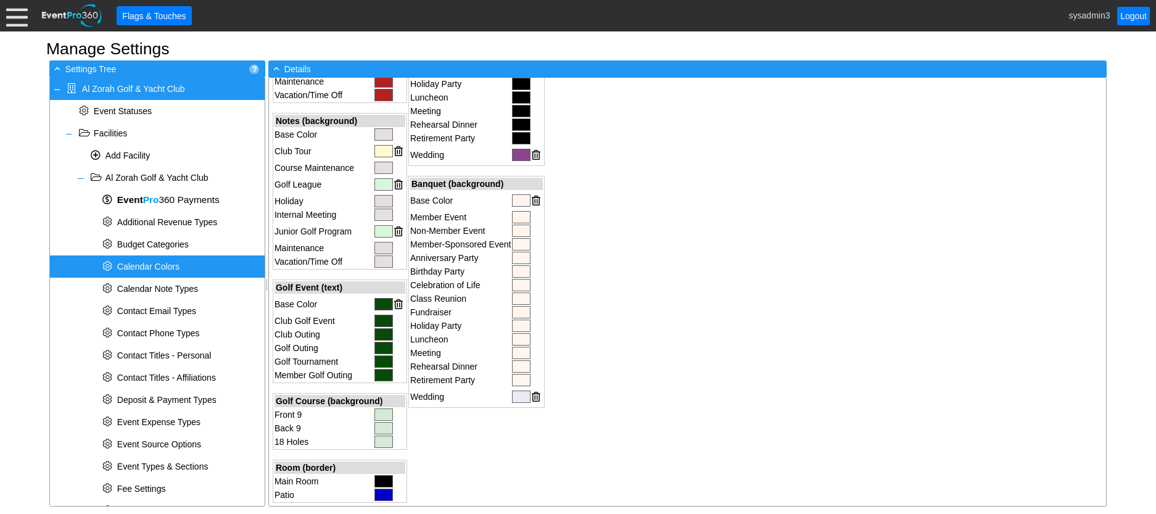
click at [380, 304] on div at bounding box center [383, 304] width 18 height 12
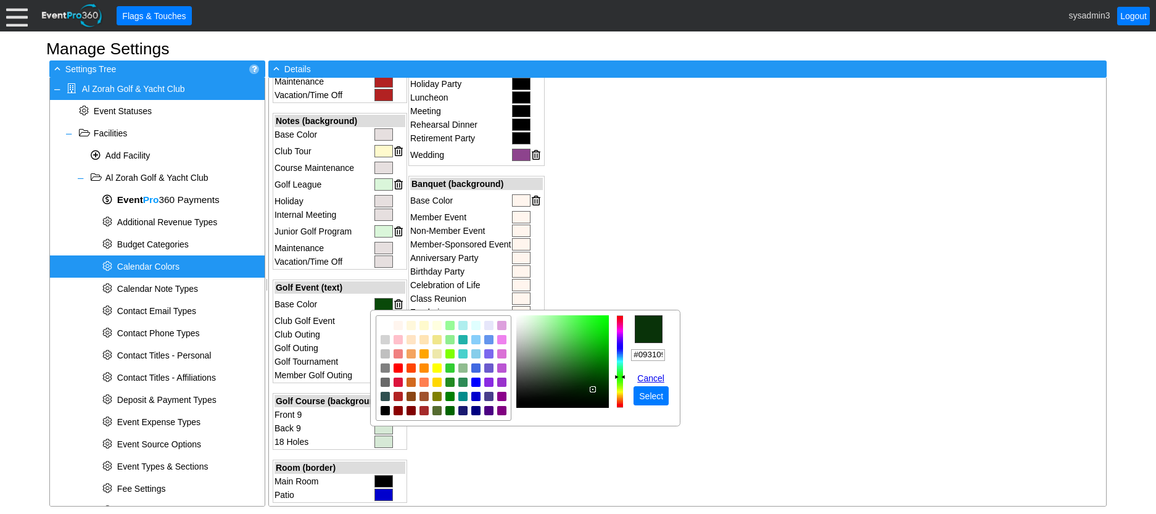
type input "#093009"
click at [593, 391] on img "focusNode" at bounding box center [592, 390] width 6 height 6
click at [658, 395] on span "Select" at bounding box center [650, 396] width 29 height 12
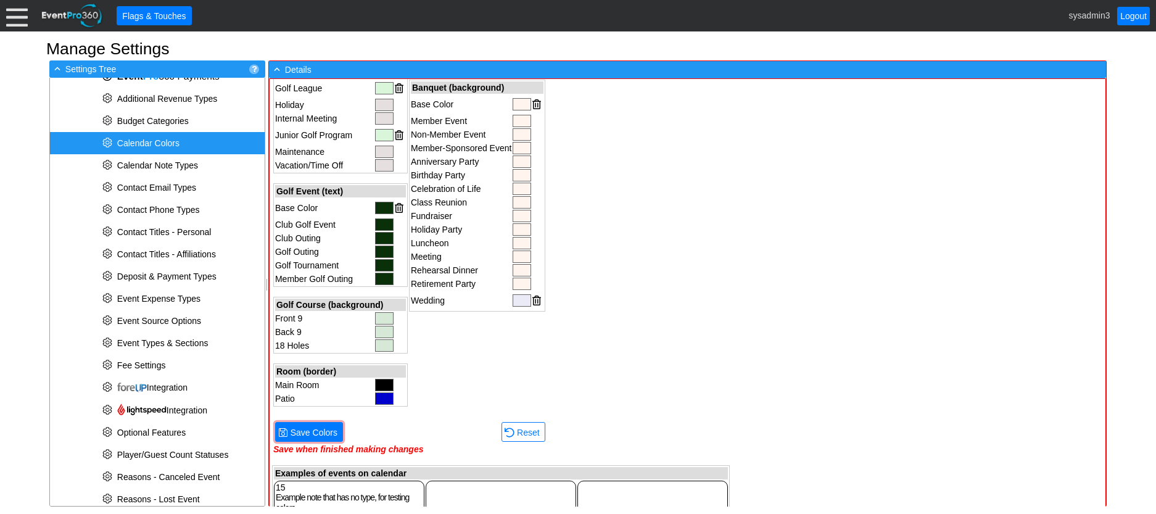
scroll to position [451, 0]
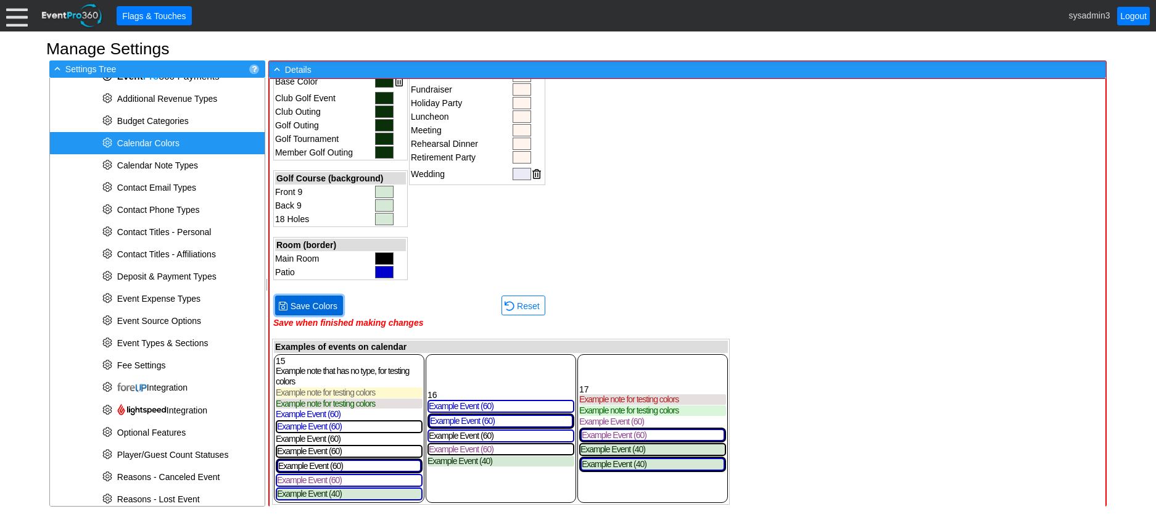
click at [322, 303] on span "Save Colors" at bounding box center [314, 306] width 52 height 12
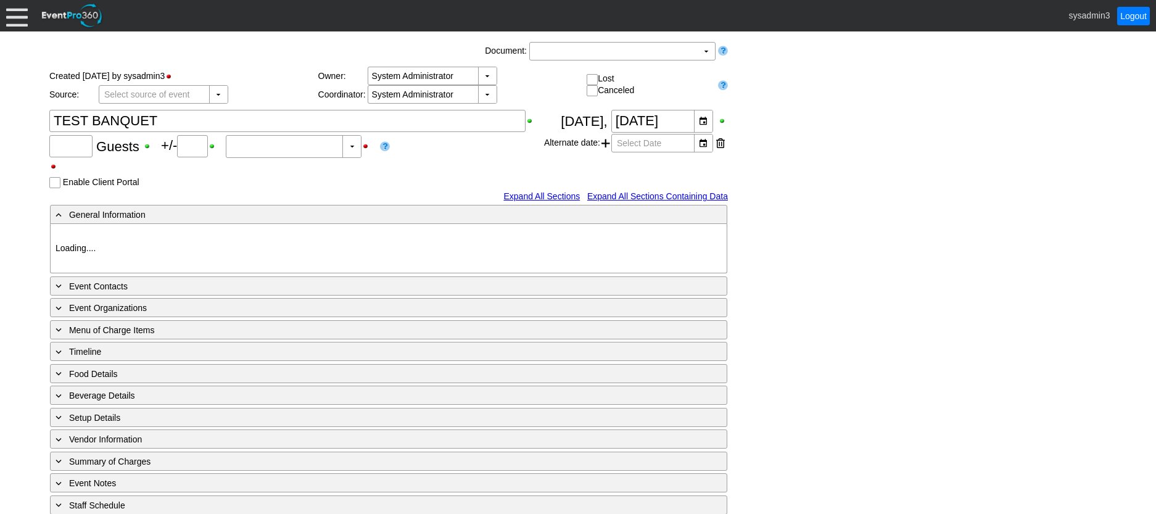
type input "0"
type input "Estimated"
type input "Al Zorah Golf & Yacht Club"
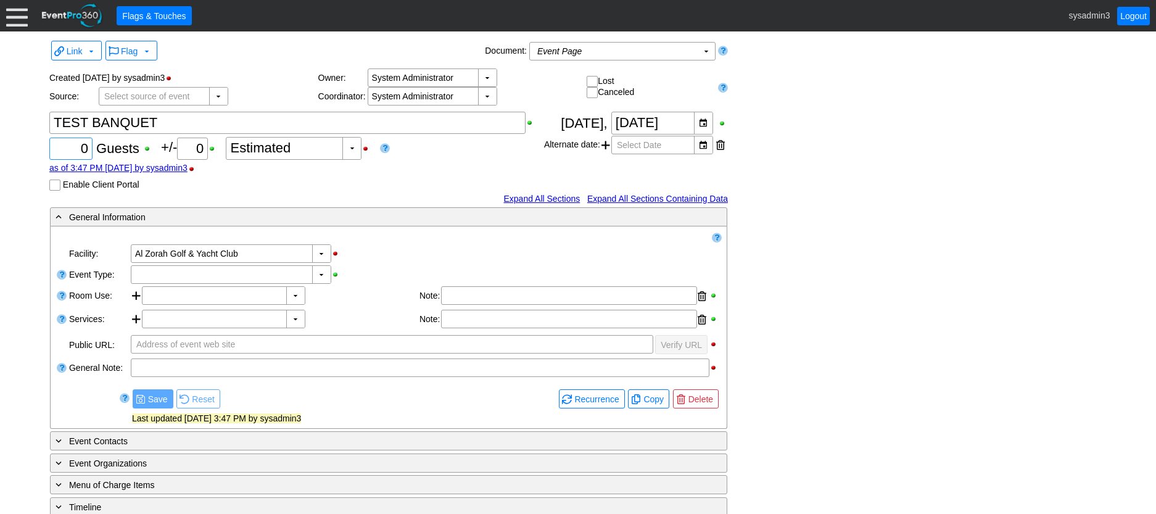
click at [86, 147] on input "0" at bounding box center [71, 148] width 35 height 21
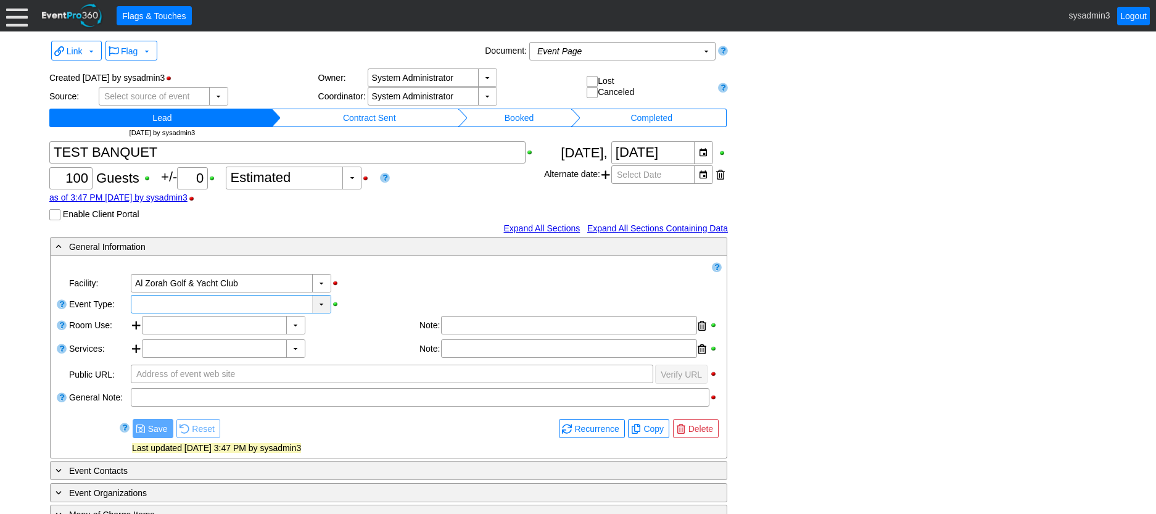
type input "100"
click at [321, 304] on div "▼" at bounding box center [321, 303] width 18 height 17
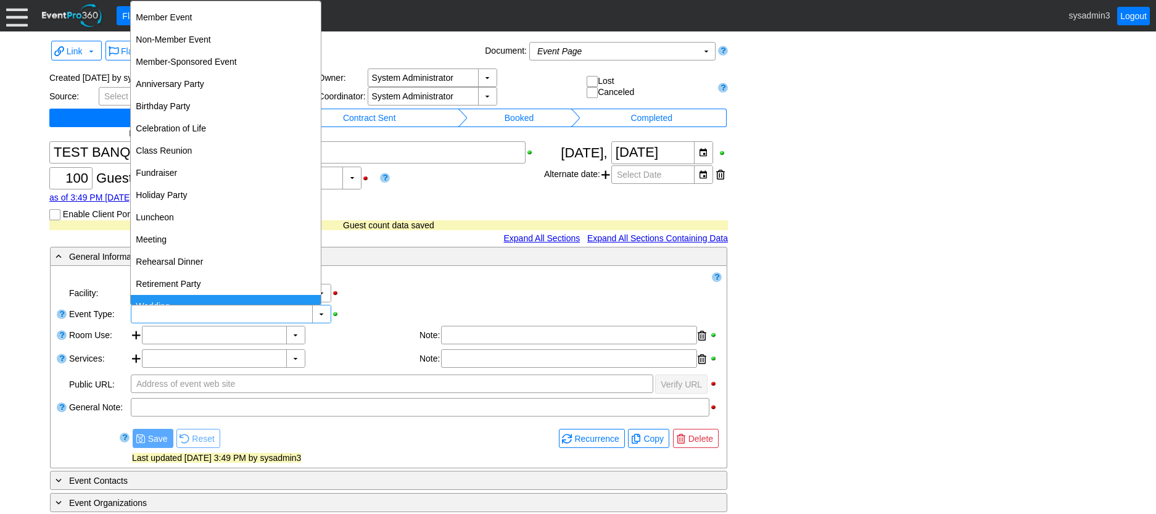
drag, startPoint x: 308, startPoint y: 297, endPoint x: 305, endPoint y: 279, distance: 17.4
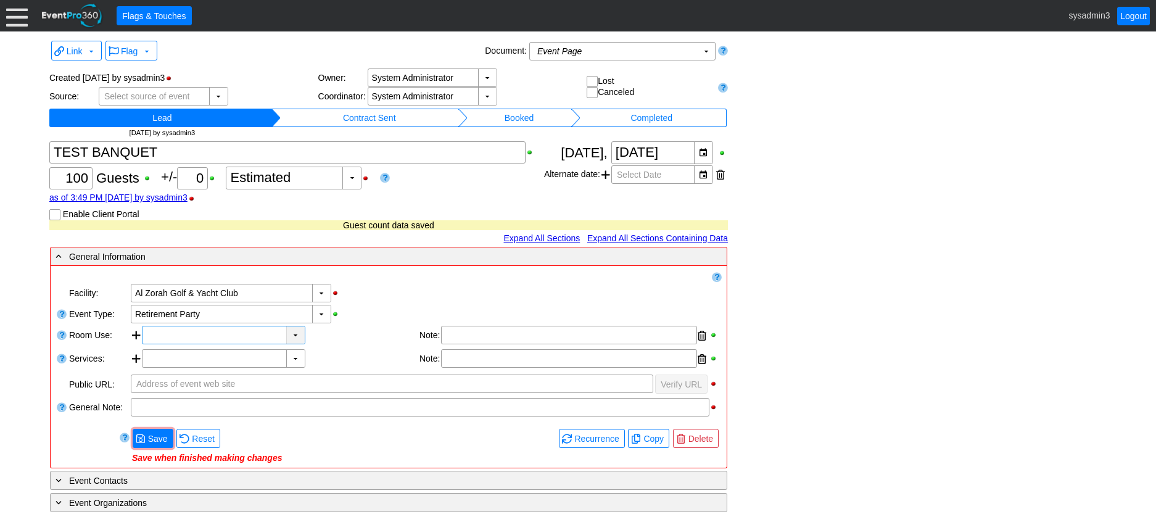
click at [290, 335] on div "▼" at bounding box center [295, 334] width 18 height 17
click at [297, 337] on div "▼" at bounding box center [295, 334] width 18 height 17
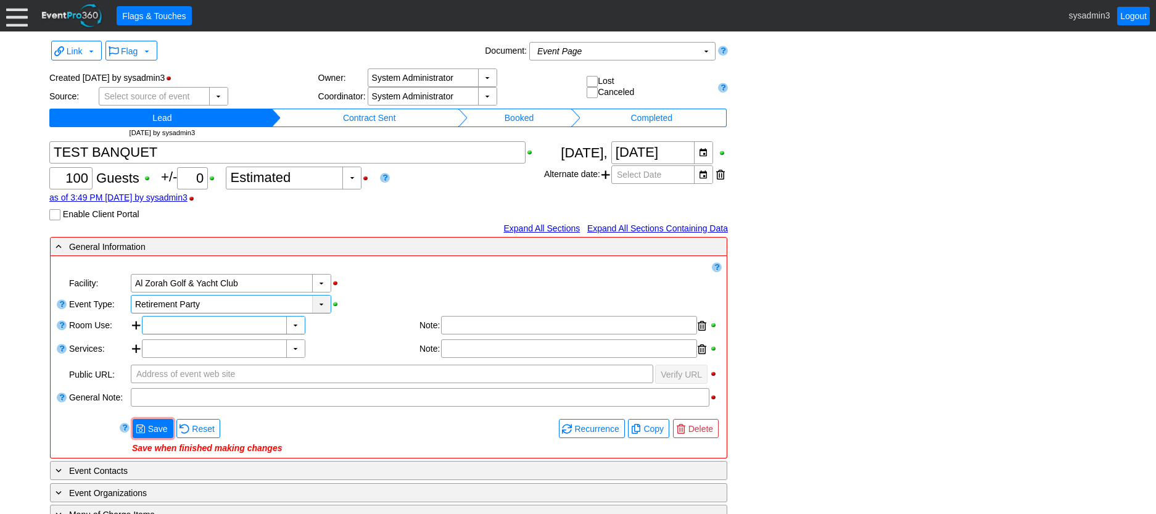
click at [321, 302] on div "▼" at bounding box center [321, 303] width 18 height 17
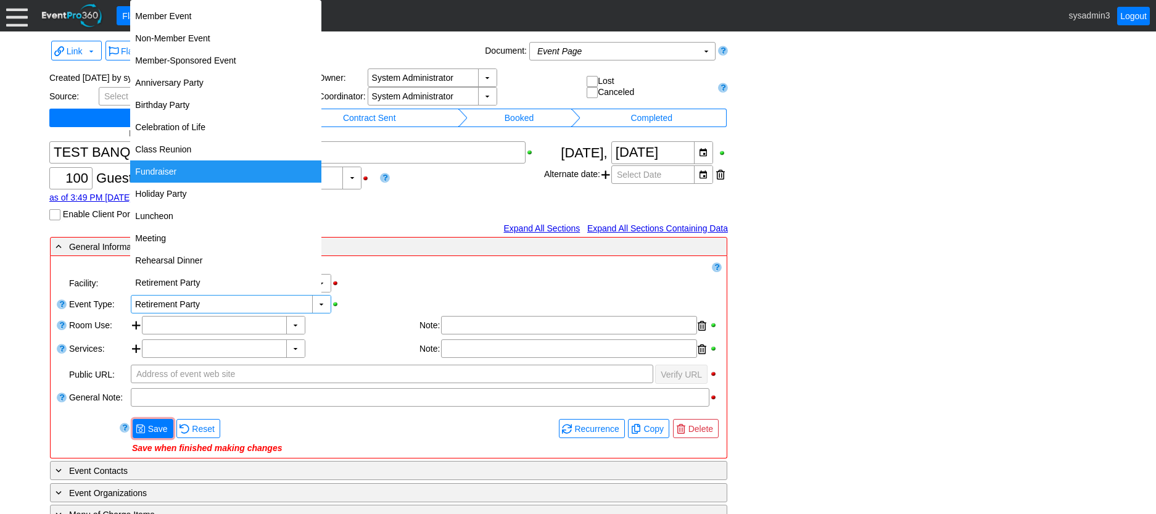
click at [160, 165] on div "Fundraiser" at bounding box center [225, 171] width 191 height 22
type input "Fundraiser"
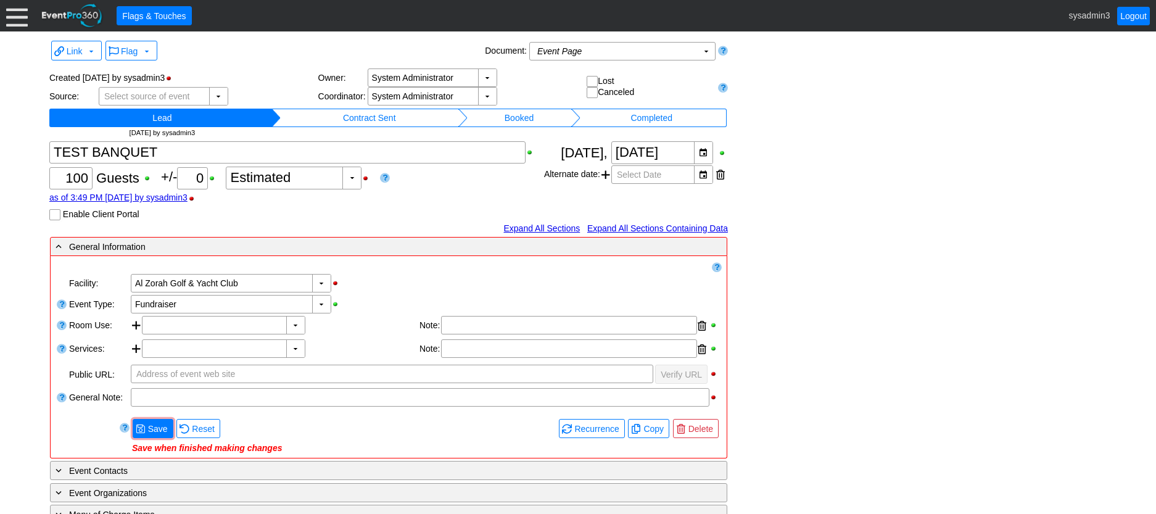
click at [392, 275] on div "▼ Χ Al Zorah Golf & Yacht Club" at bounding box center [425, 283] width 592 height 21
click at [157, 424] on span "Save" at bounding box center [158, 428] width 25 height 12
click at [379, 118] on td "Contract Sent" at bounding box center [370, 118] width 178 height 18
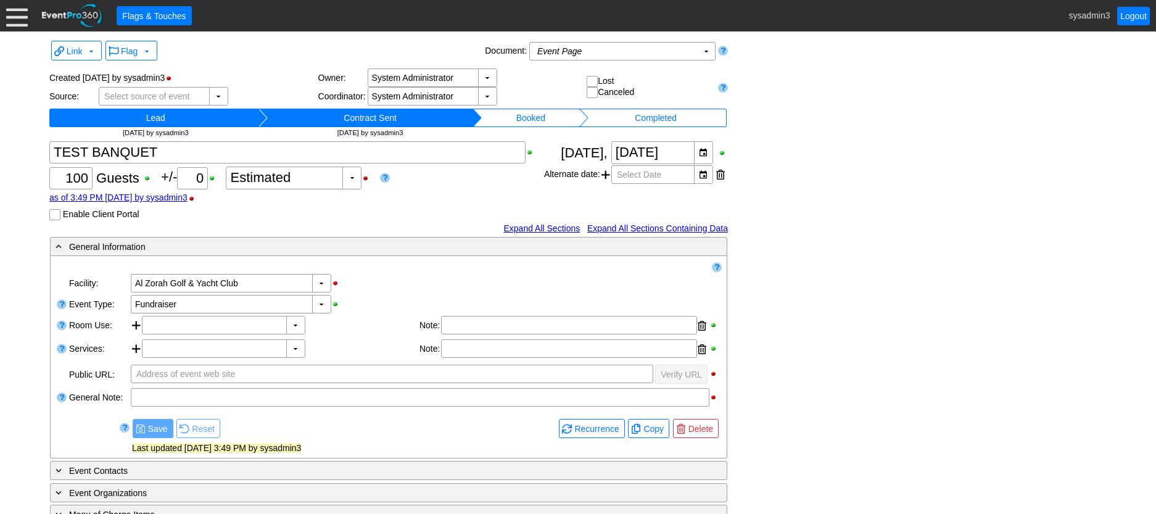
click at [513, 117] on td "Booked" at bounding box center [530, 118] width 97 height 18
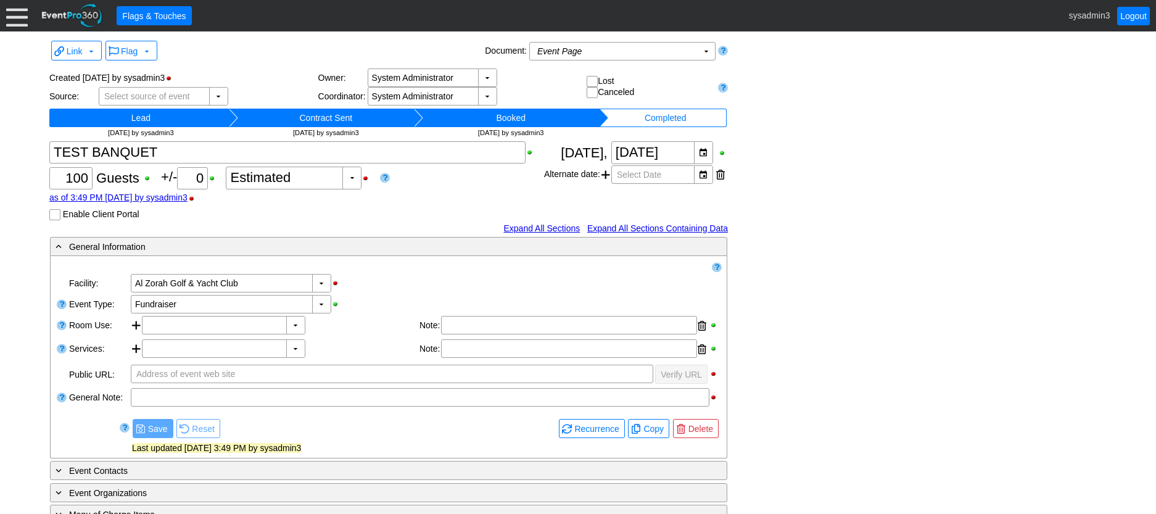
click at [823, 196] on div "Link ▼ Flag ▼ Document: Event Page Χ ▼ ● Print or PDF E-Sign ▼ Insert ▼ Save ▼ …" at bounding box center [577, 385] width 1063 height 695
